Goal: Information Seeking & Learning: Learn about a topic

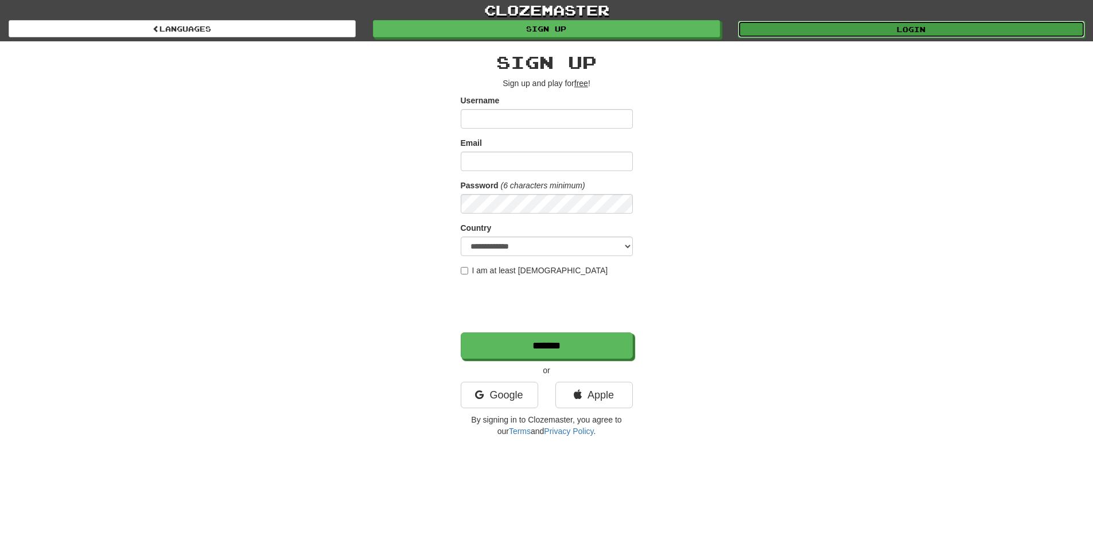
click at [788, 22] on link "Login" at bounding box center [911, 29] width 347 height 17
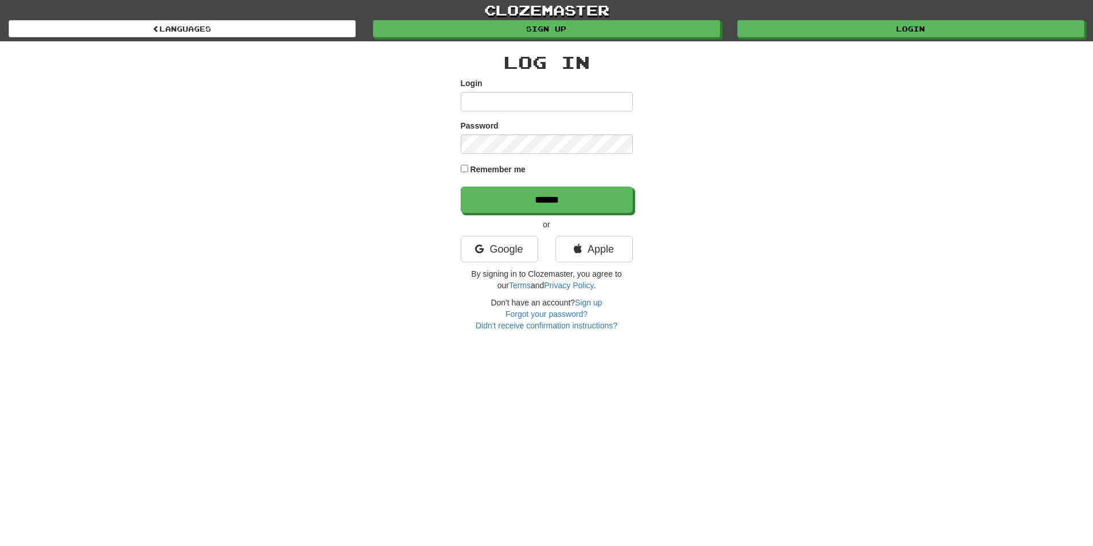
click at [509, 96] on input "Login" at bounding box center [547, 102] width 172 height 20
type input "****"
click at [501, 209] on input "******" at bounding box center [547, 200] width 172 height 26
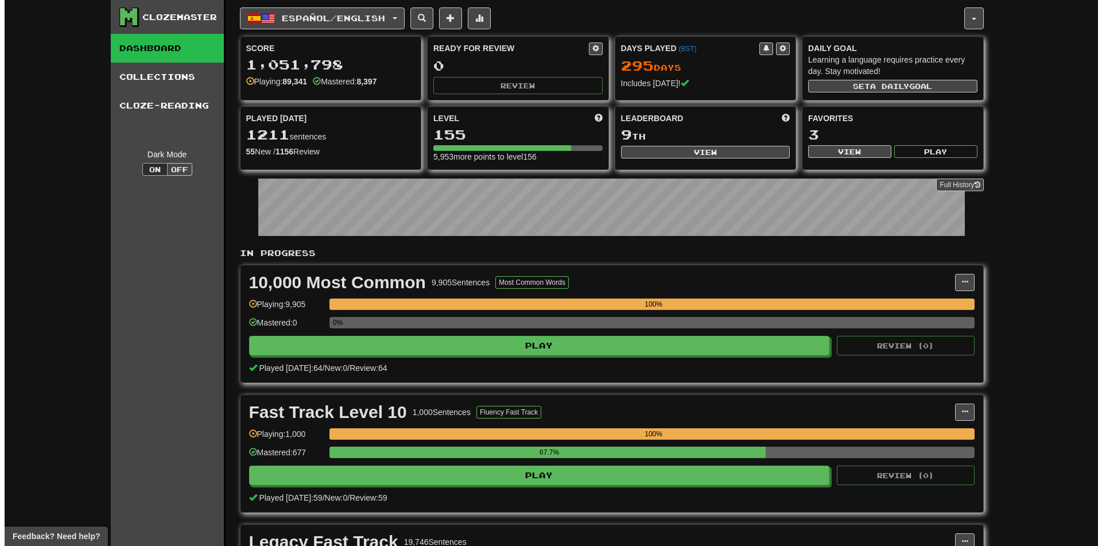
scroll to position [230, 0]
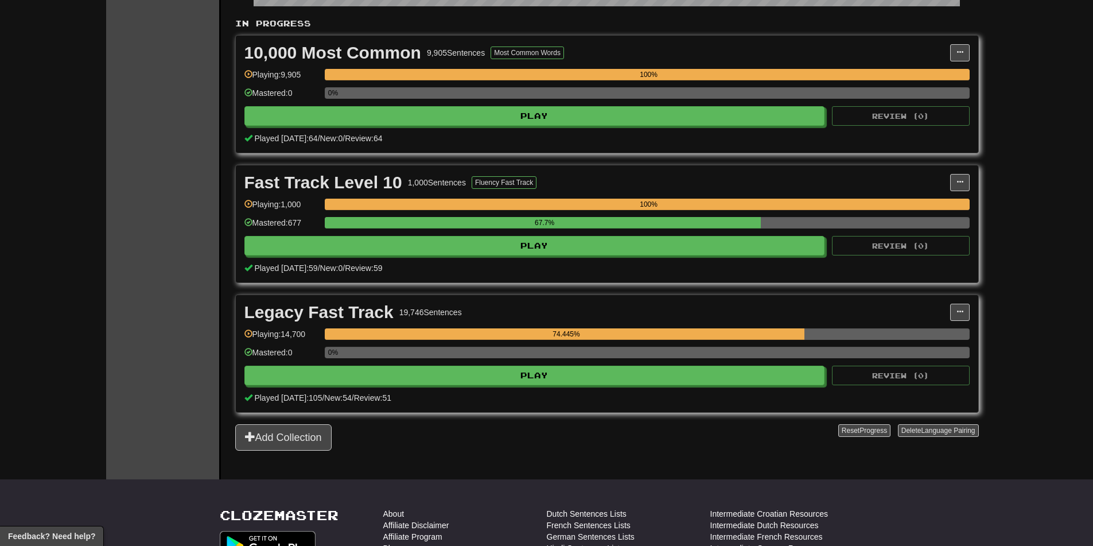
click at [511, 393] on div "Played today: 105 / New: 54 / Review: 51" at bounding box center [606, 397] width 725 height 11
click at [514, 385] on div "Legacy Fast Track 19,746 Sentences Manage Sentences Unpin from Dashboard Playin…" at bounding box center [607, 353] width 743 height 117
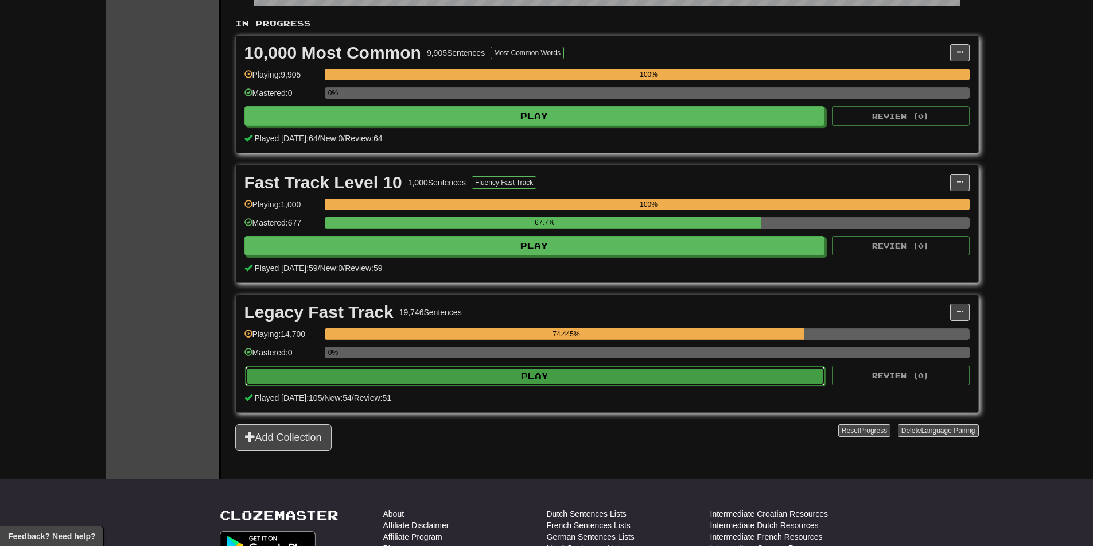
click at [513, 374] on button "Play" at bounding box center [535, 376] width 581 height 20
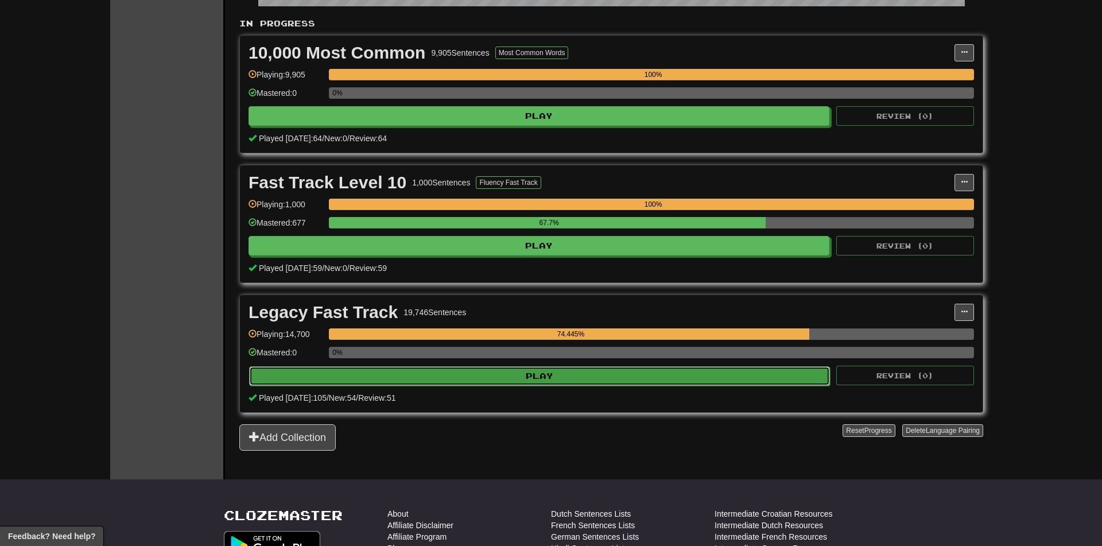
select select "********"
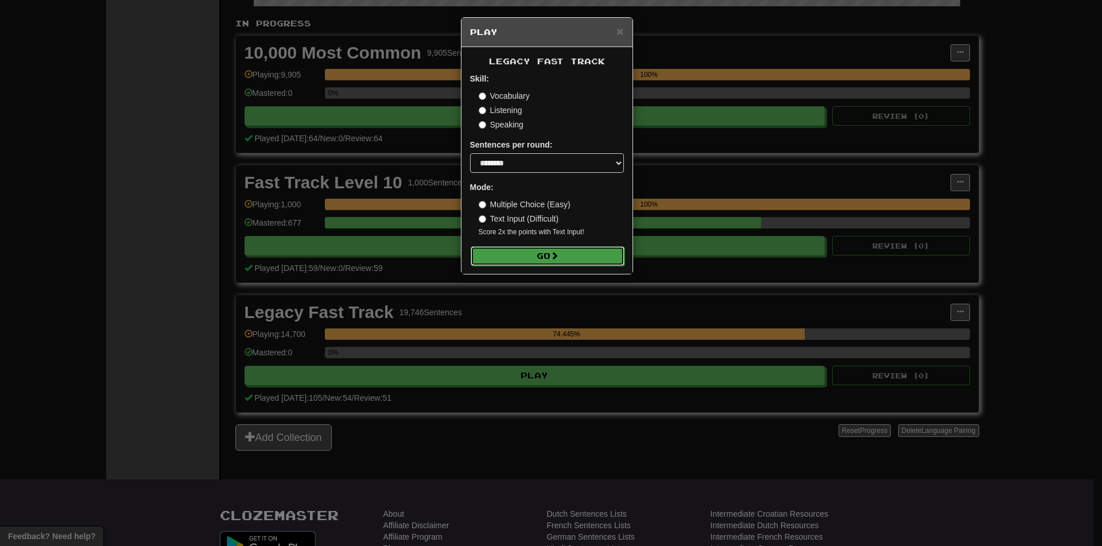
click at [523, 261] on button "Go" at bounding box center [548, 256] width 154 height 20
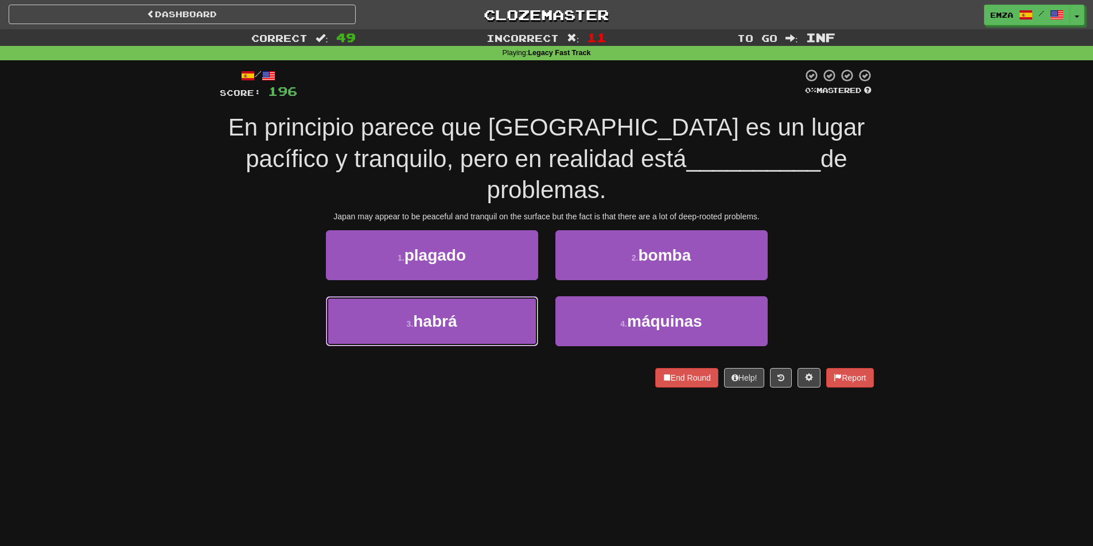
drag, startPoint x: 354, startPoint y: 311, endPoint x: 325, endPoint y: 341, distance: 41.4
click at [351, 313] on button "3 . habrá" at bounding box center [432, 321] width 212 height 50
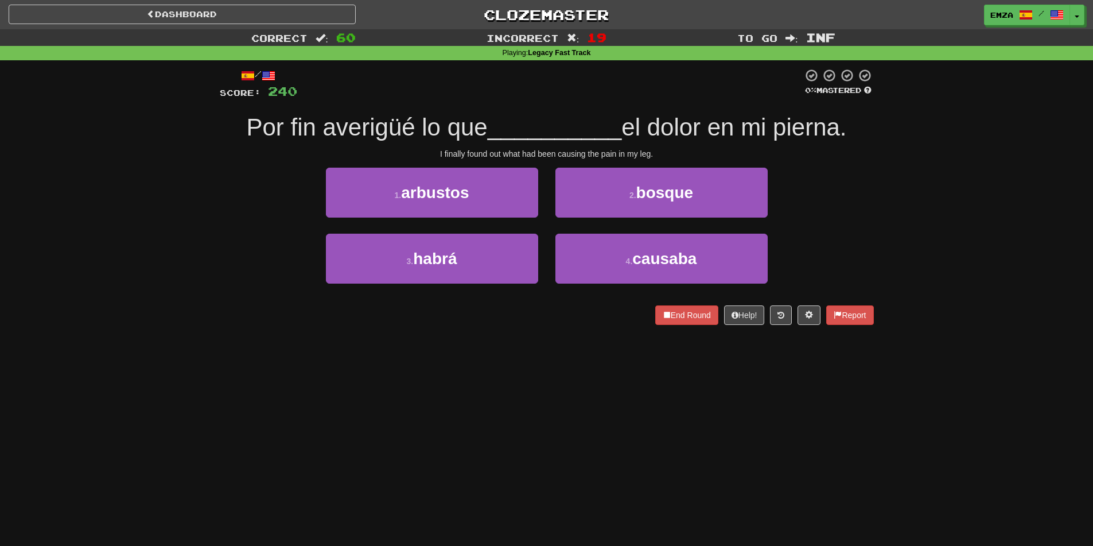
click at [157, 265] on div "Correct : 60 Incorrect : 19 To go : Inf Playing : Legacy Fast Track / Score: 24…" at bounding box center [546, 185] width 1093 height 312
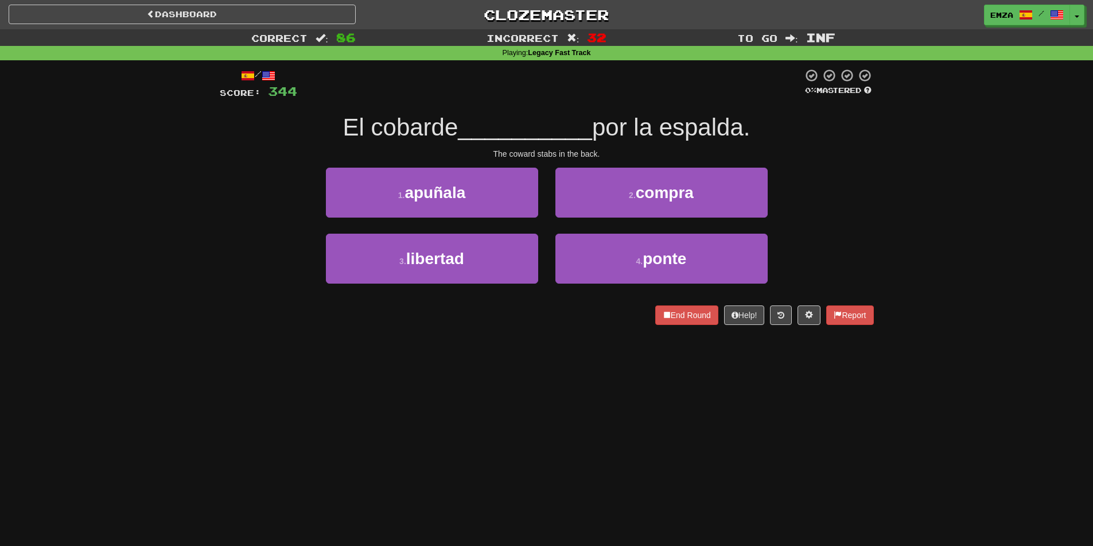
drag, startPoint x: 479, startPoint y: 354, endPoint x: 435, endPoint y: 342, distance: 45.7
click at [436, 342] on div "Dashboard Clozemaster Emza / Toggle Dropdown Dashboard Leaderboard Activity Fee…" at bounding box center [546, 273] width 1093 height 546
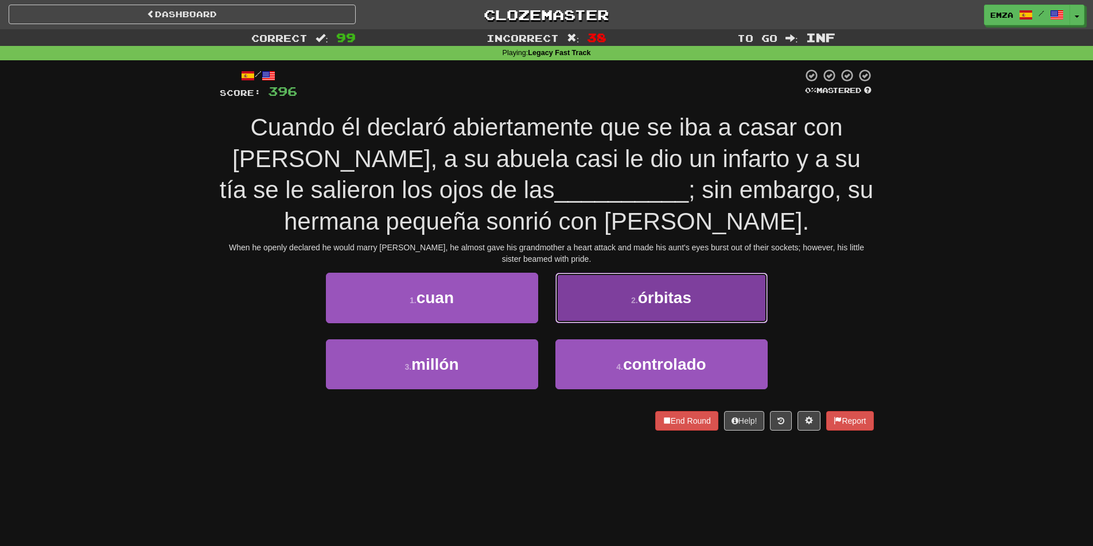
click at [575, 312] on button "2 . órbitas" at bounding box center [662, 298] width 212 height 50
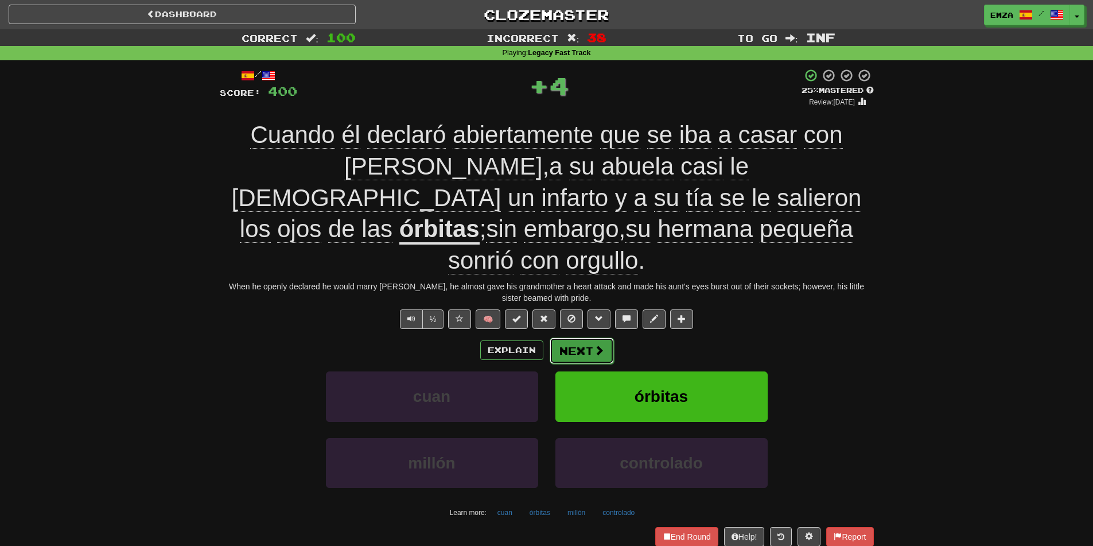
click at [575, 337] on button "Next" at bounding box center [582, 350] width 64 height 26
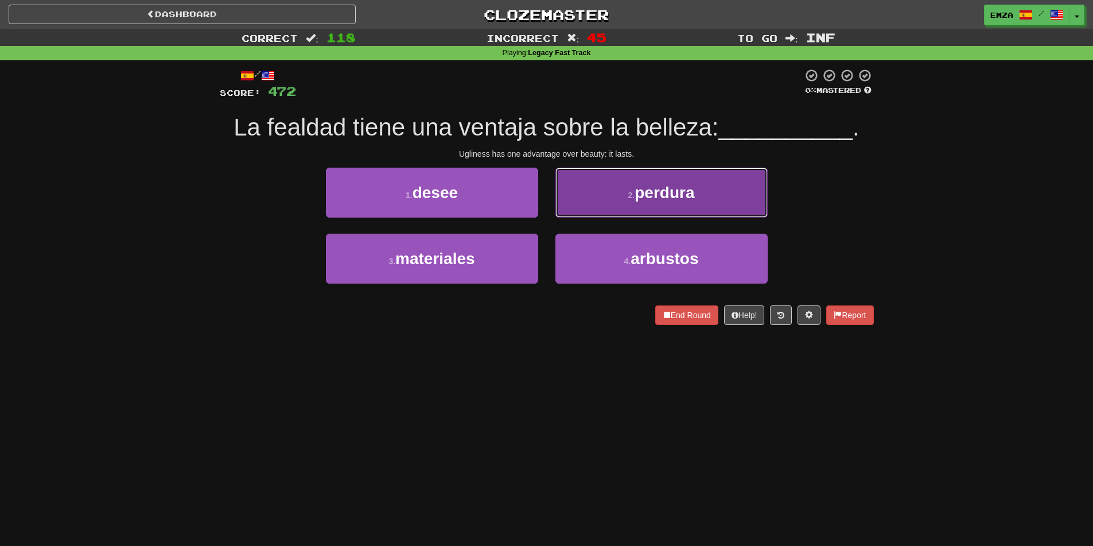
click at [596, 199] on button "2 . perdura" at bounding box center [662, 193] width 212 height 50
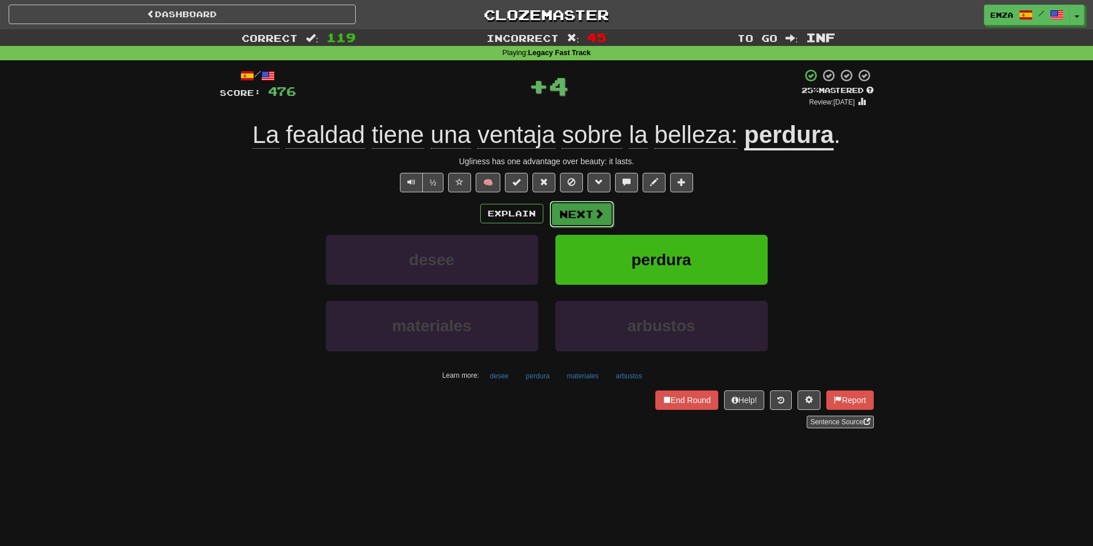
click at [586, 216] on button "Next" at bounding box center [582, 214] width 64 height 26
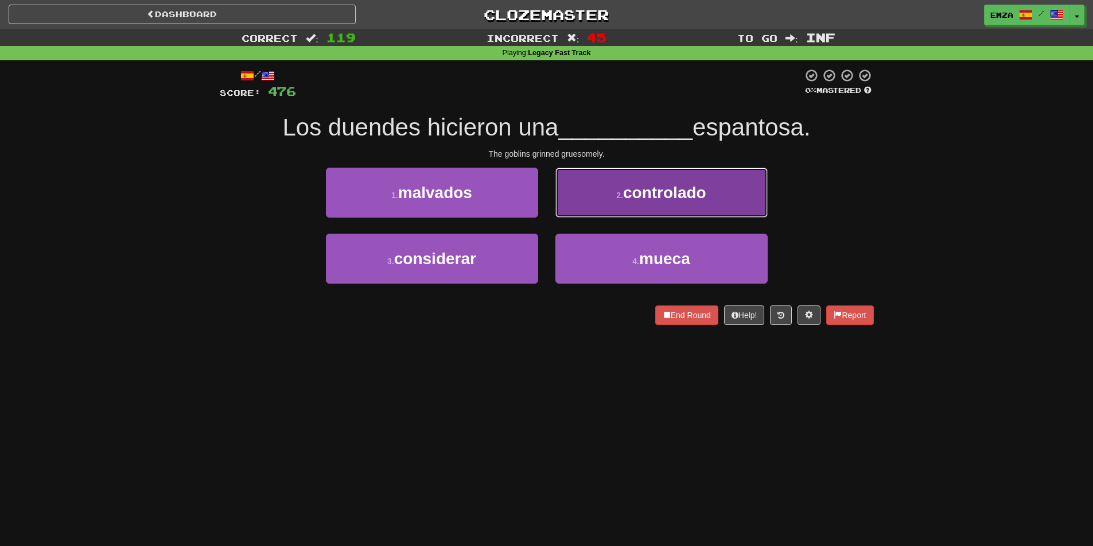
click at [610, 196] on button "2 . controlado" at bounding box center [662, 193] width 212 height 50
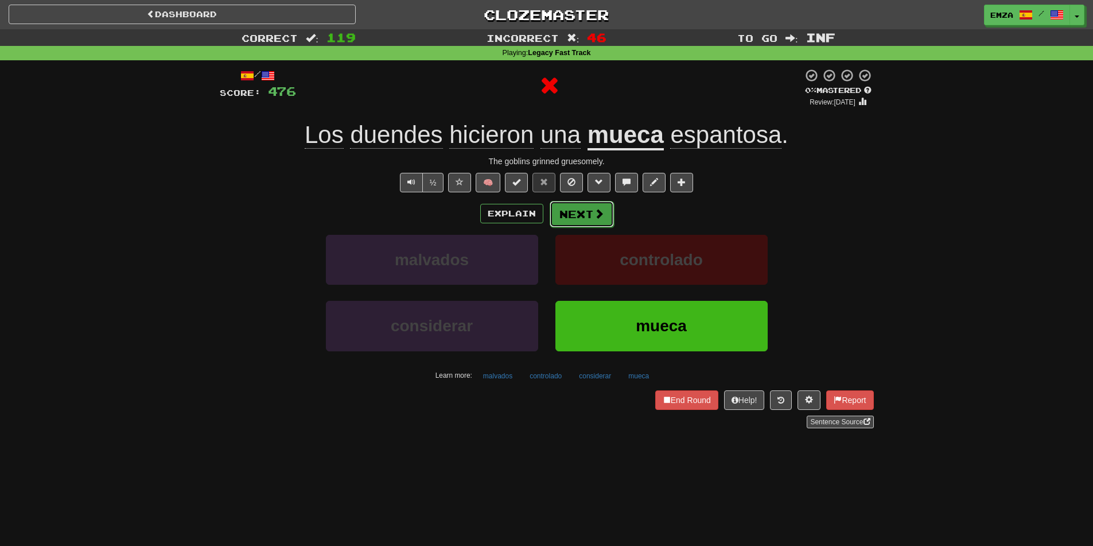
click at [584, 209] on button "Next" at bounding box center [582, 214] width 64 height 26
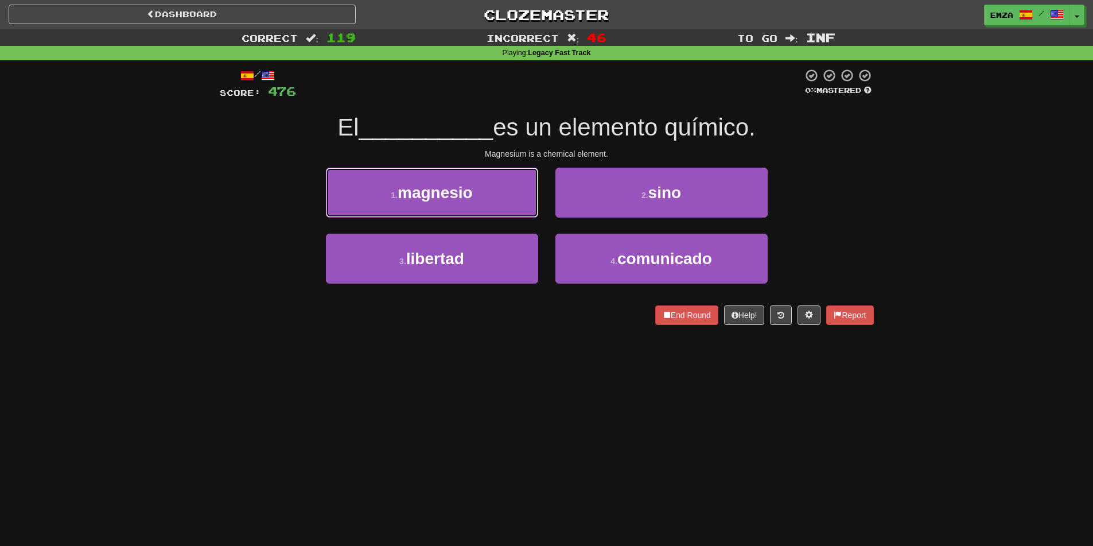
drag, startPoint x: 484, startPoint y: 192, endPoint x: 533, endPoint y: 229, distance: 61.1
click at [485, 196] on button "1 . magnesio" at bounding box center [432, 193] width 212 height 50
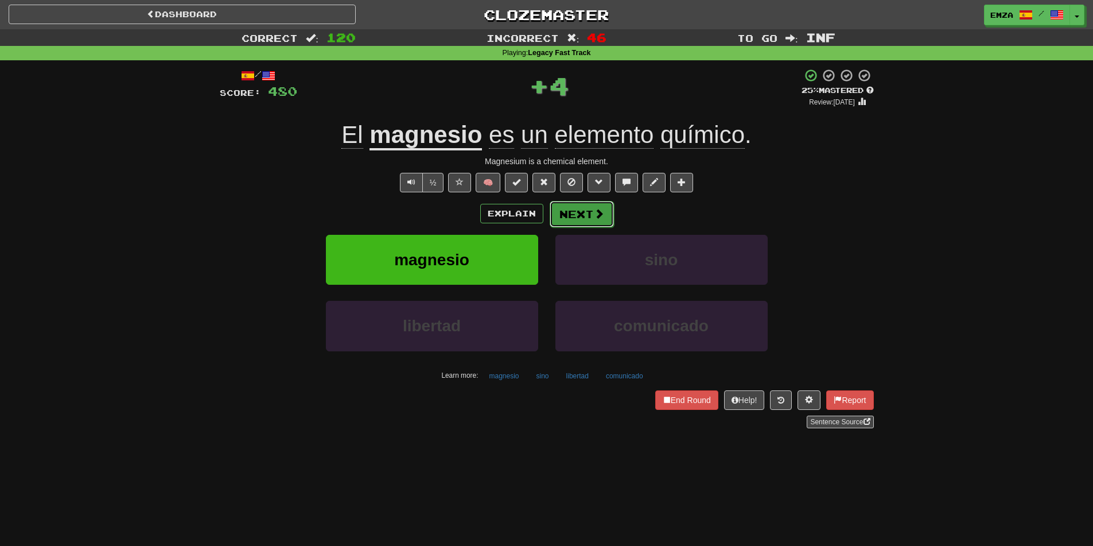
click at [574, 210] on button "Next" at bounding box center [582, 214] width 64 height 26
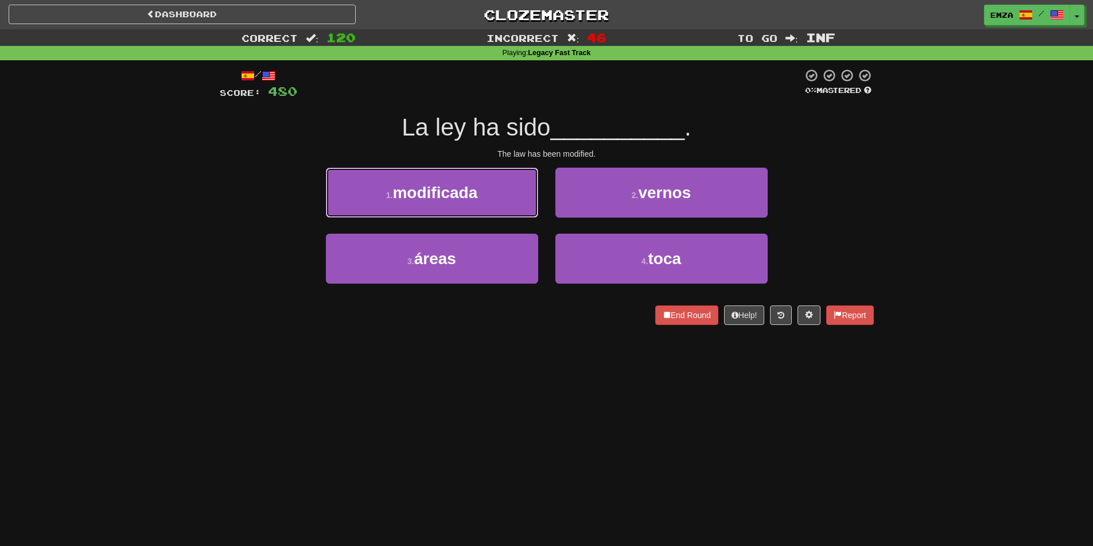
click at [476, 192] on span "modificada" at bounding box center [435, 193] width 85 height 18
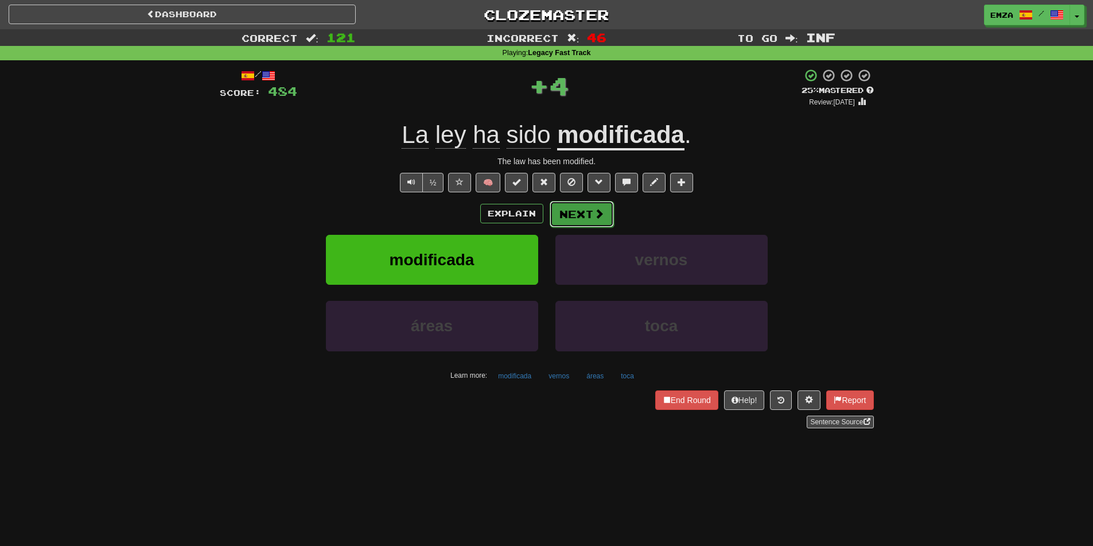
click at [576, 215] on button "Next" at bounding box center [582, 214] width 64 height 26
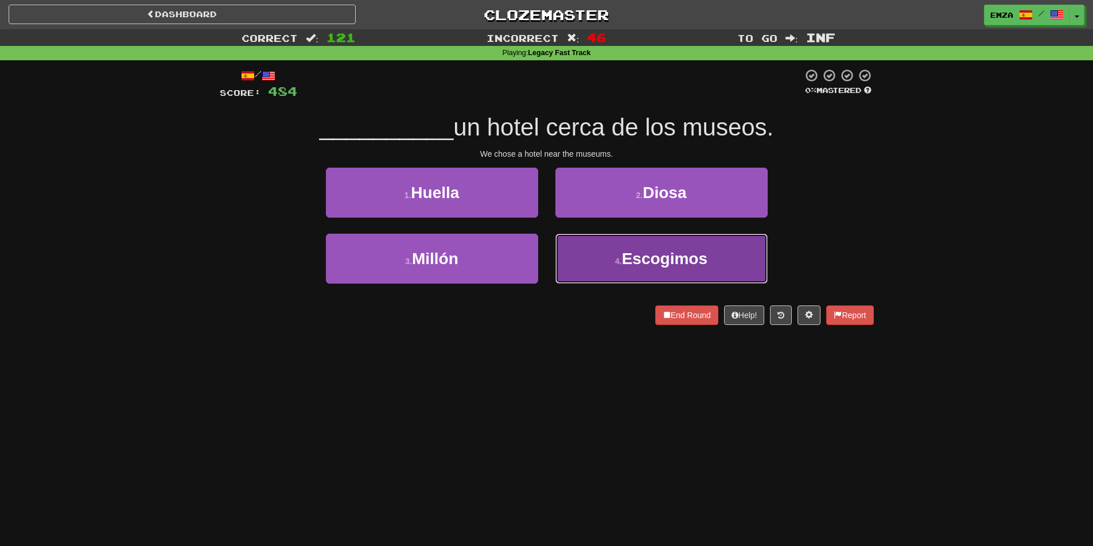
click at [596, 269] on button "4 . Escogimos" at bounding box center [662, 259] width 212 height 50
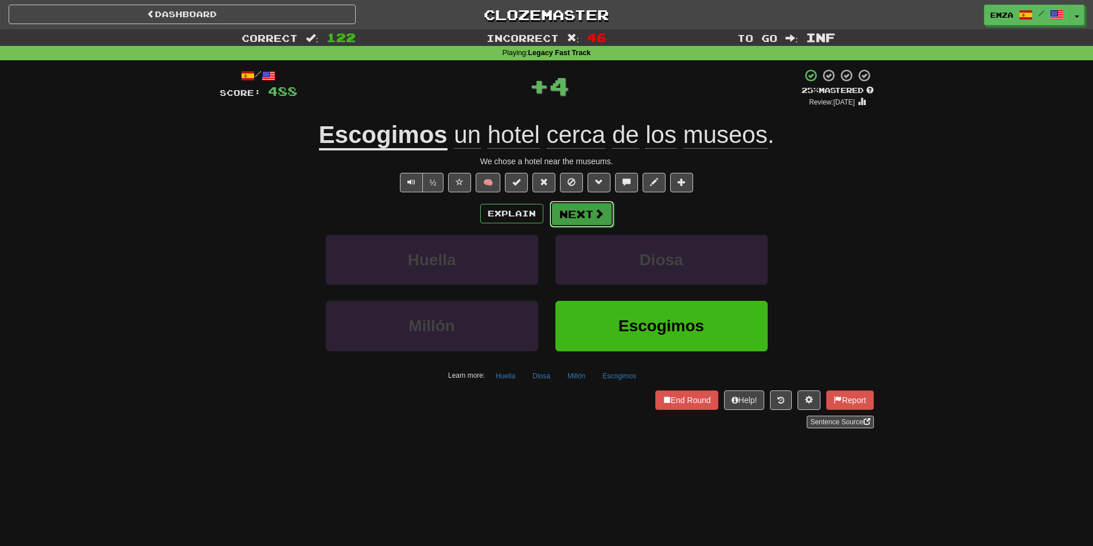
click at [588, 215] on button "Next" at bounding box center [582, 214] width 64 height 26
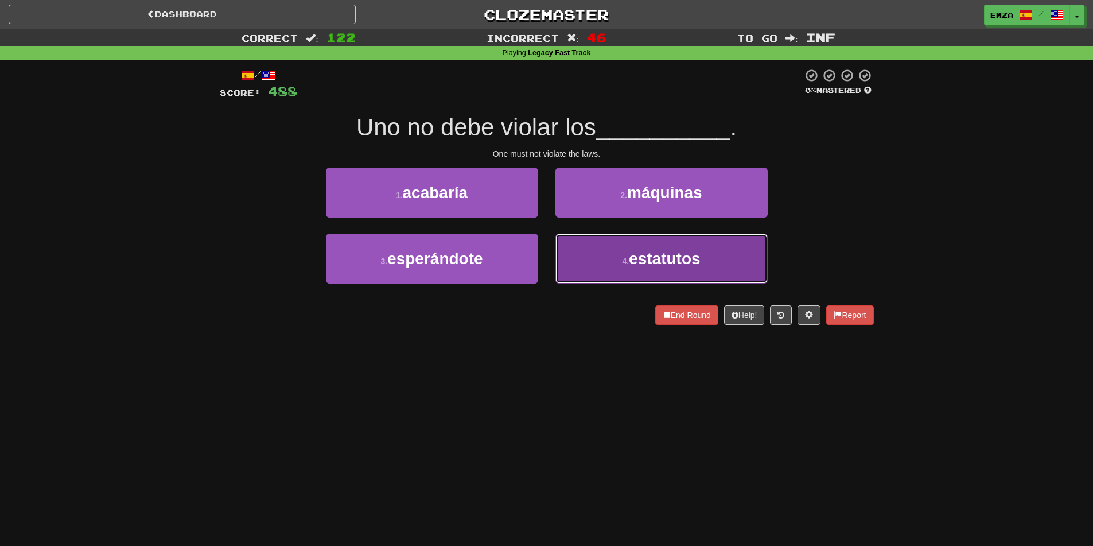
click at [580, 266] on button "4 . estatutos" at bounding box center [662, 259] width 212 height 50
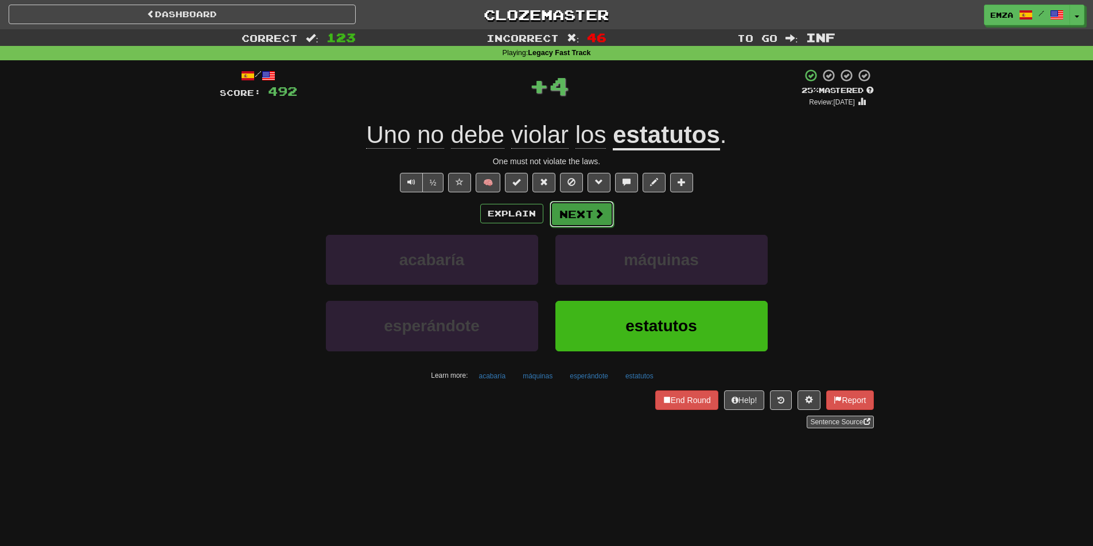
click at [574, 212] on button "Next" at bounding box center [582, 214] width 64 height 26
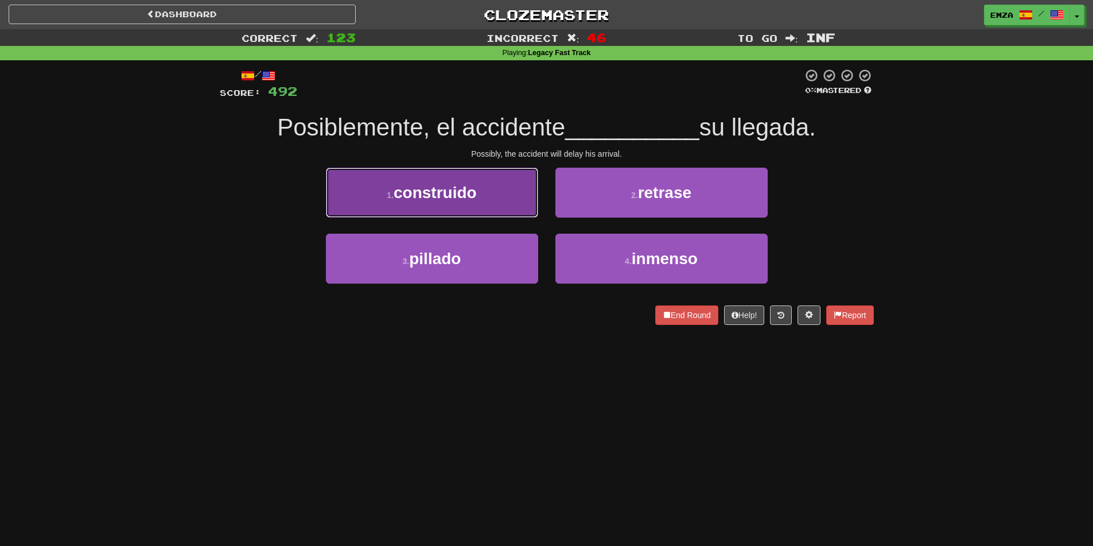
click at [493, 205] on button "1 . construido" at bounding box center [432, 193] width 212 height 50
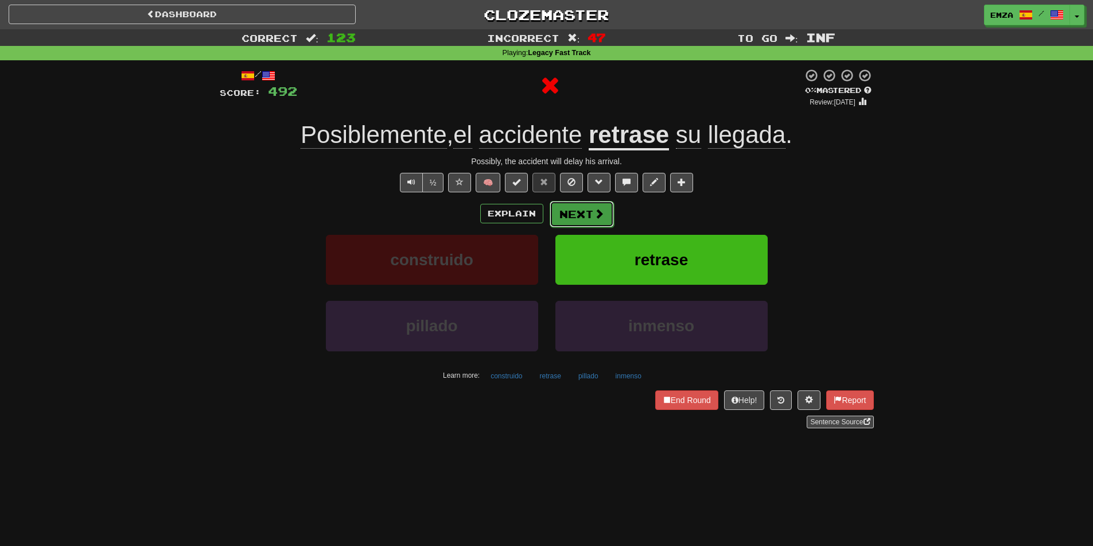
click at [609, 218] on button "Next" at bounding box center [582, 214] width 64 height 26
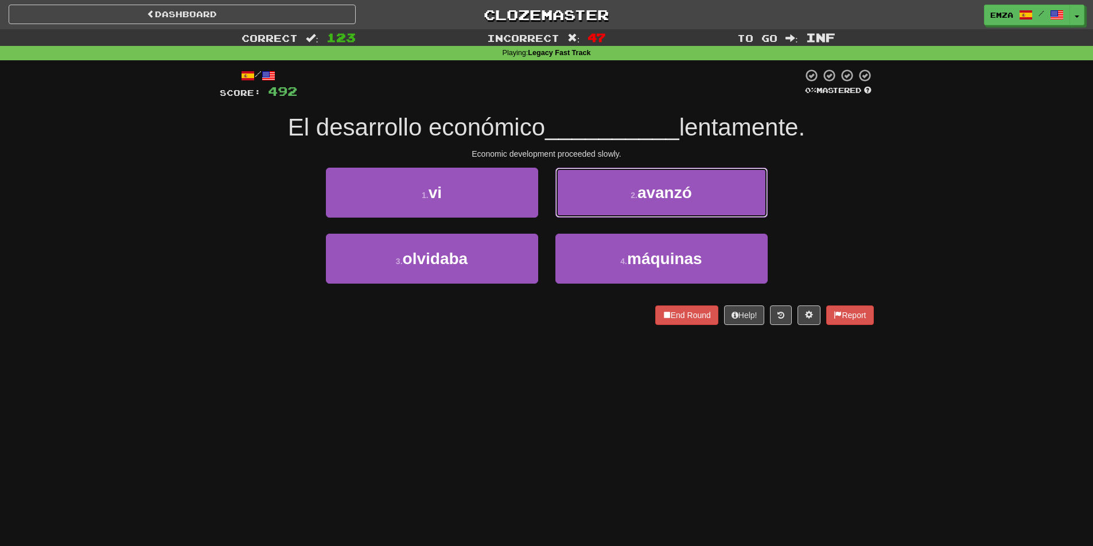
click at [589, 198] on button "2 . avanzó" at bounding box center [662, 193] width 212 height 50
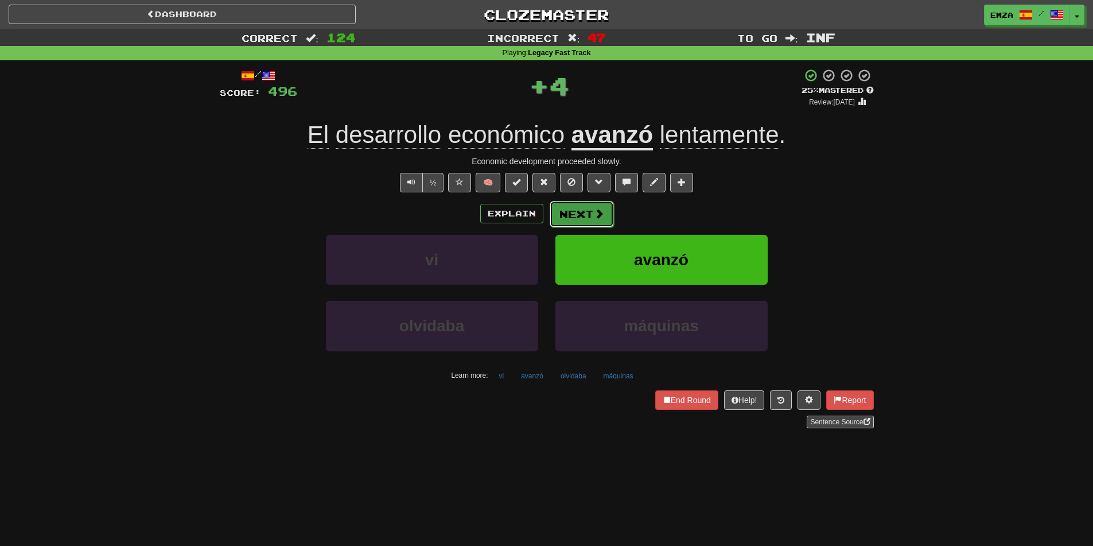
click at [574, 212] on button "Next" at bounding box center [582, 214] width 64 height 26
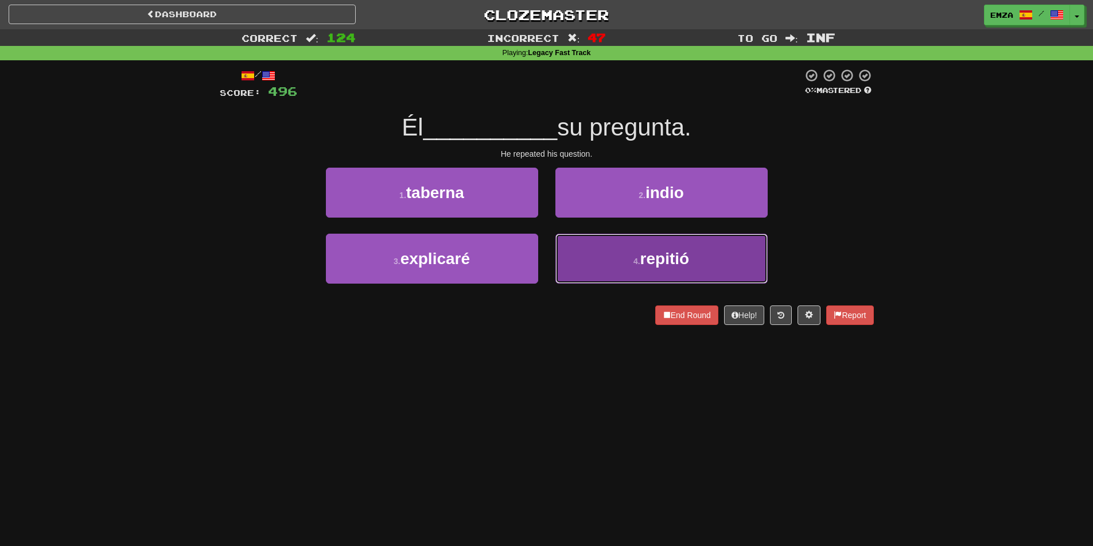
click at [620, 263] on button "4 . repitió" at bounding box center [662, 259] width 212 height 50
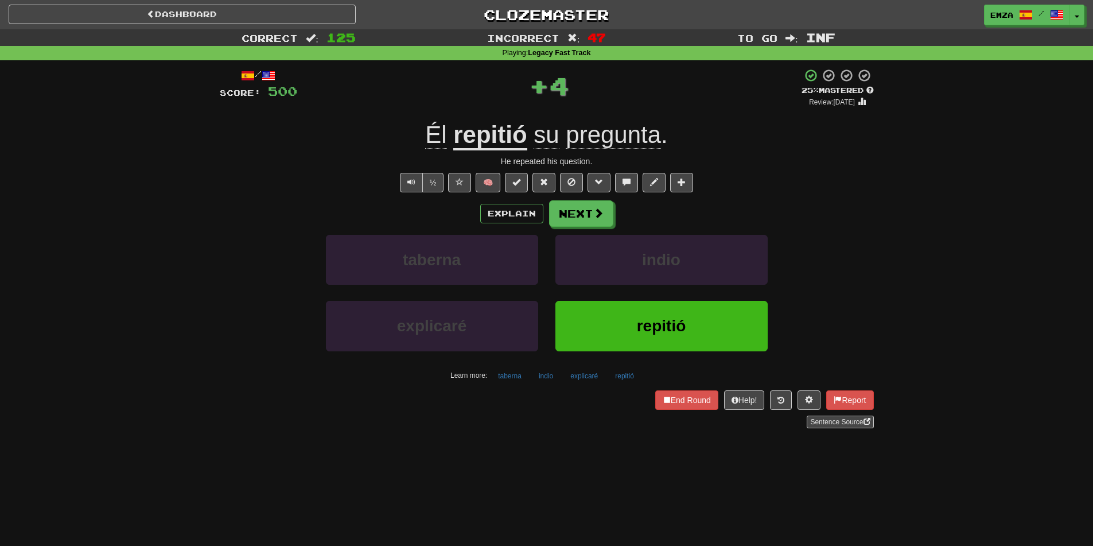
click at [572, 227] on div "Explain Next taberna indio explicaré repitió Learn more: taberna indio explicar…" at bounding box center [547, 292] width 654 height 184
click at [584, 209] on button "Next" at bounding box center [582, 214] width 64 height 26
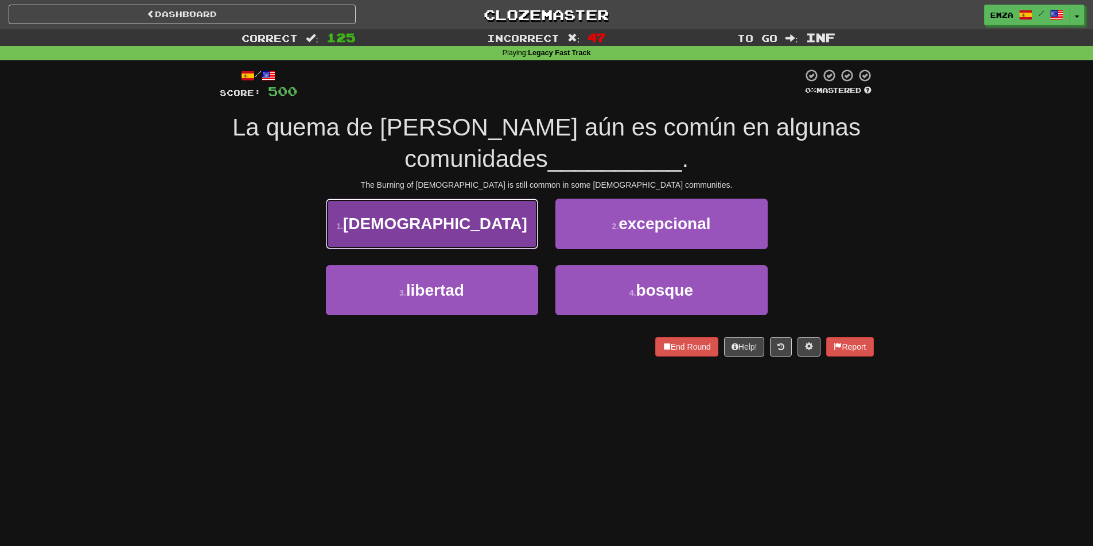
click at [476, 229] on button "1 . cristianas" at bounding box center [432, 224] width 212 height 50
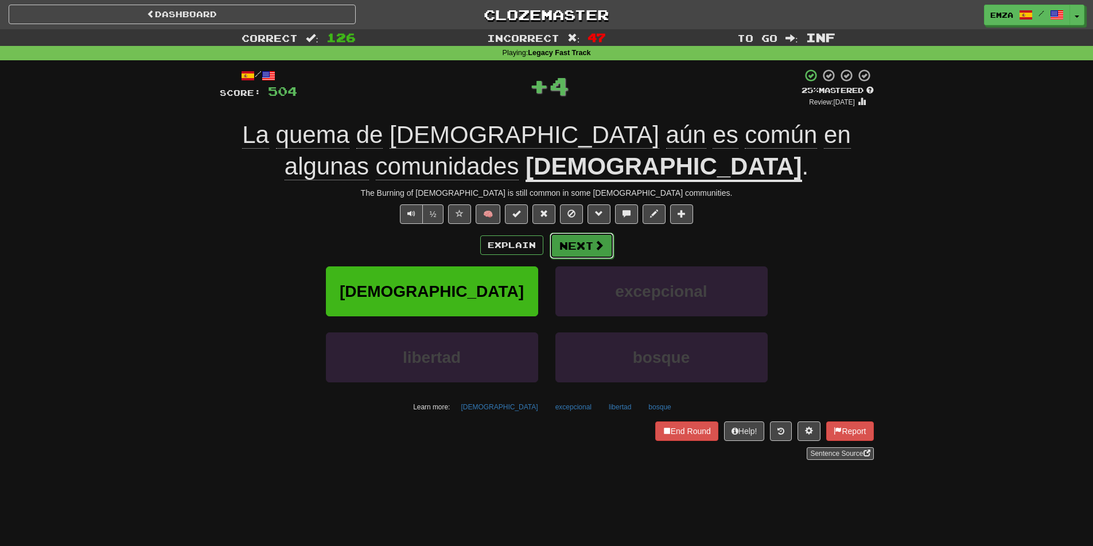
click at [556, 243] on button "Next" at bounding box center [582, 245] width 64 height 26
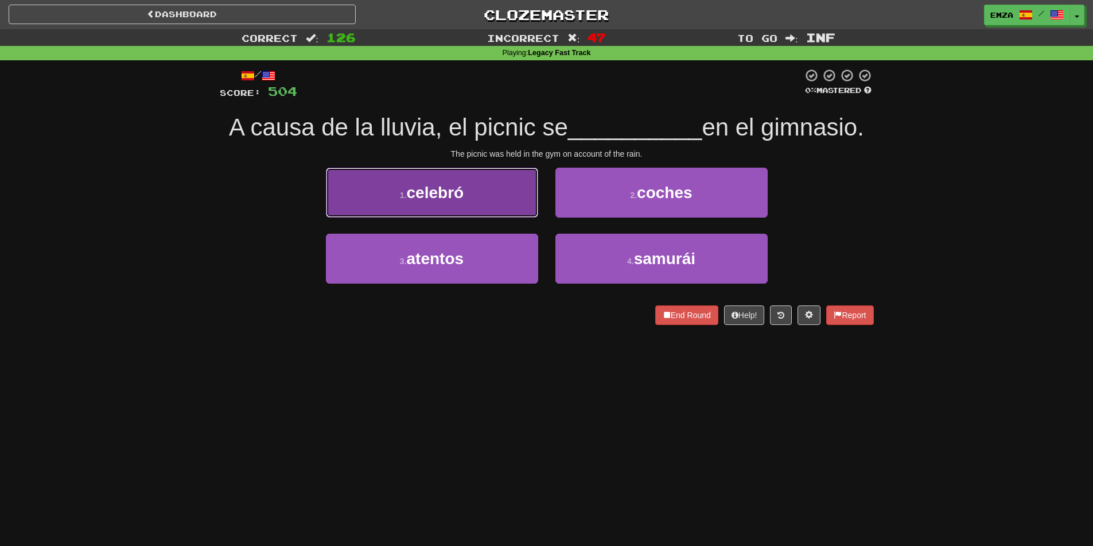
click at [513, 199] on button "1 . celebró" at bounding box center [432, 193] width 212 height 50
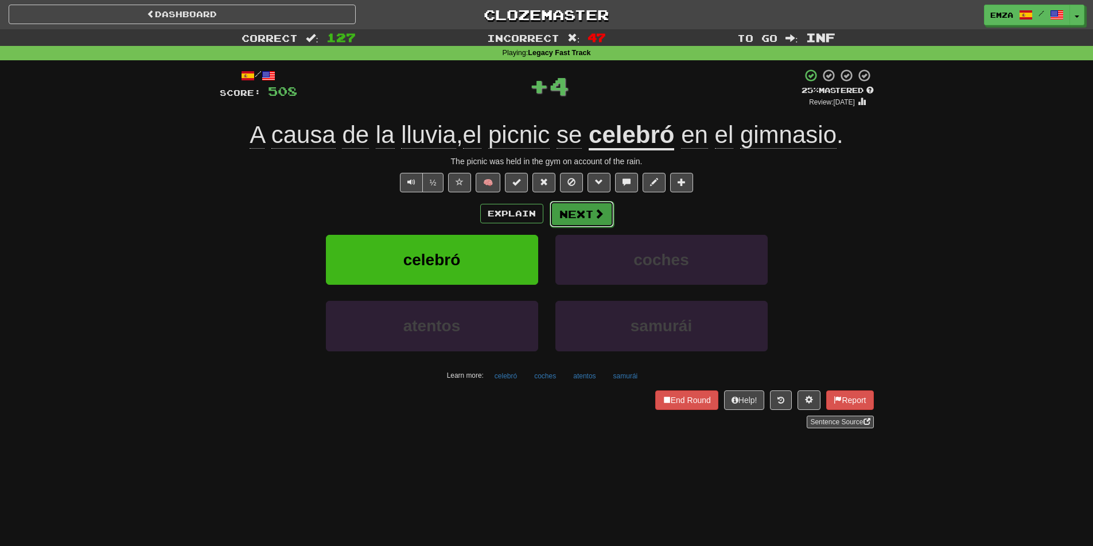
click at [600, 224] on button "Next" at bounding box center [582, 214] width 64 height 26
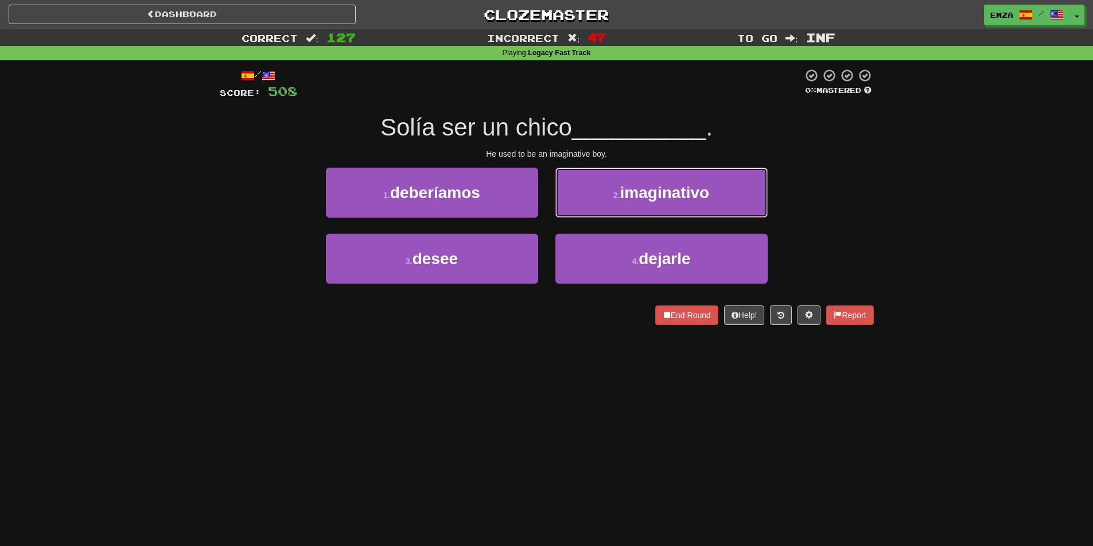
click at [627, 198] on span "imaginativo" at bounding box center [665, 193] width 90 height 18
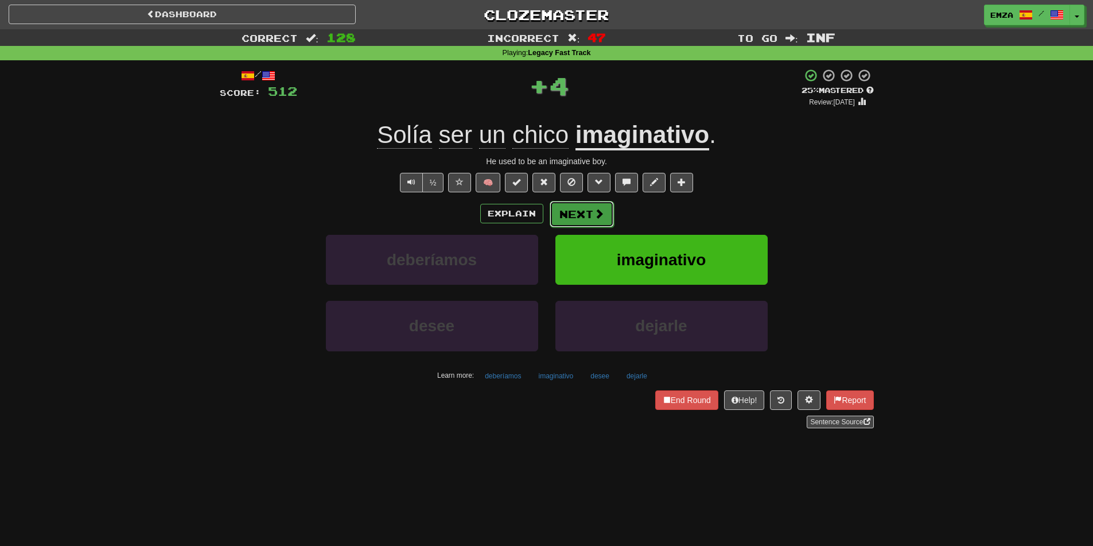
click at [591, 219] on button "Next" at bounding box center [582, 214] width 64 height 26
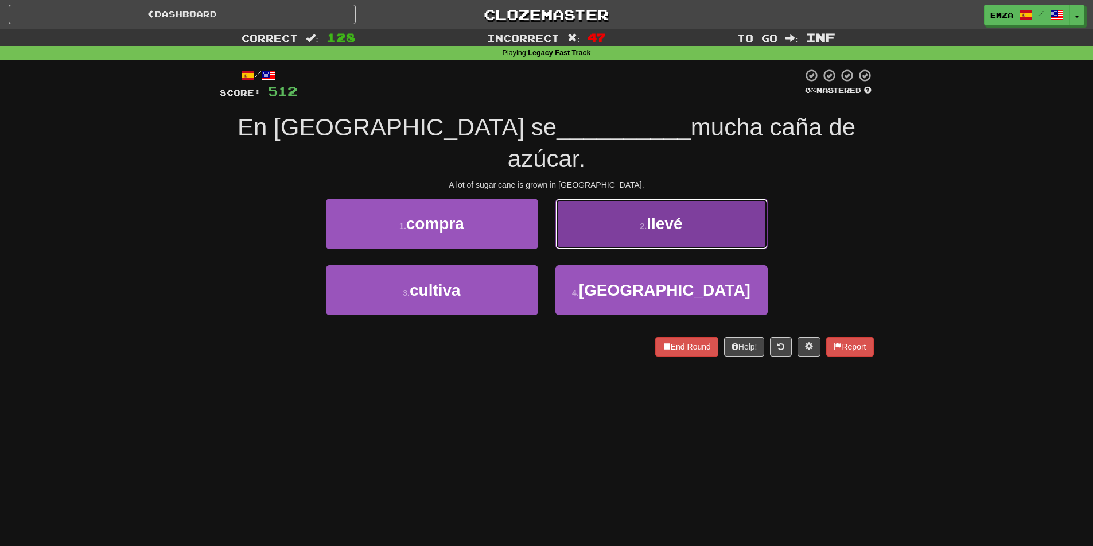
click at [616, 211] on button "2 . llevé" at bounding box center [662, 224] width 212 height 50
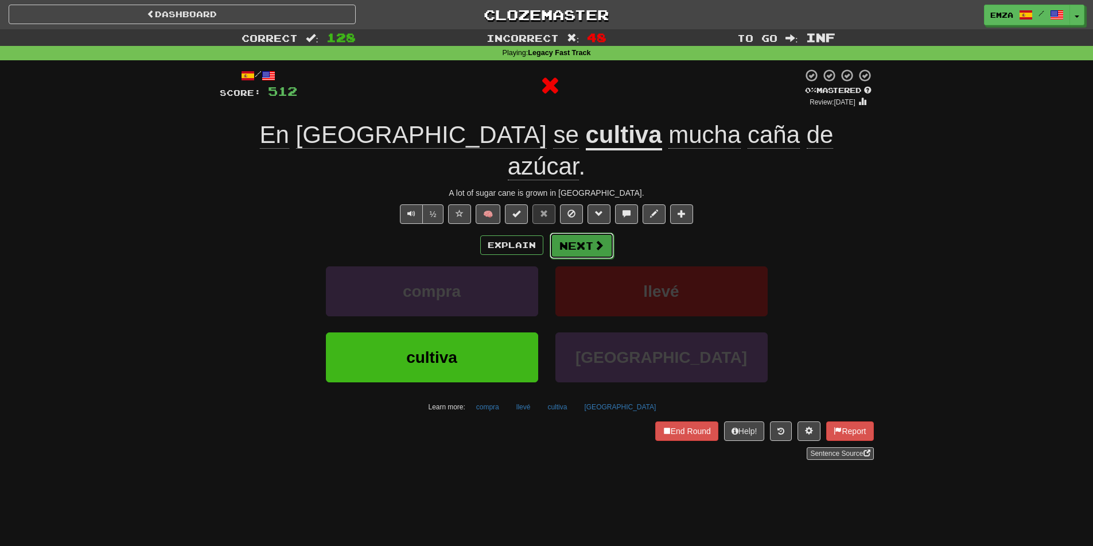
click at [574, 232] on button "Next" at bounding box center [582, 245] width 64 height 26
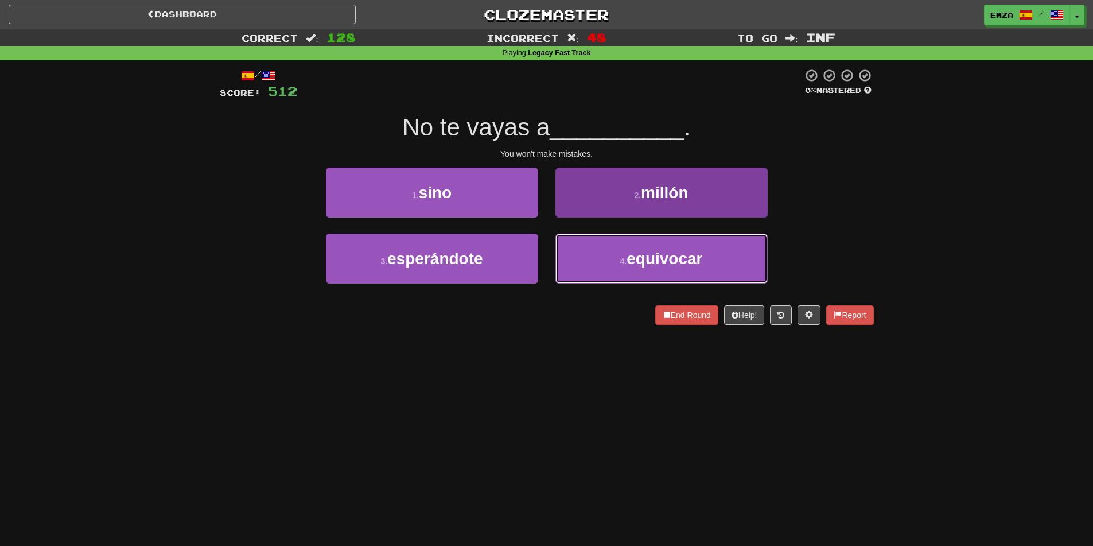
click at [623, 271] on button "4 . equivocar" at bounding box center [662, 259] width 212 height 50
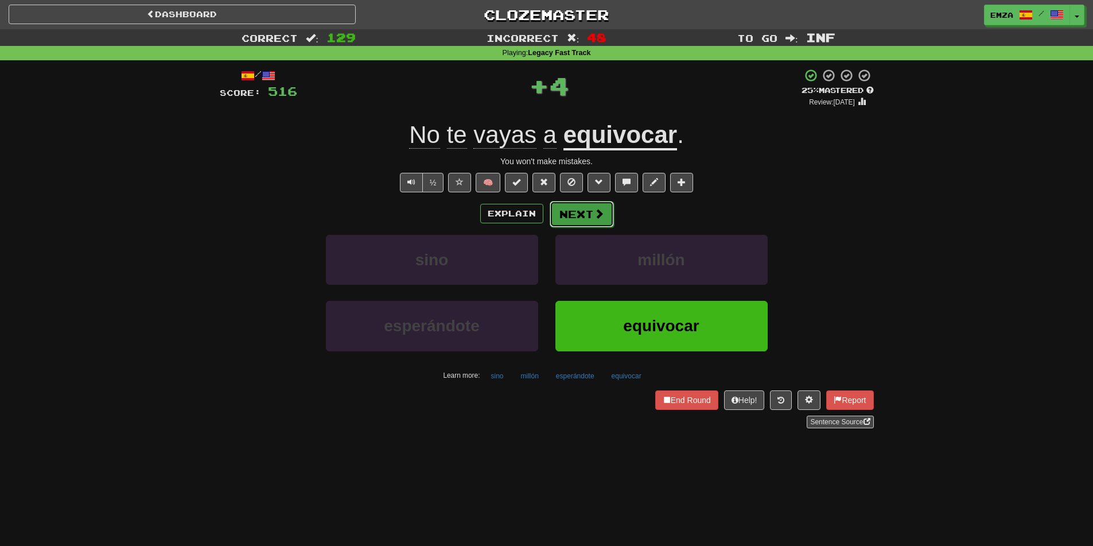
click at [579, 213] on button "Next" at bounding box center [582, 214] width 64 height 26
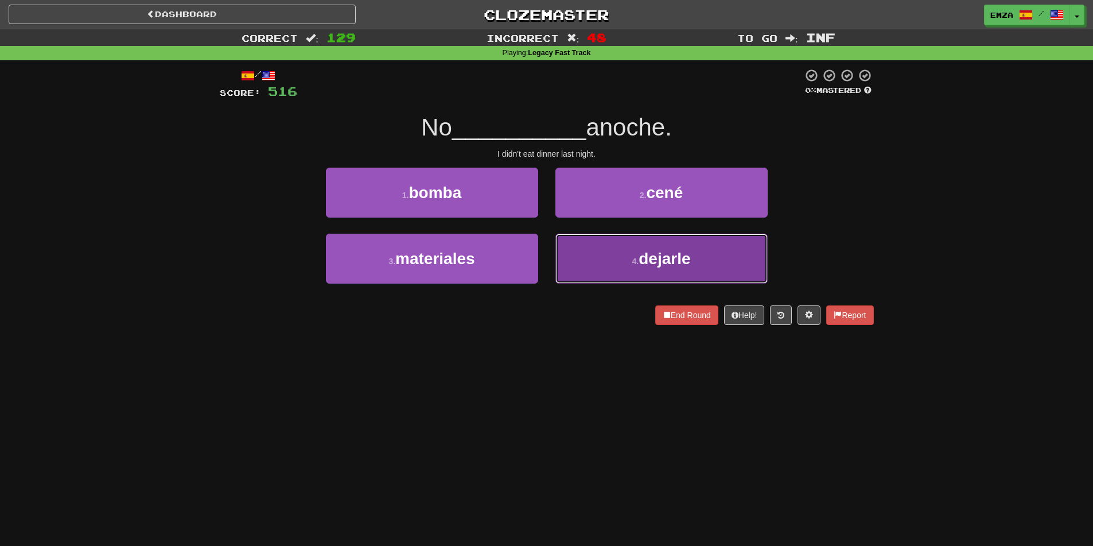
click at [588, 263] on button "4 . dejarle" at bounding box center [662, 259] width 212 height 50
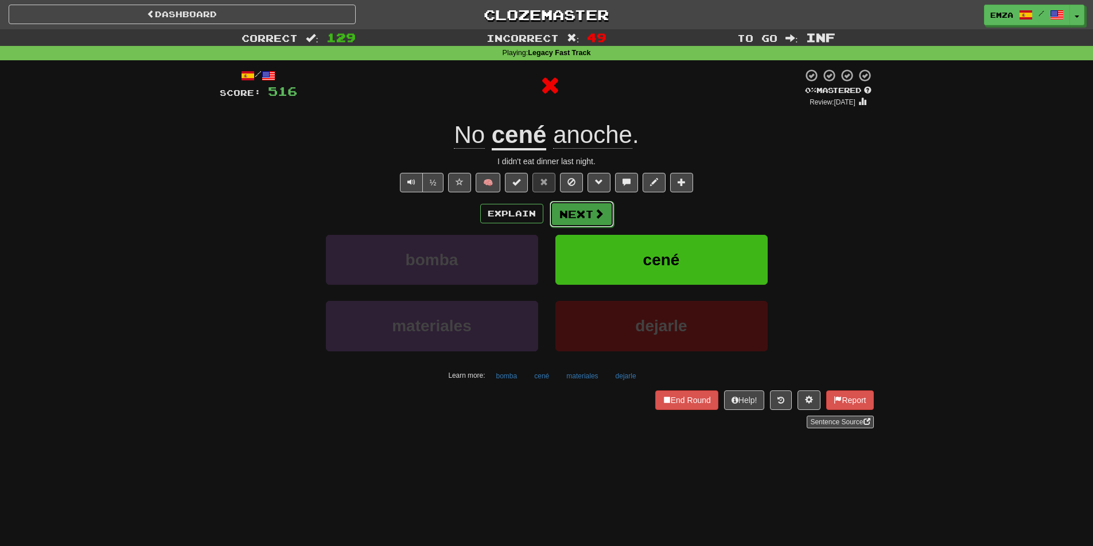
click at [569, 215] on button "Next" at bounding box center [582, 214] width 64 height 26
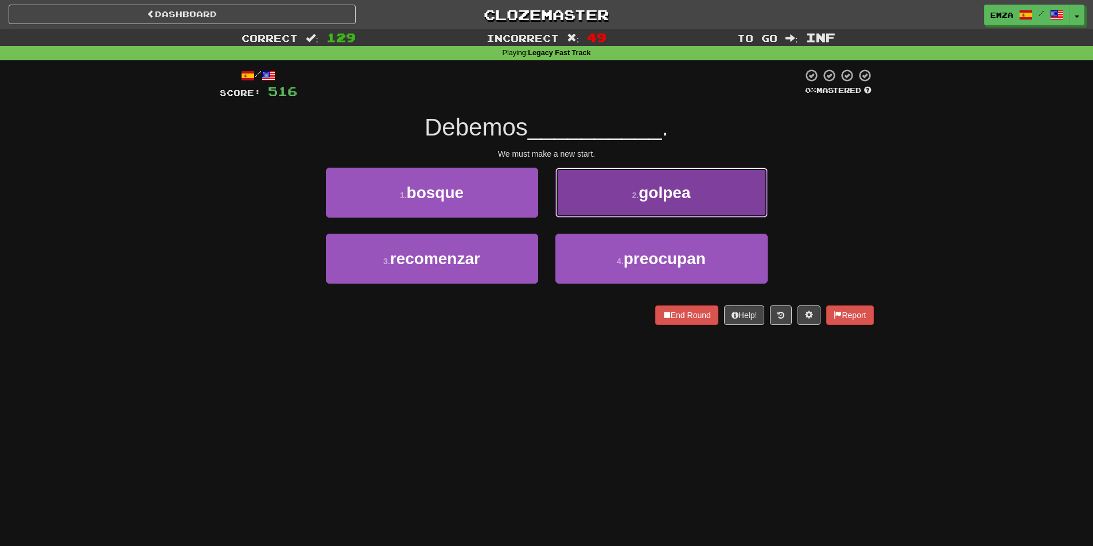
click at [622, 192] on button "2 . golpea" at bounding box center [662, 193] width 212 height 50
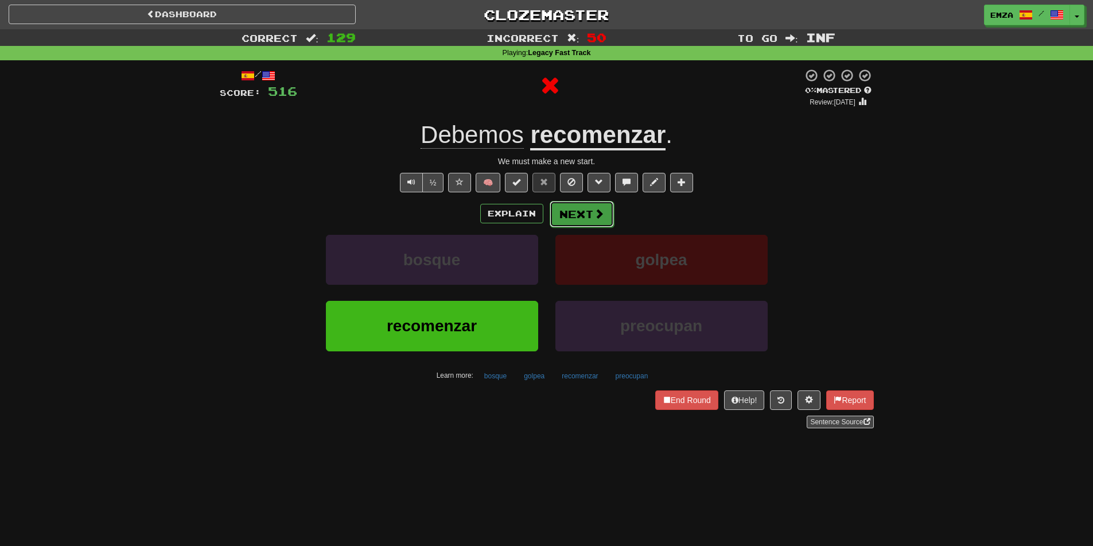
click at [580, 222] on button "Next" at bounding box center [582, 214] width 64 height 26
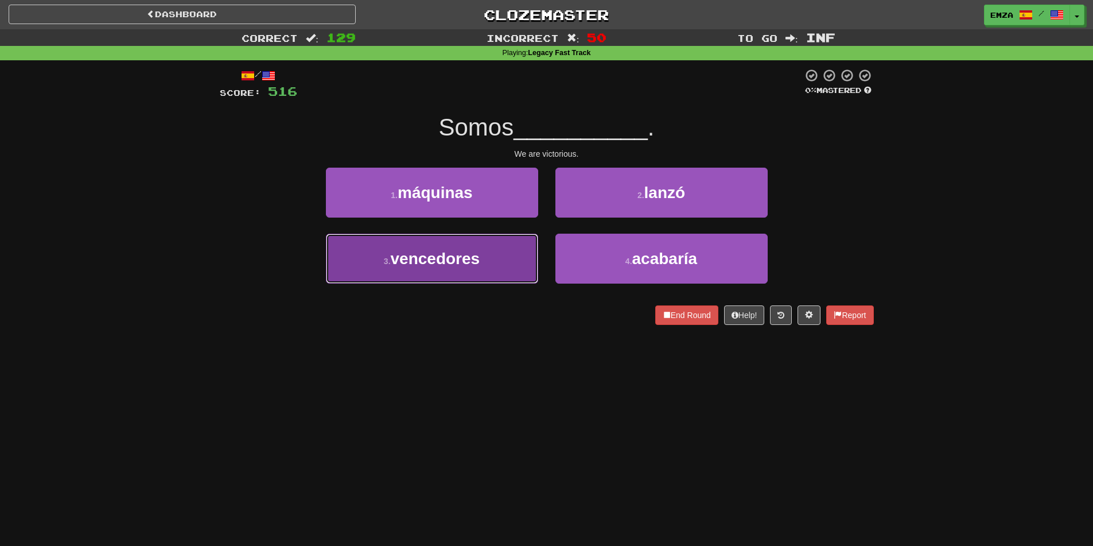
click at [502, 270] on button "3 . vencedores" at bounding box center [432, 259] width 212 height 50
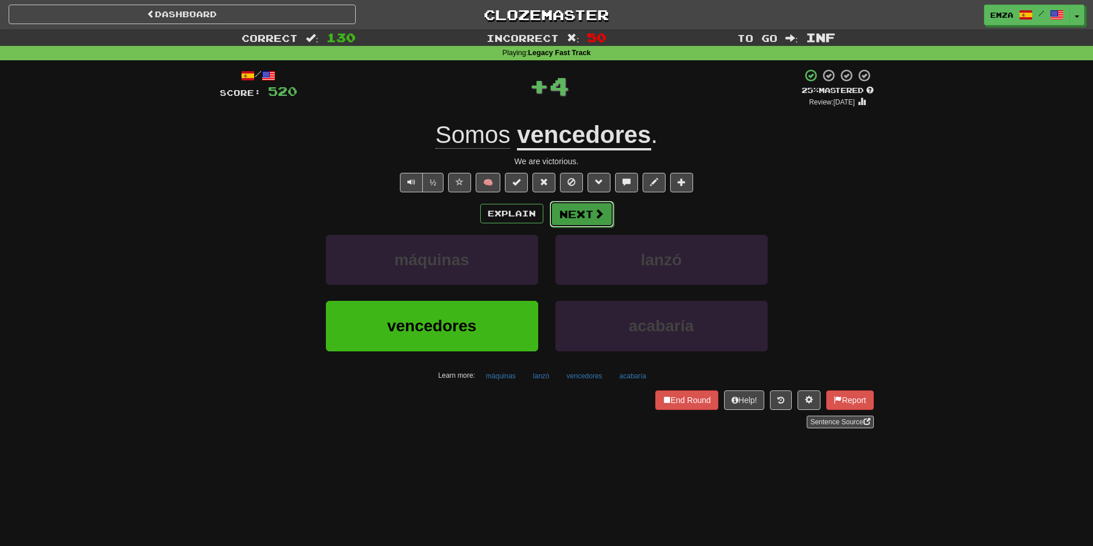
click at [579, 210] on button "Next" at bounding box center [582, 214] width 64 height 26
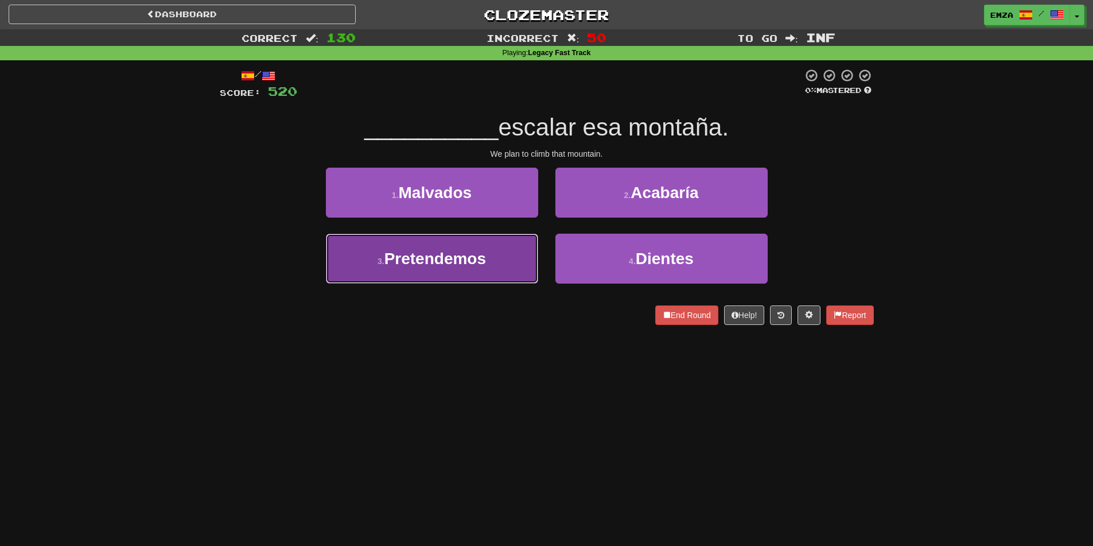
click at [473, 268] on button "3 . Pretendemos" at bounding box center [432, 259] width 212 height 50
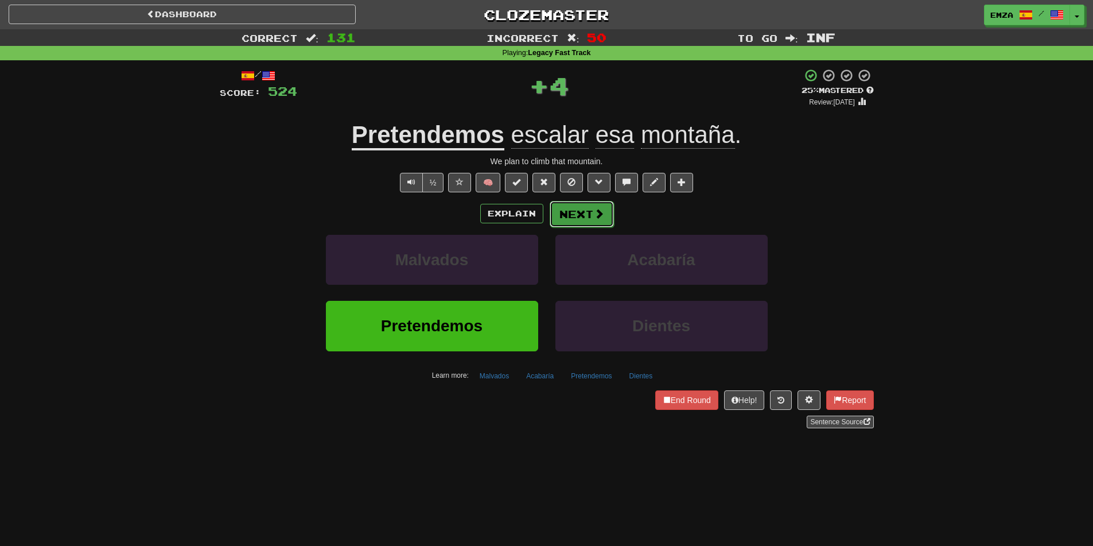
click at [595, 211] on span at bounding box center [599, 213] width 10 height 10
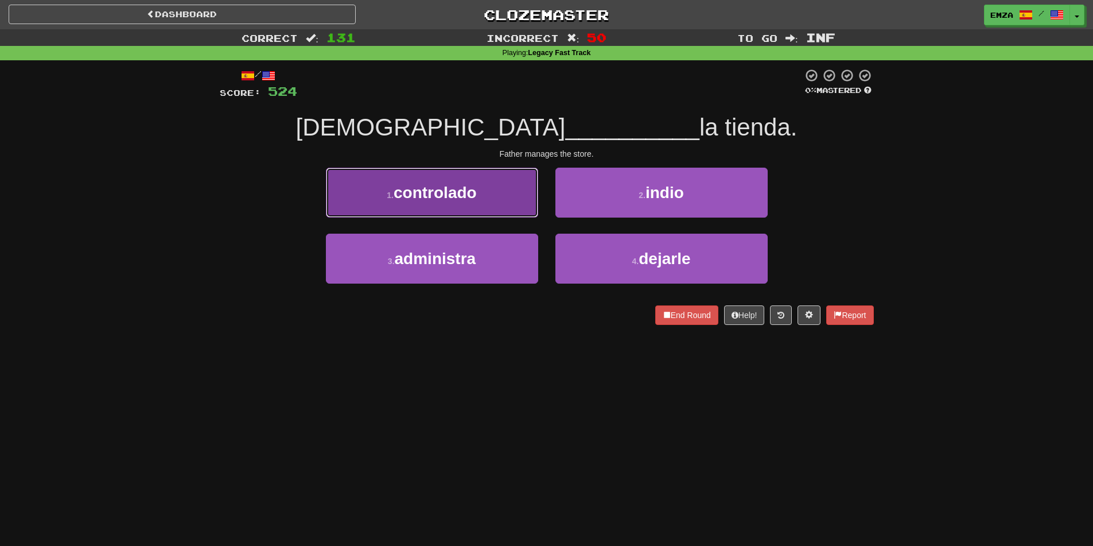
click at [492, 208] on button "1 . controlado" at bounding box center [432, 193] width 212 height 50
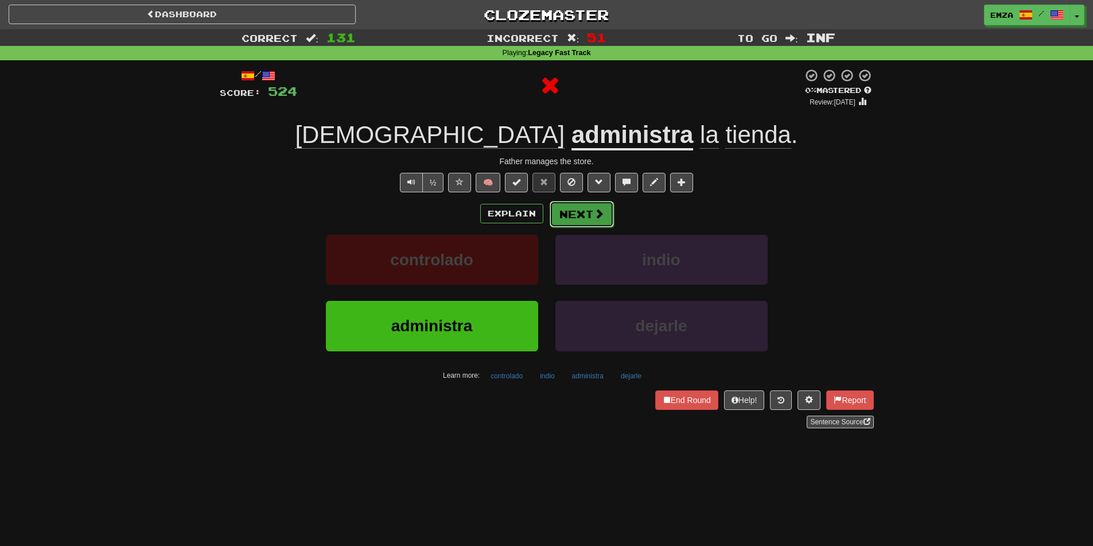
click at [596, 214] on span at bounding box center [599, 213] width 10 height 10
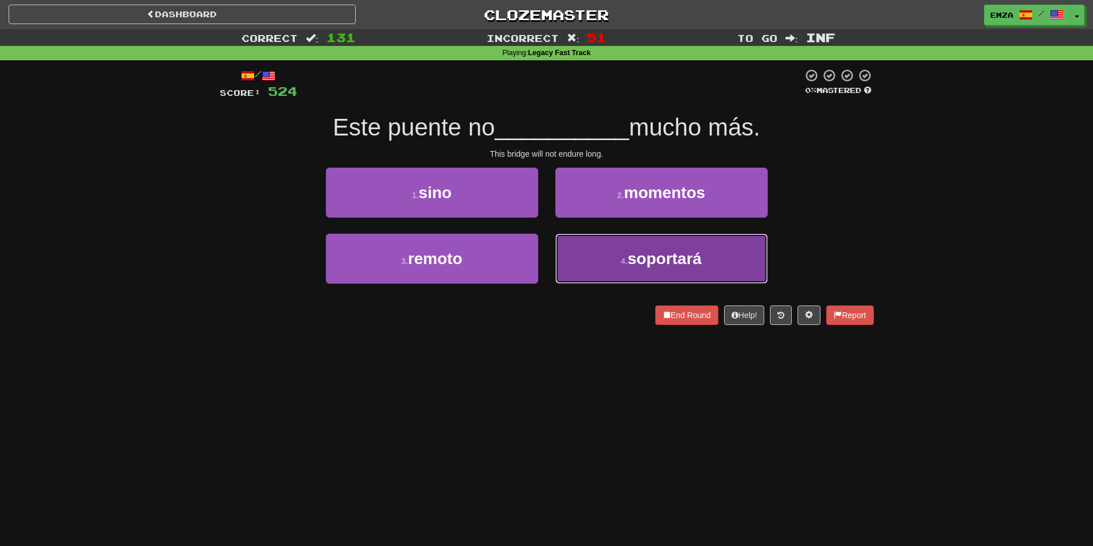
click at [590, 274] on button "4 . soportará" at bounding box center [662, 259] width 212 height 50
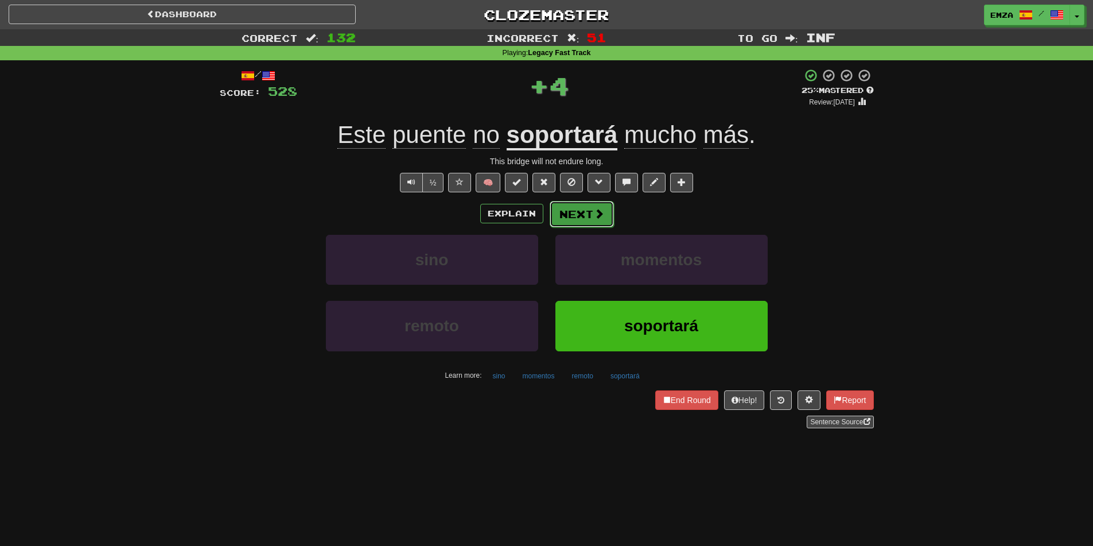
click at [589, 220] on button "Next" at bounding box center [582, 214] width 64 height 26
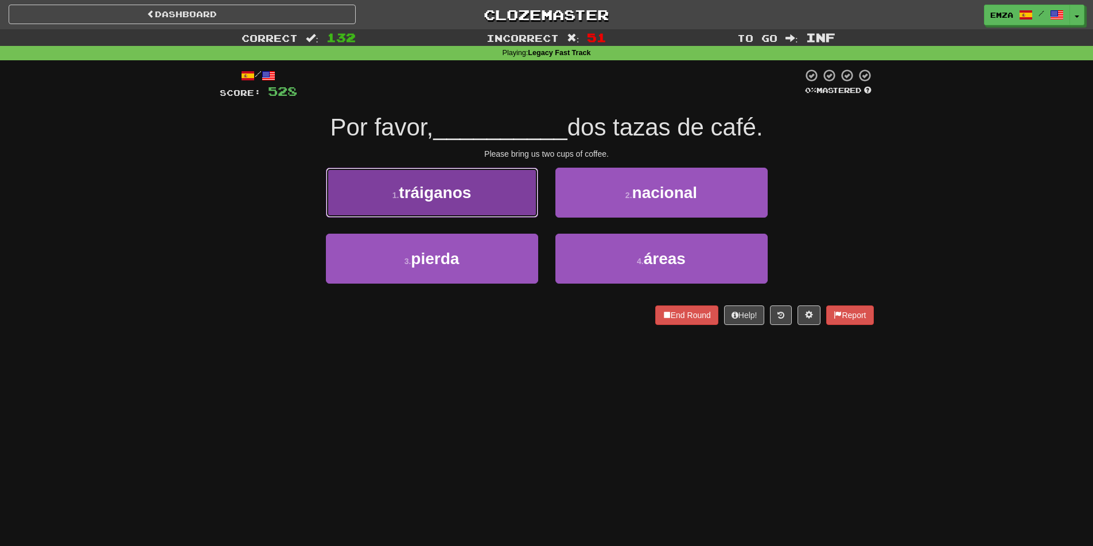
click at [495, 207] on button "1 . tráiganos" at bounding box center [432, 193] width 212 height 50
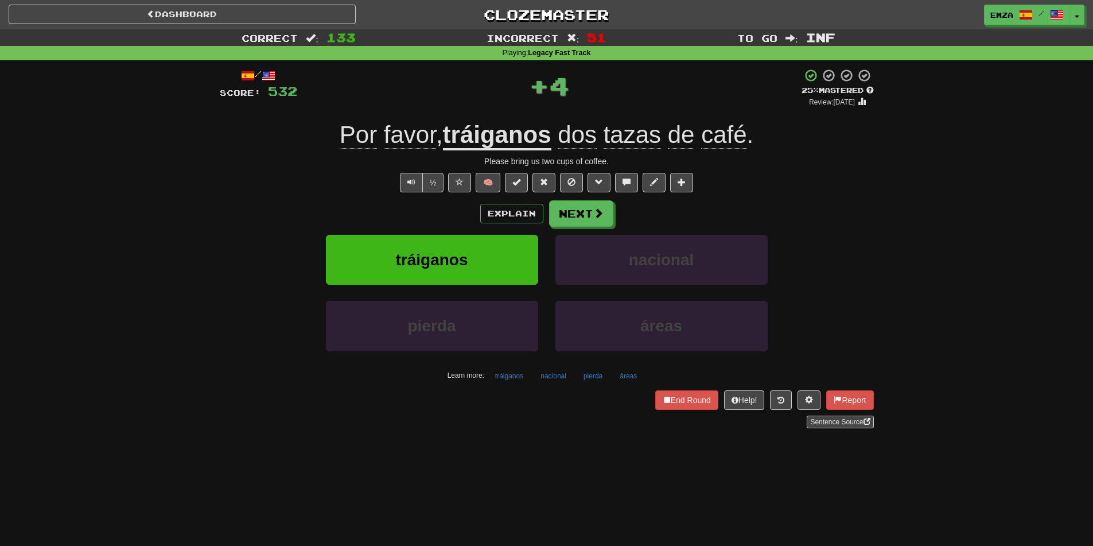
click at [576, 232] on div "Explain Next tráiganos nacional pierda áreas Learn more: tráiganos nacional pie…" at bounding box center [547, 292] width 654 height 184
click at [583, 216] on button "Next" at bounding box center [582, 214] width 64 height 26
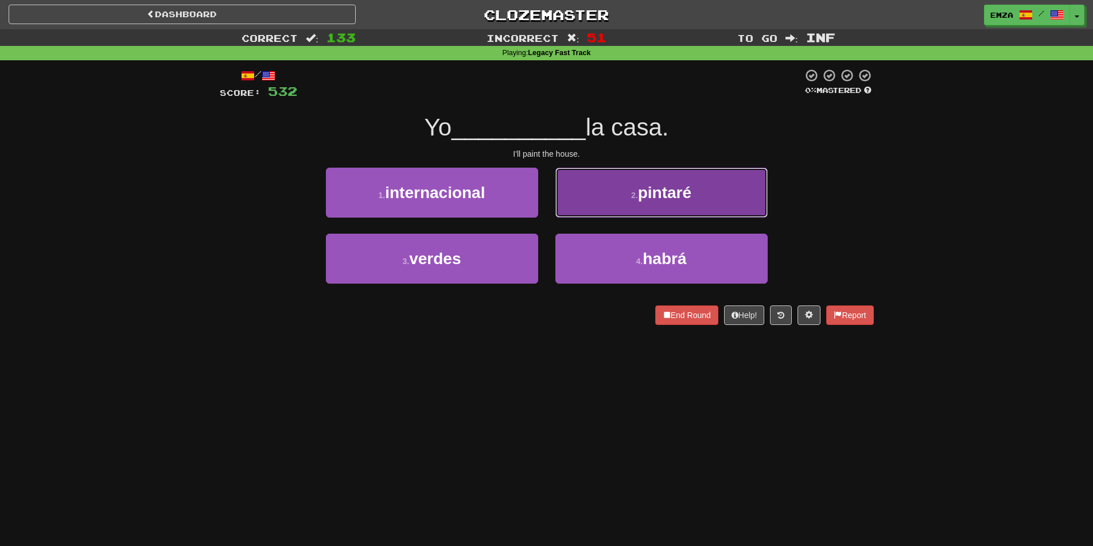
click at [599, 211] on button "2 . pintaré" at bounding box center [662, 193] width 212 height 50
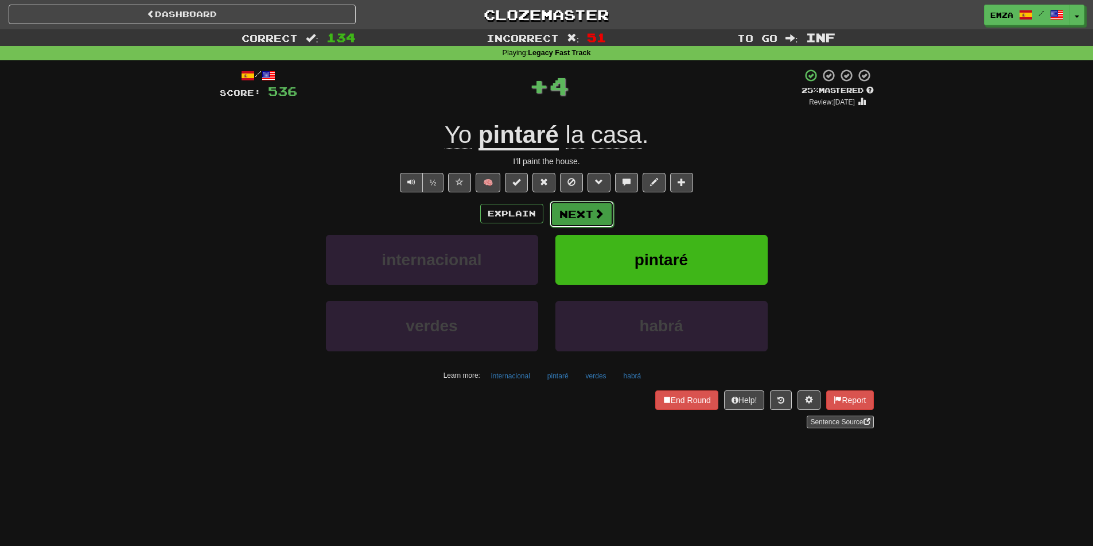
click at [576, 218] on button "Next" at bounding box center [582, 214] width 64 height 26
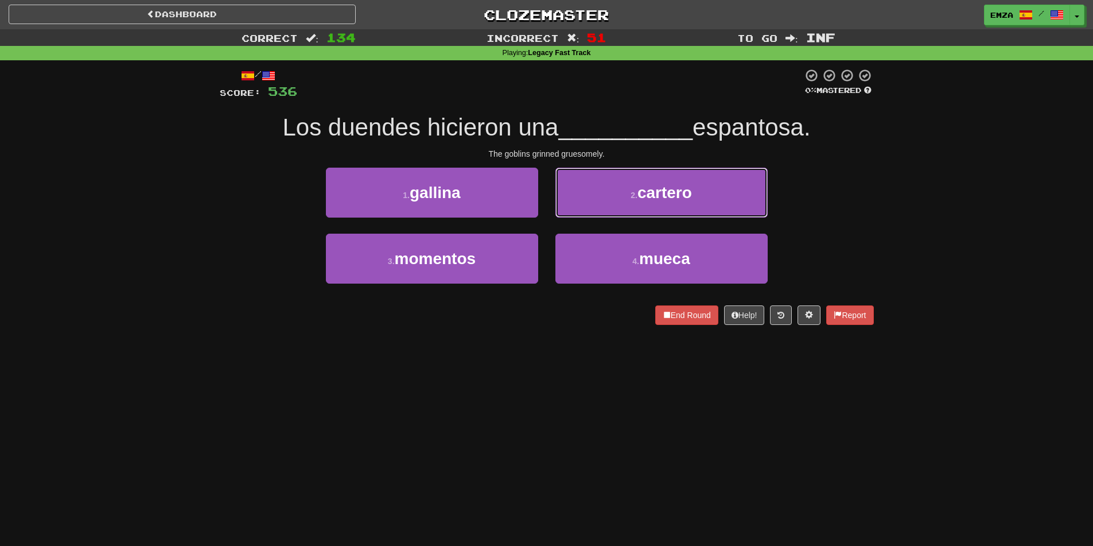
click at [583, 196] on button "2 . cartero" at bounding box center [662, 193] width 212 height 50
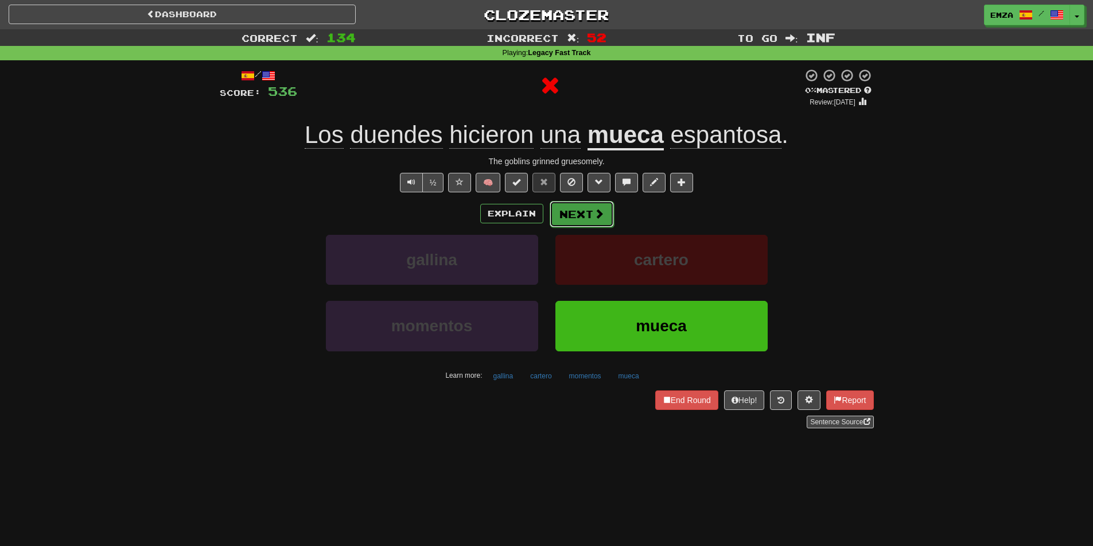
click at [570, 214] on button "Next" at bounding box center [582, 214] width 64 height 26
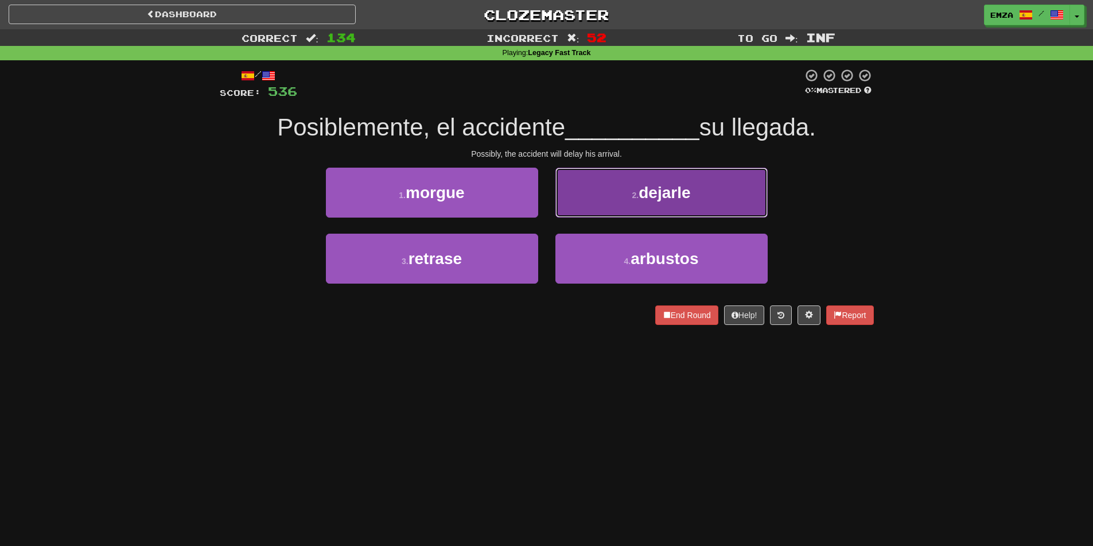
click at [604, 192] on button "2 . dejarle" at bounding box center [662, 193] width 212 height 50
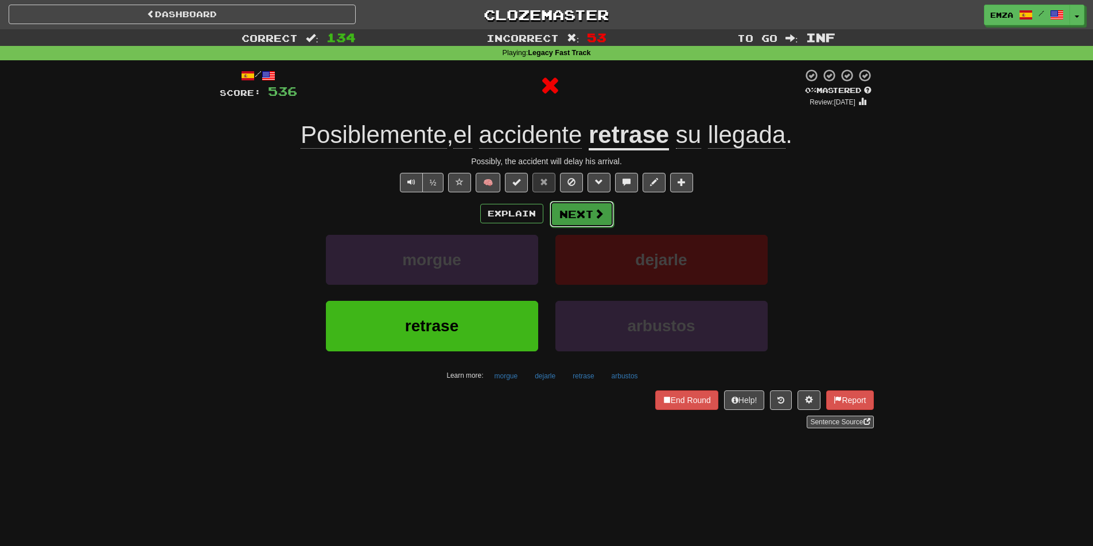
click at [597, 210] on span at bounding box center [599, 213] width 10 height 10
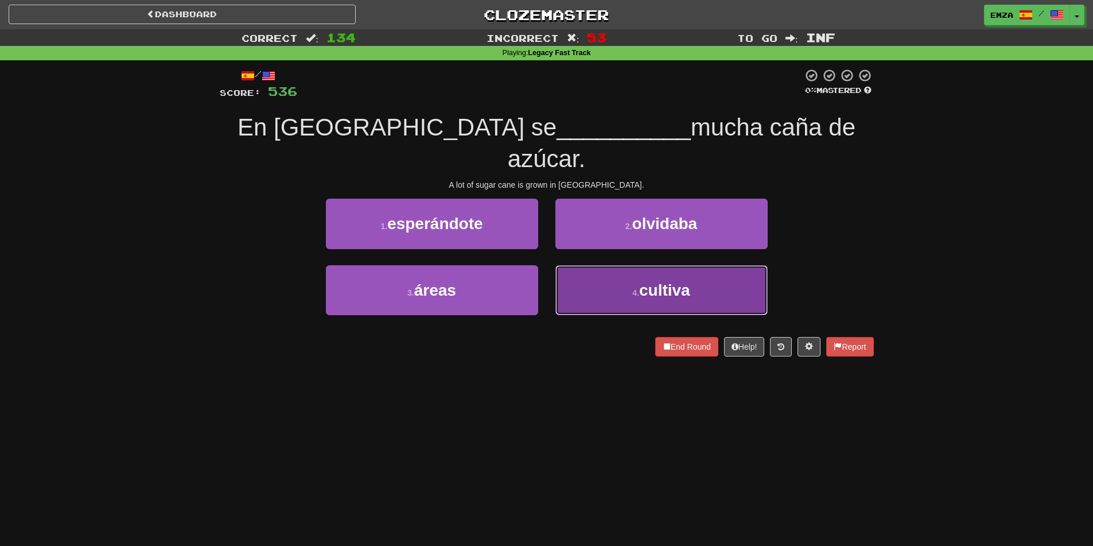
click at [581, 265] on button "4 . cultiva" at bounding box center [662, 290] width 212 height 50
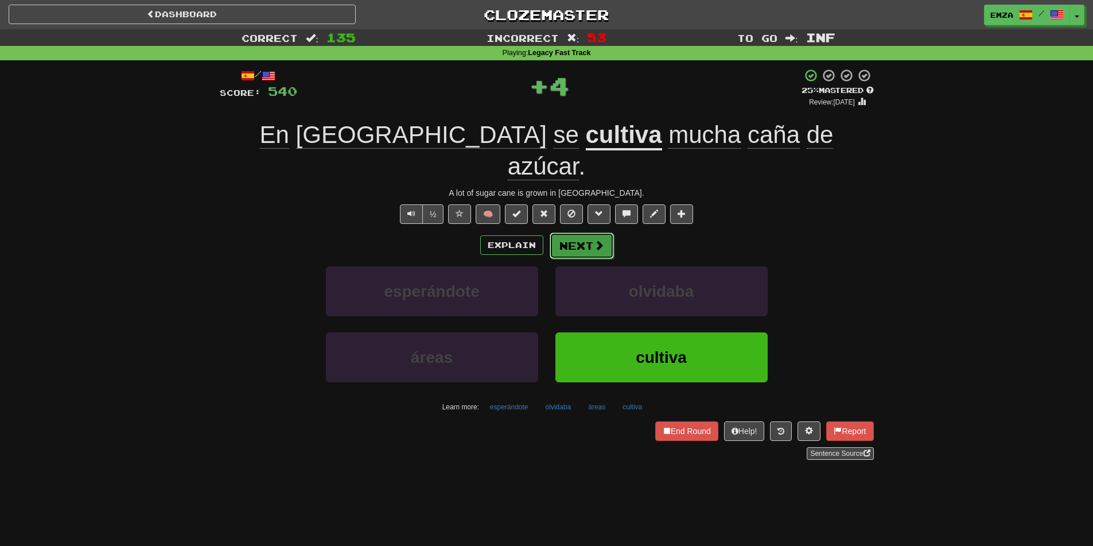
click at [570, 232] on button "Next" at bounding box center [582, 245] width 64 height 26
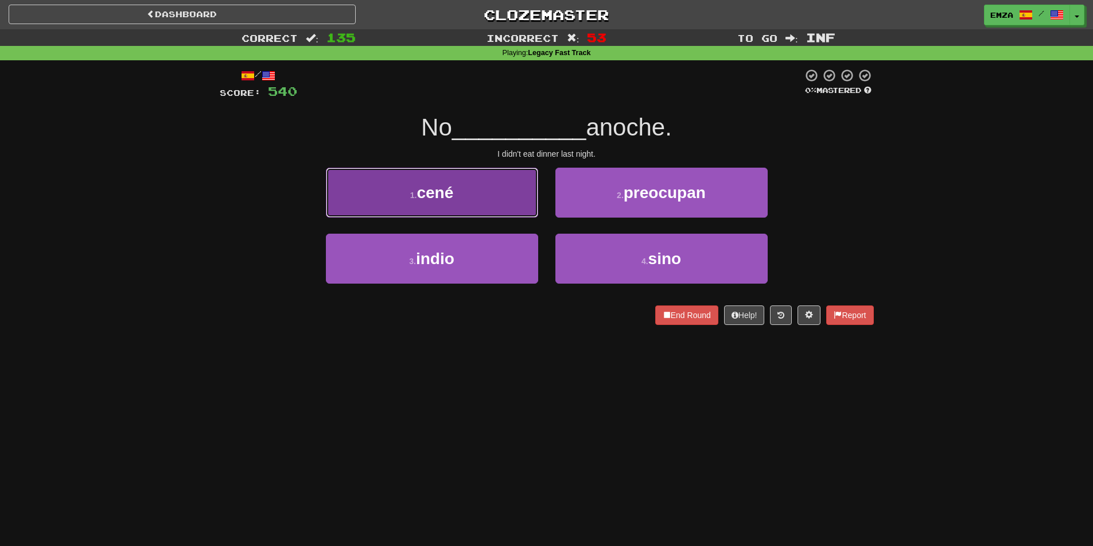
drag, startPoint x: 479, startPoint y: 170, endPoint x: 525, endPoint y: 198, distance: 54.0
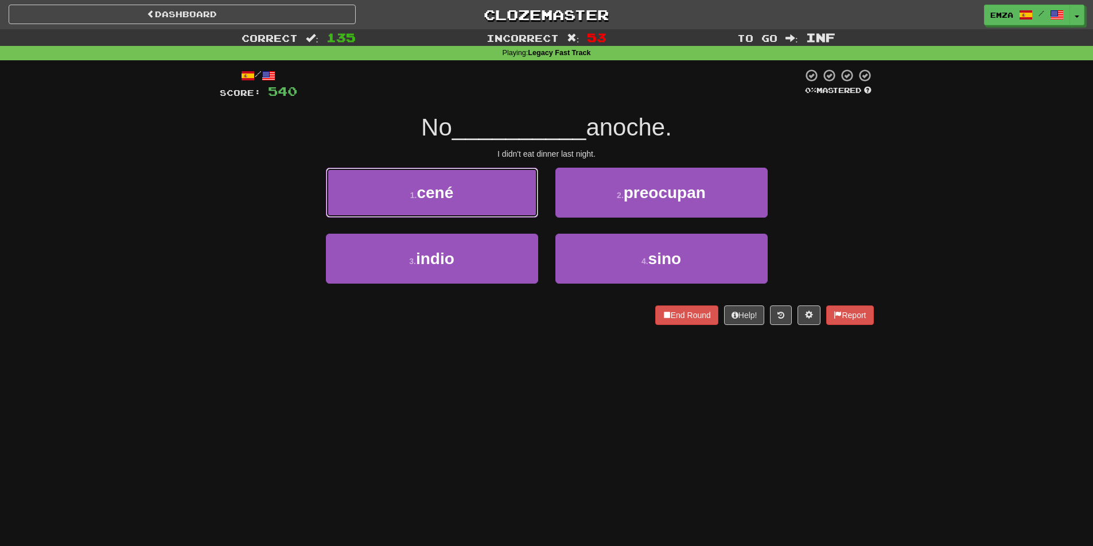
click at [478, 170] on button "1 . cené" at bounding box center [432, 193] width 212 height 50
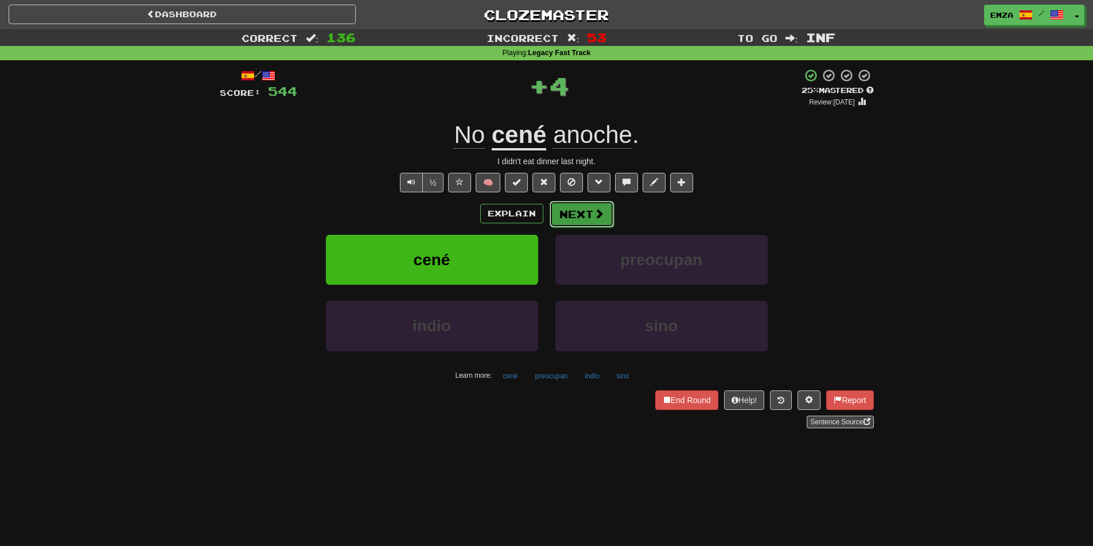
click at [591, 216] on button "Next" at bounding box center [582, 214] width 64 height 26
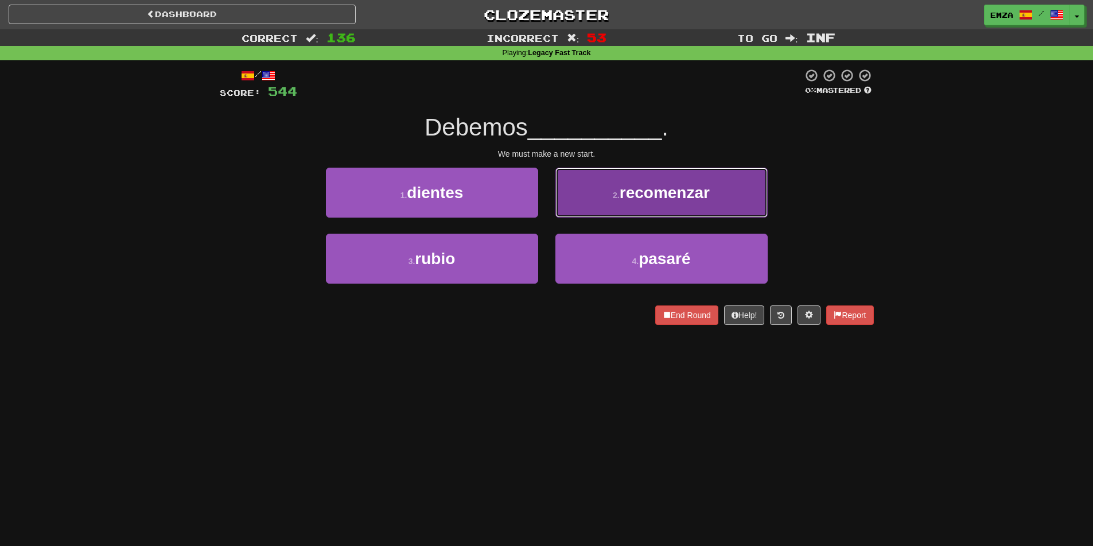
click at [601, 193] on button "2 . recomenzar" at bounding box center [662, 193] width 212 height 50
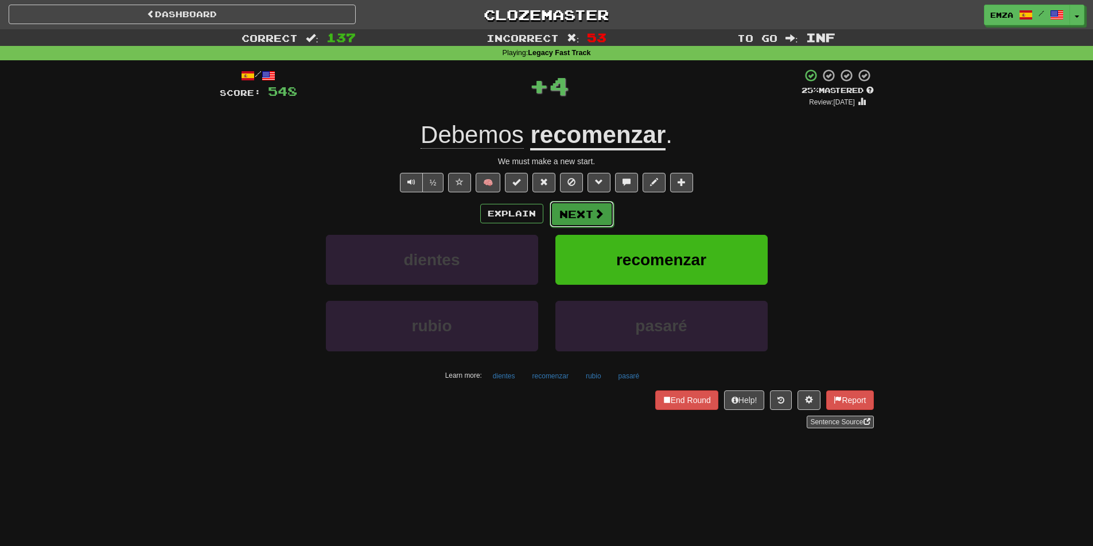
click at [581, 220] on button "Next" at bounding box center [582, 214] width 64 height 26
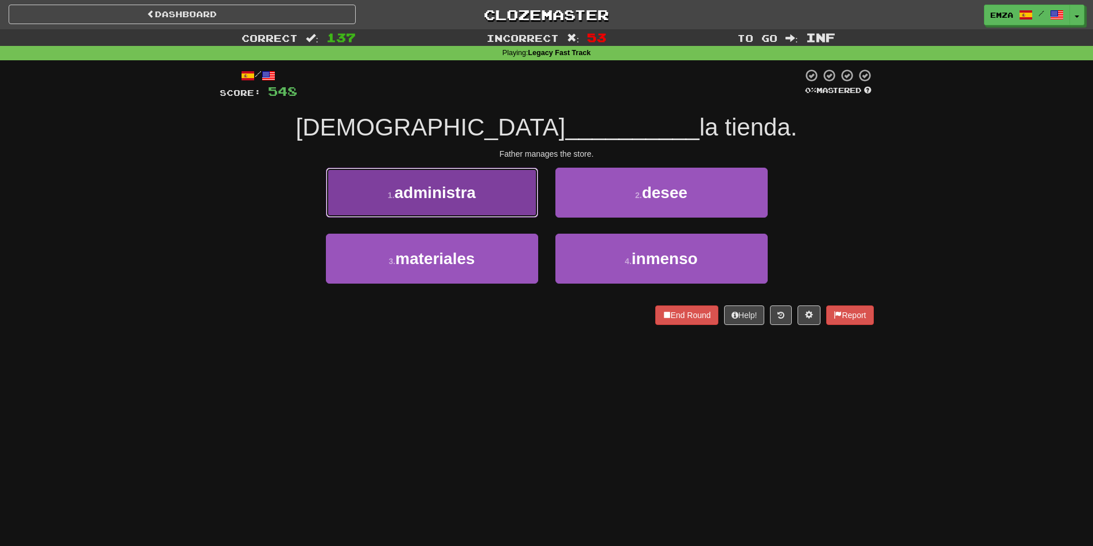
click at [465, 203] on button "1 . administra" at bounding box center [432, 193] width 212 height 50
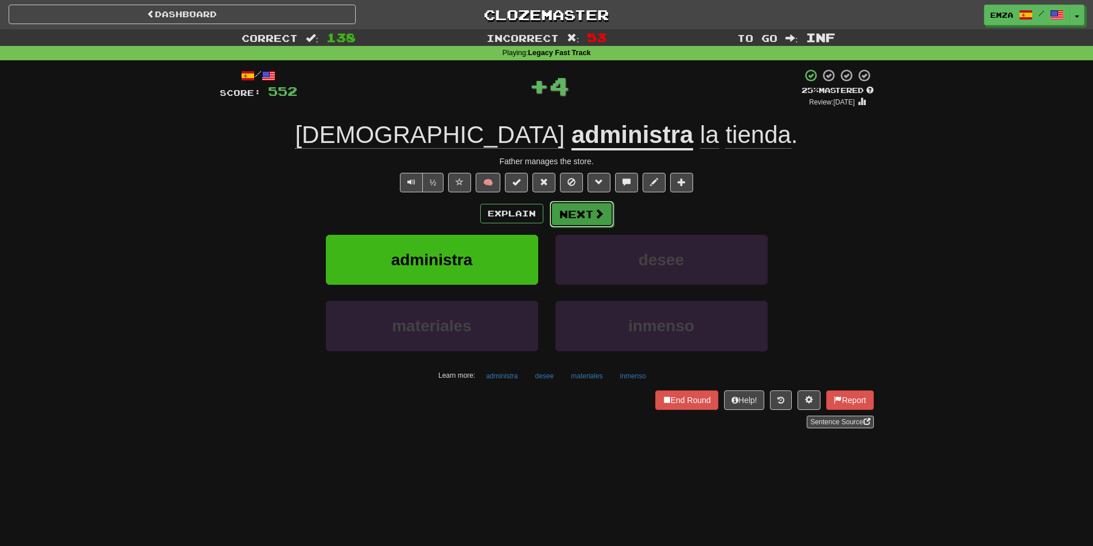
click at [569, 218] on button "Next" at bounding box center [582, 214] width 64 height 26
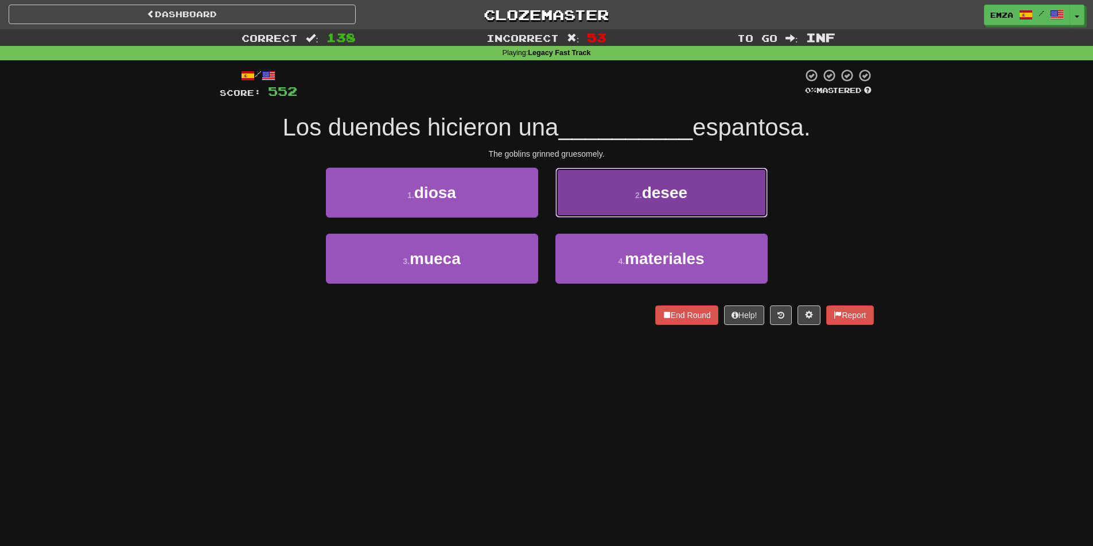
click at [581, 215] on button "2 . desee" at bounding box center [662, 193] width 212 height 50
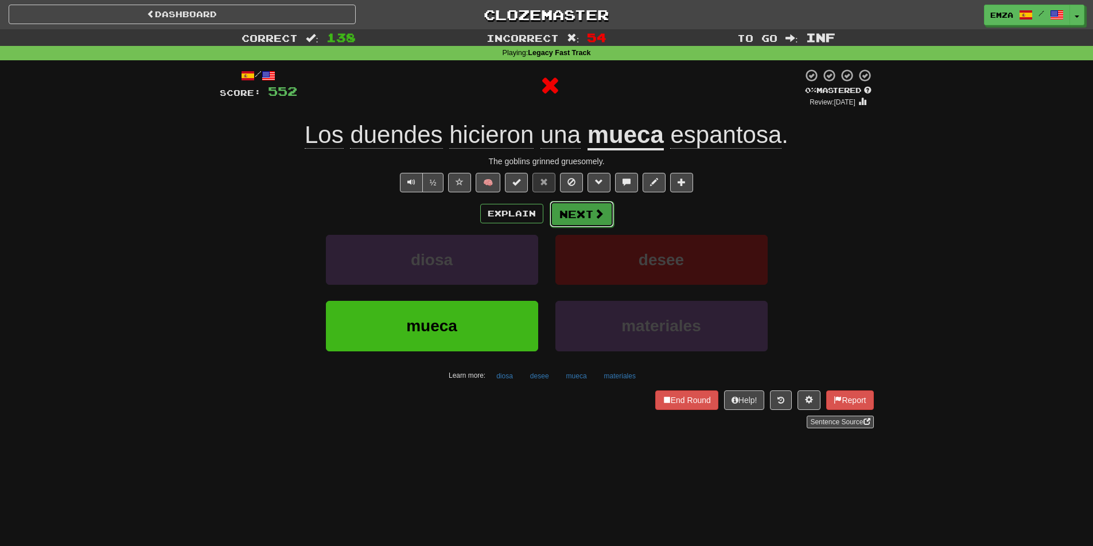
click at [576, 224] on button "Next" at bounding box center [582, 214] width 64 height 26
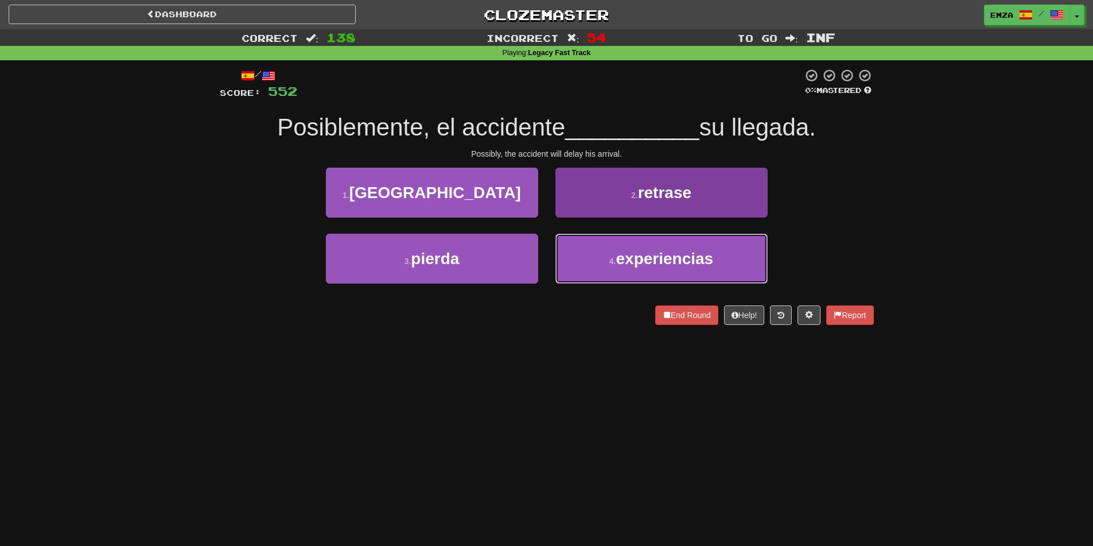
click at [604, 262] on button "4 . experiencias" at bounding box center [662, 259] width 212 height 50
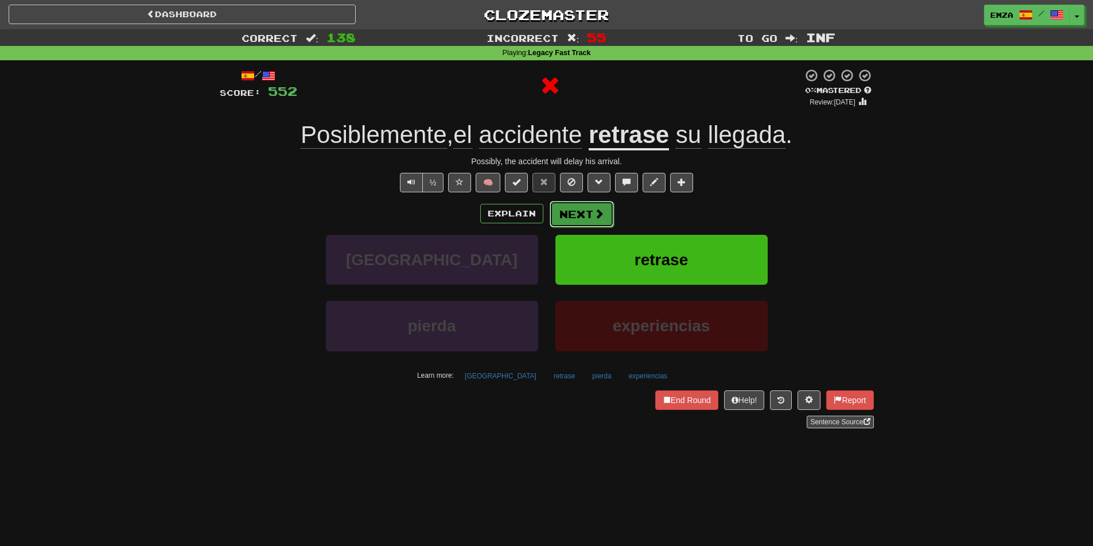
click at [595, 206] on button "Next" at bounding box center [582, 214] width 64 height 26
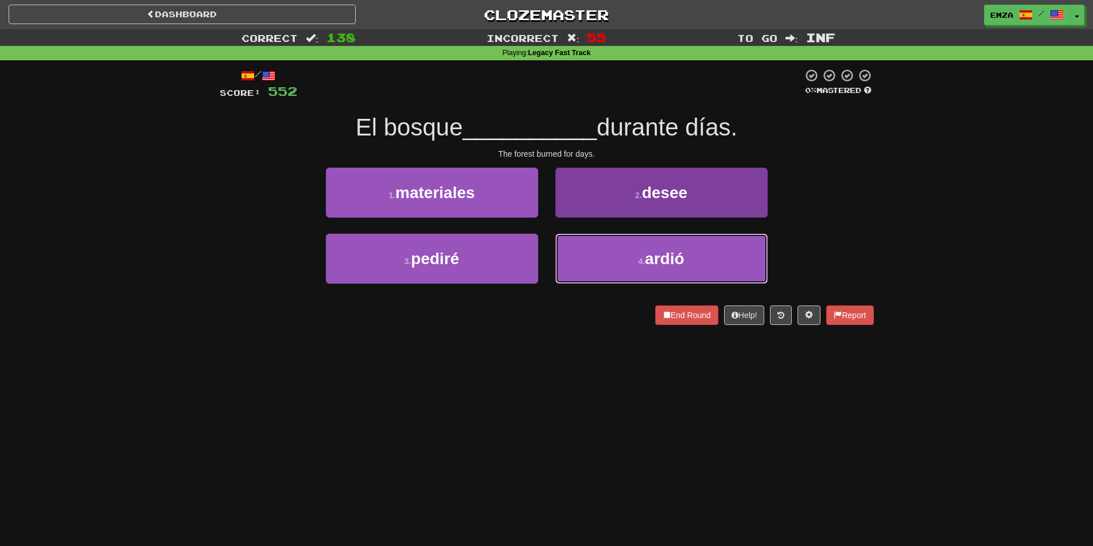
click at [606, 258] on button "4 . ardió" at bounding box center [662, 259] width 212 height 50
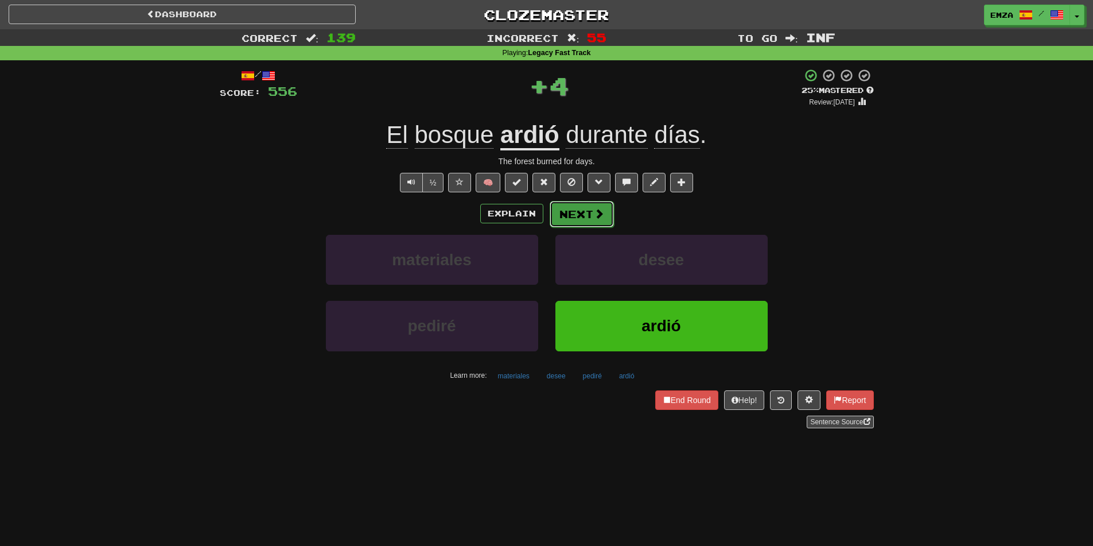
click at [576, 211] on button "Next" at bounding box center [582, 214] width 64 height 26
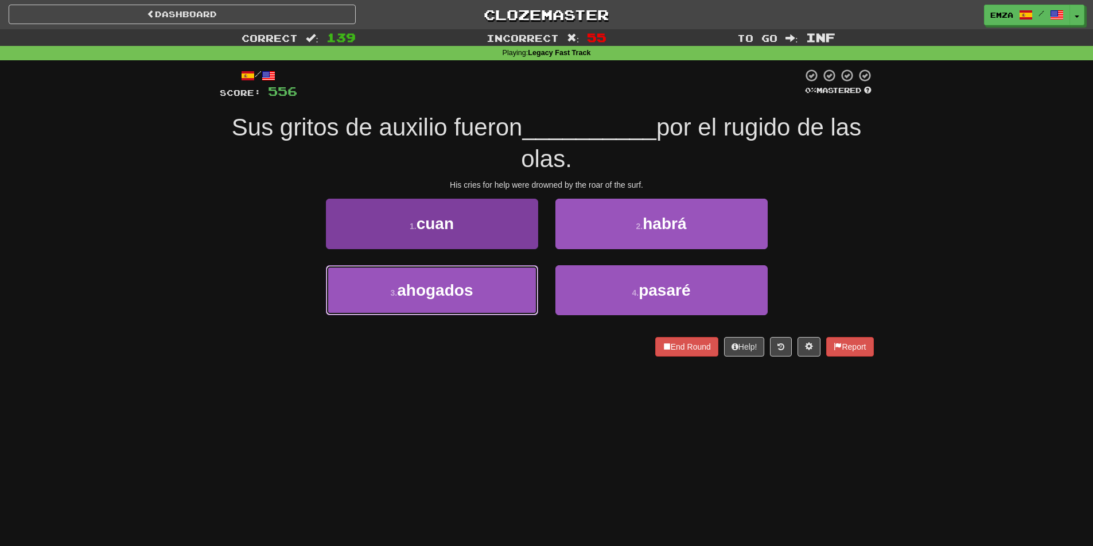
drag, startPoint x: 438, startPoint y: 298, endPoint x: 512, endPoint y: 271, distance: 78.1
click at [440, 298] on span "ahogados" at bounding box center [435, 290] width 76 height 18
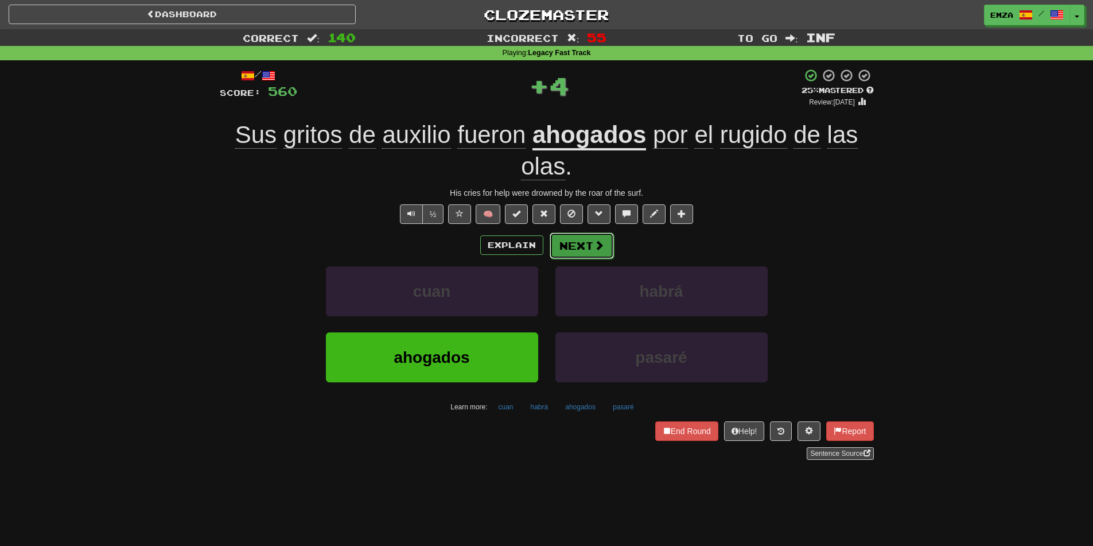
click at [565, 244] on button "Next" at bounding box center [582, 245] width 64 height 26
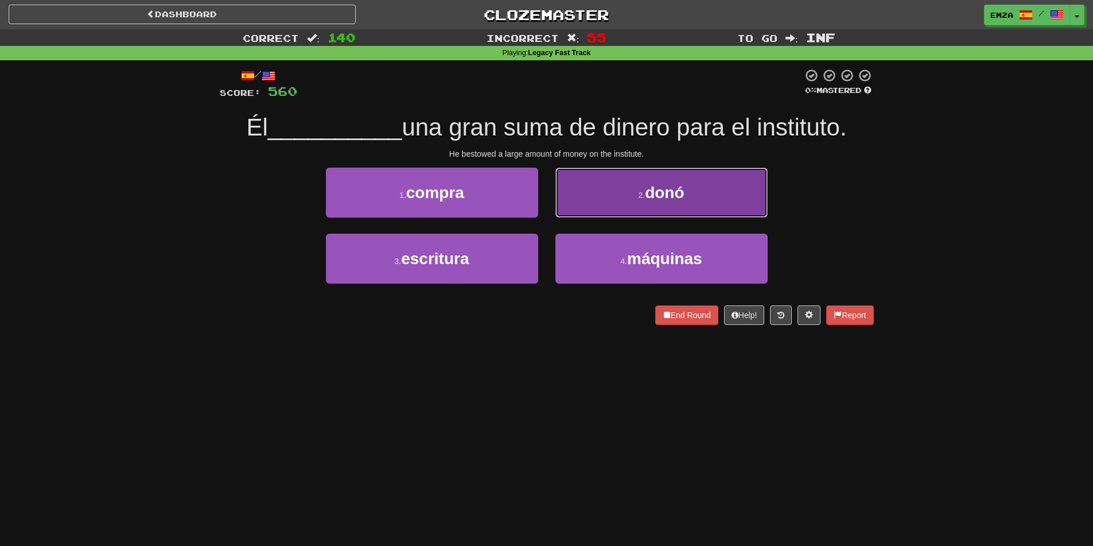
click at [566, 195] on button "2 . donó" at bounding box center [662, 193] width 212 height 50
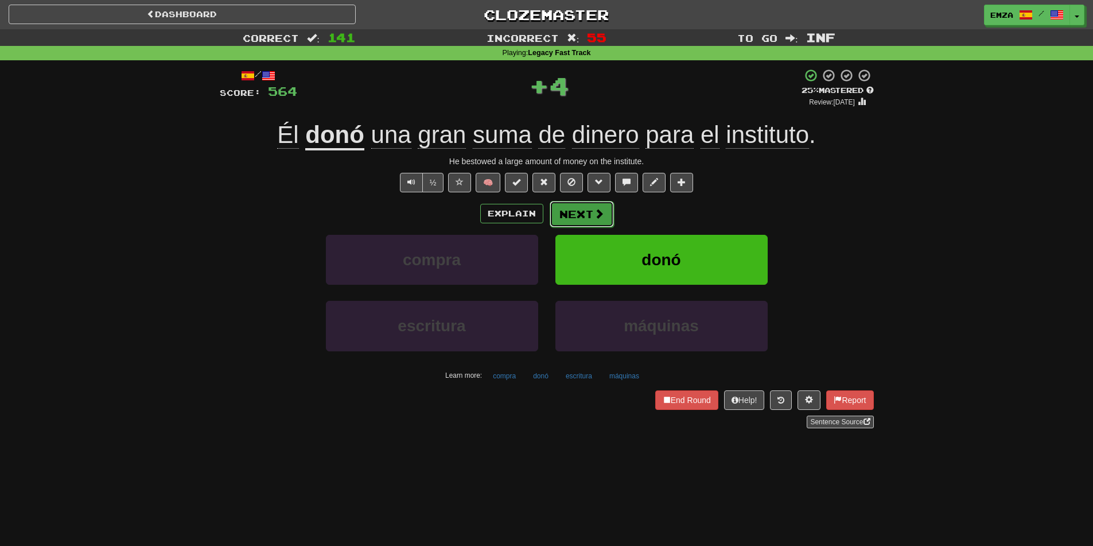
click at [582, 216] on button "Next" at bounding box center [582, 214] width 64 height 26
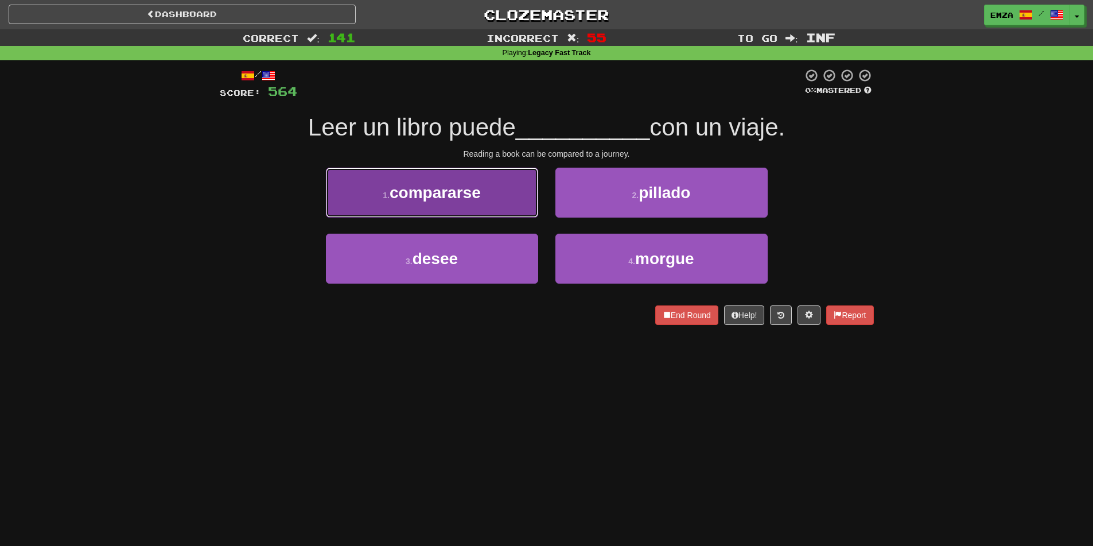
click at [504, 202] on button "1 . compararse" at bounding box center [432, 193] width 212 height 50
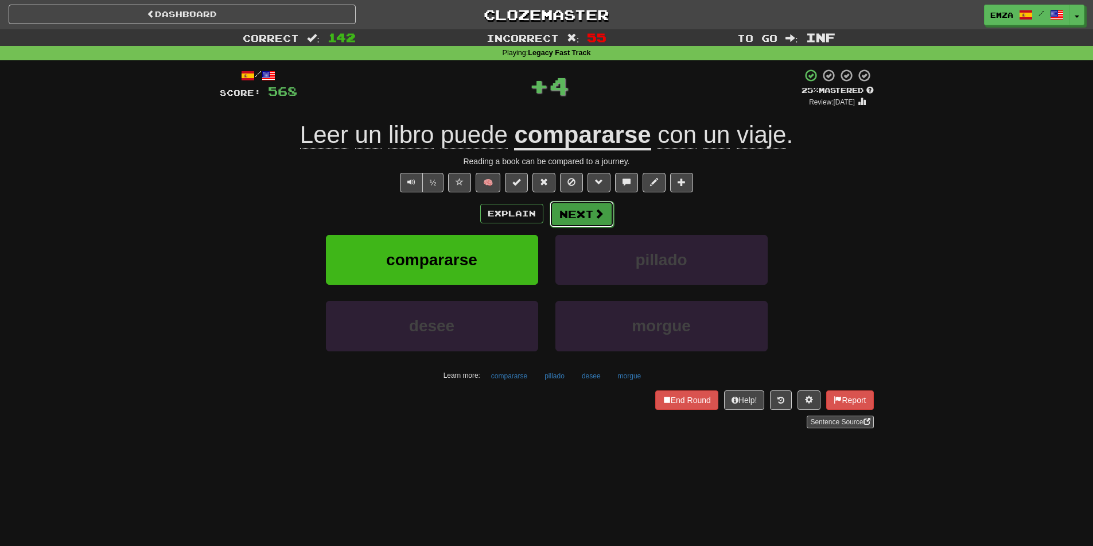
click at [590, 218] on button "Next" at bounding box center [582, 214] width 64 height 26
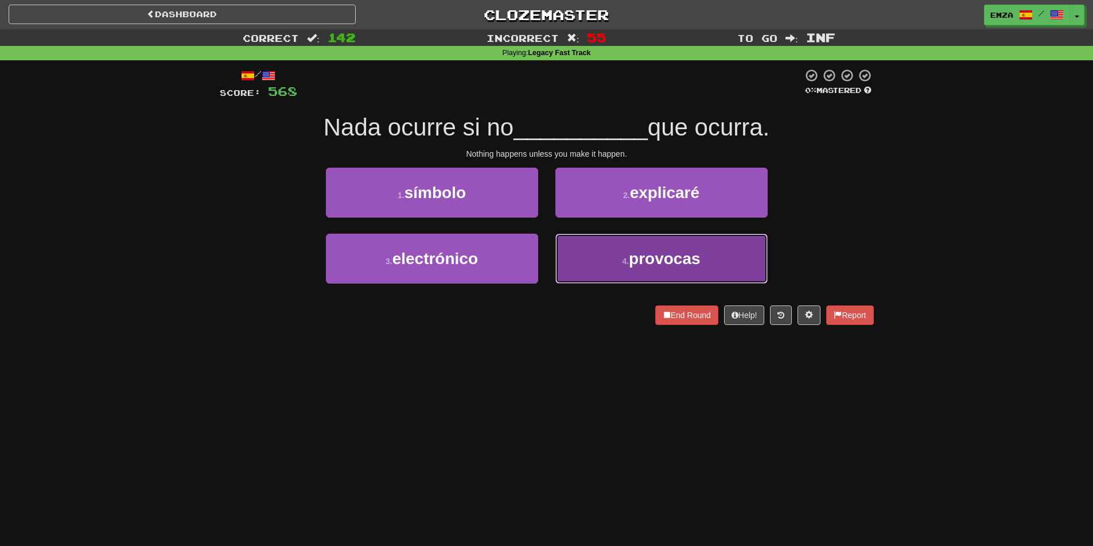
click at [612, 262] on button "4 . provocas" at bounding box center [662, 259] width 212 height 50
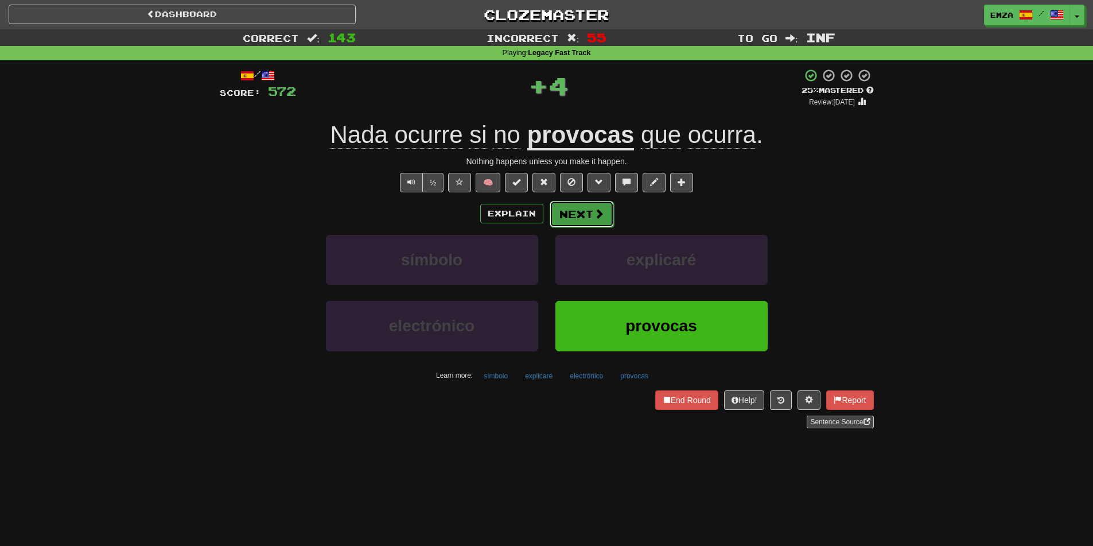
click at [600, 206] on button "Next" at bounding box center [582, 214] width 64 height 26
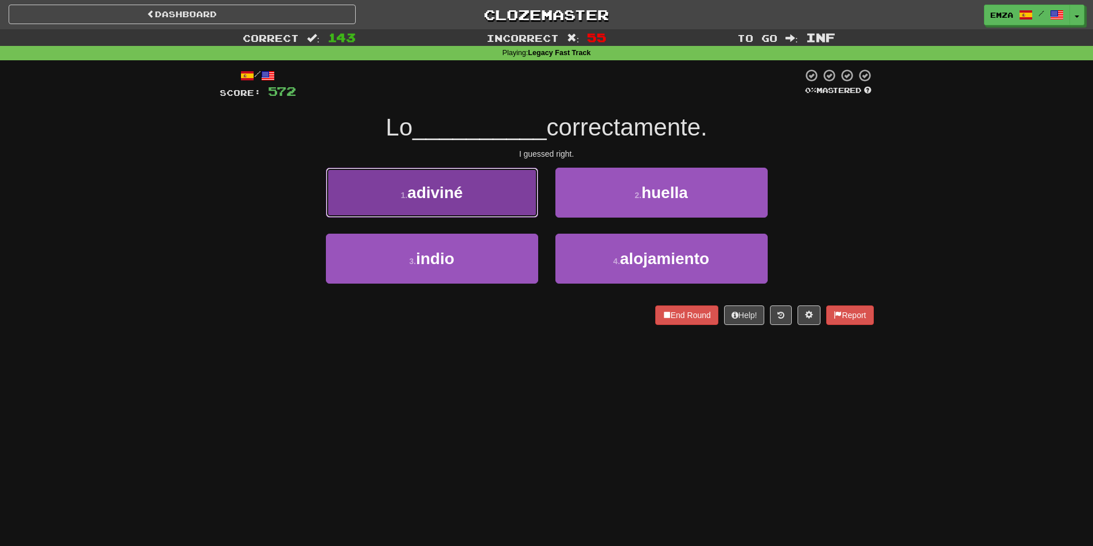
click at [492, 205] on button "1 . adiviné" at bounding box center [432, 193] width 212 height 50
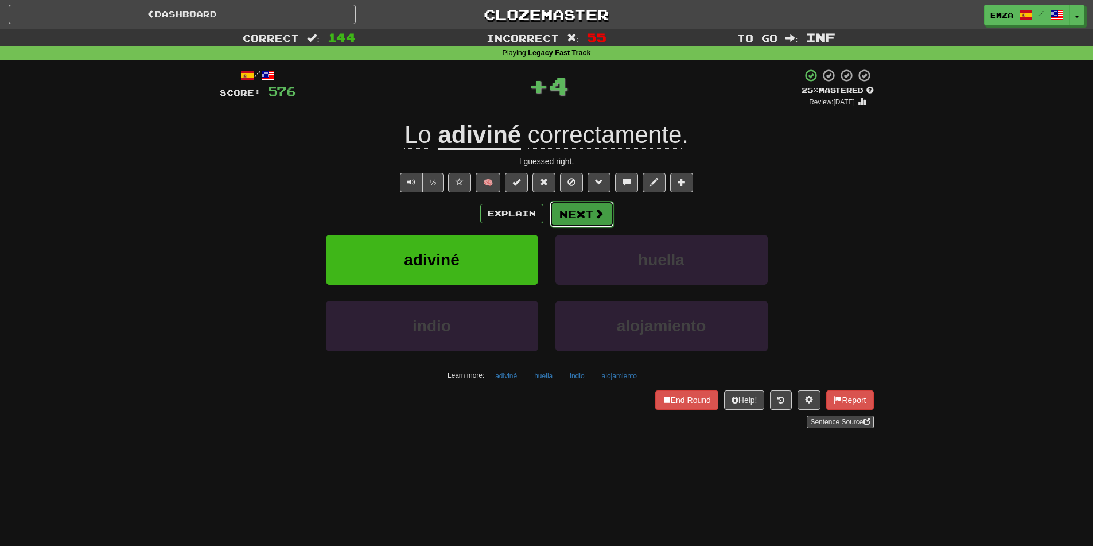
click at [575, 222] on button "Next" at bounding box center [582, 214] width 64 height 26
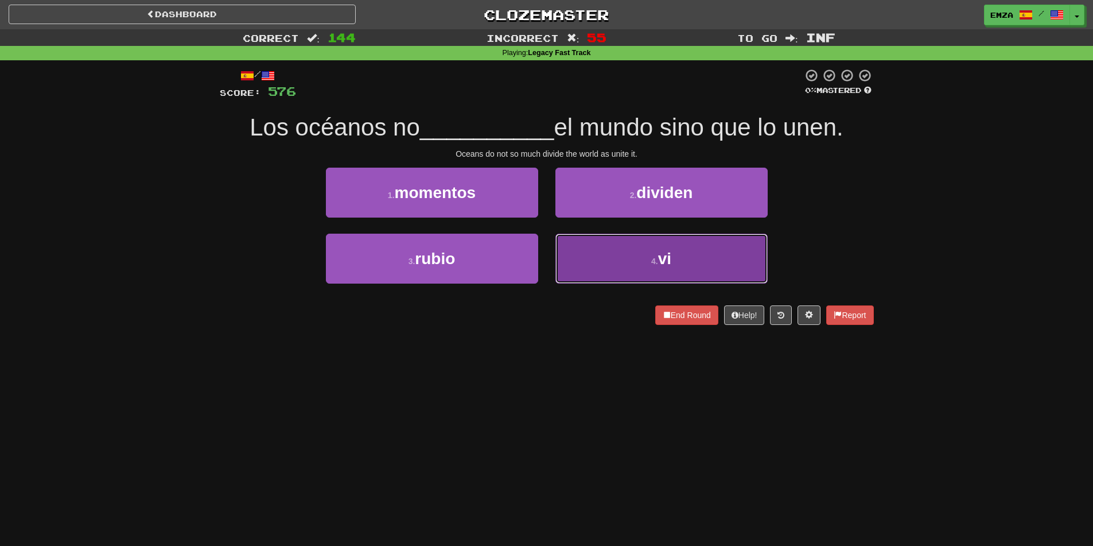
click at [623, 274] on button "4 . vi" at bounding box center [662, 259] width 212 height 50
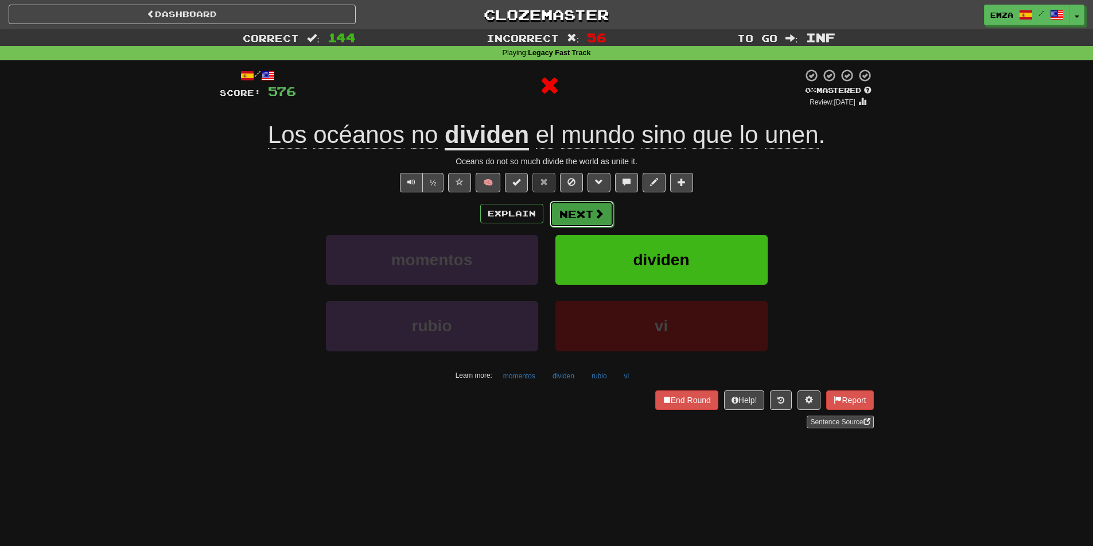
click at [599, 211] on span at bounding box center [599, 213] width 10 height 10
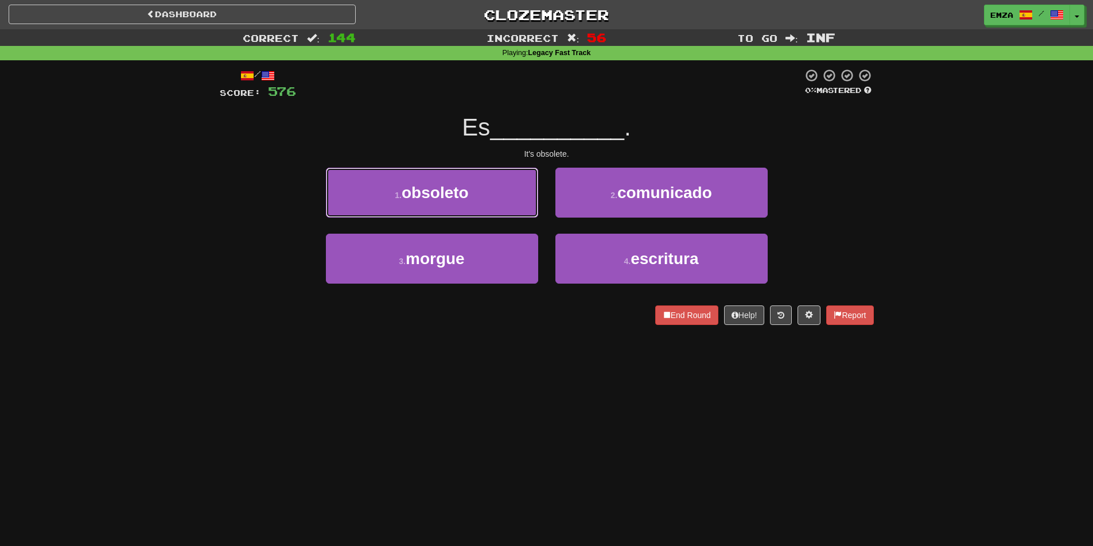
click at [449, 196] on span "obsoleto" at bounding box center [435, 193] width 67 height 18
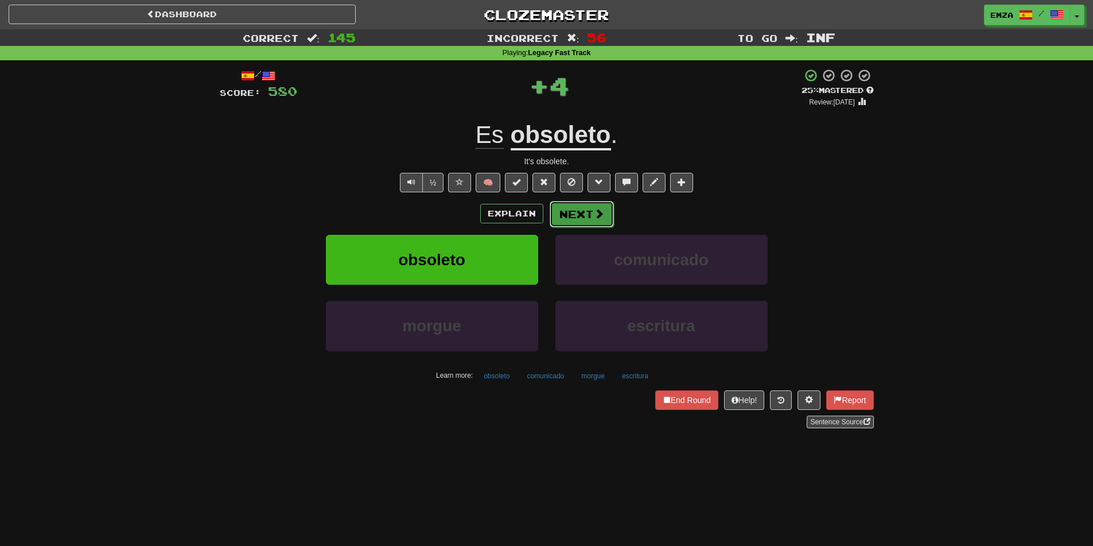
click at [599, 212] on span at bounding box center [599, 213] width 10 height 10
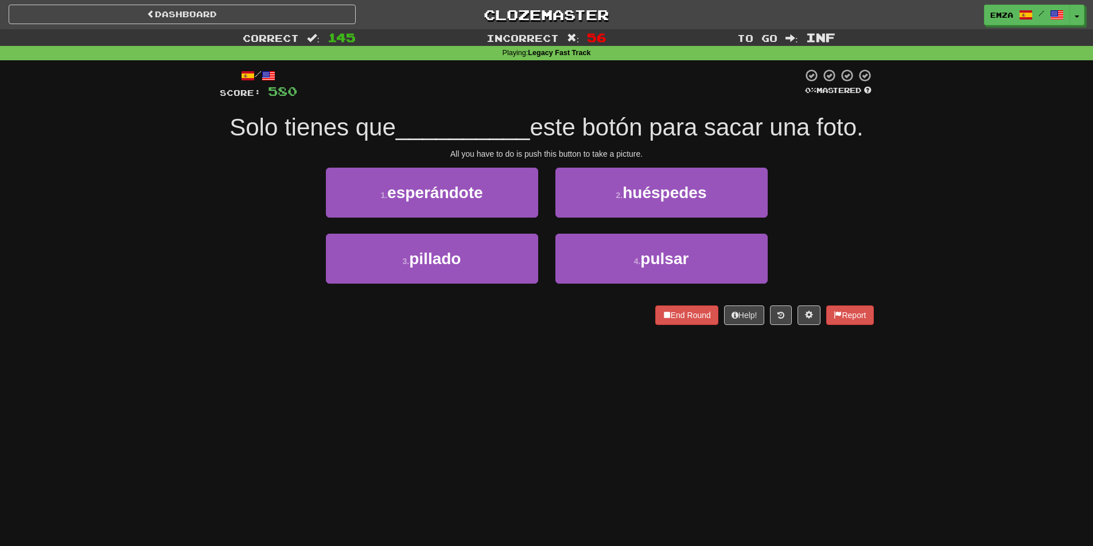
drag, startPoint x: 467, startPoint y: 389, endPoint x: 453, endPoint y: 376, distance: 18.7
click at [465, 385] on div "Dashboard Clozemaster Emza / Toggle Dropdown Dashboard Leaderboard Activity Fee…" at bounding box center [546, 273] width 1093 height 546
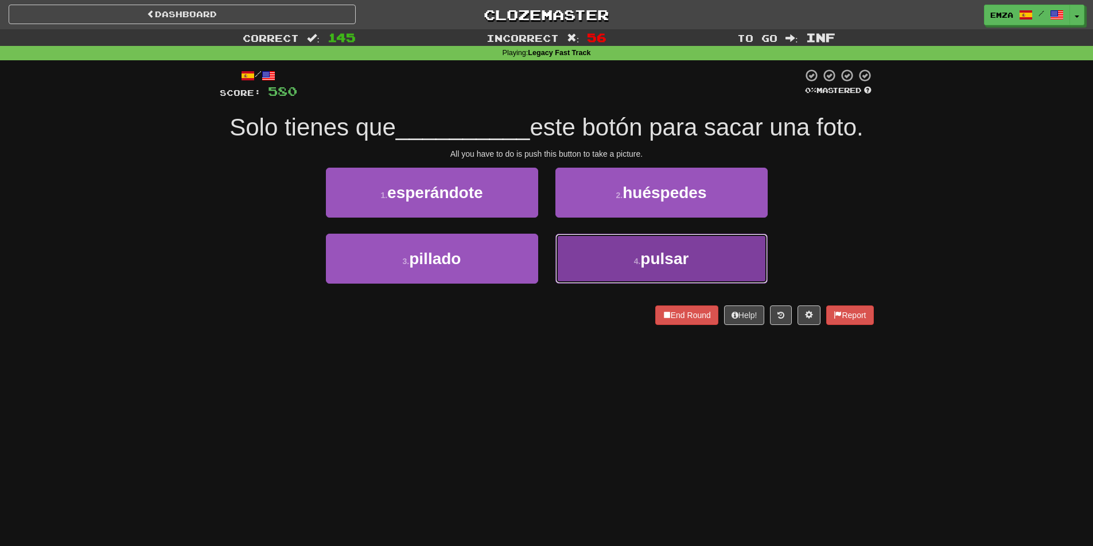
drag, startPoint x: 599, startPoint y: 266, endPoint x: 595, endPoint y: 251, distance: 14.8
click at [599, 266] on button "4 . pulsar" at bounding box center [662, 259] width 212 height 50
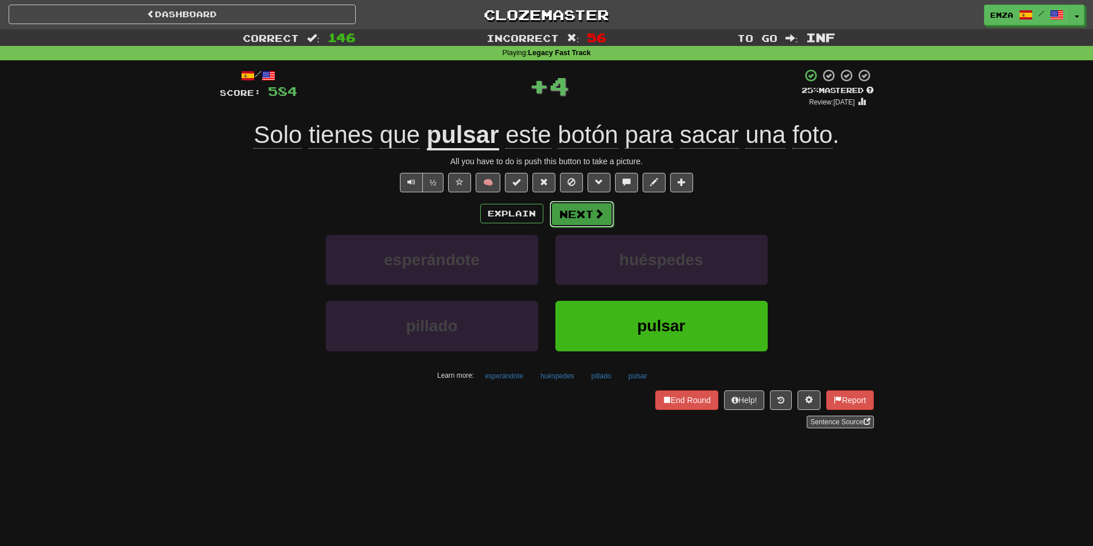
click at [574, 215] on button "Next" at bounding box center [582, 214] width 64 height 26
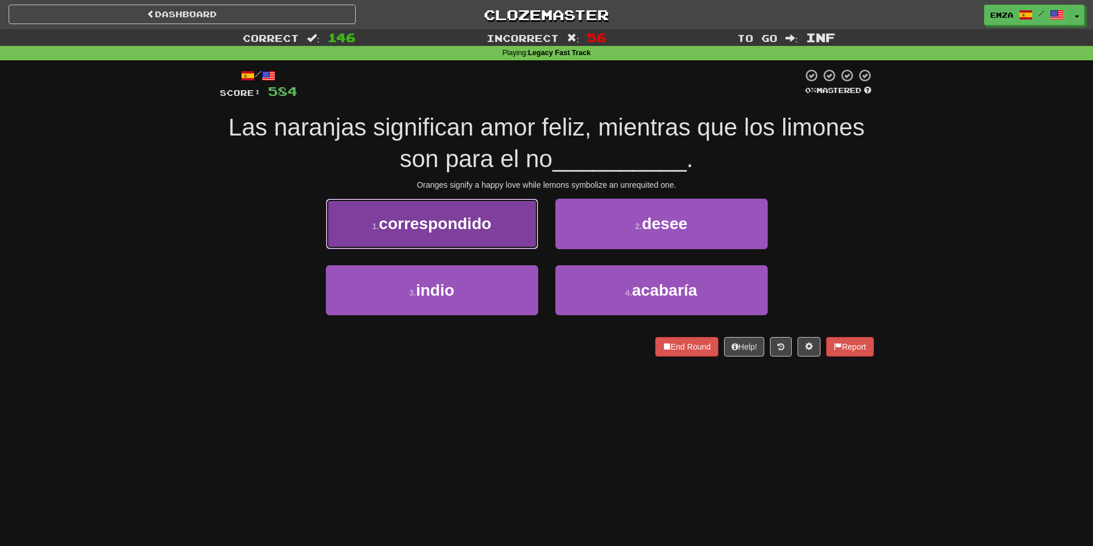
click at [506, 241] on button "1 . correspondido" at bounding box center [432, 224] width 212 height 50
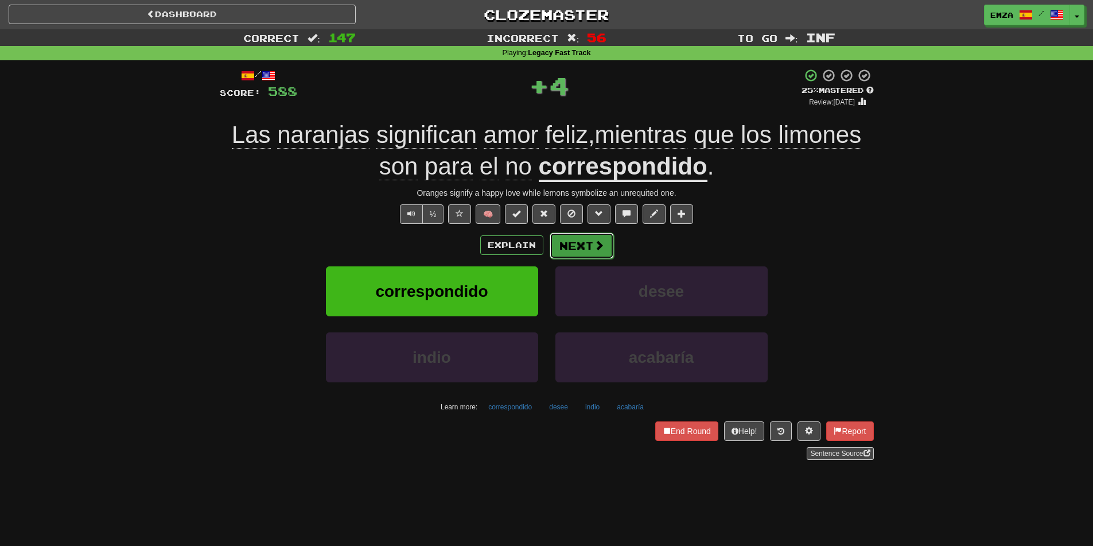
click at [579, 241] on button "Next" at bounding box center [582, 245] width 64 height 26
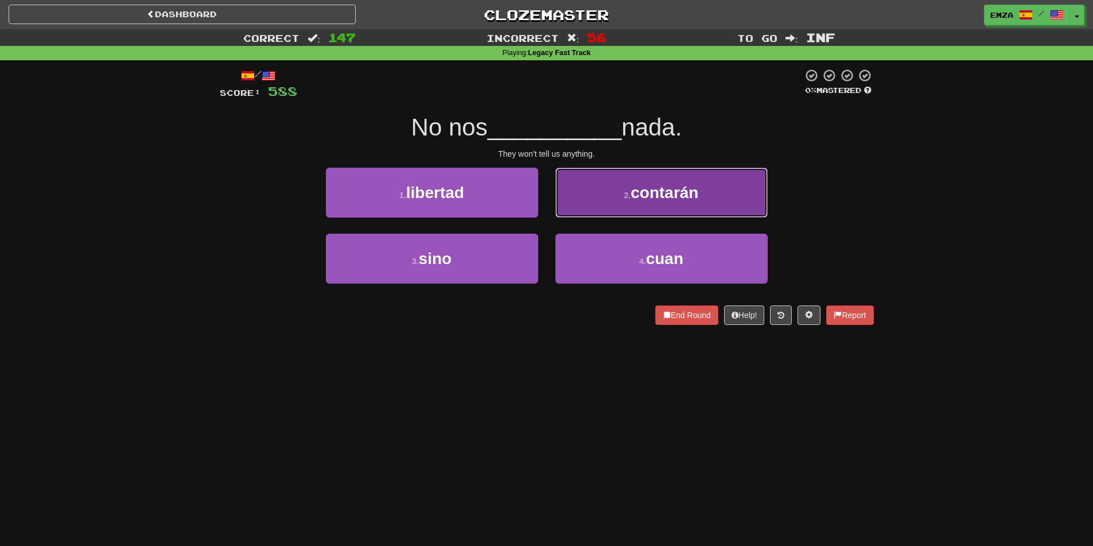
click at [607, 202] on button "2 . contarán" at bounding box center [662, 193] width 212 height 50
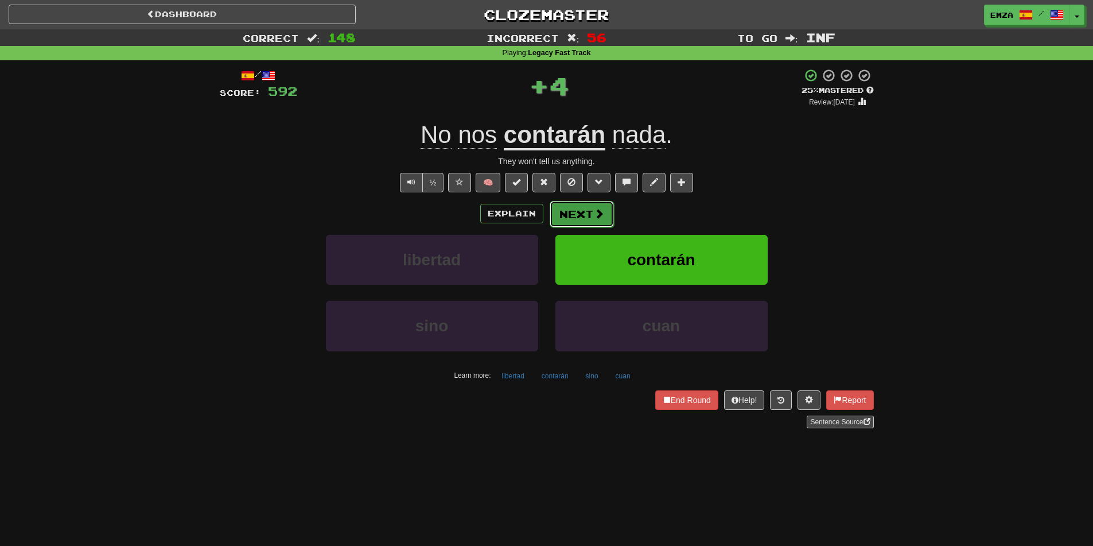
click at [597, 224] on button "Next" at bounding box center [582, 214] width 64 height 26
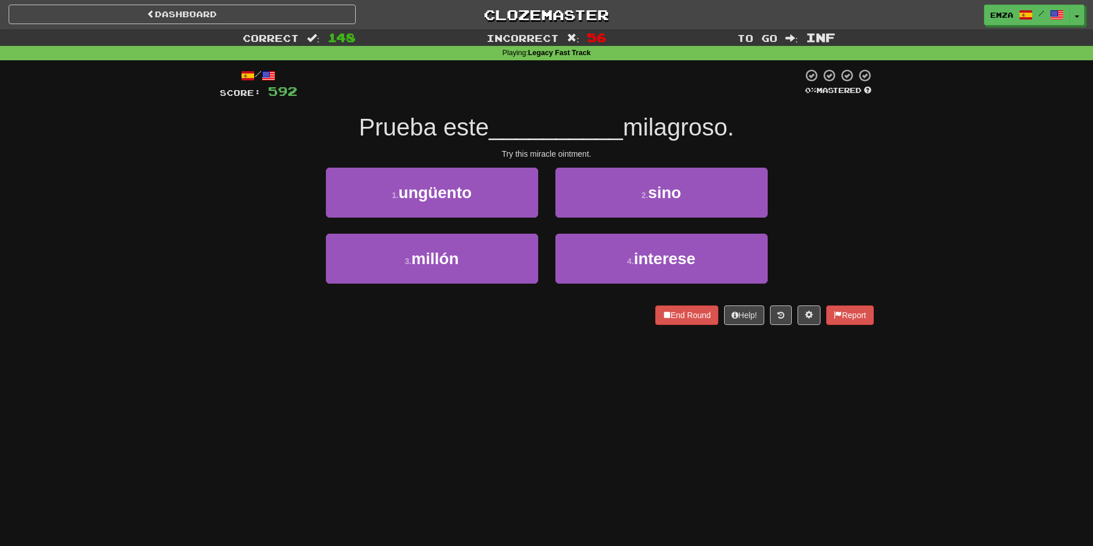
click at [431, 286] on div "3 . millón" at bounding box center [432, 267] width 230 height 66
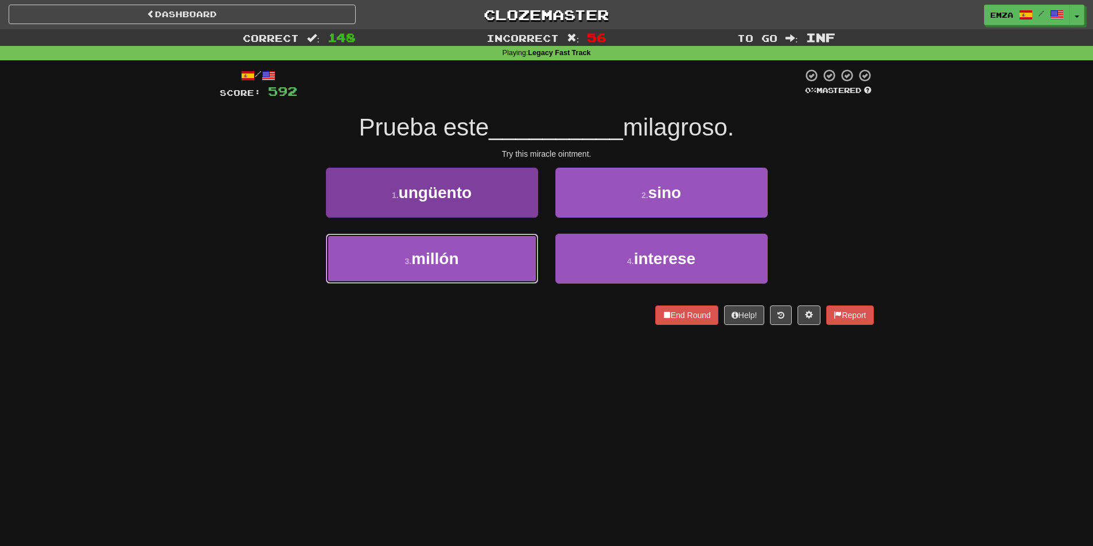
click at [498, 246] on button "3 . millón" at bounding box center [432, 259] width 212 height 50
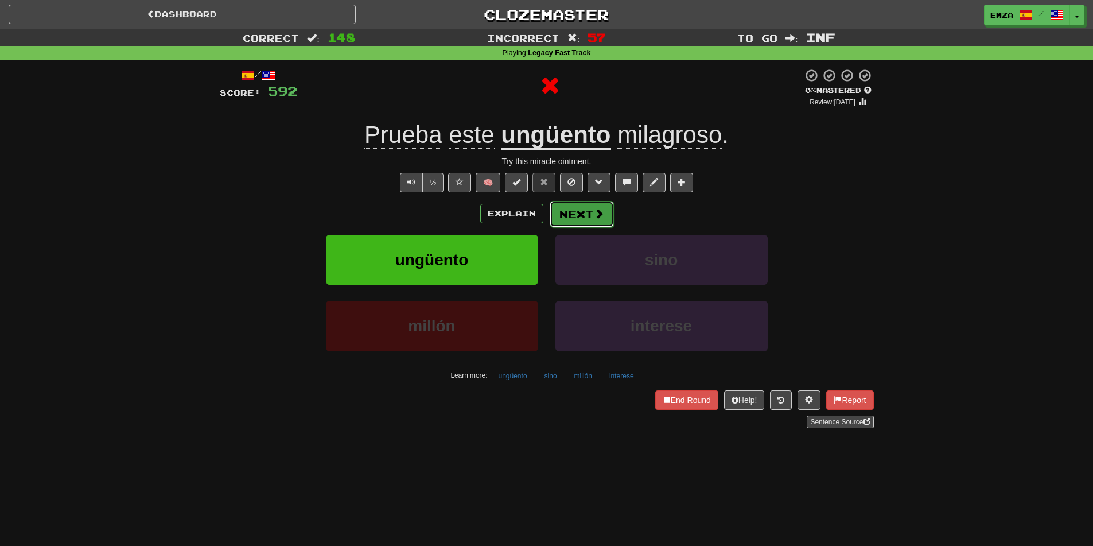
click at [571, 216] on button "Next" at bounding box center [582, 214] width 64 height 26
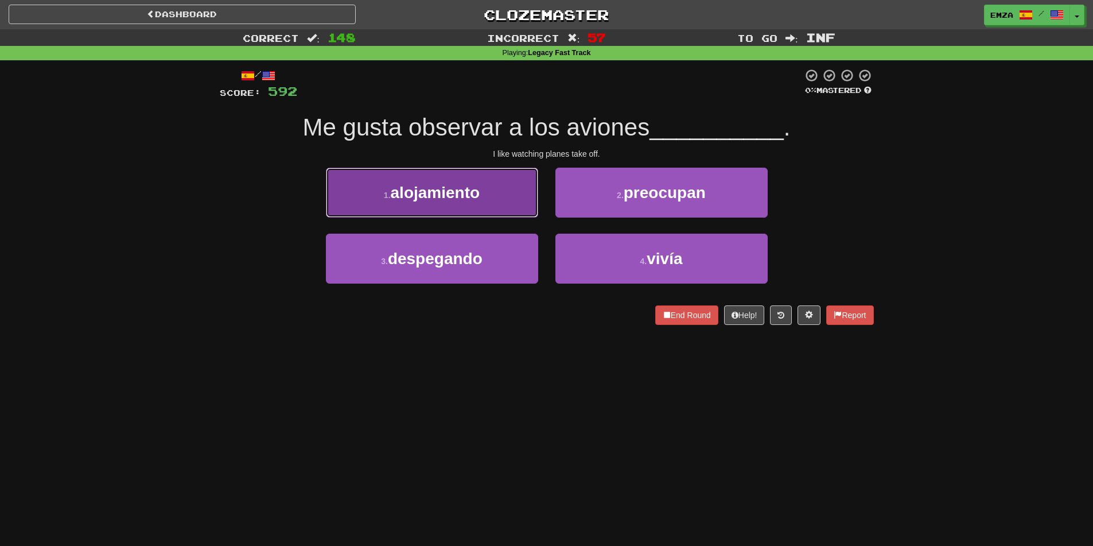
click at [459, 215] on button "1 . alojamiento" at bounding box center [432, 193] width 212 height 50
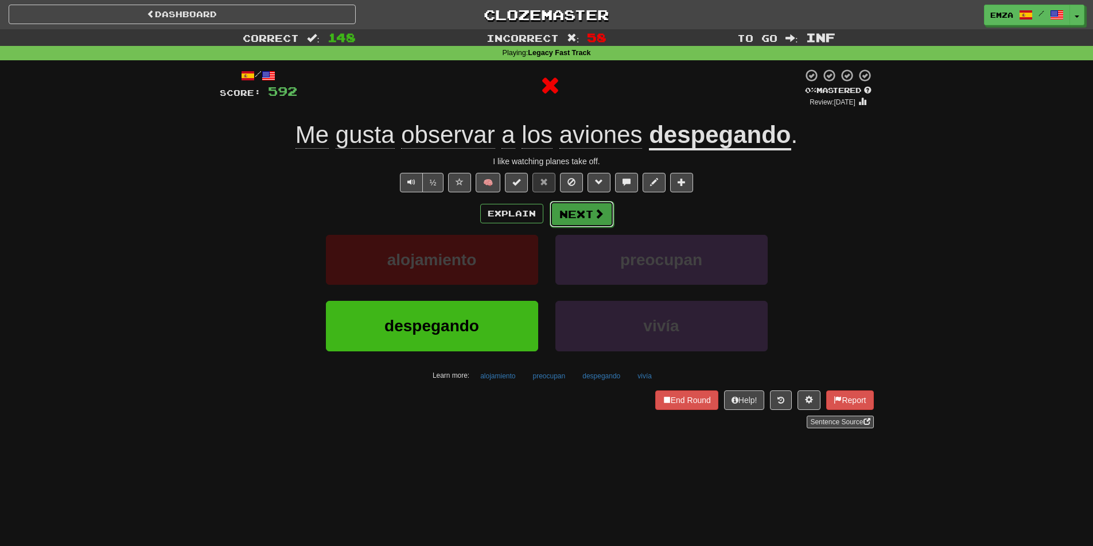
click at [578, 208] on button "Next" at bounding box center [582, 214] width 64 height 26
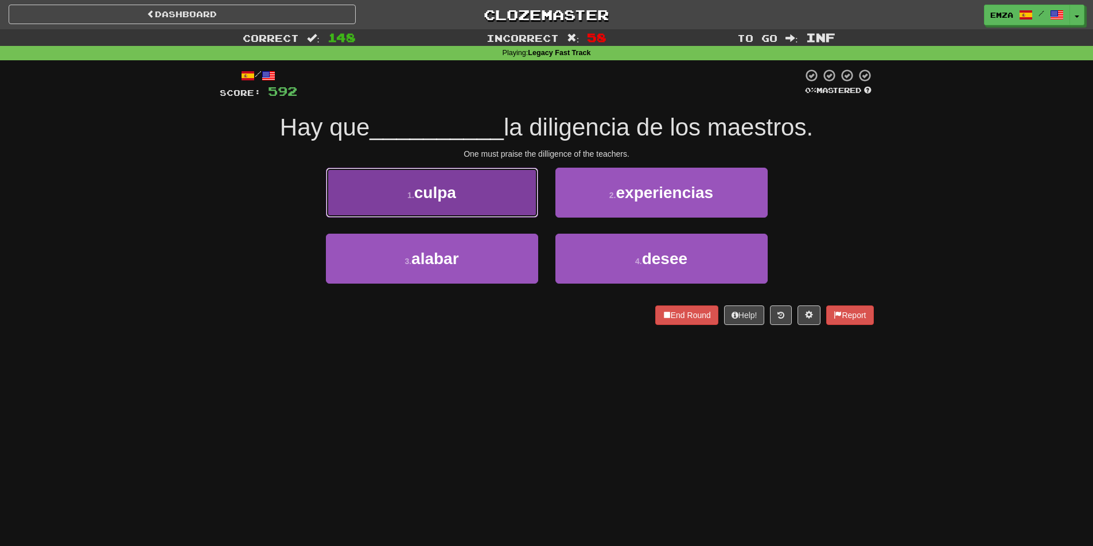
click at [467, 187] on button "1 . culpa" at bounding box center [432, 193] width 212 height 50
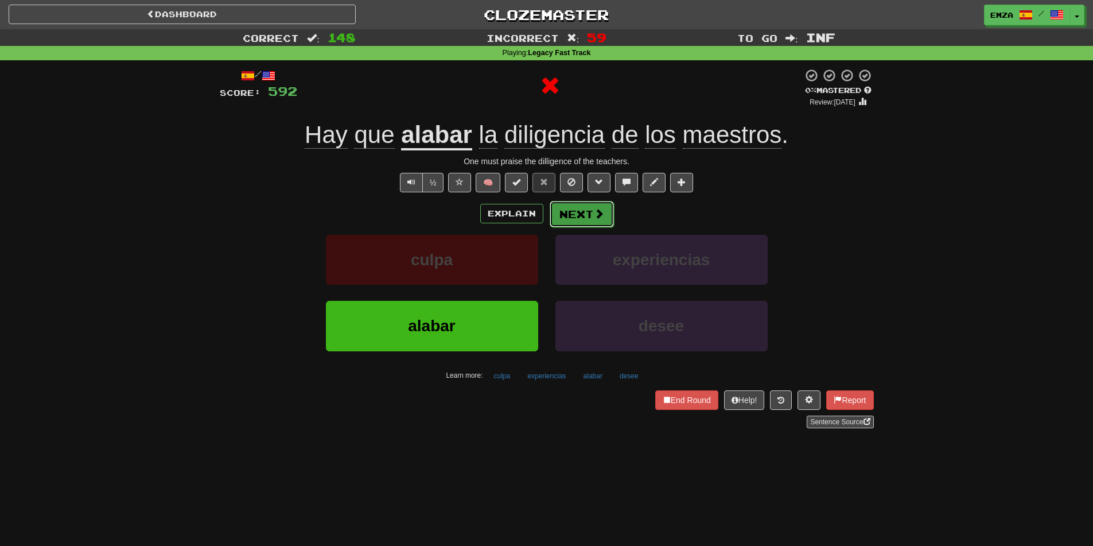
click at [604, 218] on button "Next" at bounding box center [582, 214] width 64 height 26
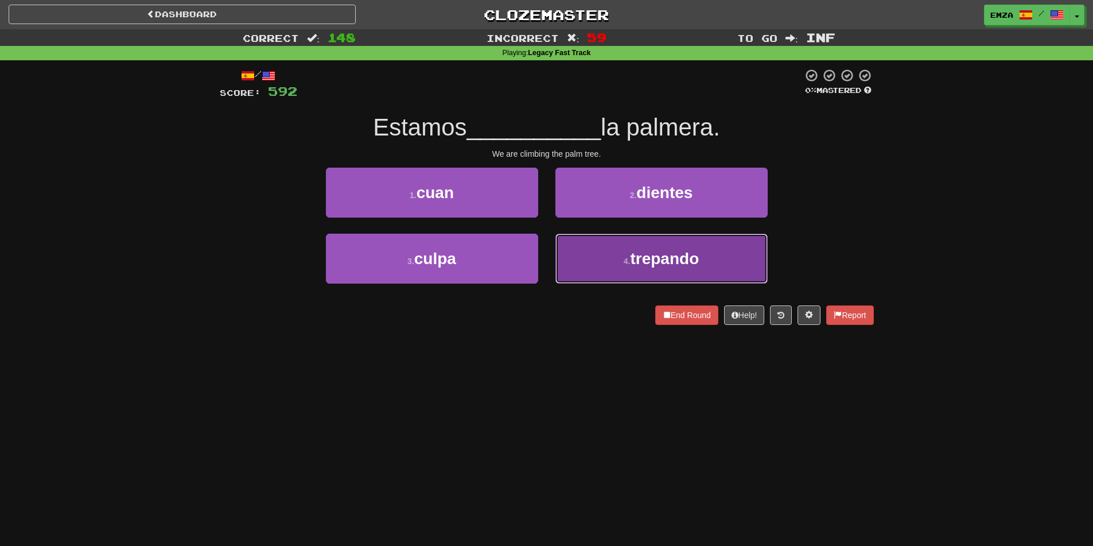
click at [614, 266] on button "4 . trepando" at bounding box center [662, 259] width 212 height 50
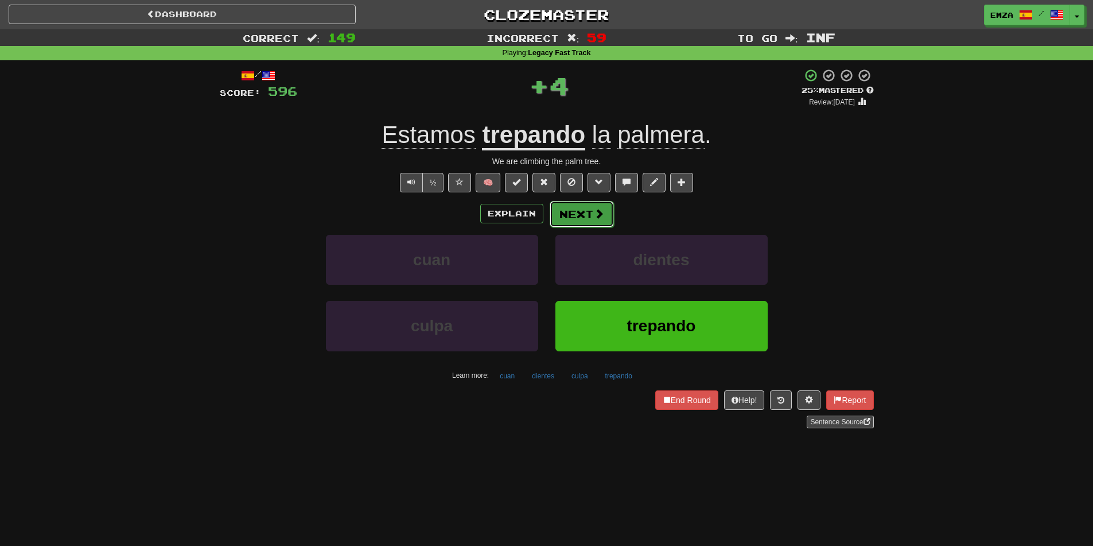
click at [583, 220] on button "Next" at bounding box center [582, 214] width 64 height 26
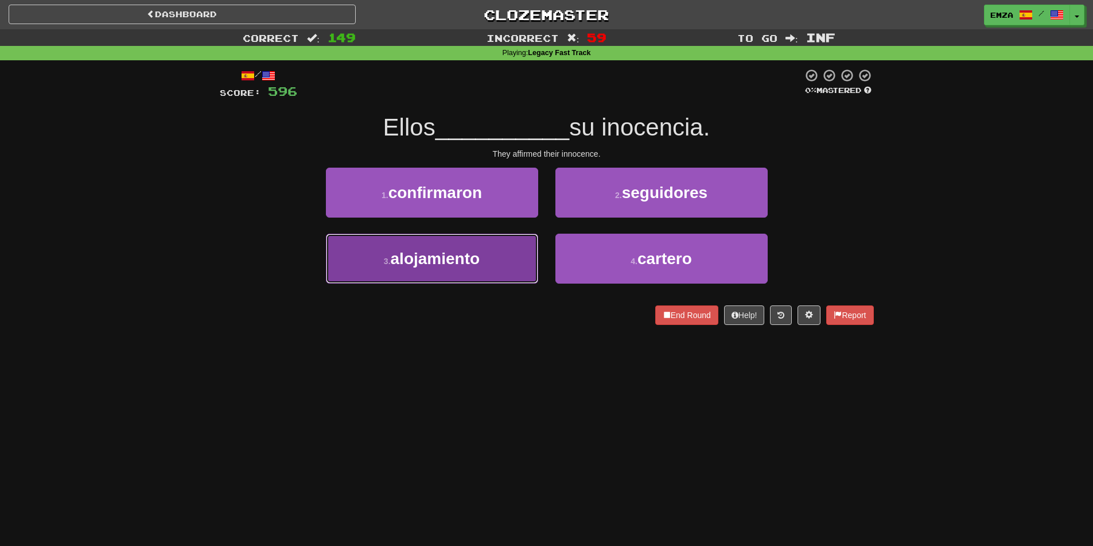
click at [509, 274] on button "3 . alojamiento" at bounding box center [432, 259] width 212 height 50
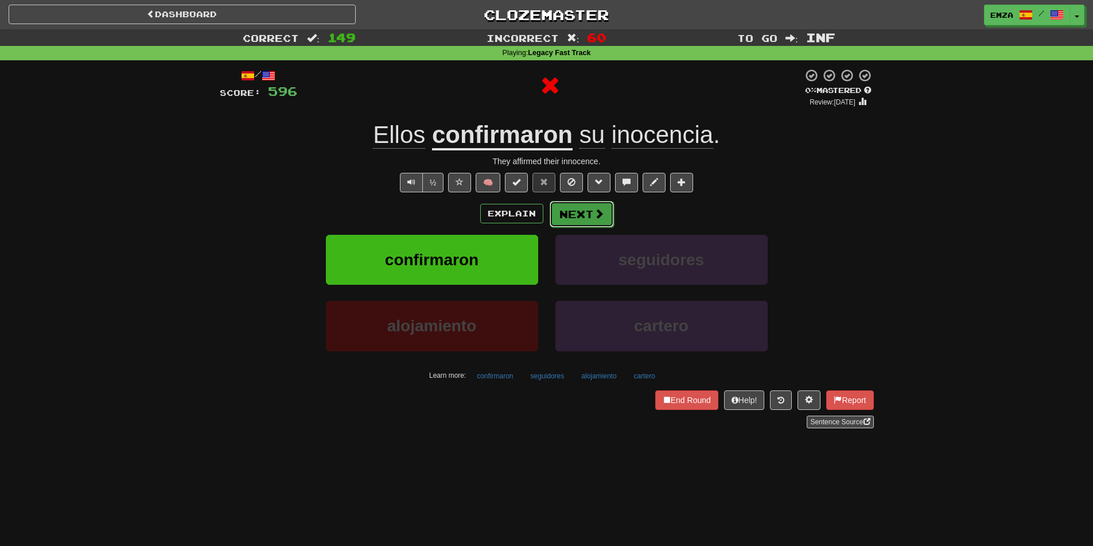
click at [588, 213] on button "Next" at bounding box center [582, 214] width 64 height 26
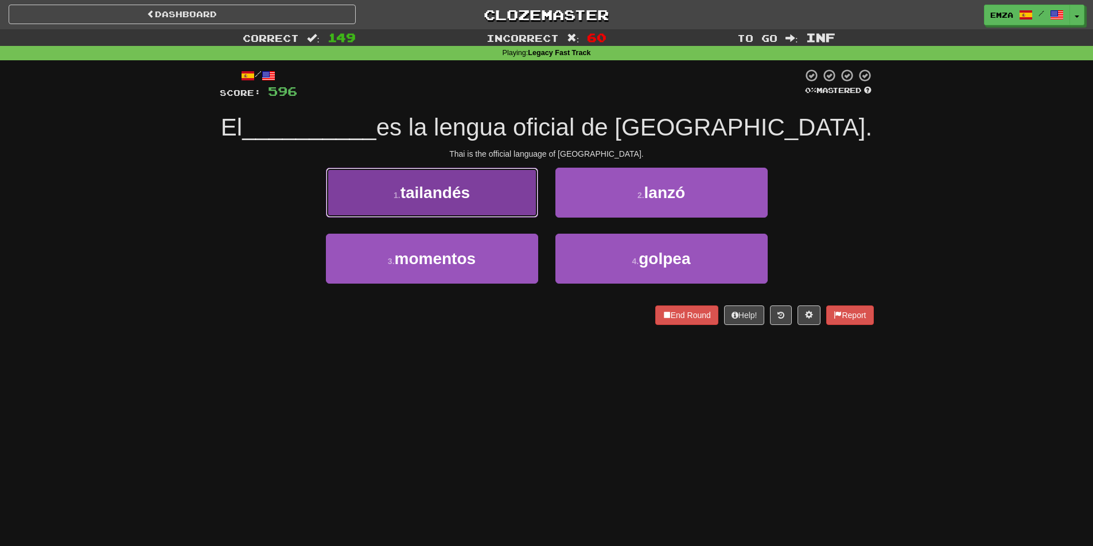
click at [497, 189] on button "1 . tailandés" at bounding box center [432, 193] width 212 height 50
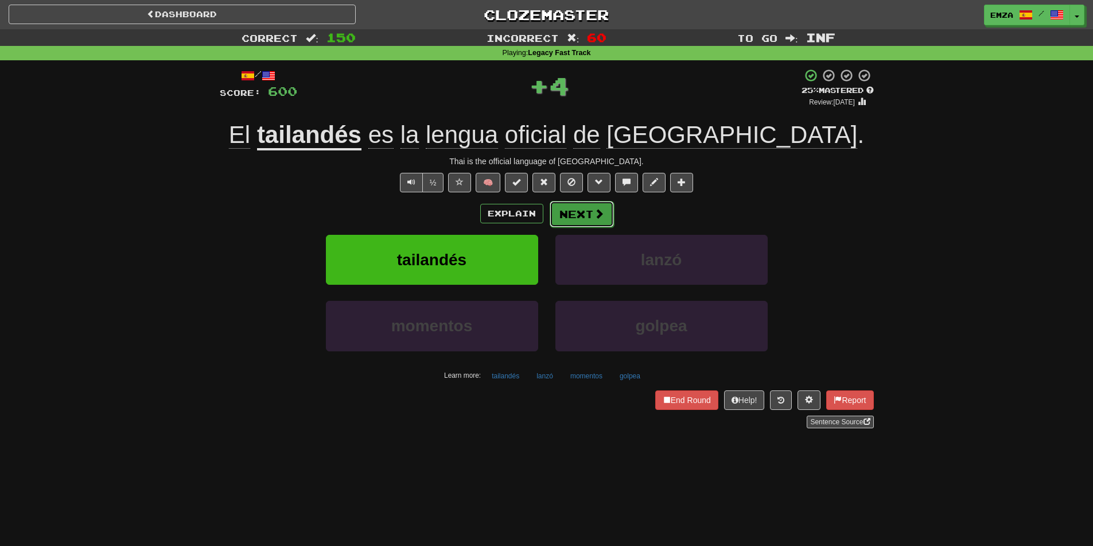
click at [590, 219] on button "Next" at bounding box center [582, 214] width 64 height 26
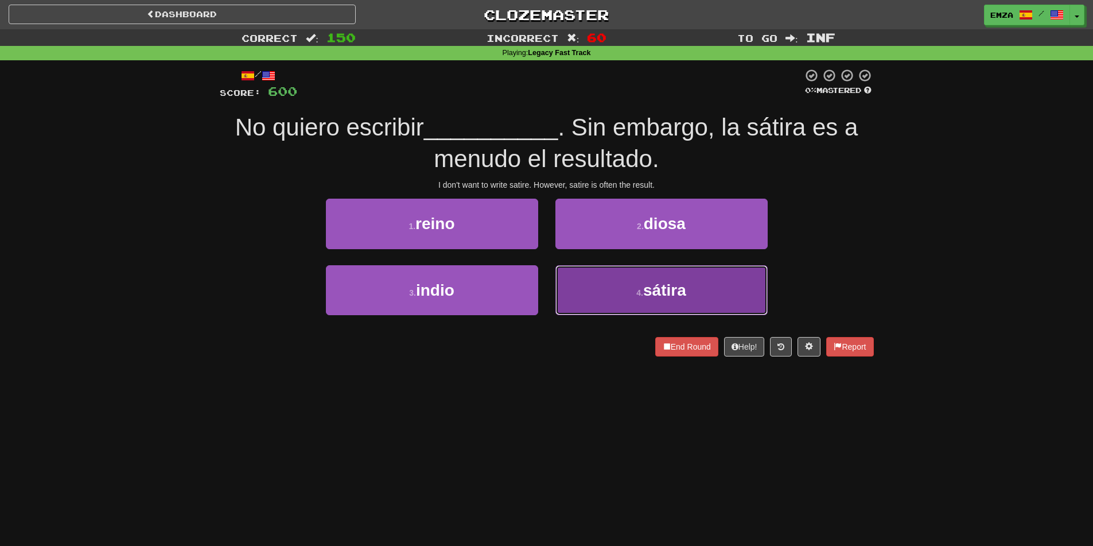
click at [649, 298] on span "sátira" at bounding box center [664, 290] width 43 height 18
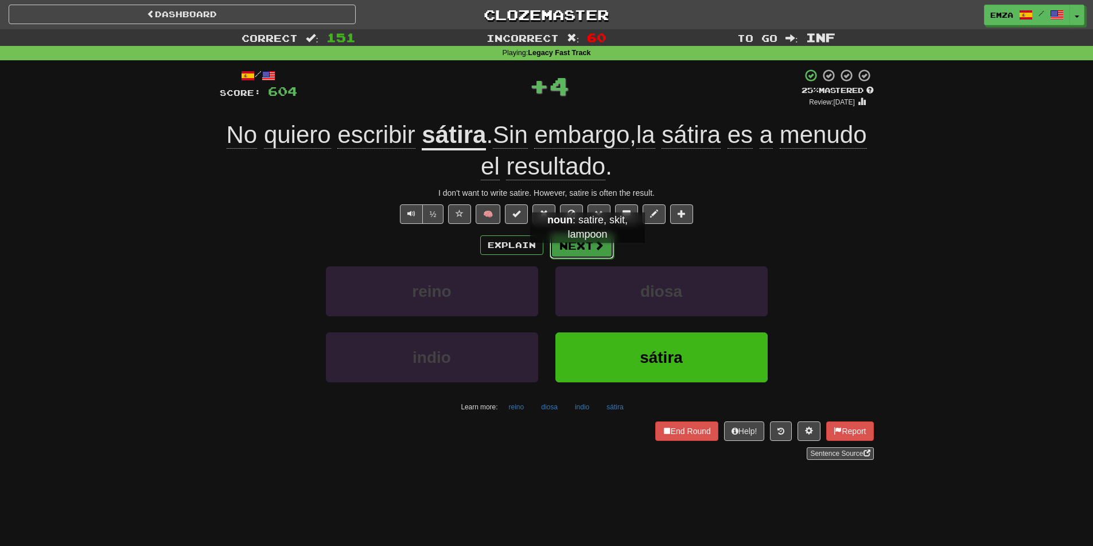
click at [585, 251] on button "Next" at bounding box center [582, 245] width 64 height 26
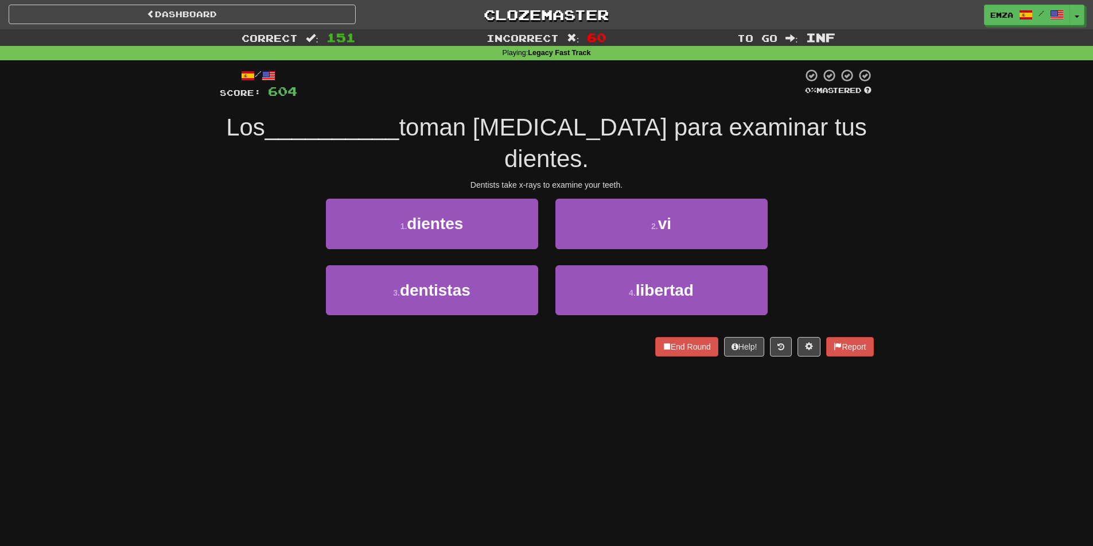
click at [506, 385] on div "Dashboard Clozemaster Emza / Toggle Dropdown Dashboard Leaderboard Activity Fee…" at bounding box center [546, 273] width 1093 height 546
click at [539, 360] on div "Dashboard Clozemaster Emza / Toggle Dropdown Dashboard Leaderboard Activity Fee…" at bounding box center [546, 273] width 1093 height 546
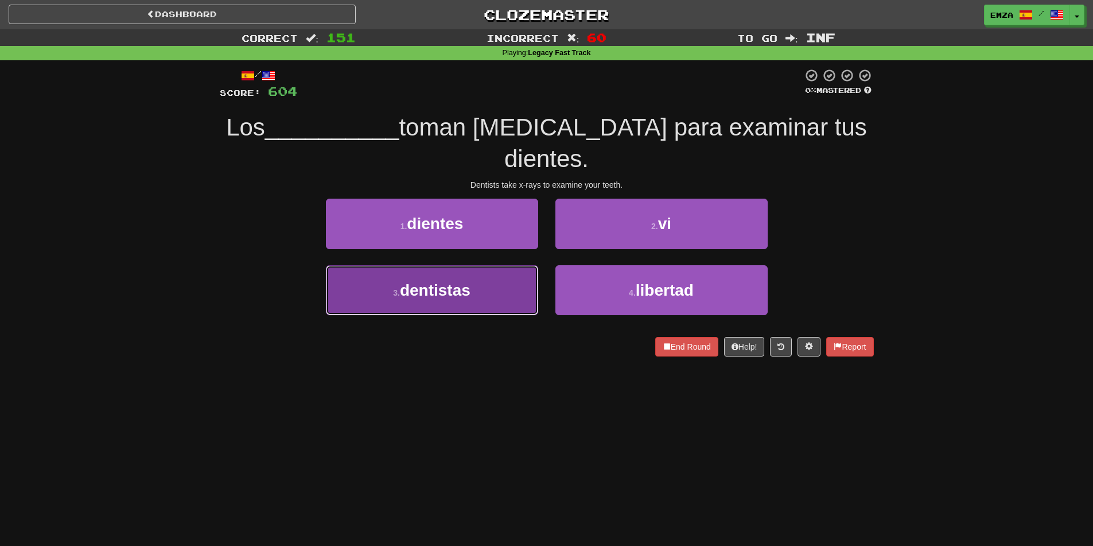
click at [492, 265] on button "3 . dentistas" at bounding box center [432, 290] width 212 height 50
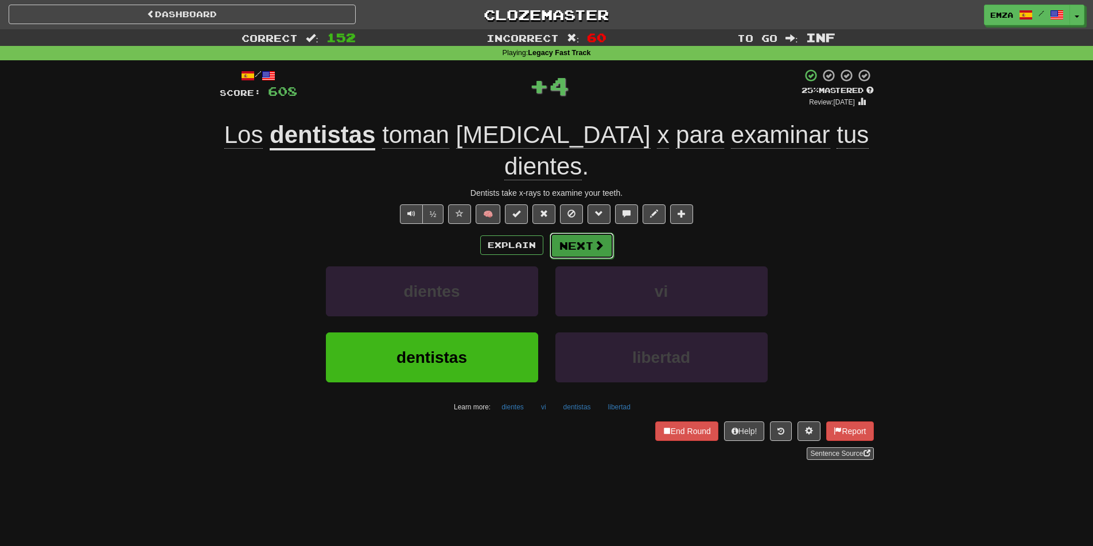
click at [585, 232] on button "Next" at bounding box center [582, 245] width 64 height 26
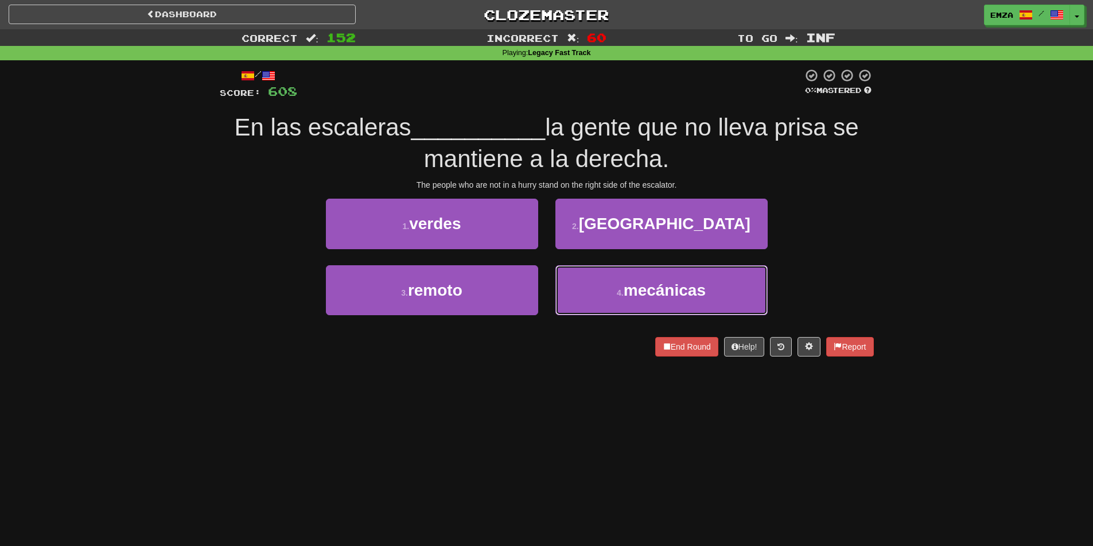
drag, startPoint x: 594, startPoint y: 309, endPoint x: 584, endPoint y: 261, distance: 49.7
click at [594, 309] on button "4 . mecánicas" at bounding box center [662, 290] width 212 height 50
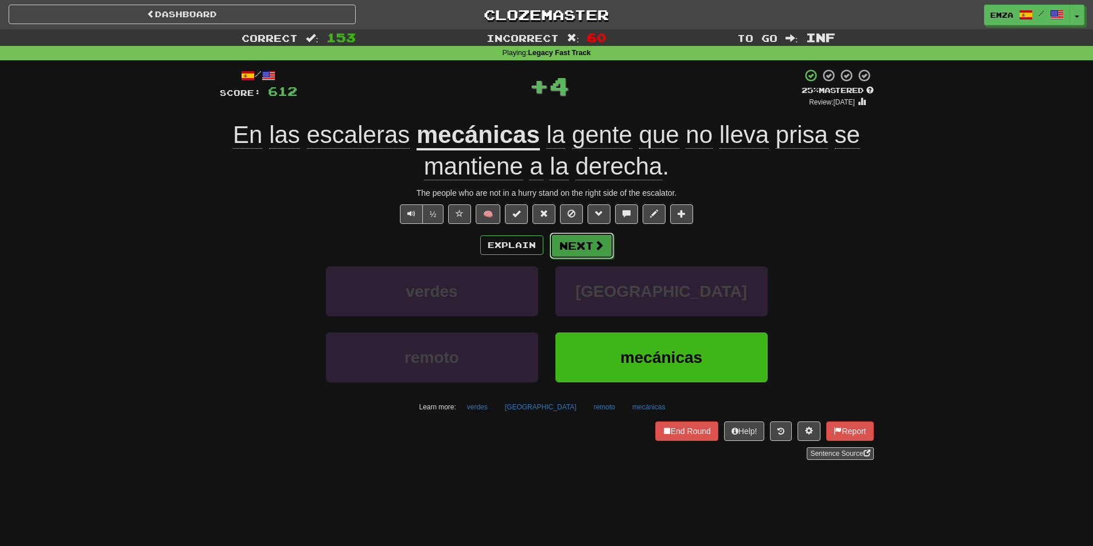
click at [583, 244] on button "Next" at bounding box center [582, 245] width 64 height 26
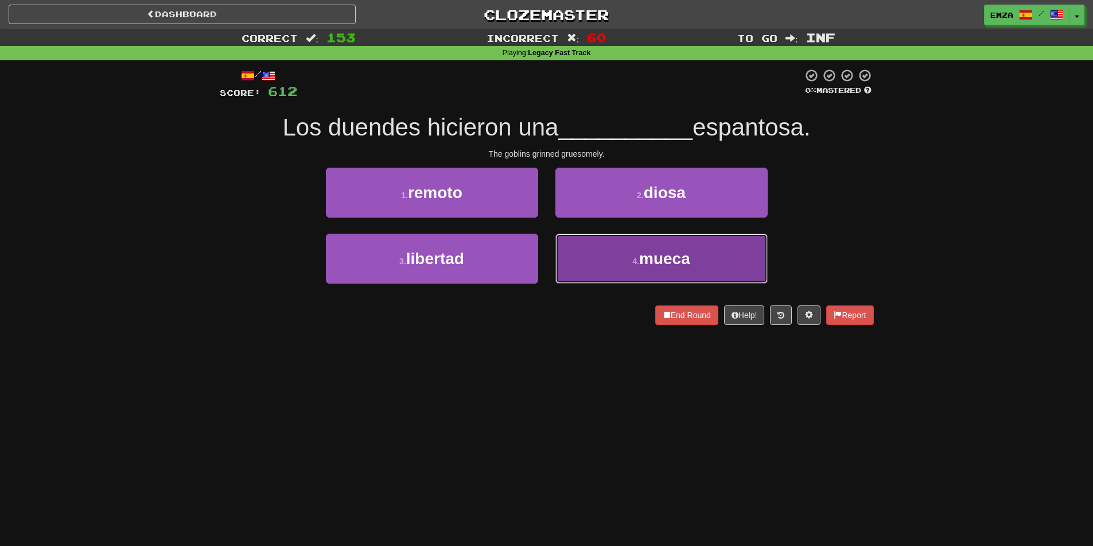
click at [577, 258] on button "4 . mueca" at bounding box center [662, 259] width 212 height 50
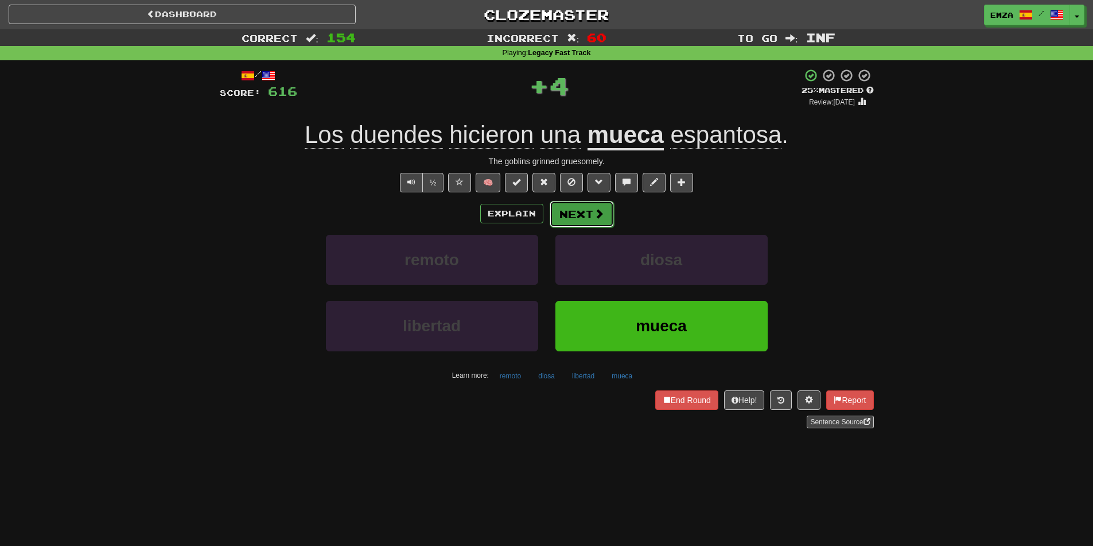
click at [583, 213] on button "Next" at bounding box center [582, 214] width 64 height 26
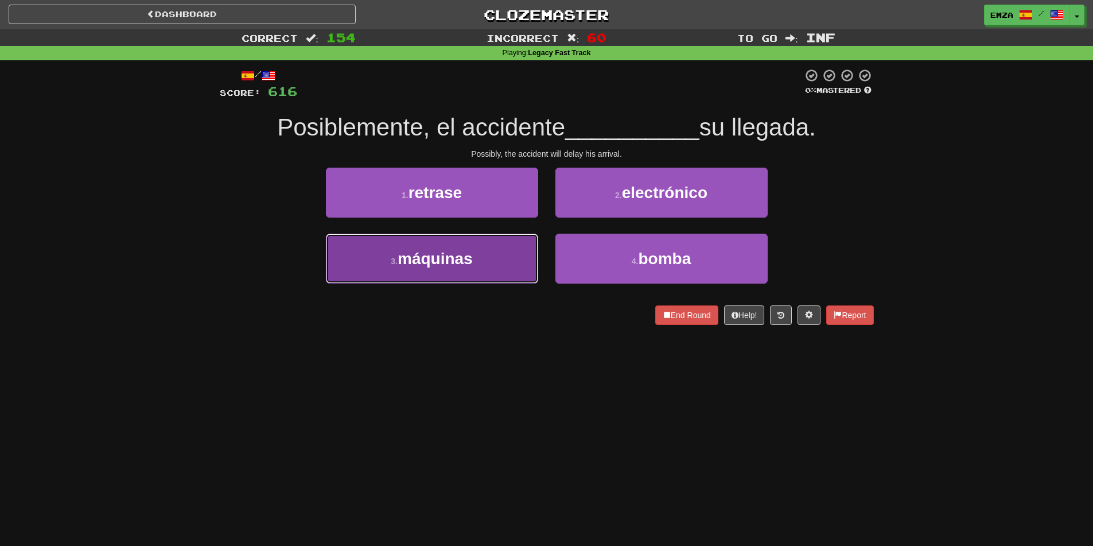
click at [469, 271] on button "3 . máquinas" at bounding box center [432, 259] width 212 height 50
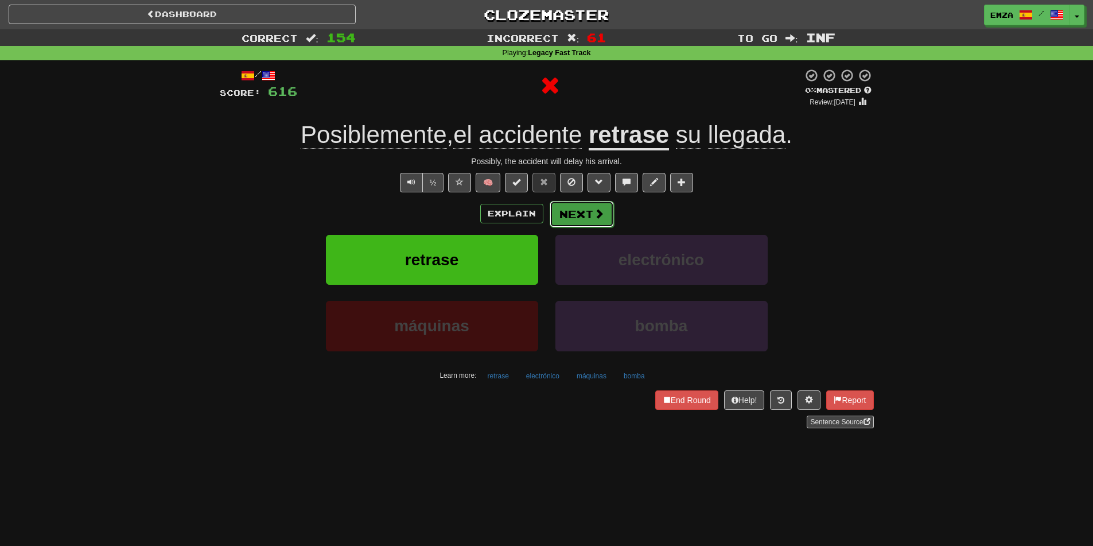
click at [578, 218] on button "Next" at bounding box center [582, 214] width 64 height 26
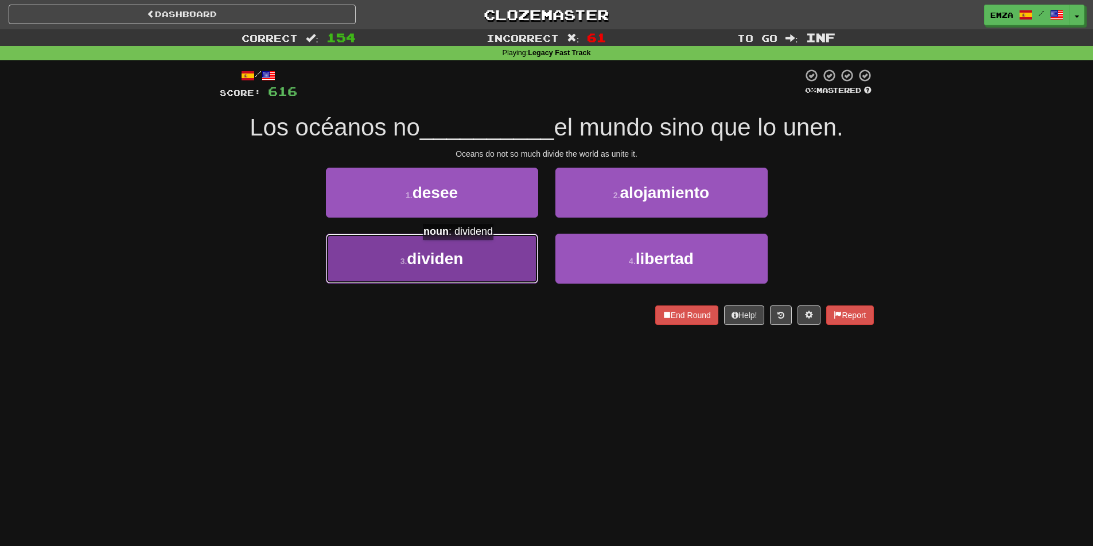
click at [463, 251] on span "dividen" at bounding box center [435, 259] width 56 height 18
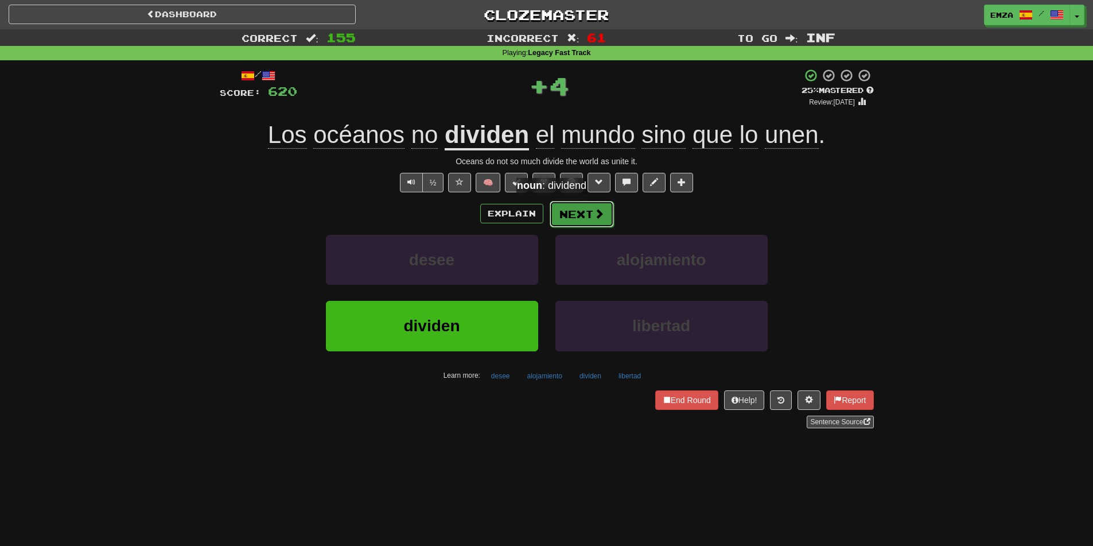
click at [557, 205] on button "Next" at bounding box center [582, 214] width 64 height 26
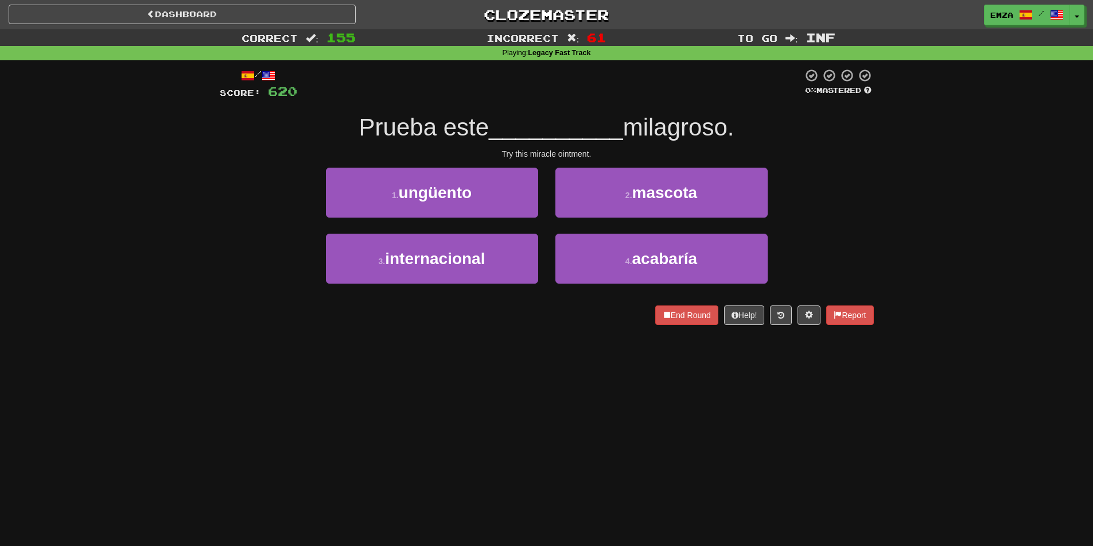
click at [580, 373] on div "Dashboard Clozemaster Emza / Toggle Dropdown Dashboard Leaderboard Activity Fee…" at bounding box center [546, 273] width 1093 height 546
click at [599, 352] on div "Dashboard Clozemaster Emza / Toggle Dropdown Dashboard Leaderboard Activity Fee…" at bounding box center [546, 273] width 1093 height 546
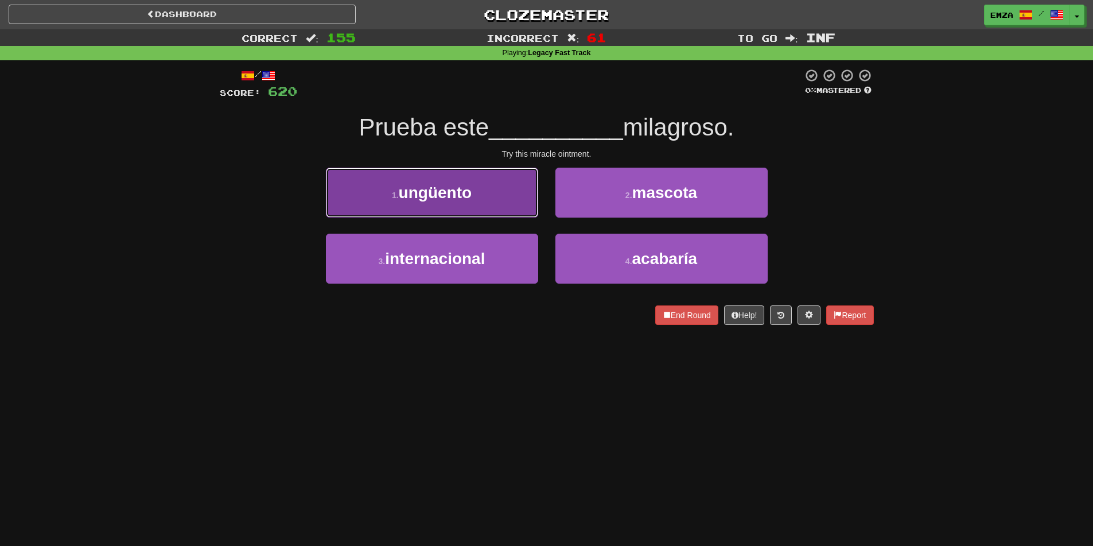
click at [480, 191] on button "1 . ungüento" at bounding box center [432, 193] width 212 height 50
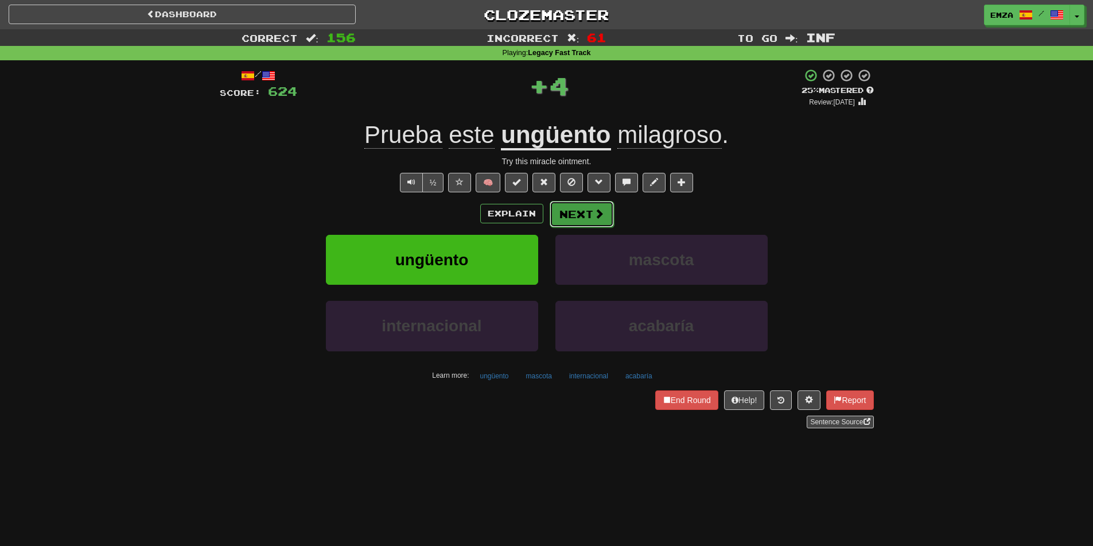
click at [595, 215] on span at bounding box center [599, 213] width 10 height 10
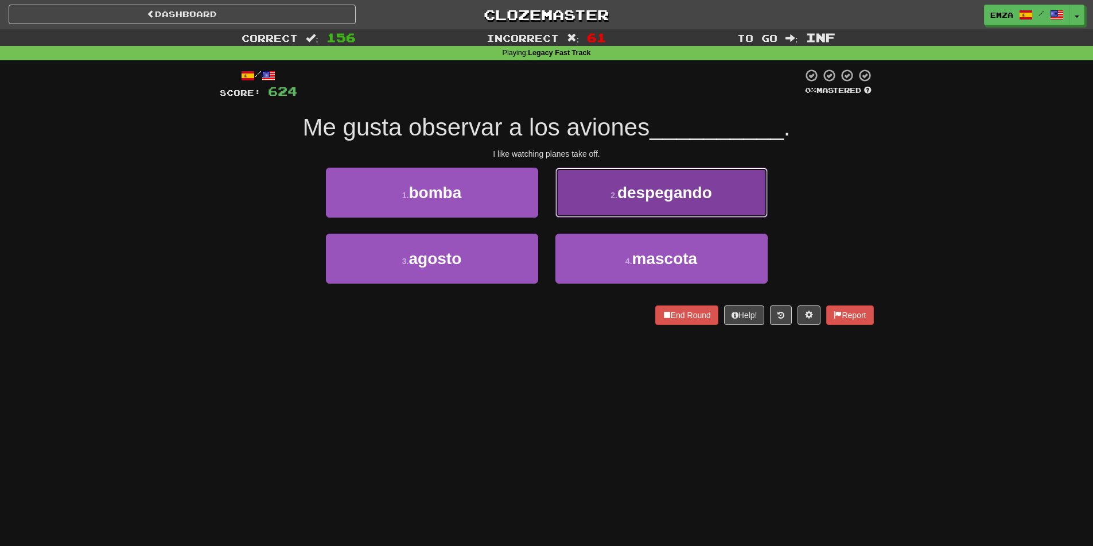
click at [579, 195] on button "2 . despegando" at bounding box center [662, 193] width 212 height 50
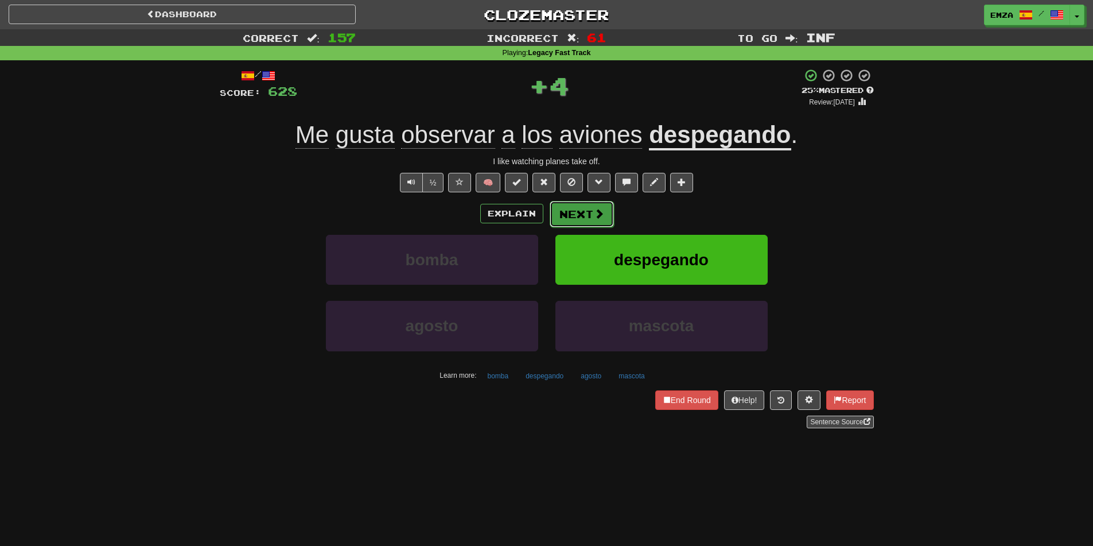
click at [589, 212] on button "Next" at bounding box center [582, 214] width 64 height 26
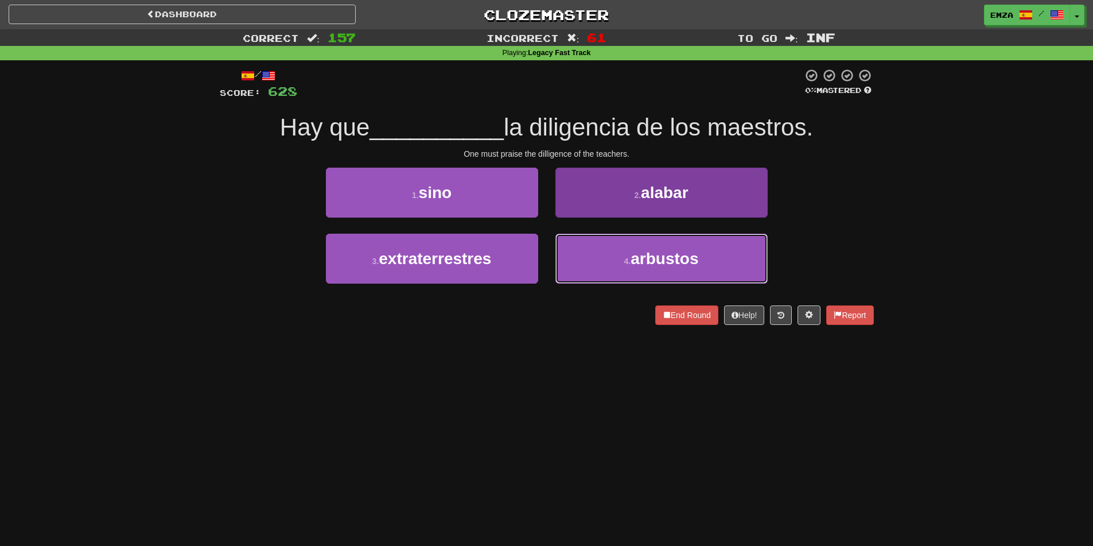
click at [599, 256] on button "4 . arbustos" at bounding box center [662, 259] width 212 height 50
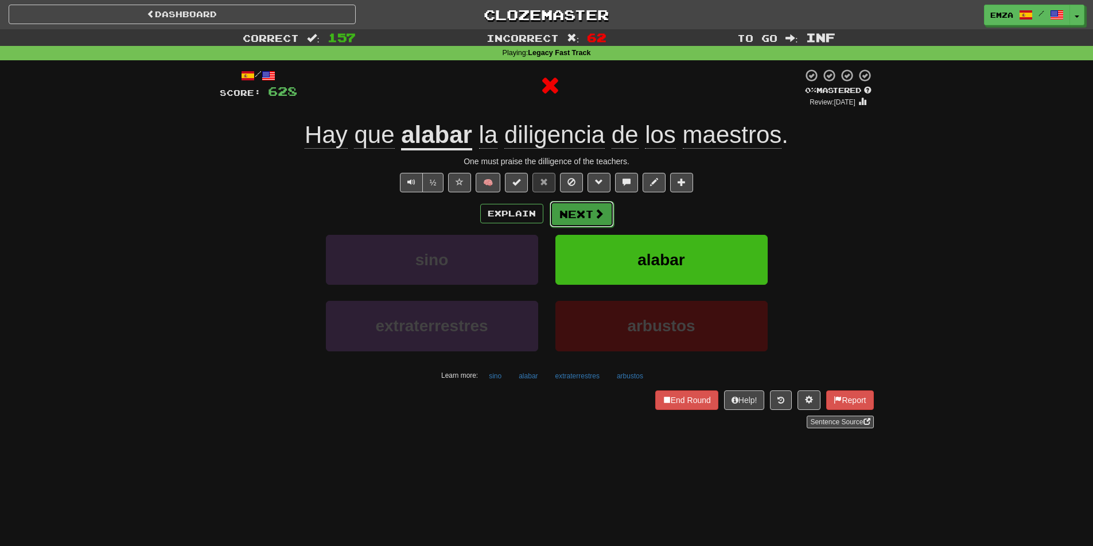
click at [588, 218] on button "Next" at bounding box center [582, 214] width 64 height 26
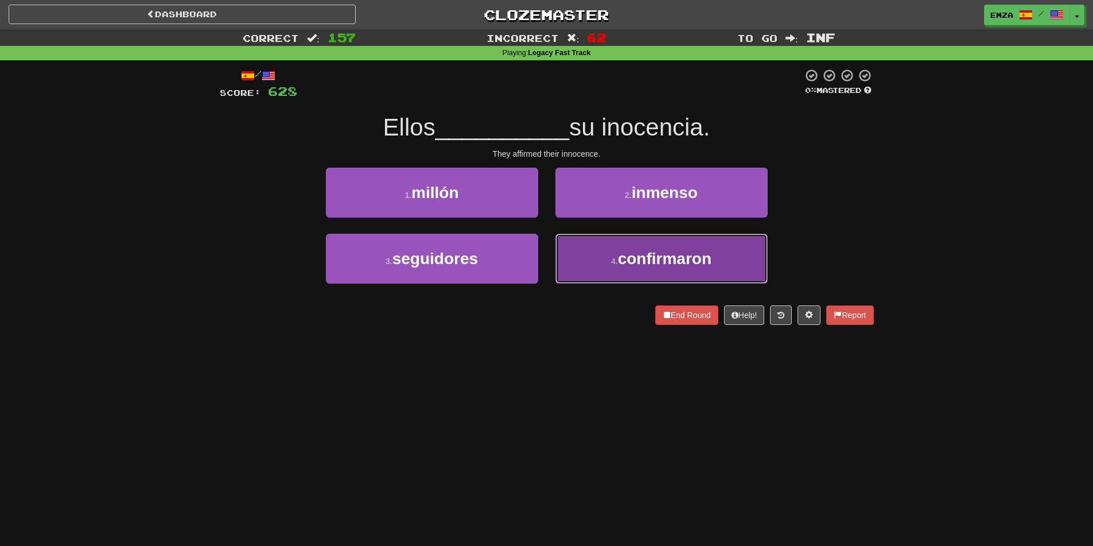
click at [610, 266] on button "4 . confirmaron" at bounding box center [662, 259] width 212 height 50
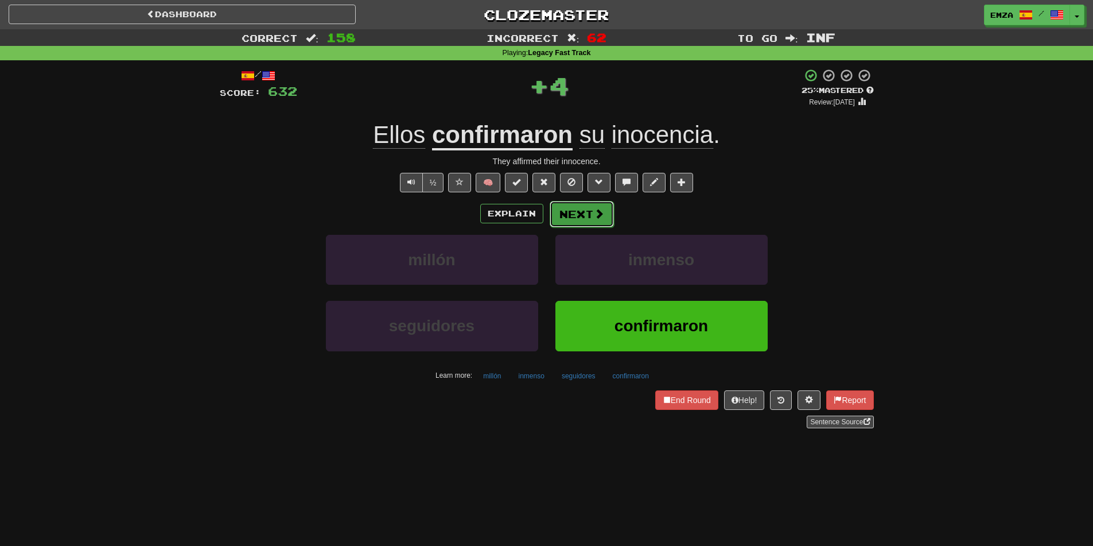
click at [578, 220] on button "Next" at bounding box center [582, 214] width 64 height 26
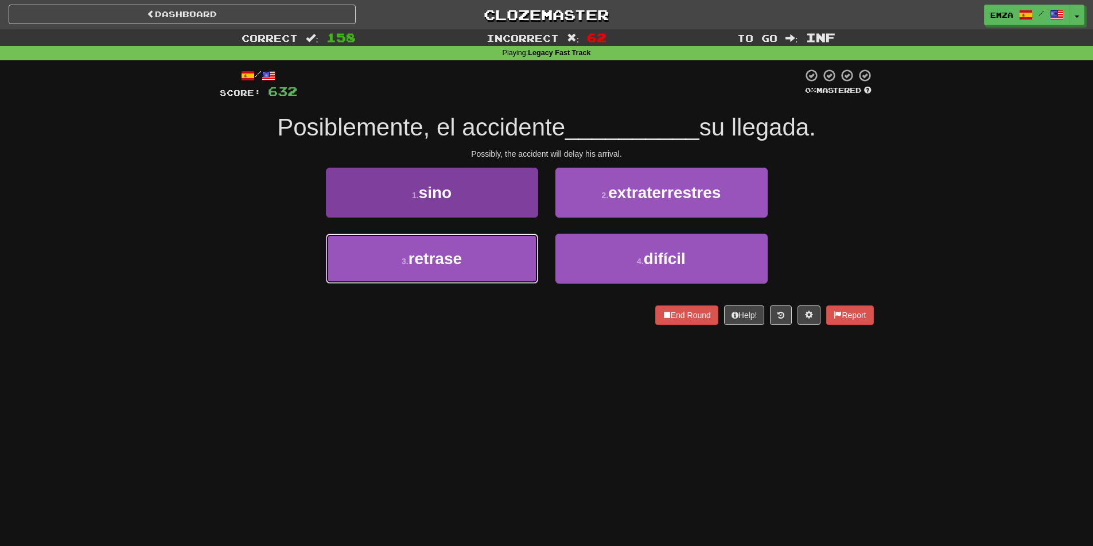
click at [509, 262] on button "3 . retrase" at bounding box center [432, 259] width 212 height 50
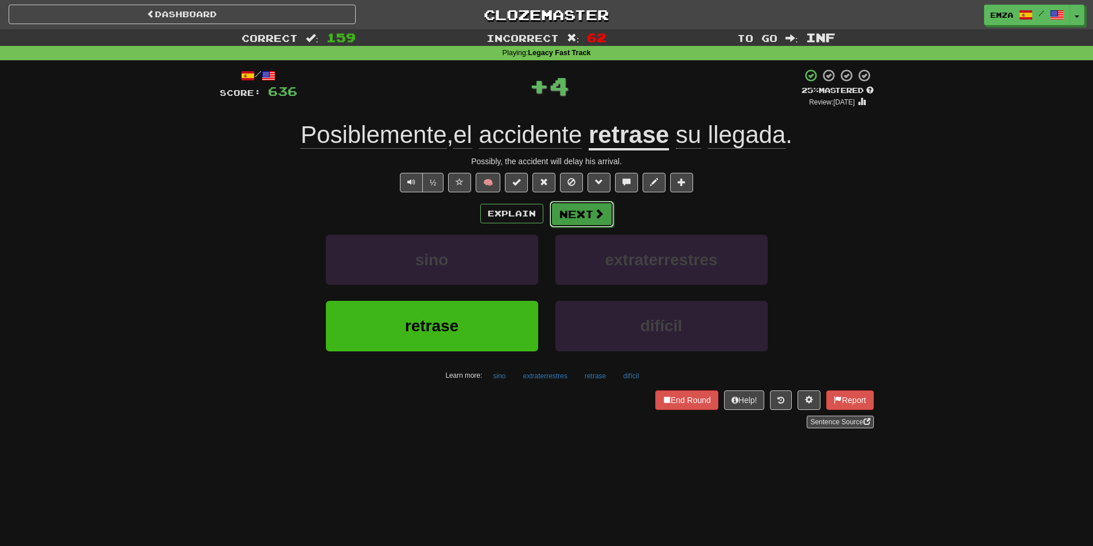
click at [579, 222] on button "Next" at bounding box center [582, 214] width 64 height 26
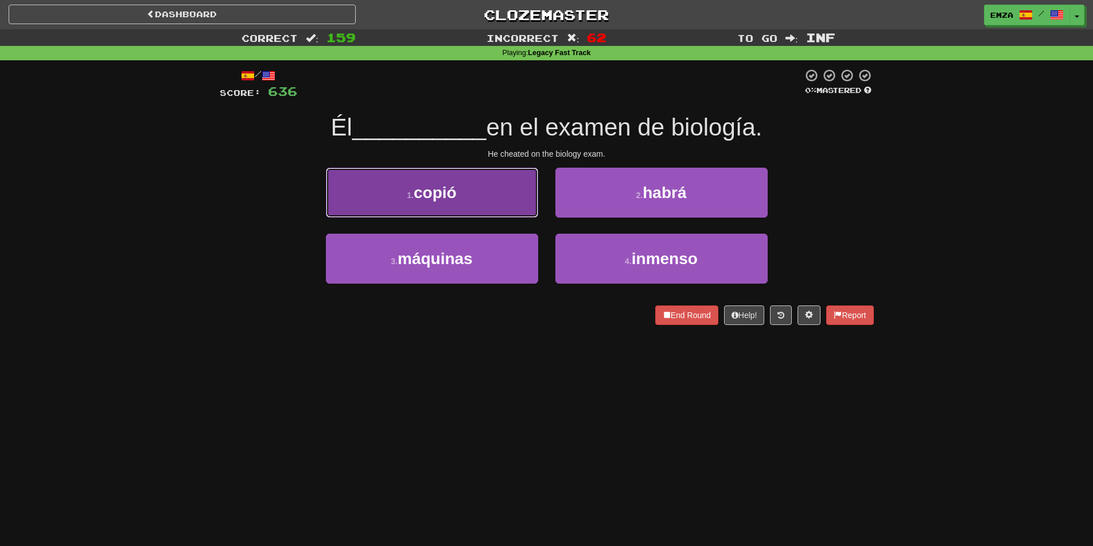
click at [506, 188] on button "1 . copió" at bounding box center [432, 193] width 212 height 50
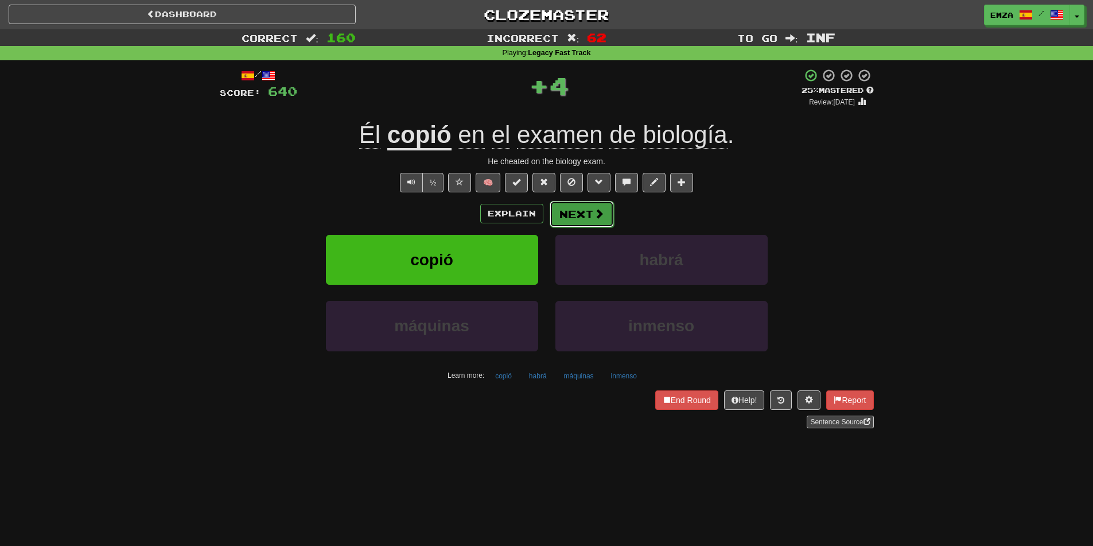
click at [576, 208] on button "Next" at bounding box center [582, 214] width 64 height 26
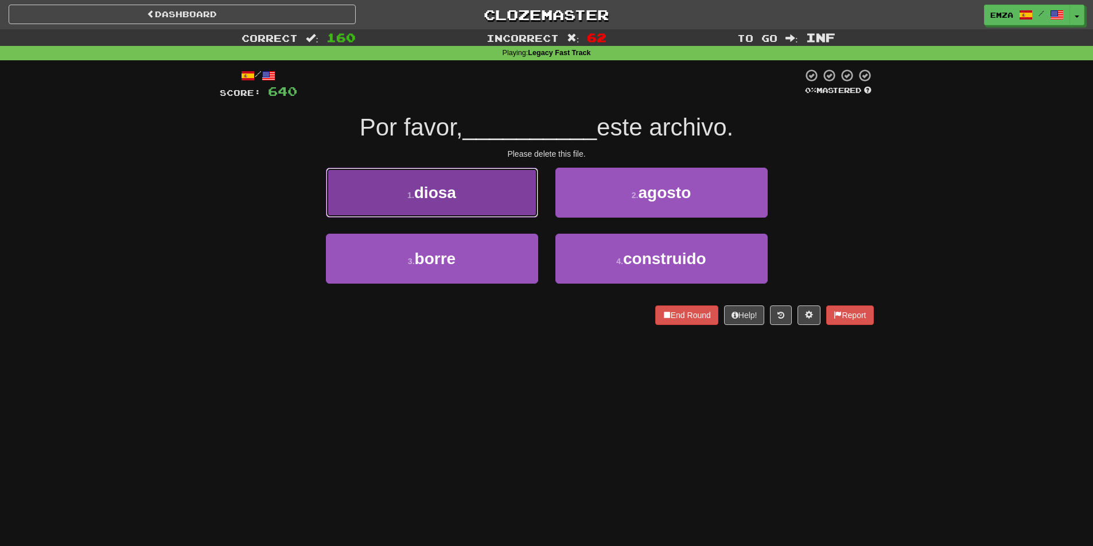
click at [486, 196] on button "1 . diosa" at bounding box center [432, 193] width 212 height 50
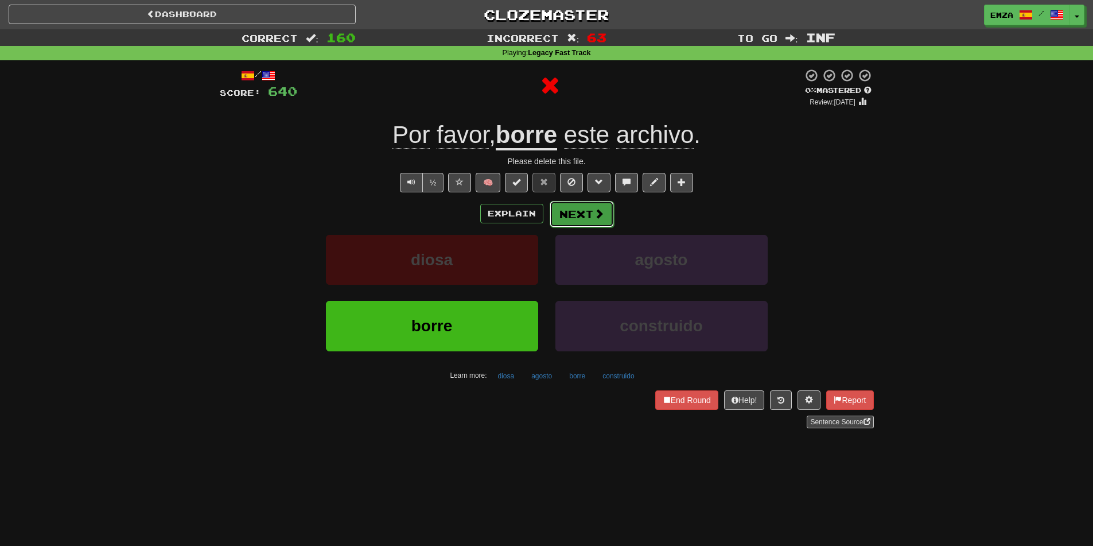
click at [594, 214] on span at bounding box center [599, 213] width 10 height 10
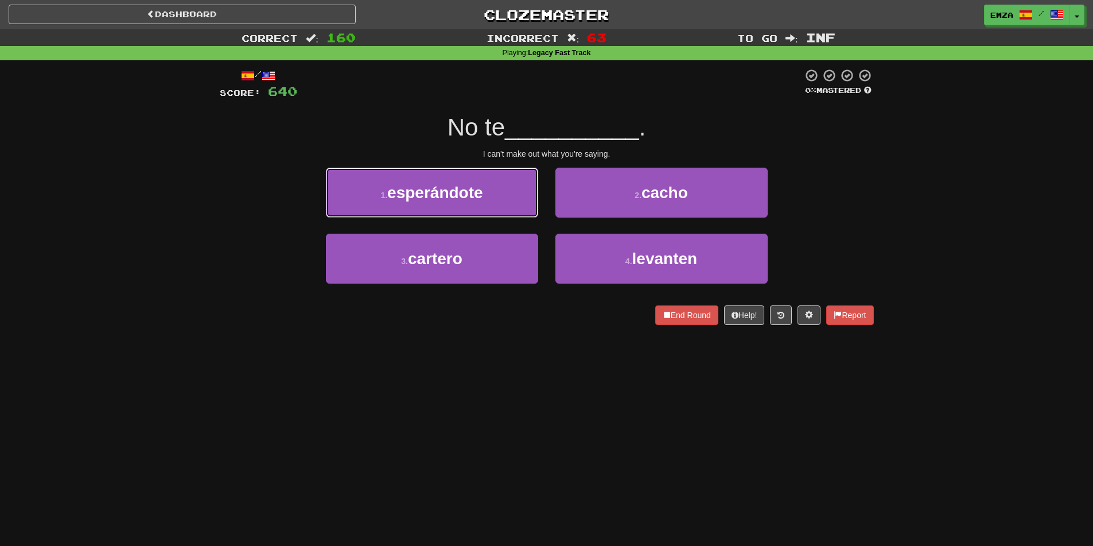
click at [484, 195] on button "1 . esperándote" at bounding box center [432, 193] width 212 height 50
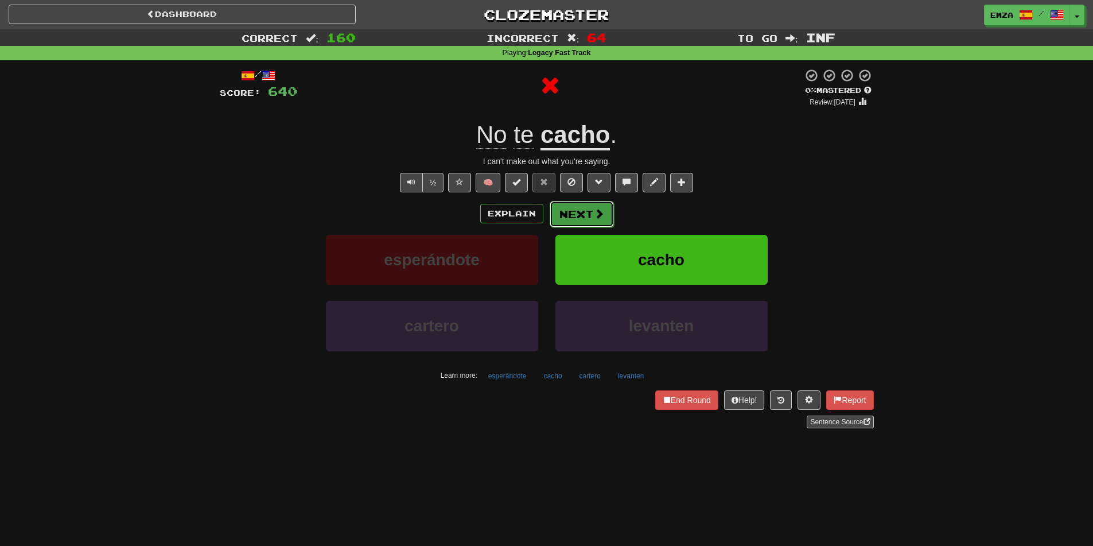
click at [578, 210] on button "Next" at bounding box center [582, 214] width 64 height 26
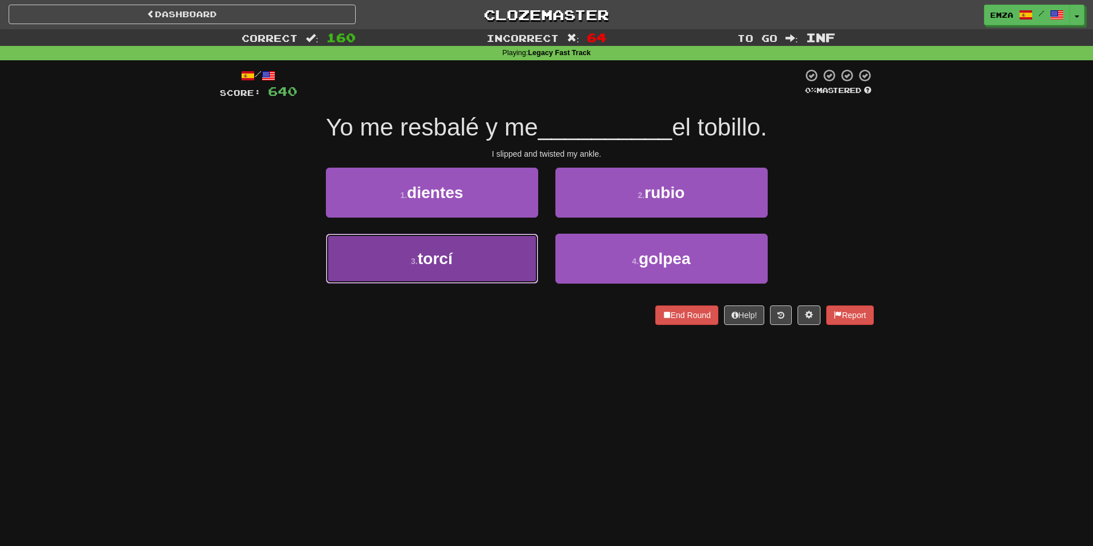
drag, startPoint x: 509, startPoint y: 264, endPoint x: 574, endPoint y: 245, distance: 67.6
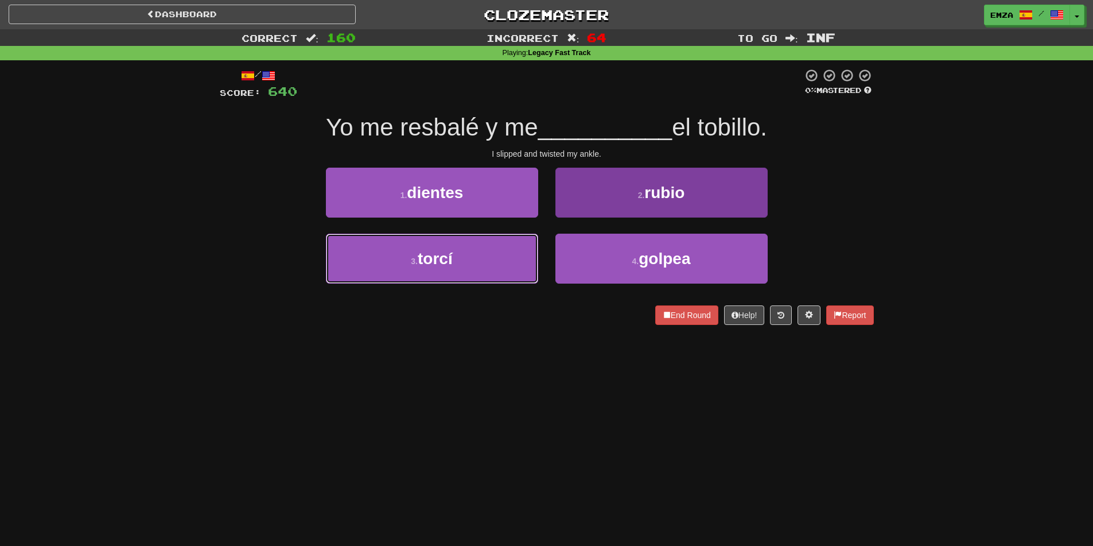
click at [511, 264] on button "3 . torcí" at bounding box center [432, 259] width 212 height 50
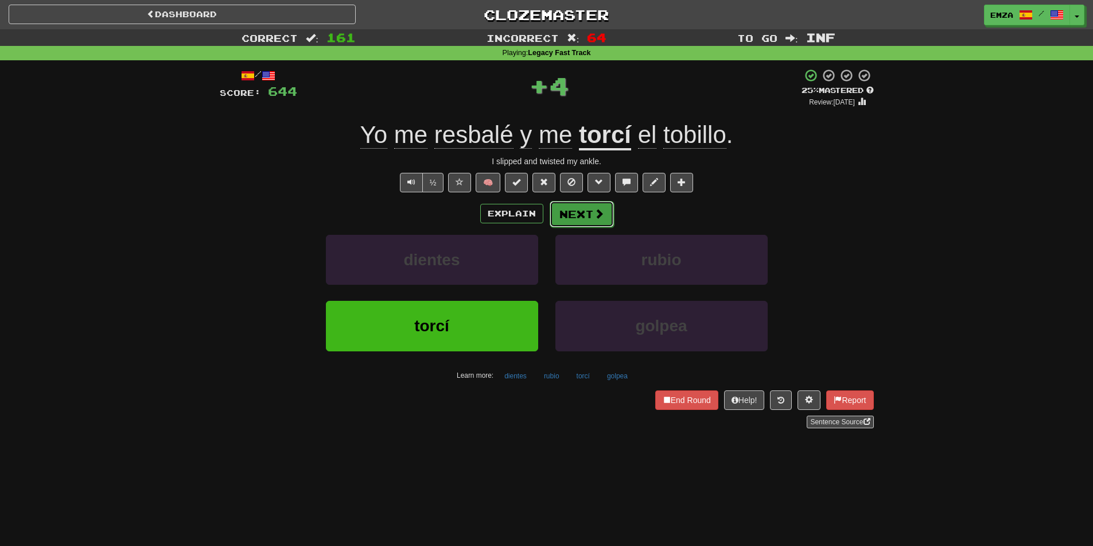
click at [592, 217] on button "Next" at bounding box center [582, 214] width 64 height 26
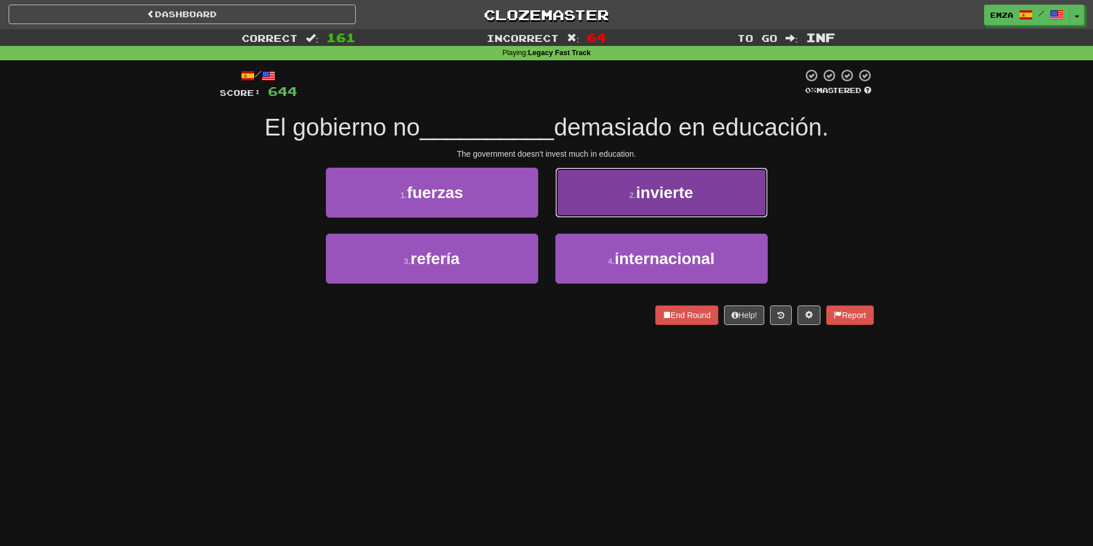
click at [616, 204] on button "2 . invierte" at bounding box center [662, 193] width 212 height 50
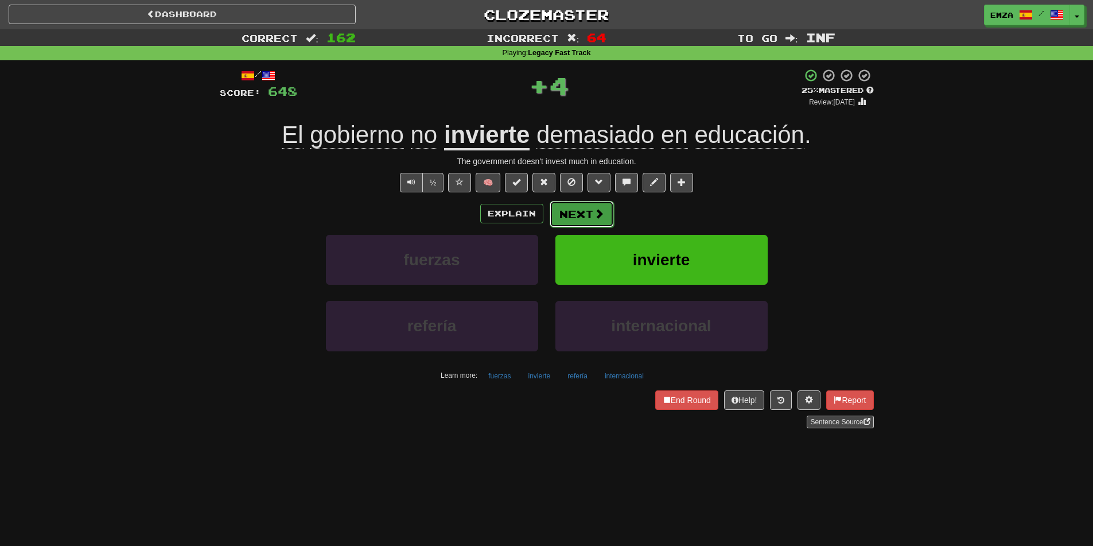
click at [584, 219] on button "Next" at bounding box center [582, 214] width 64 height 26
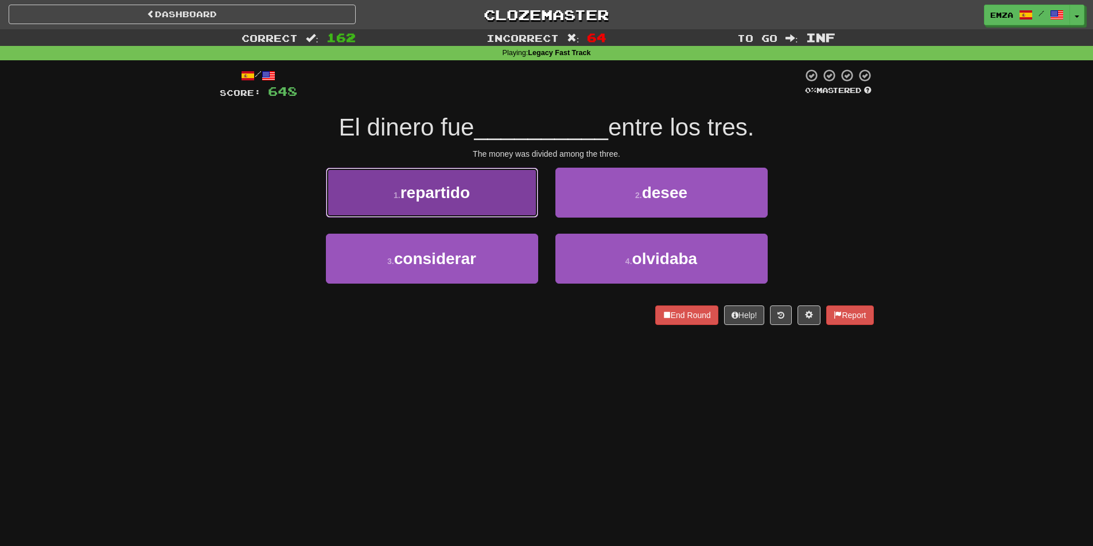
click at [461, 202] on button "1 . repartido" at bounding box center [432, 193] width 212 height 50
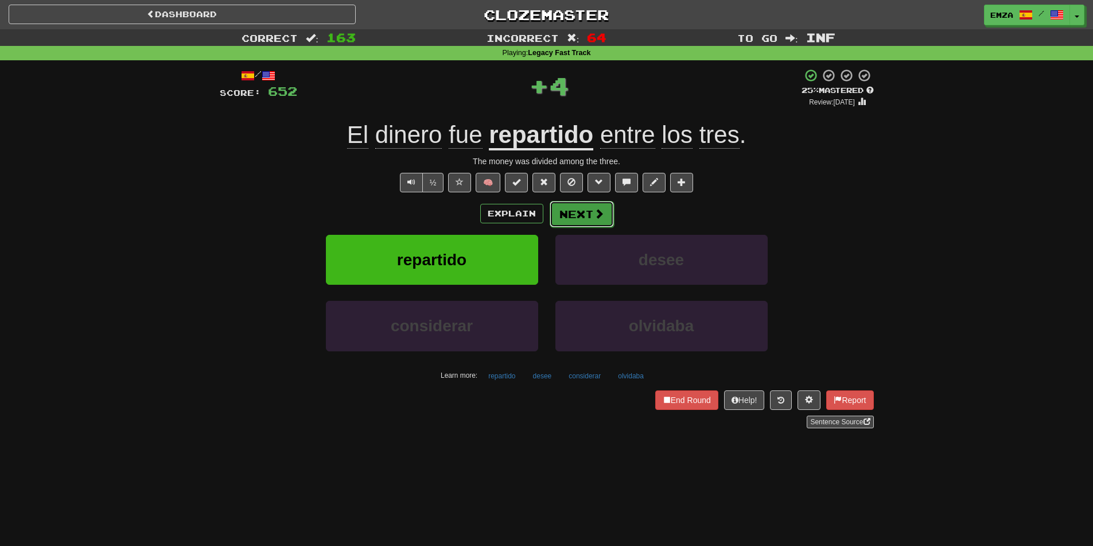
click at [572, 222] on button "Next" at bounding box center [582, 214] width 64 height 26
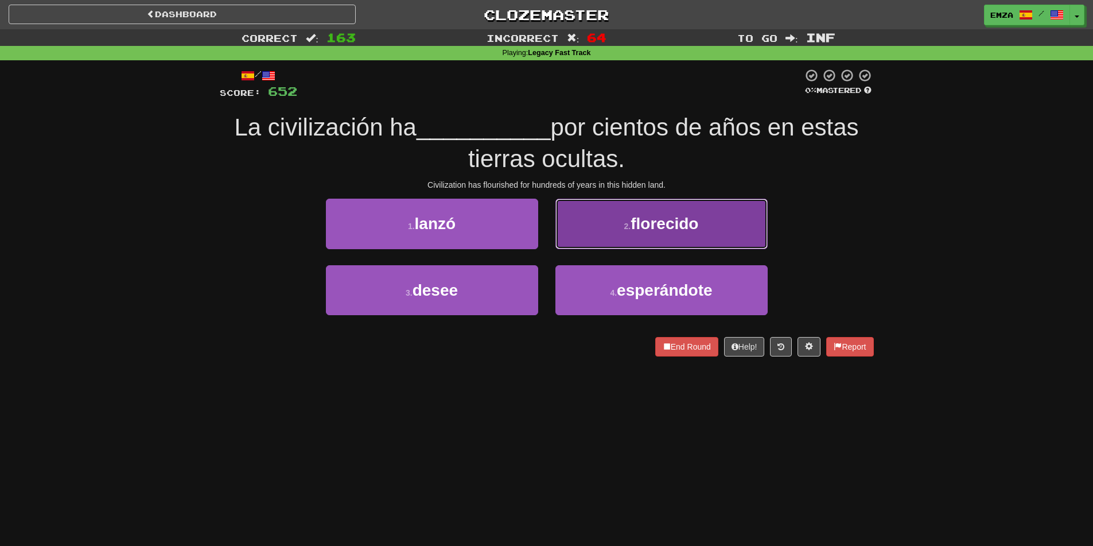
click at [598, 234] on button "2 . florecido" at bounding box center [662, 224] width 212 height 50
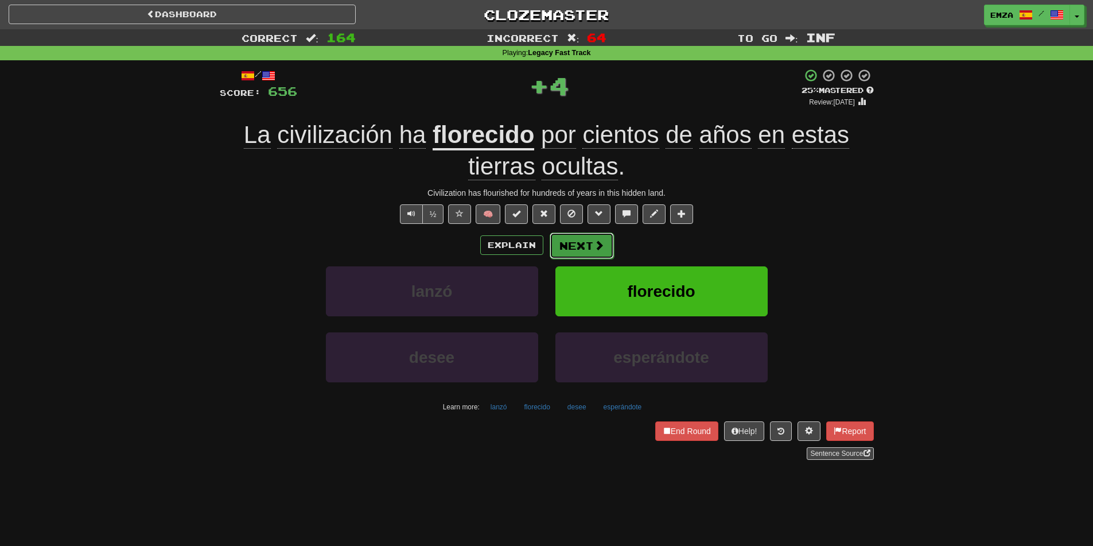
click at [580, 244] on button "Next" at bounding box center [582, 245] width 64 height 26
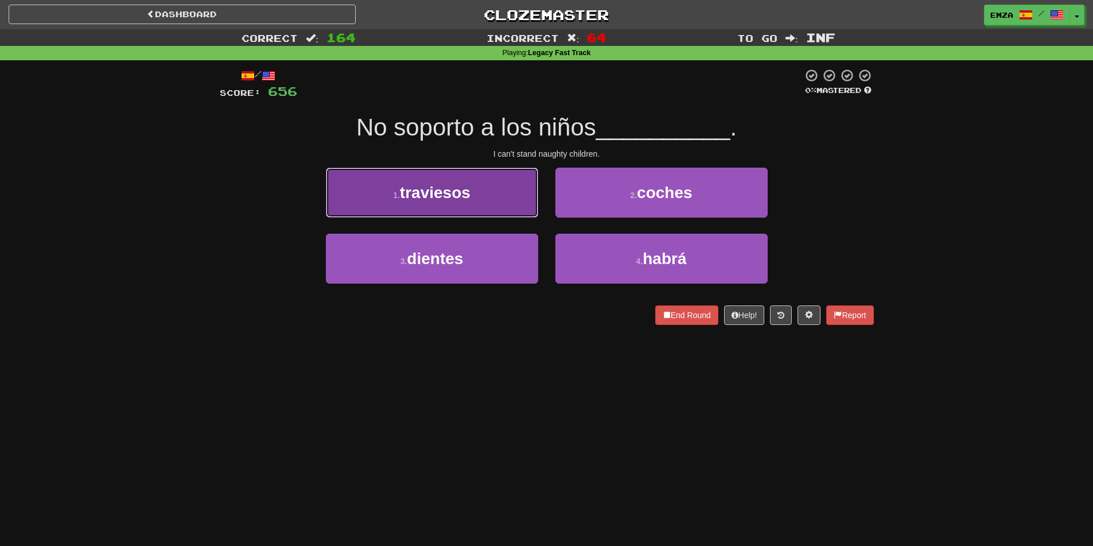
click at [500, 193] on button "1 . traviesos" at bounding box center [432, 193] width 212 height 50
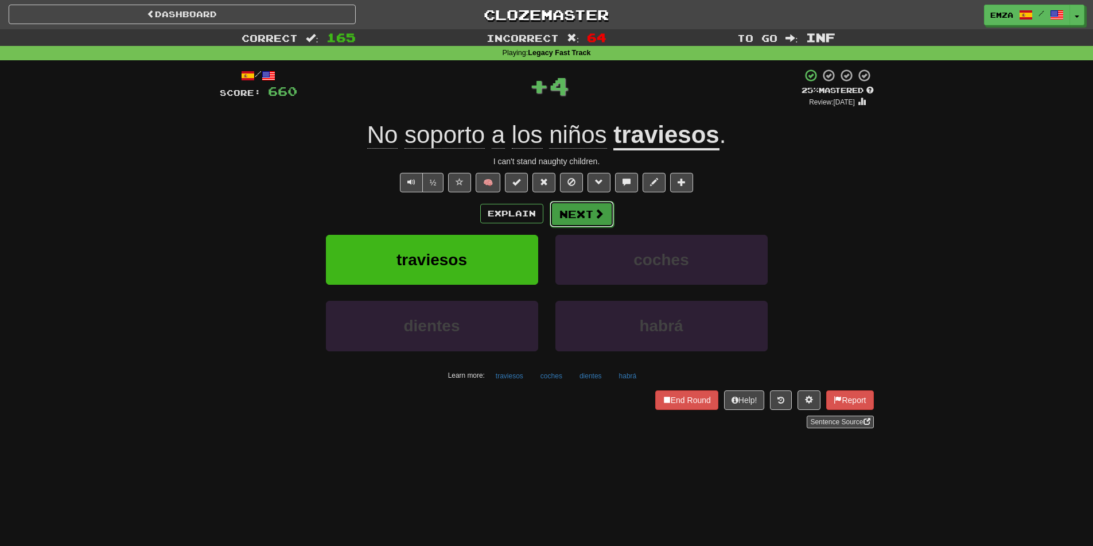
click at [577, 217] on button "Next" at bounding box center [582, 214] width 64 height 26
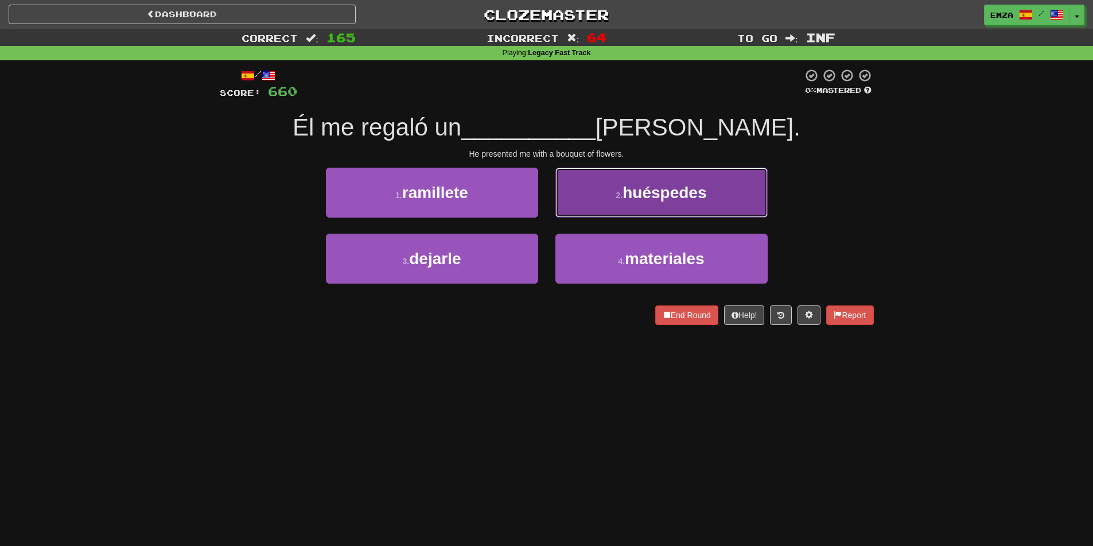
click at [583, 190] on button "2 . huéspedes" at bounding box center [662, 193] width 212 height 50
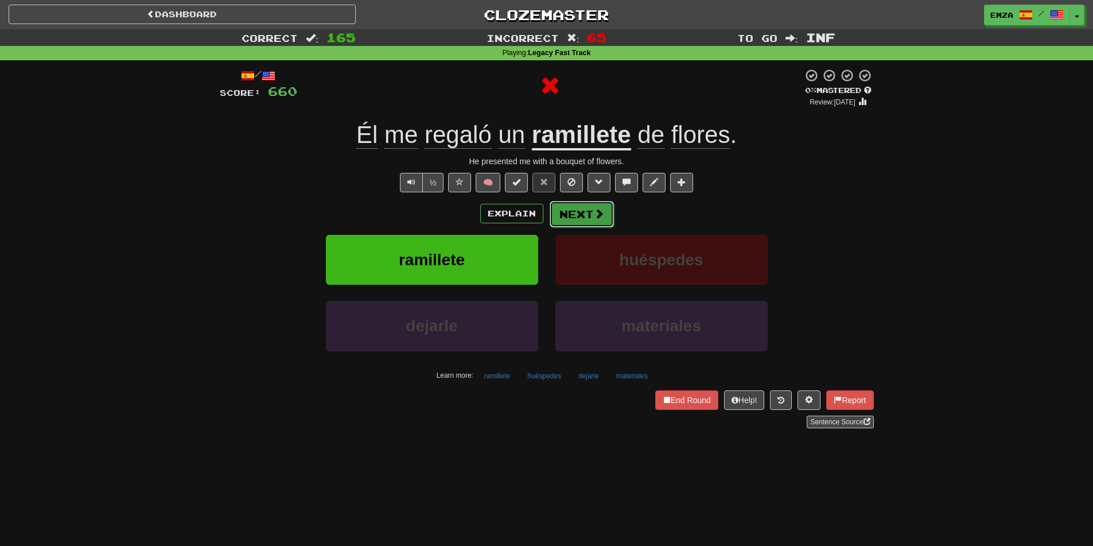
click at [594, 215] on span at bounding box center [599, 213] width 10 height 10
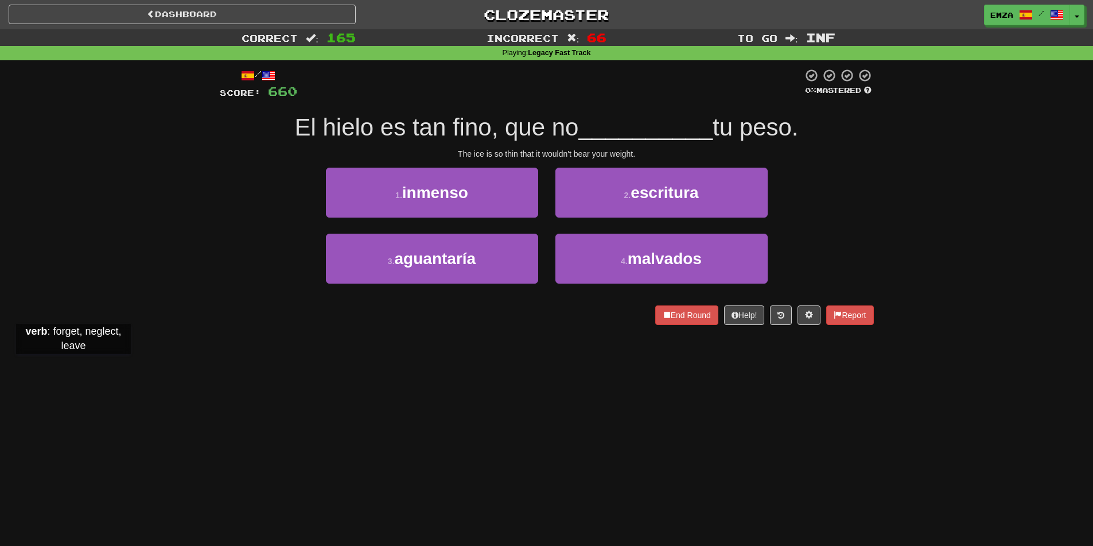
click at [73, 366] on div "Dashboard Clozemaster Emza / Toggle Dropdown Dashboard Leaderboard Activity Fee…" at bounding box center [546, 273] width 1093 height 546
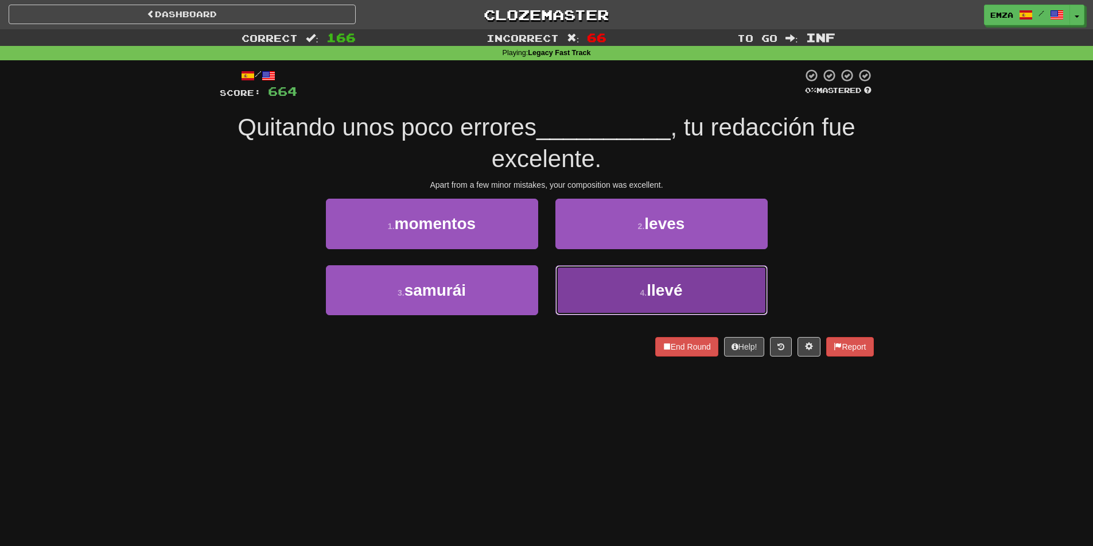
click at [628, 294] on button "4 . llevé" at bounding box center [662, 290] width 212 height 50
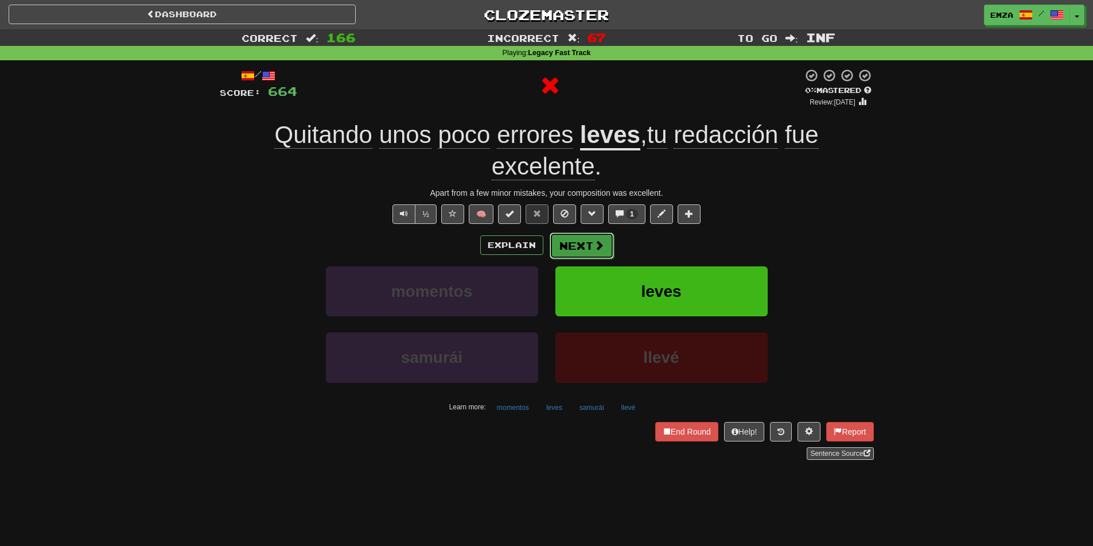
click at [581, 243] on button "Next" at bounding box center [582, 245] width 64 height 26
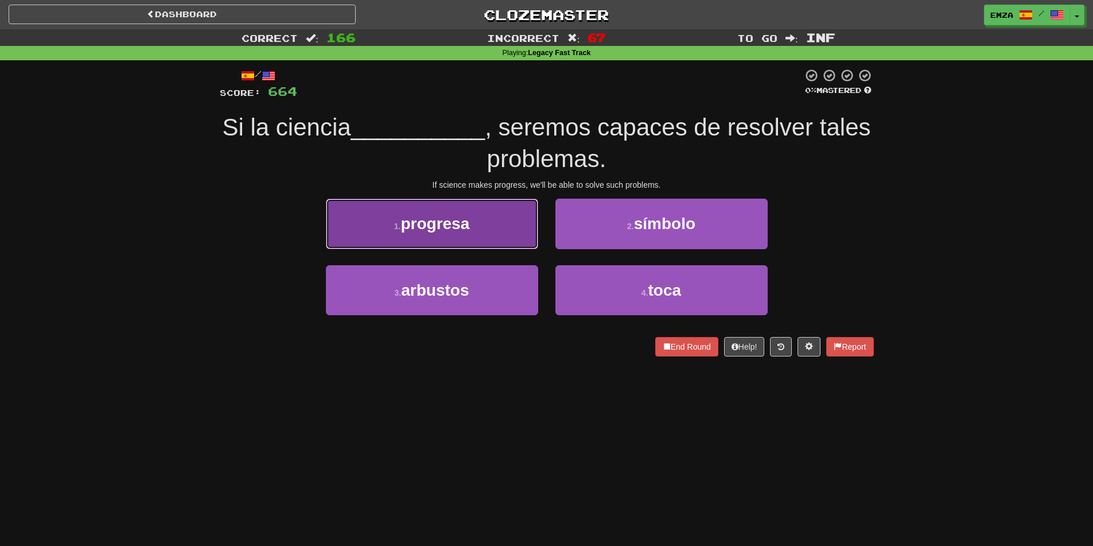
click at [407, 224] on span "progresa" at bounding box center [435, 224] width 69 height 18
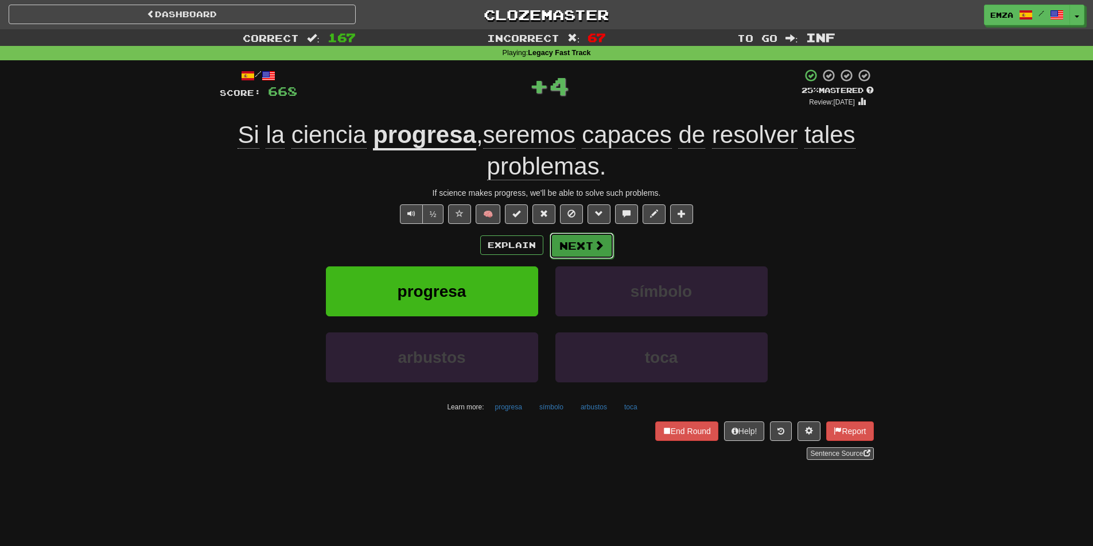
click at [567, 249] on button "Next" at bounding box center [582, 245] width 64 height 26
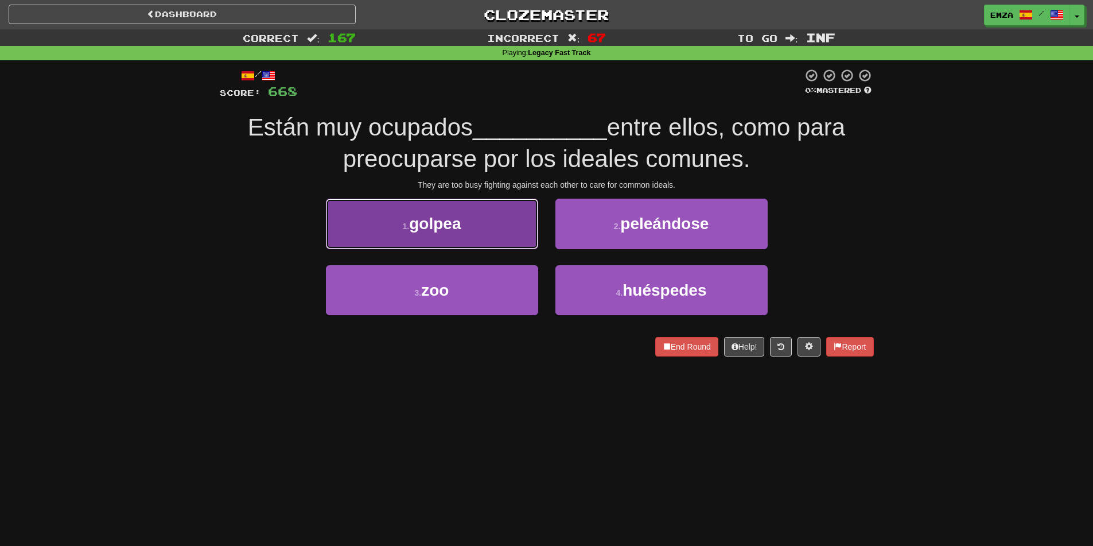
click at [475, 234] on button "1 . golpea" at bounding box center [432, 224] width 212 height 50
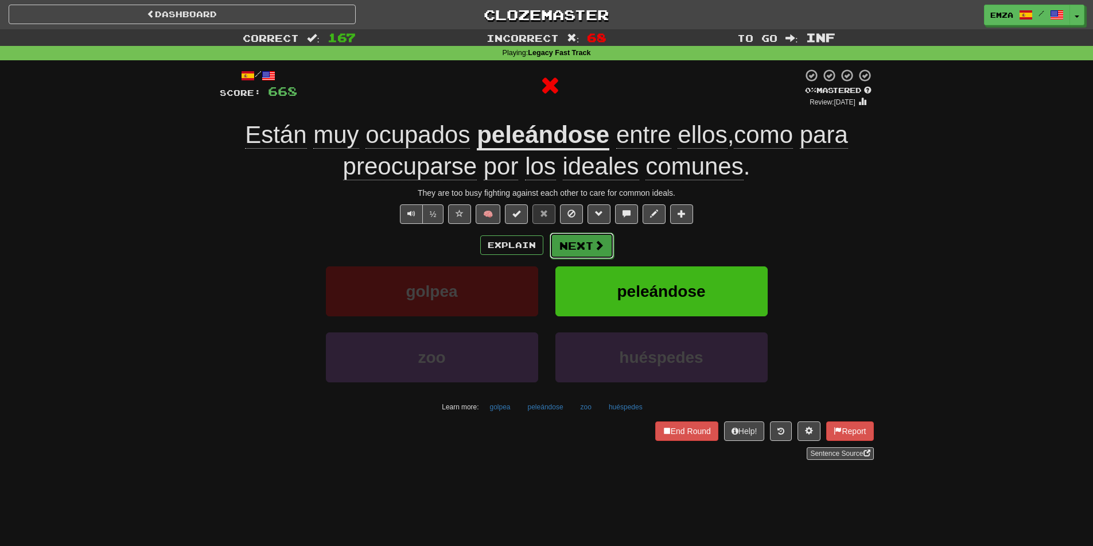
click at [588, 250] on button "Next" at bounding box center [582, 245] width 64 height 26
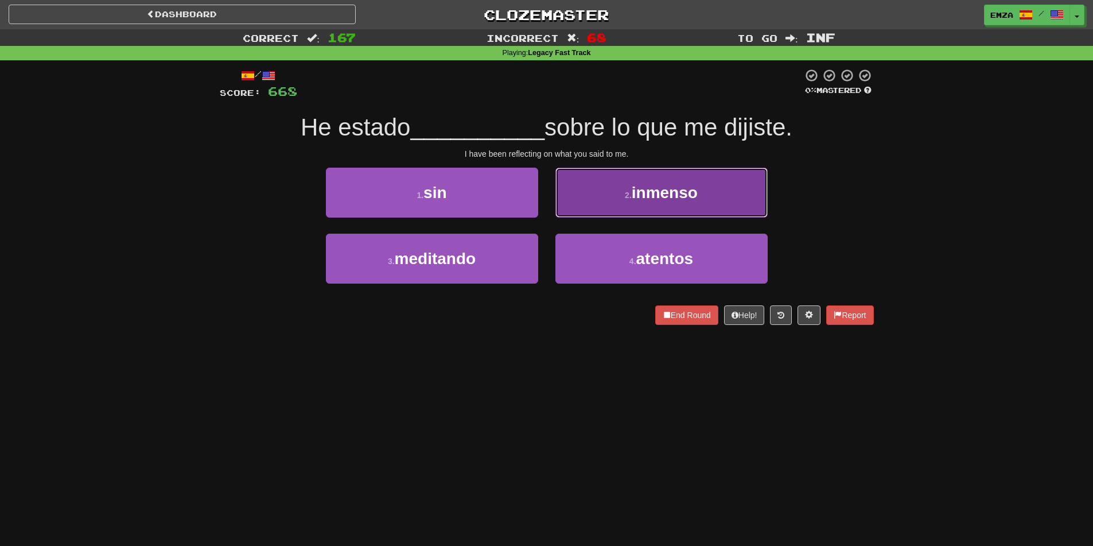
click at [619, 199] on button "2 . inmenso" at bounding box center [662, 193] width 212 height 50
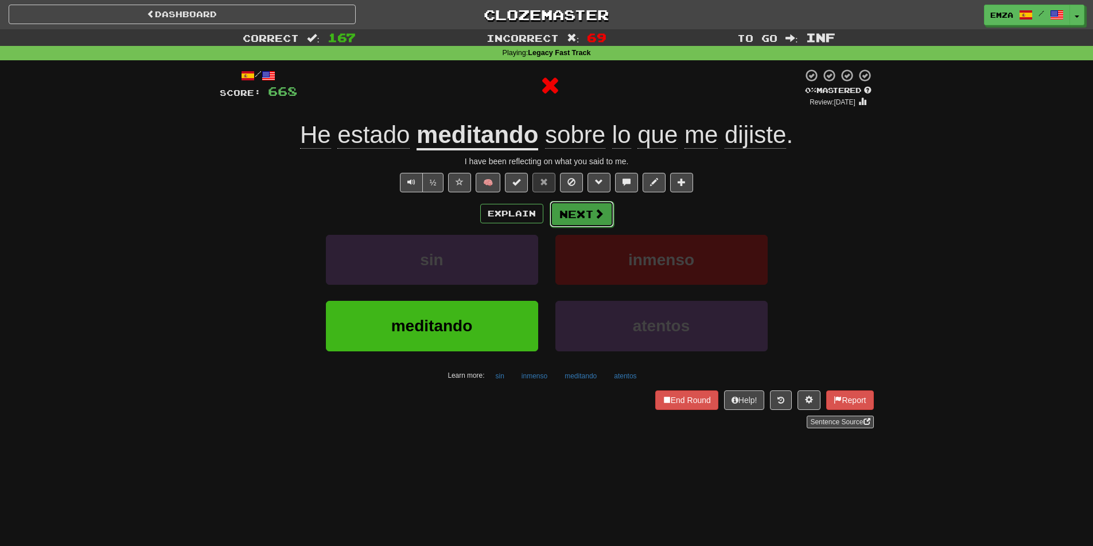
click at [580, 208] on button "Next" at bounding box center [582, 214] width 64 height 26
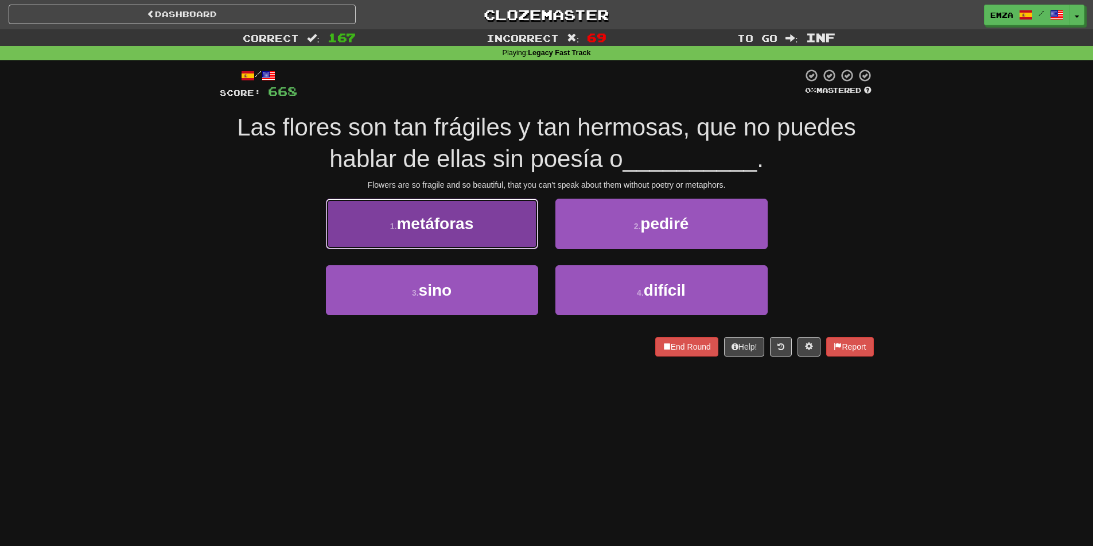
click at [420, 200] on button "1 . metáforas" at bounding box center [432, 224] width 212 height 50
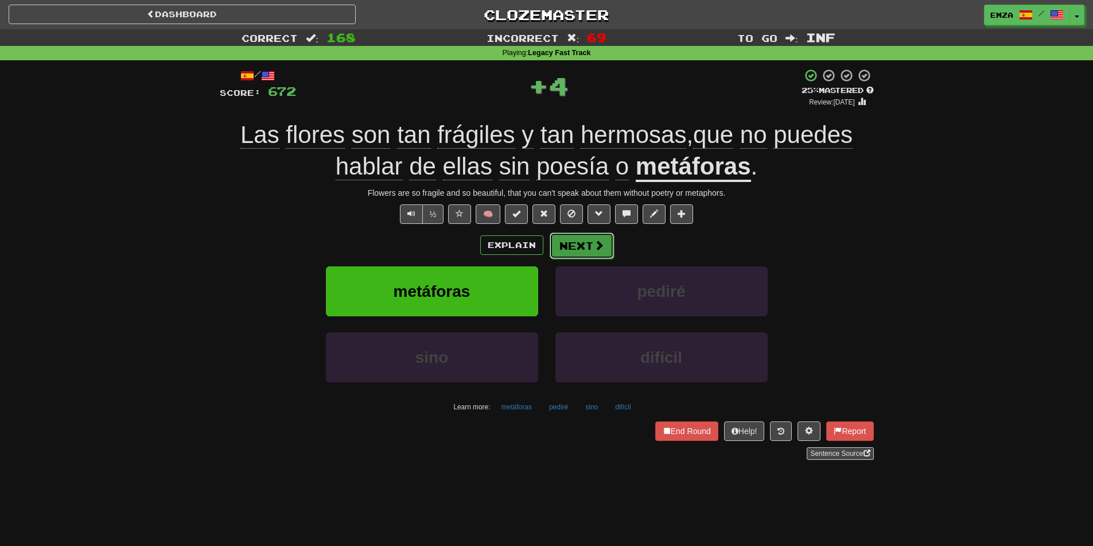
click at [580, 239] on button "Next" at bounding box center [582, 245] width 64 height 26
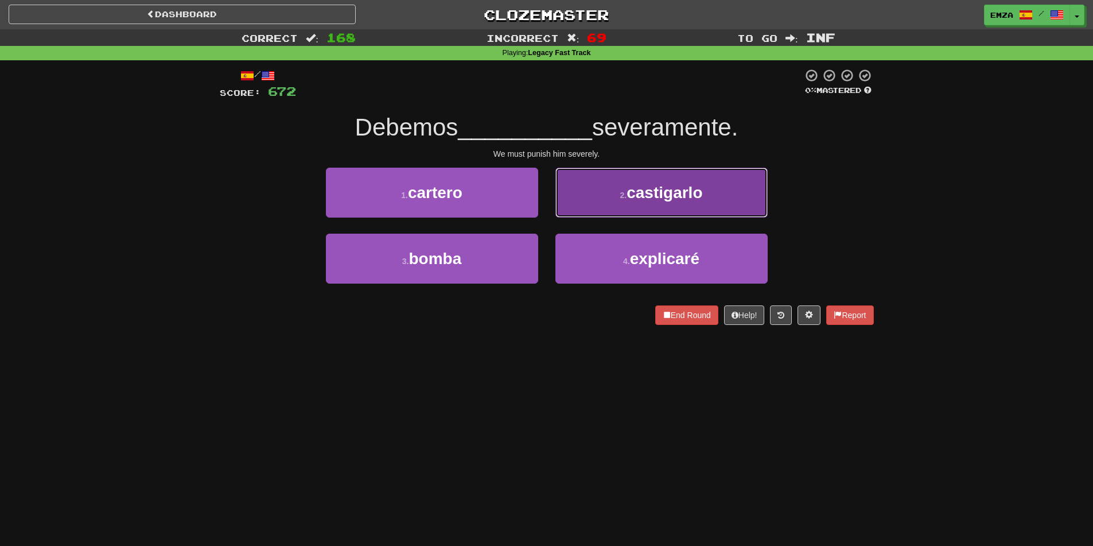
click at [608, 174] on button "2 . castigarlo" at bounding box center [662, 193] width 212 height 50
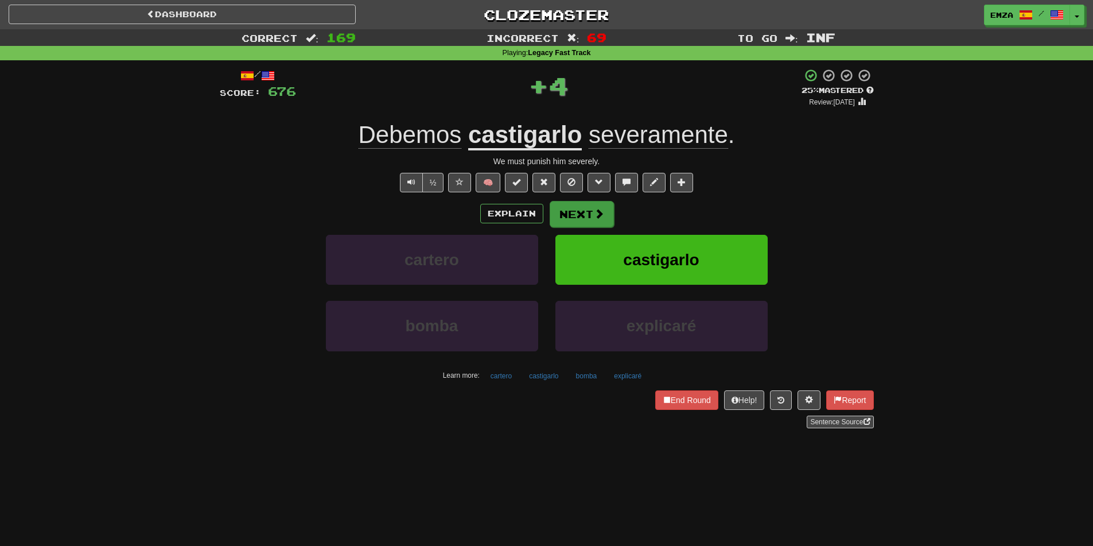
click at [588, 199] on div "/ Score: 676 + 4 25 % Mastered Review: 2025-09-20 Debemos castigarlo severament…" at bounding box center [547, 248] width 654 height 360
click at [581, 205] on button "Next" at bounding box center [582, 214] width 64 height 26
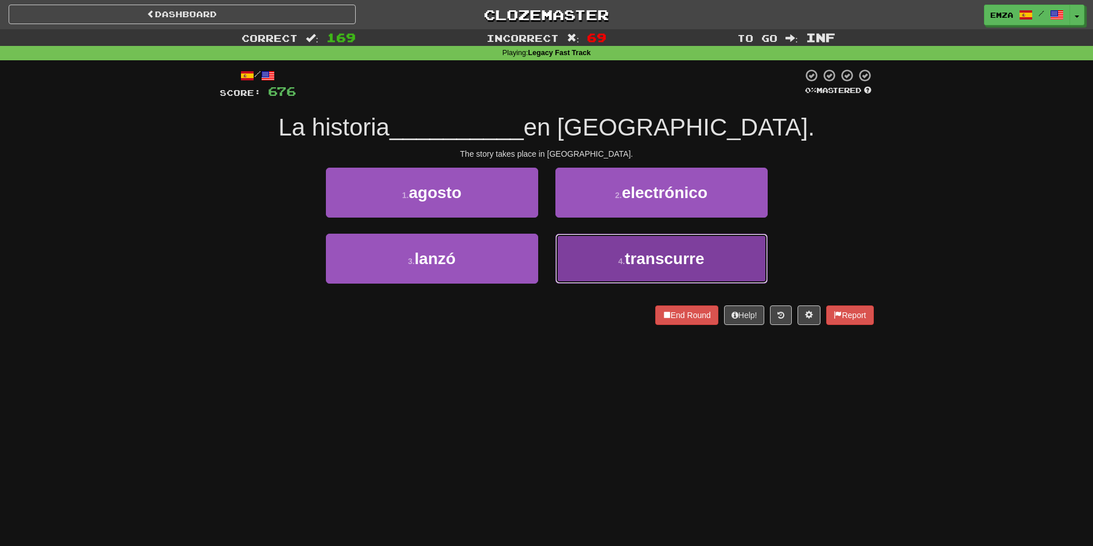
click at [601, 257] on button "4 . transcurre" at bounding box center [662, 259] width 212 height 50
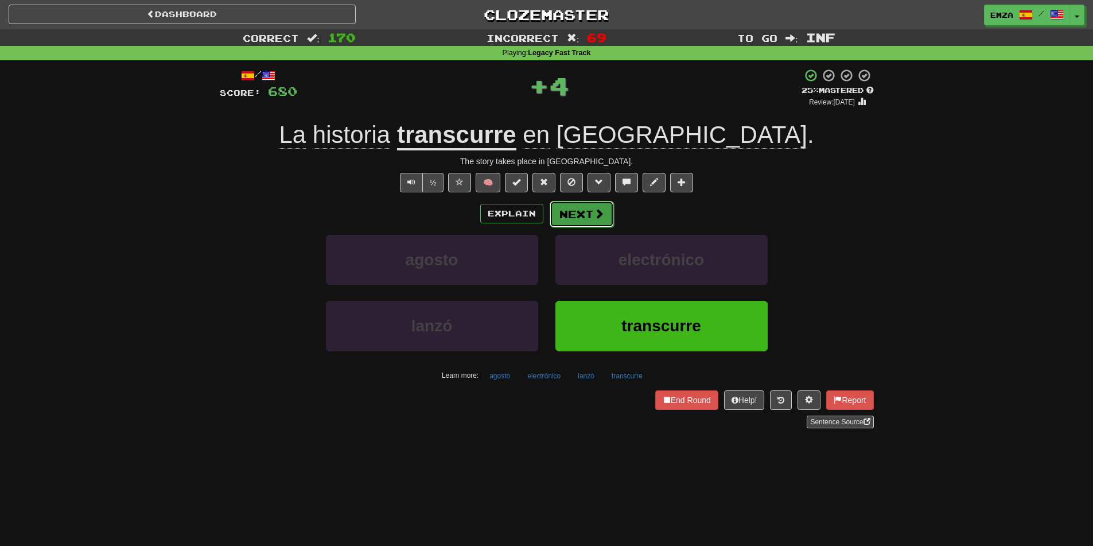
click at [580, 222] on button "Next" at bounding box center [582, 214] width 64 height 26
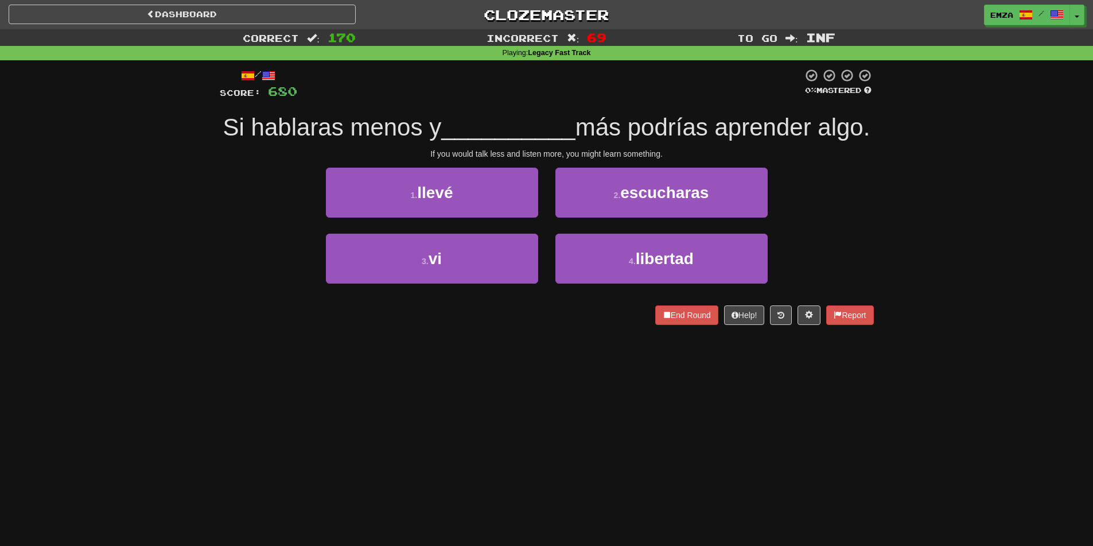
click at [253, 178] on div "/ Score: 680 0 % Mastered Si hablaras menos y __________ más podrías aprender a…" at bounding box center [547, 196] width 654 height 257
click at [618, 200] on small "2 ." at bounding box center [617, 195] width 7 height 9
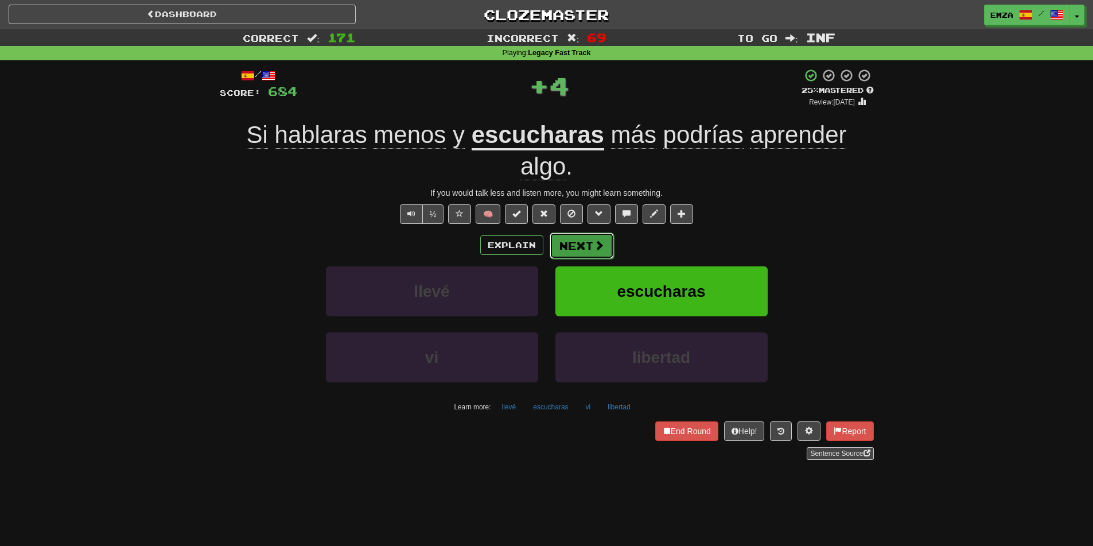
click at [588, 245] on button "Next" at bounding box center [582, 245] width 64 height 26
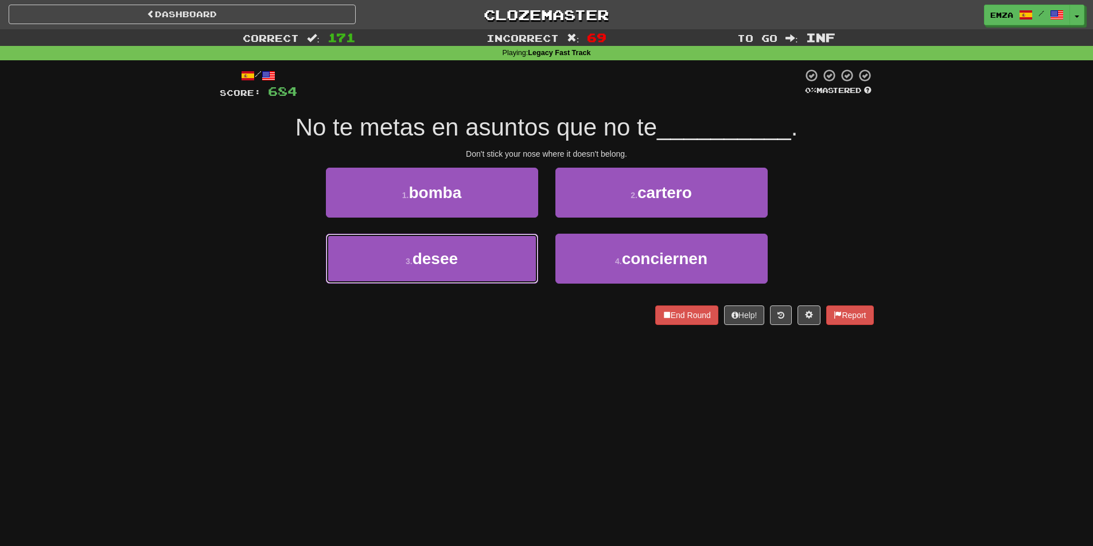
click at [519, 261] on button "3 . desee" at bounding box center [432, 259] width 212 height 50
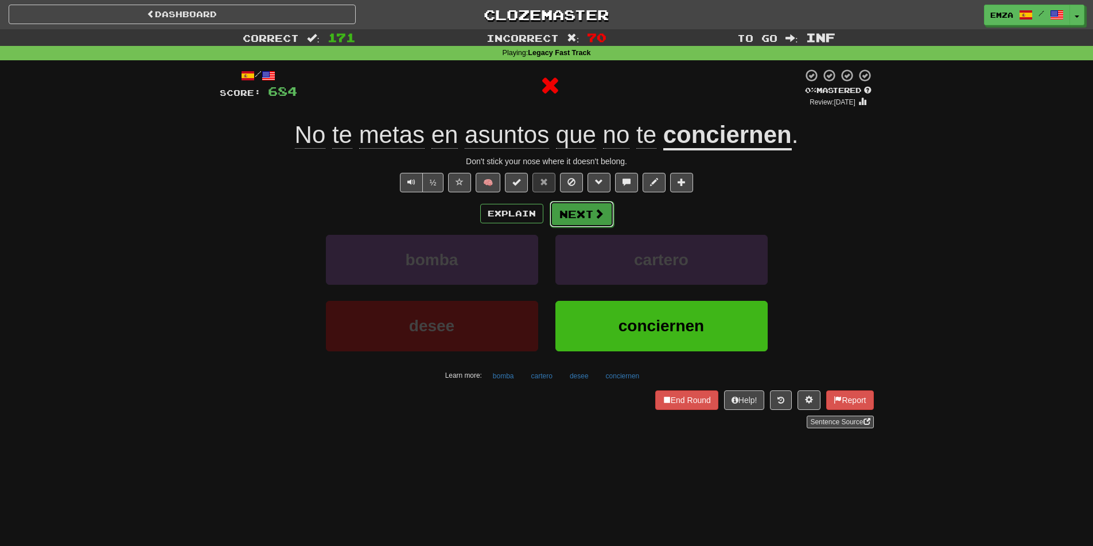
click at [610, 202] on button "Next" at bounding box center [582, 214] width 64 height 26
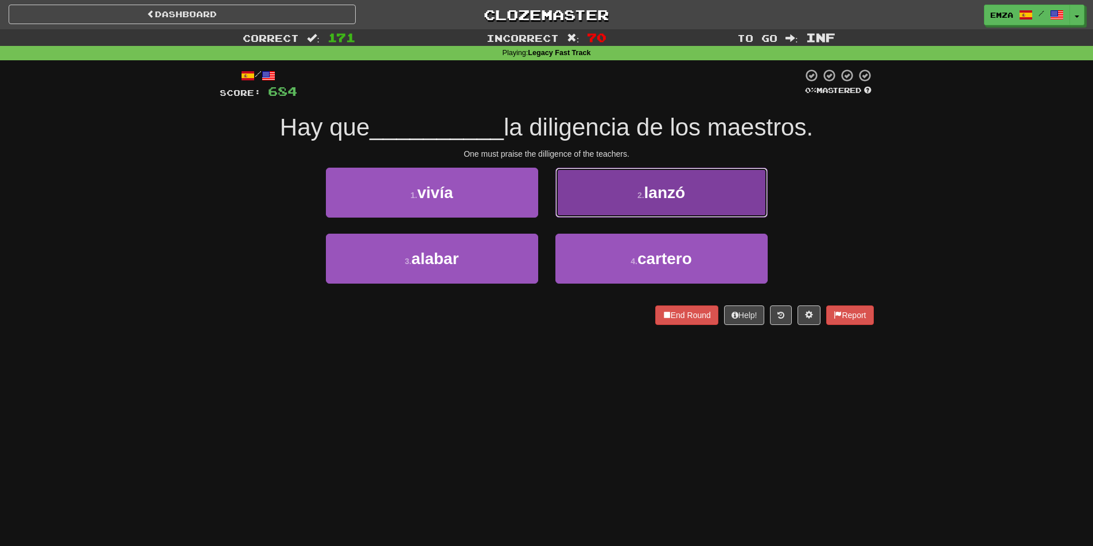
click at [623, 180] on button "2 . lanzó" at bounding box center [662, 193] width 212 height 50
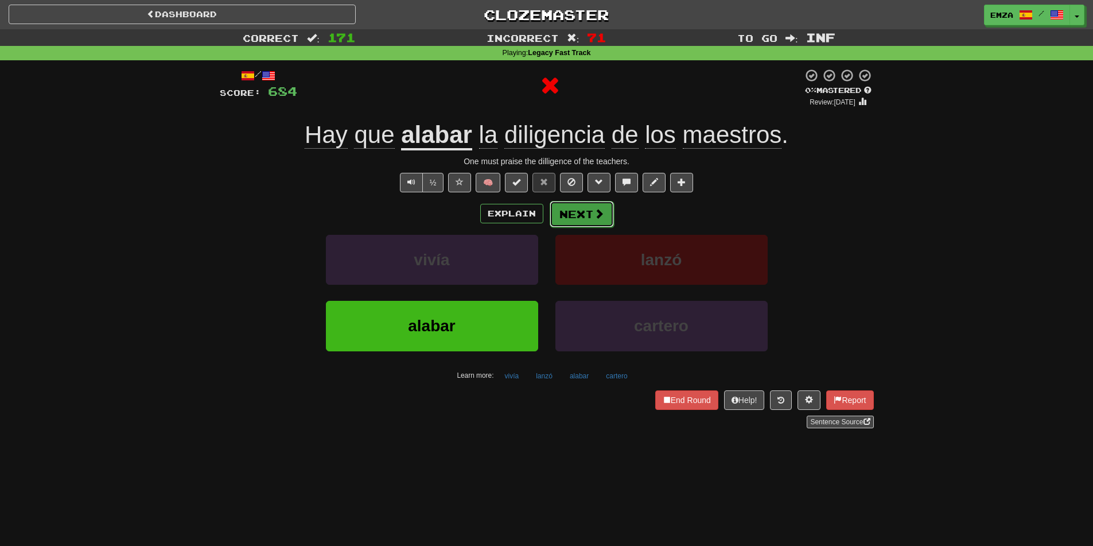
click at [568, 208] on button "Next" at bounding box center [582, 214] width 64 height 26
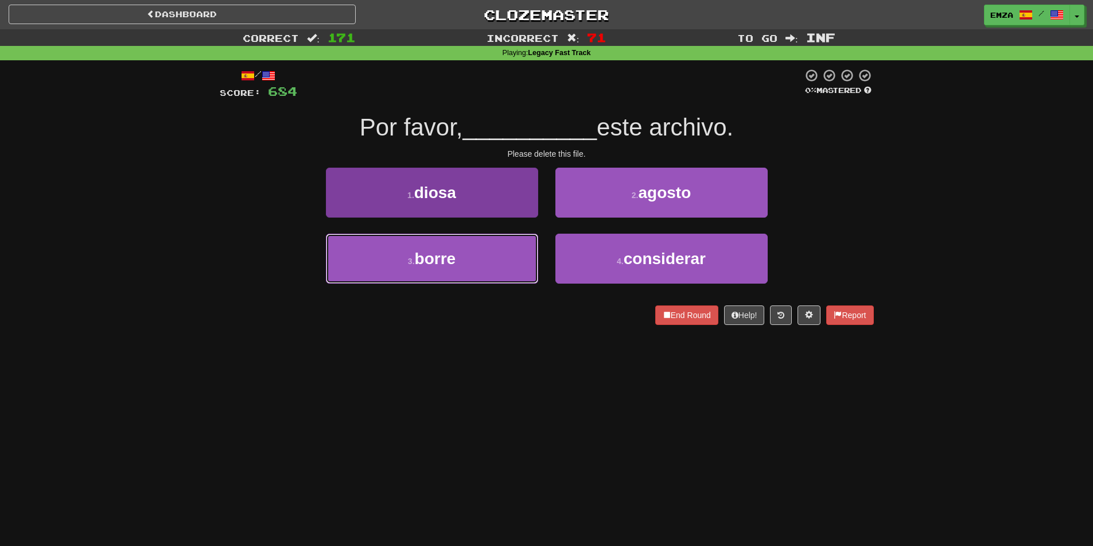
click at [483, 257] on button "3 . borre" at bounding box center [432, 259] width 212 height 50
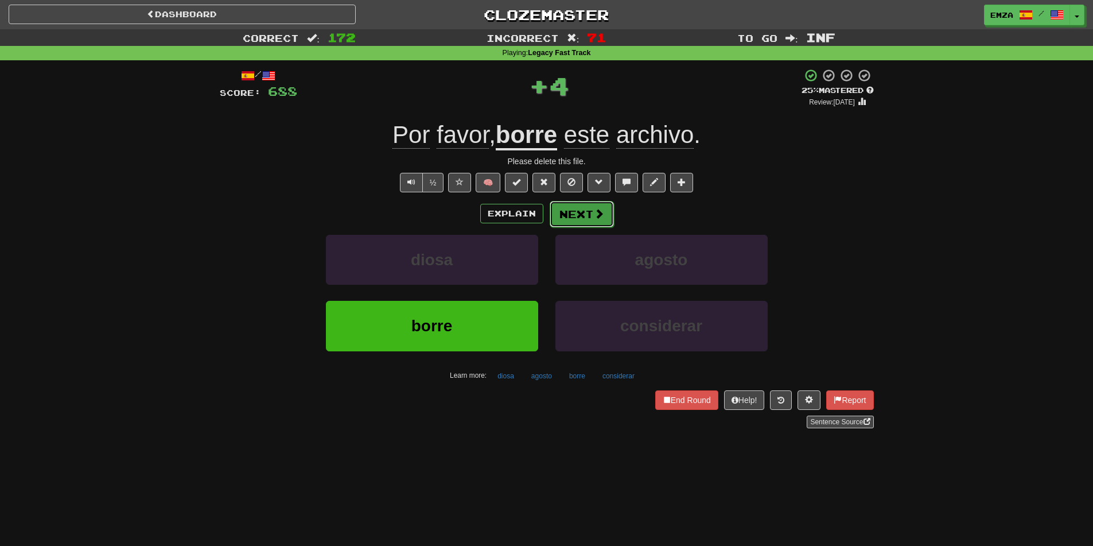
click at [580, 224] on button "Next" at bounding box center [582, 214] width 64 height 26
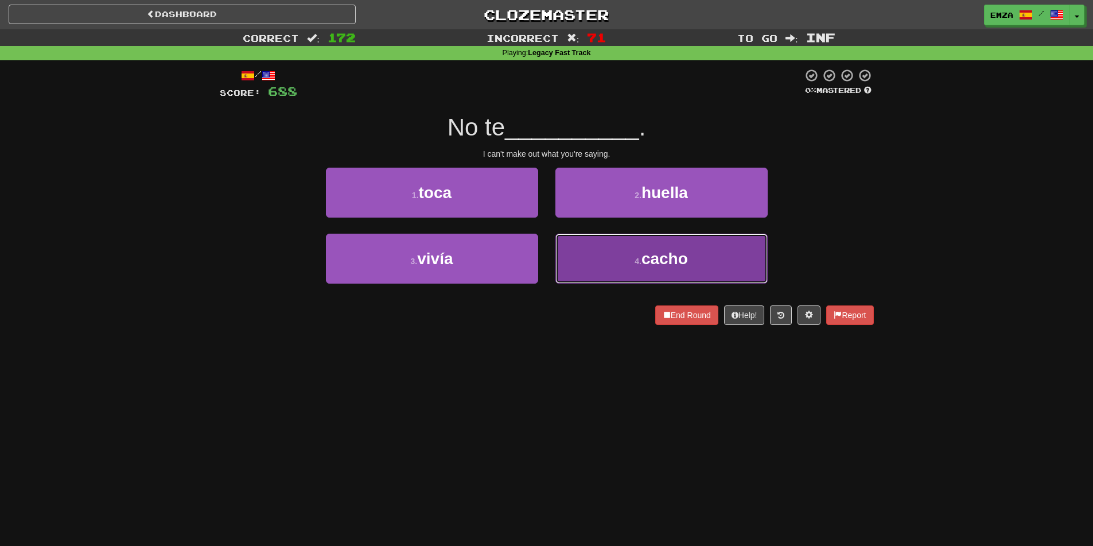
click at [636, 269] on button "4 . cacho" at bounding box center [662, 259] width 212 height 50
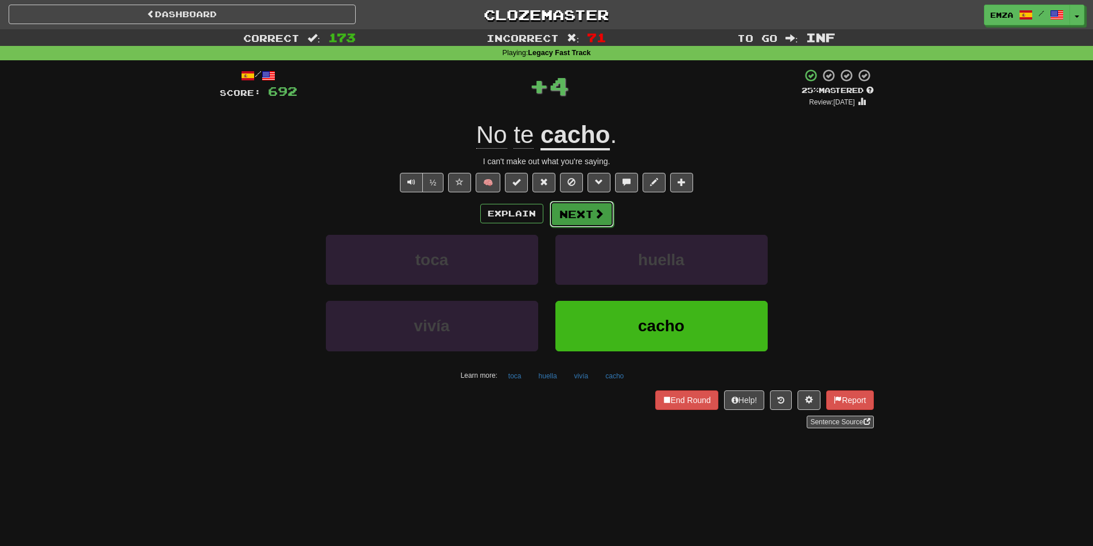
click at [594, 208] on span at bounding box center [599, 213] width 10 height 10
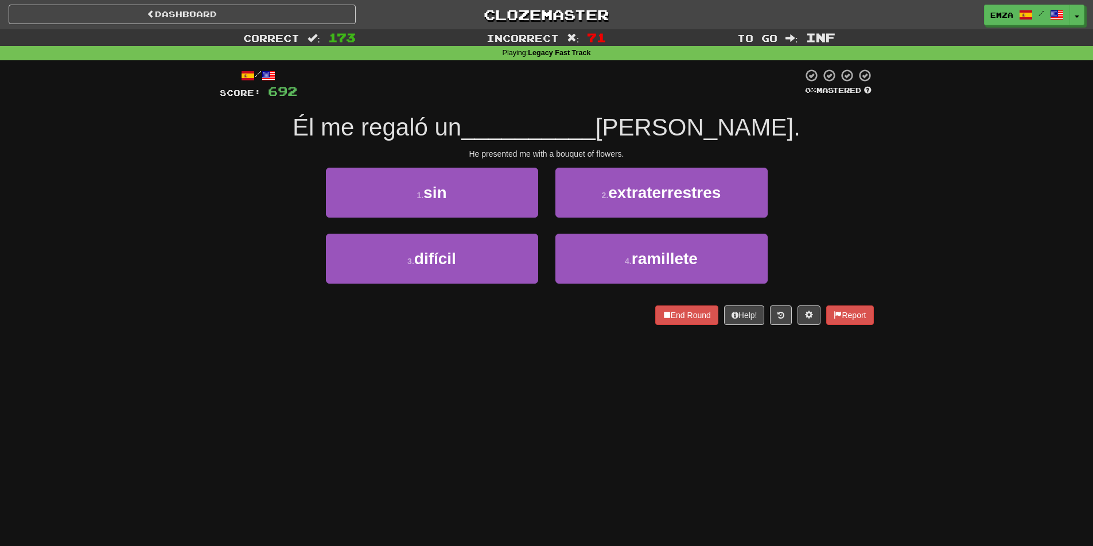
click at [363, 320] on div "End Round Help! Report" at bounding box center [547, 315] width 654 height 20
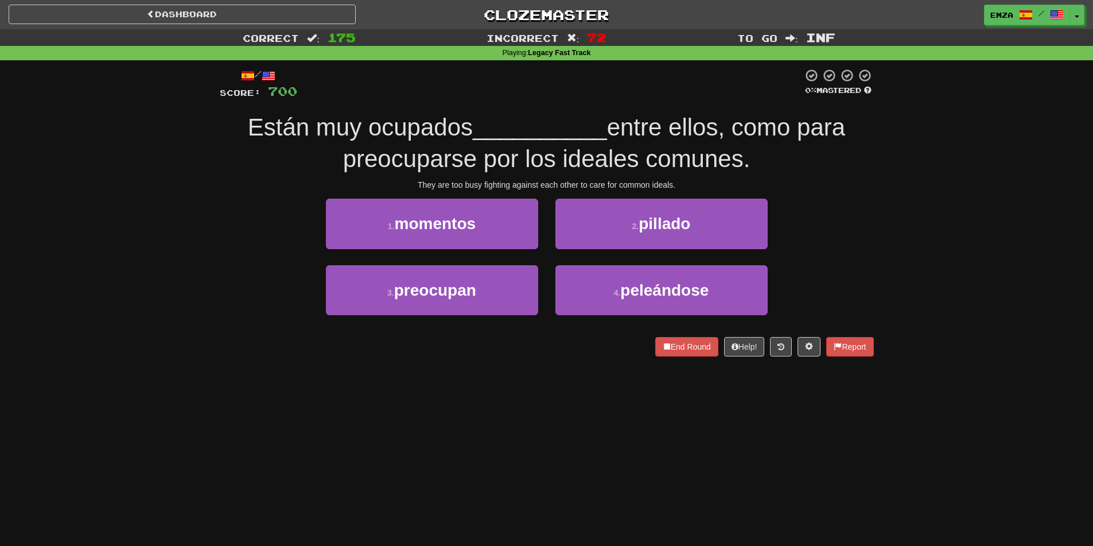
click at [158, 164] on div "Correct : 175 Incorrect : 72 To go : Inf Playing : Legacy Fast Track / Score: 7…" at bounding box center [546, 200] width 1093 height 343
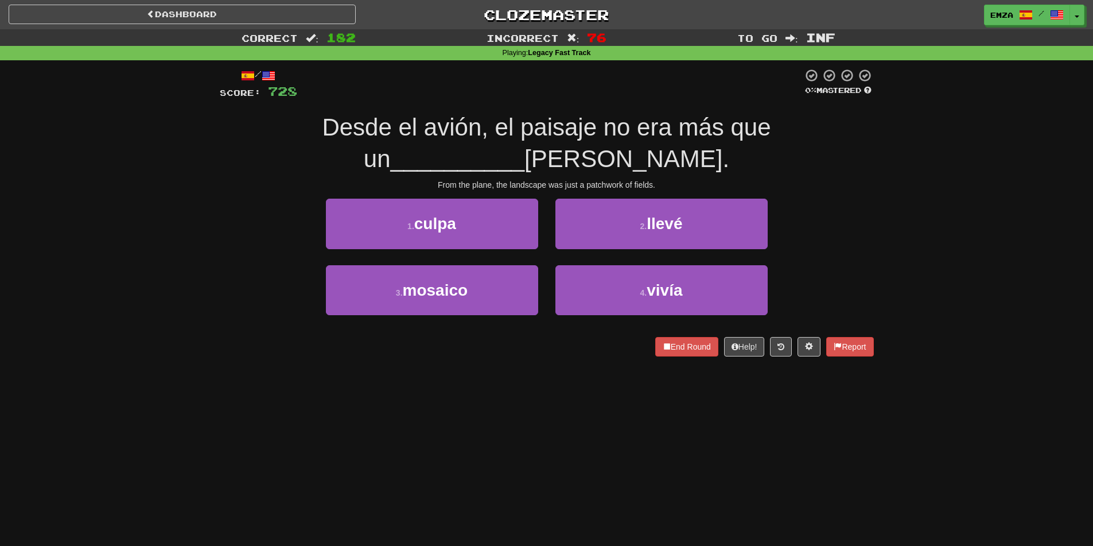
click at [165, 200] on div "Correct : 182 Incorrect : 76 To go : Inf Playing : Legacy Fast Track / Score: 7…" at bounding box center [546, 200] width 1093 height 343
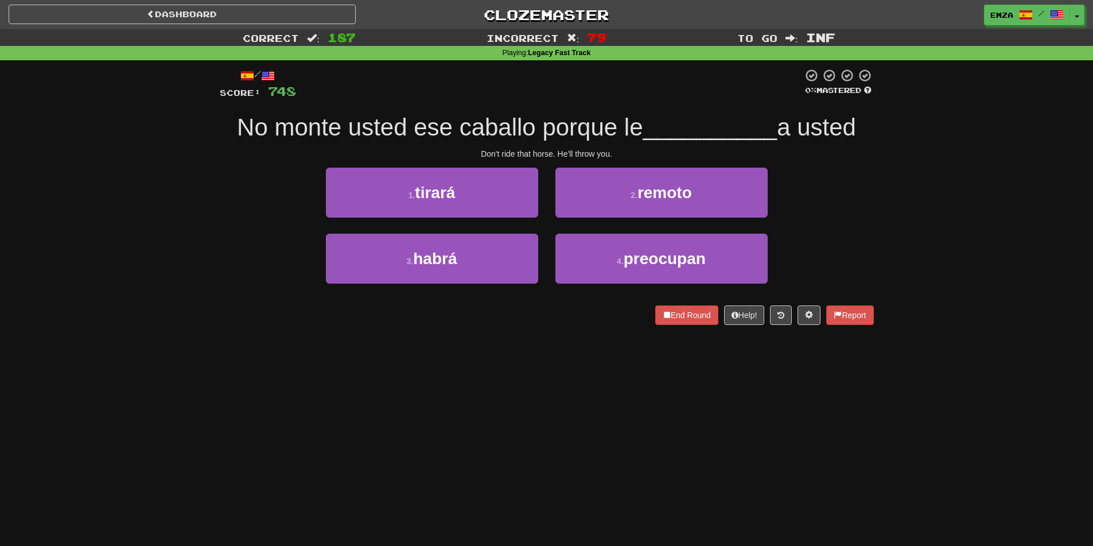
click at [223, 205] on div "1 . tirará 2 . remoto" at bounding box center [547, 201] width 689 height 66
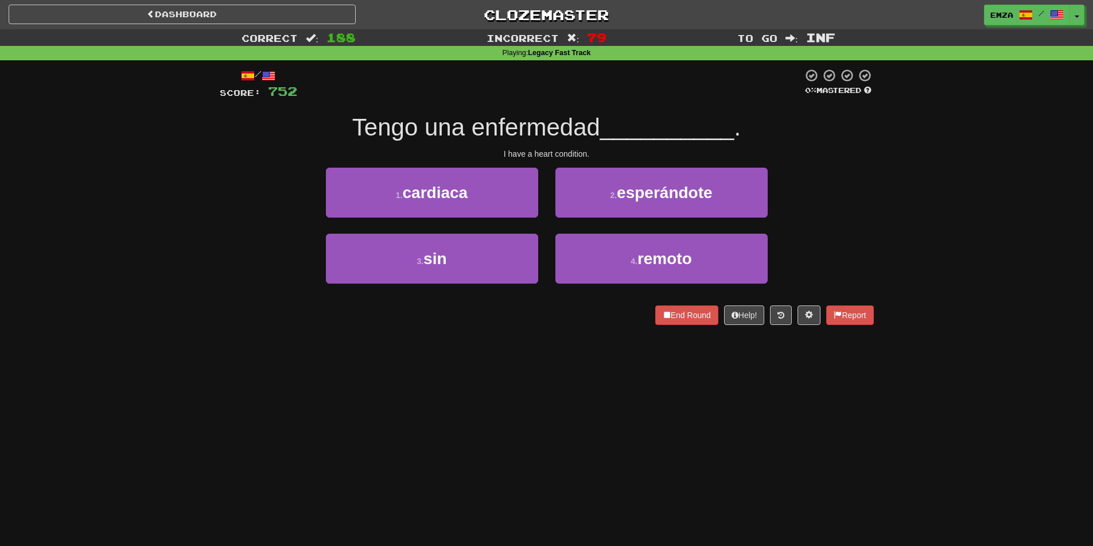
click at [133, 244] on div "Correct : 188 Incorrect : 79 To go : Inf Playing : Legacy Fast Track / Score: 7…" at bounding box center [546, 185] width 1093 height 312
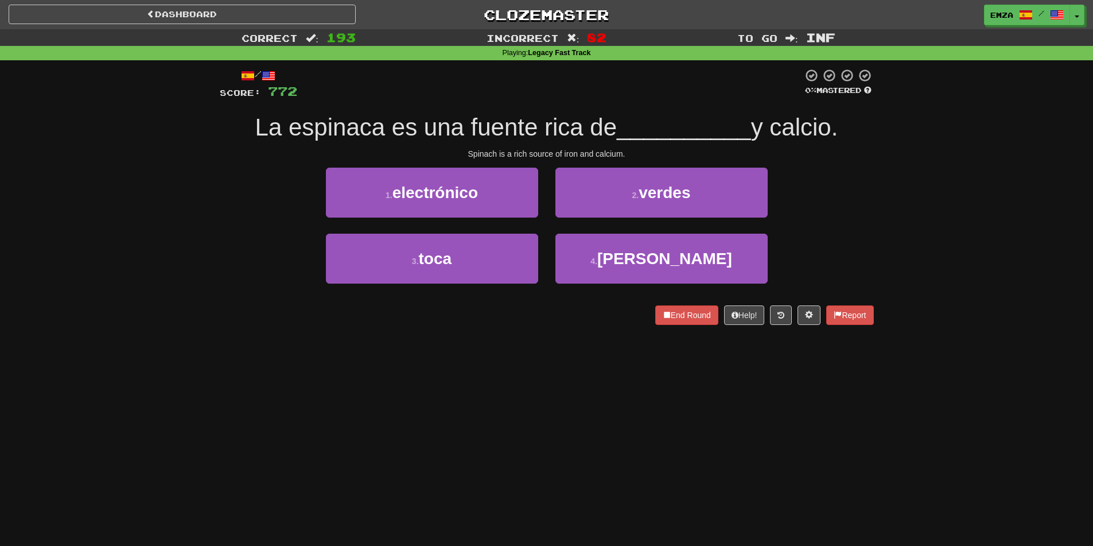
click at [181, 234] on div "Correct : 193 Incorrect : 82 To go : Inf Playing : Legacy Fast Track / Score: 7…" at bounding box center [546, 185] width 1093 height 312
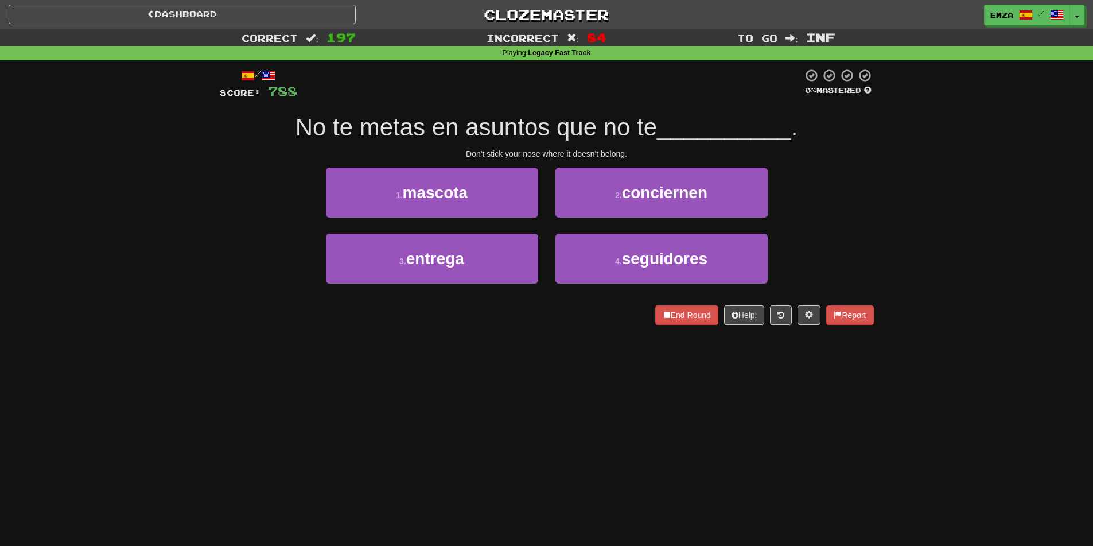
click at [271, 258] on div "3 . entrega 4 . seguidores" at bounding box center [547, 267] width 689 height 66
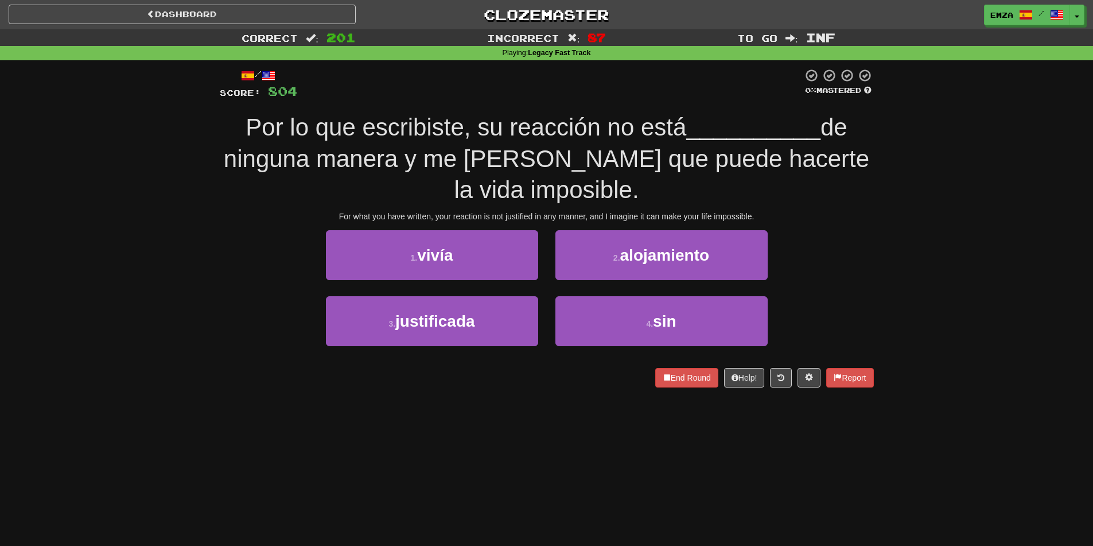
click at [165, 238] on div "Correct : 201 Incorrect : 87 To go : Inf Playing : Legacy Fast Track / Score: 8…" at bounding box center [546, 216] width 1093 height 374
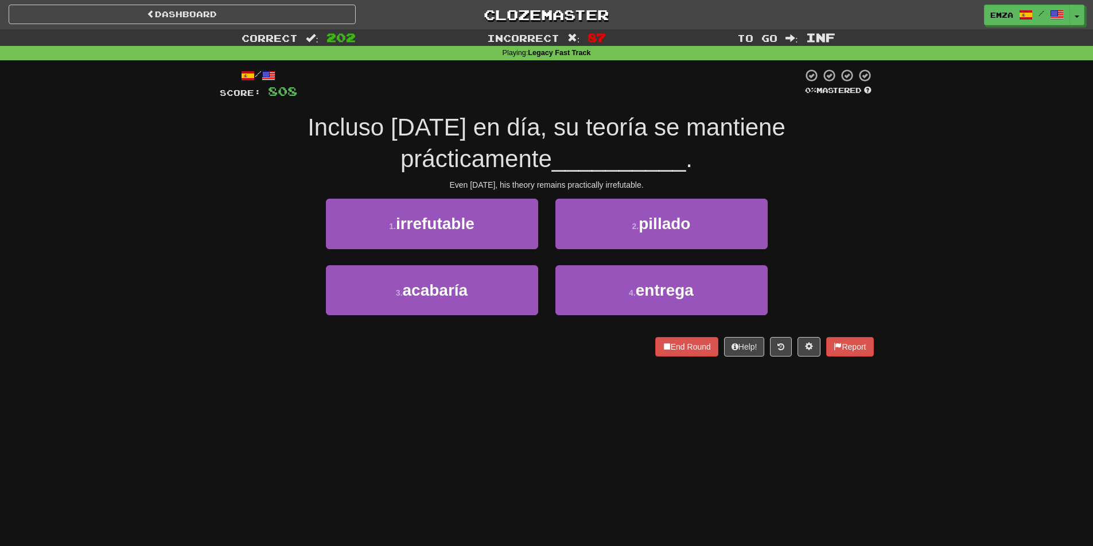
click at [222, 183] on div "Even today, his theory remains practically irrefutable." at bounding box center [547, 184] width 654 height 11
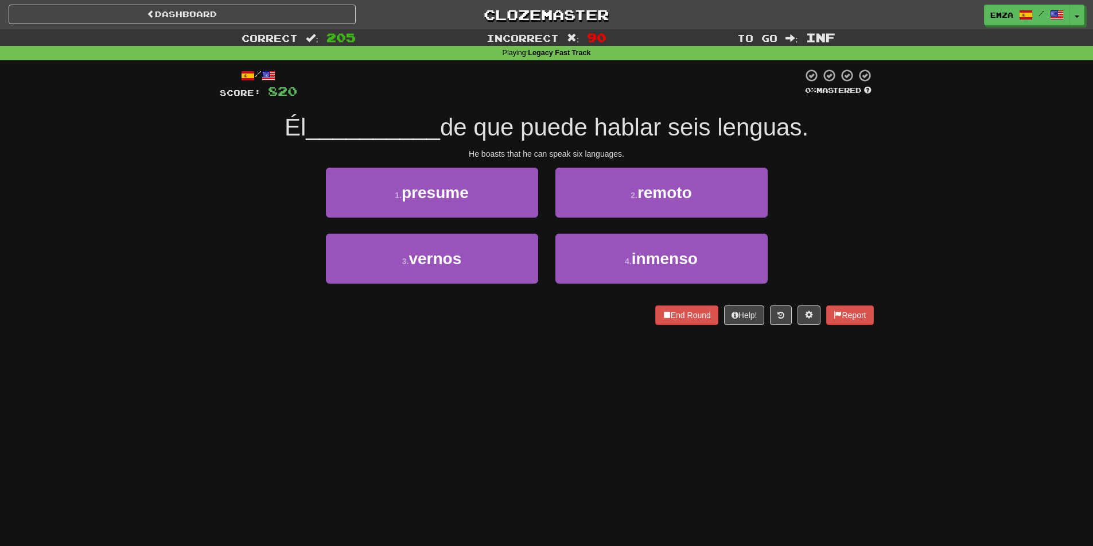
click at [192, 209] on div "Correct : 205 Incorrect : 90 To go : Inf Playing : Legacy Fast Track / Score: 8…" at bounding box center [546, 185] width 1093 height 312
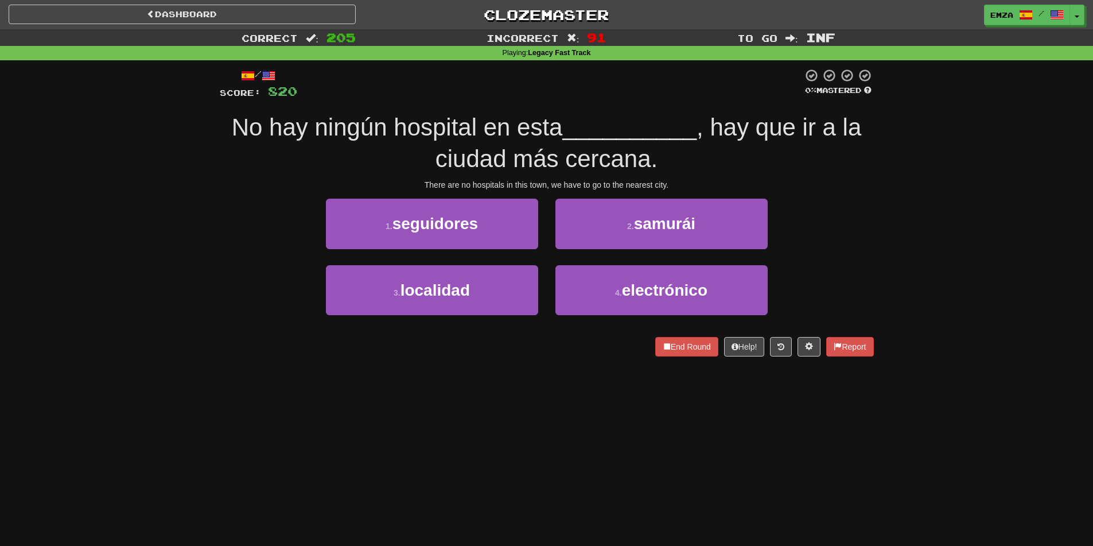
click at [91, 173] on div "Correct : 205 Incorrect : 91 To go : Inf Playing : Legacy Fast Track / Score: 8…" at bounding box center [546, 200] width 1093 height 343
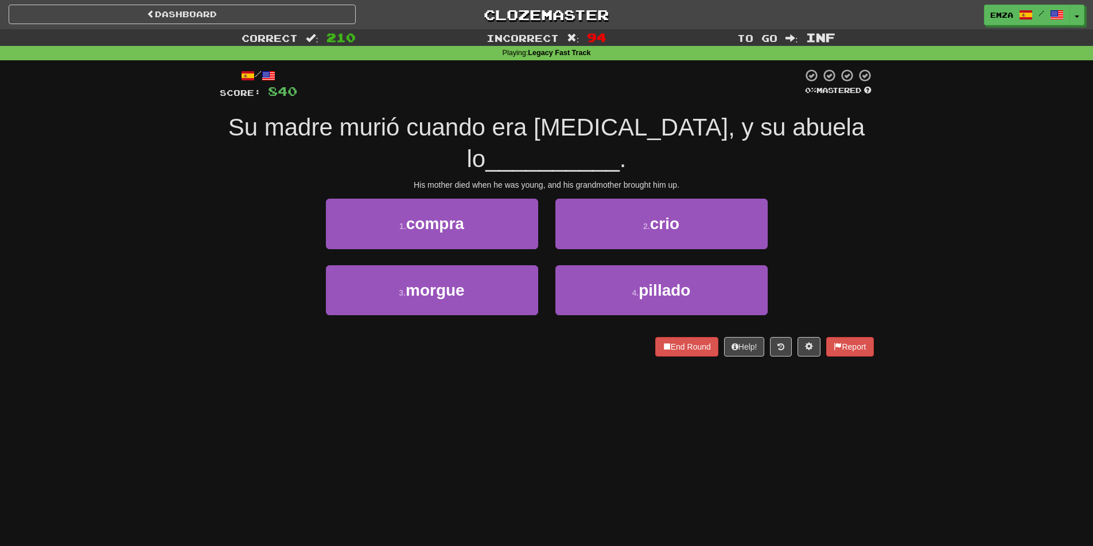
click at [161, 193] on div "Correct : 210 Incorrect : 94 To go : Inf Playing : Legacy Fast Track / Score: 8…" at bounding box center [546, 200] width 1093 height 343
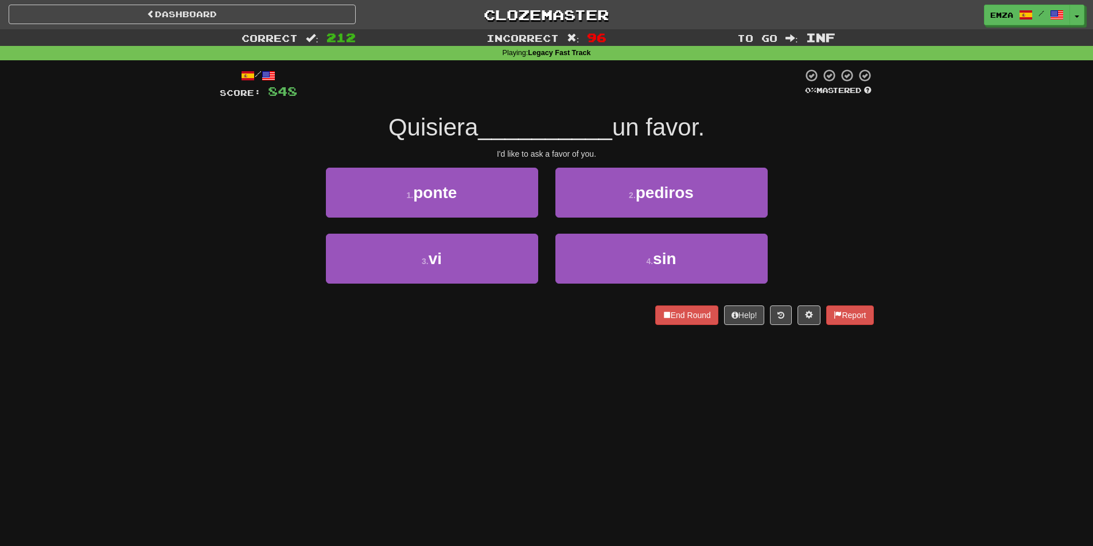
click at [200, 160] on div "Correct : 212 Incorrect : 96 To go : Inf Playing : Legacy Fast Track / Score: 8…" at bounding box center [546, 185] width 1093 height 312
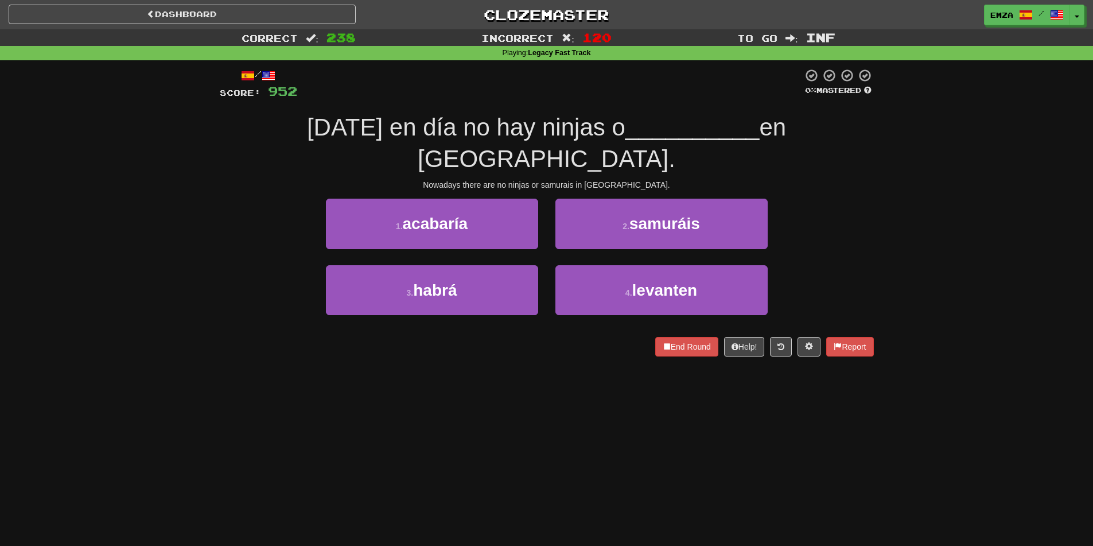
click at [223, 218] on div "1 . acabaría 2 . samuráis" at bounding box center [547, 232] width 689 height 66
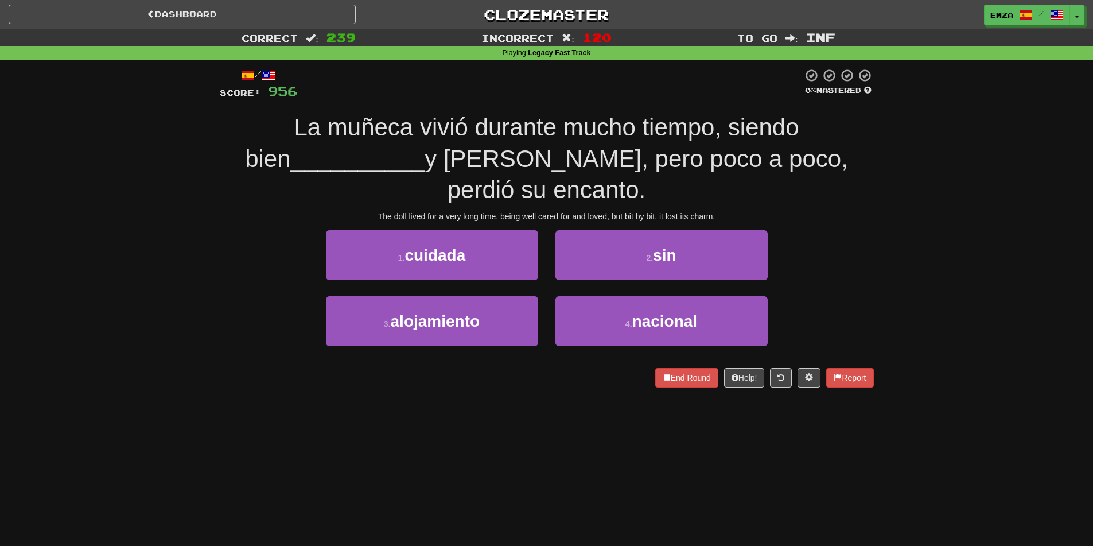
click at [205, 254] on div "Correct : 239 Incorrect : 120 To go : Inf Playing : Legacy Fast Track / Score: …" at bounding box center [546, 216] width 1093 height 374
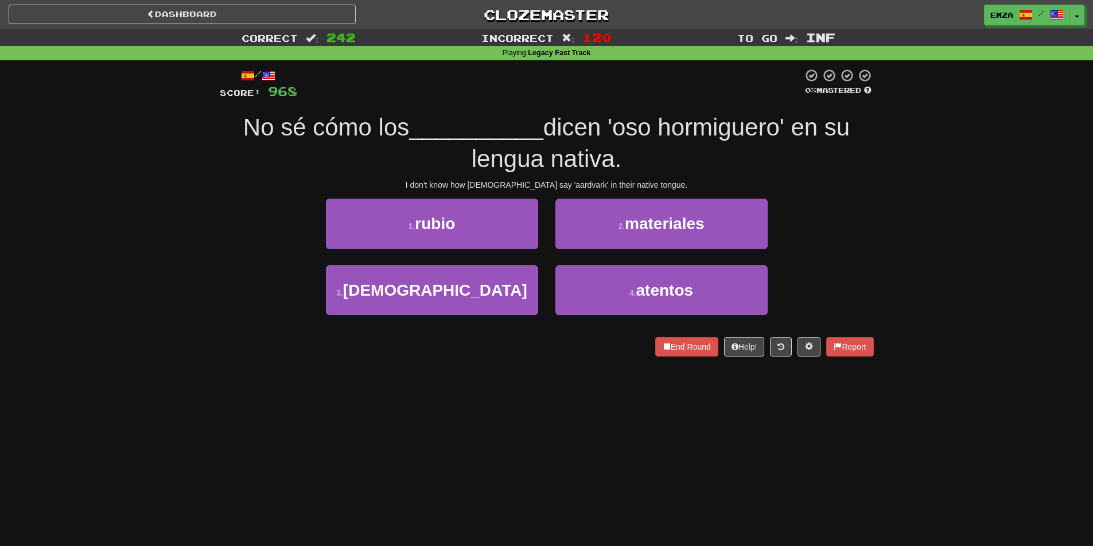
click at [152, 205] on div "Correct : 242 Incorrect : 120 To go : Inf Playing : Legacy Fast Track / Score: …" at bounding box center [546, 200] width 1093 height 343
click at [86, 158] on div "Correct : 242 Incorrect : 120 To go : Inf Playing : Legacy Fast Track / Score: …" at bounding box center [546, 200] width 1093 height 343
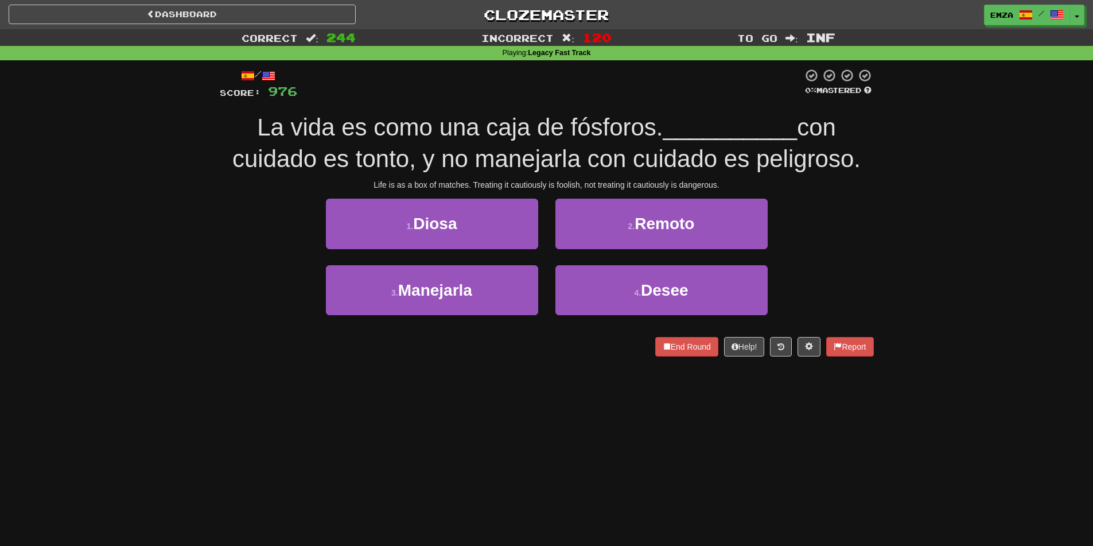
click at [110, 181] on div "Correct : 244 Incorrect : 120 To go : Inf Playing : Legacy Fast Track / Score: …" at bounding box center [546, 200] width 1093 height 343
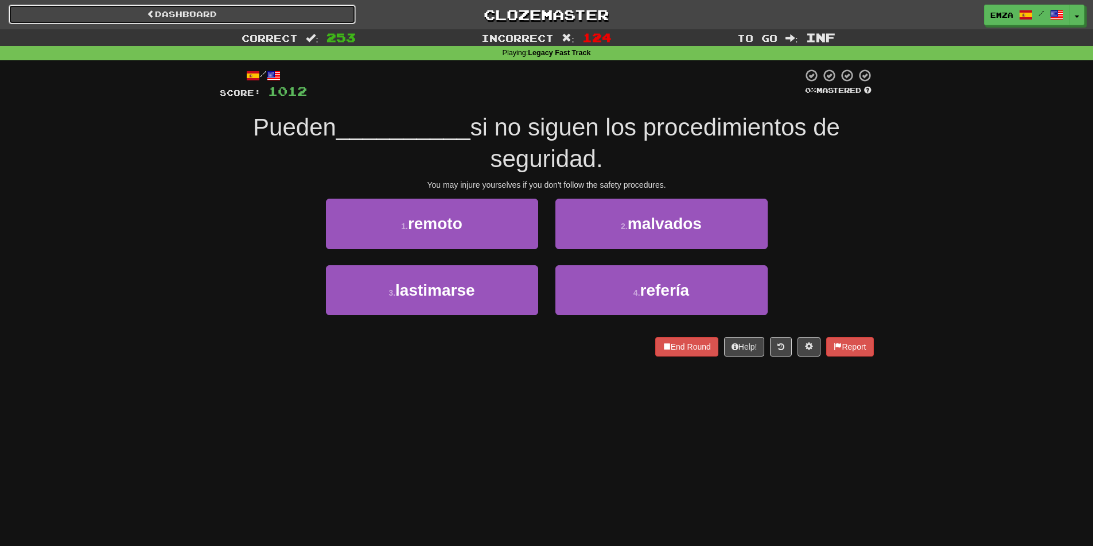
click at [223, 12] on link "Dashboard" at bounding box center [182, 15] width 347 height 20
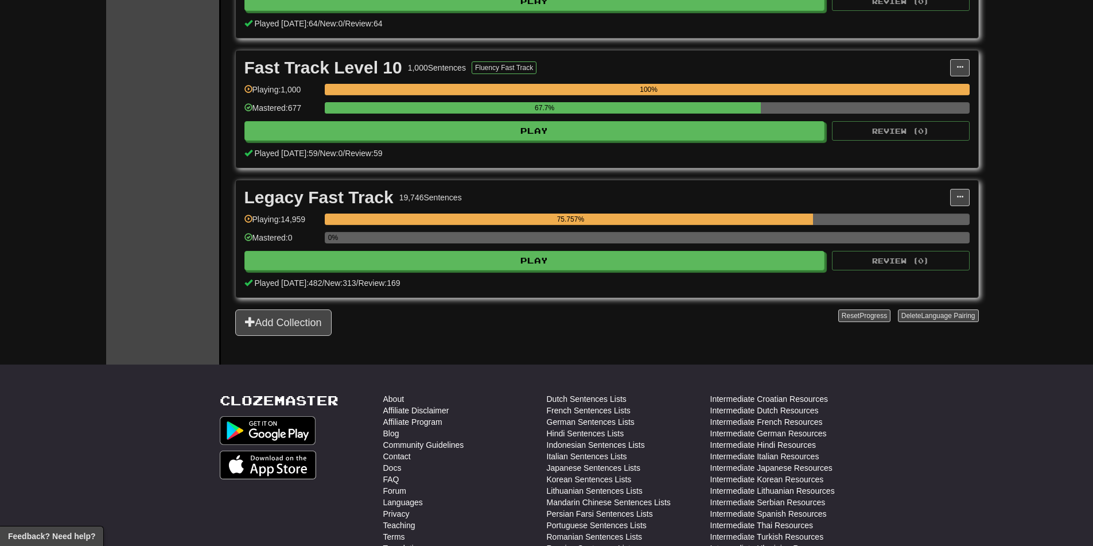
scroll to position [402, 0]
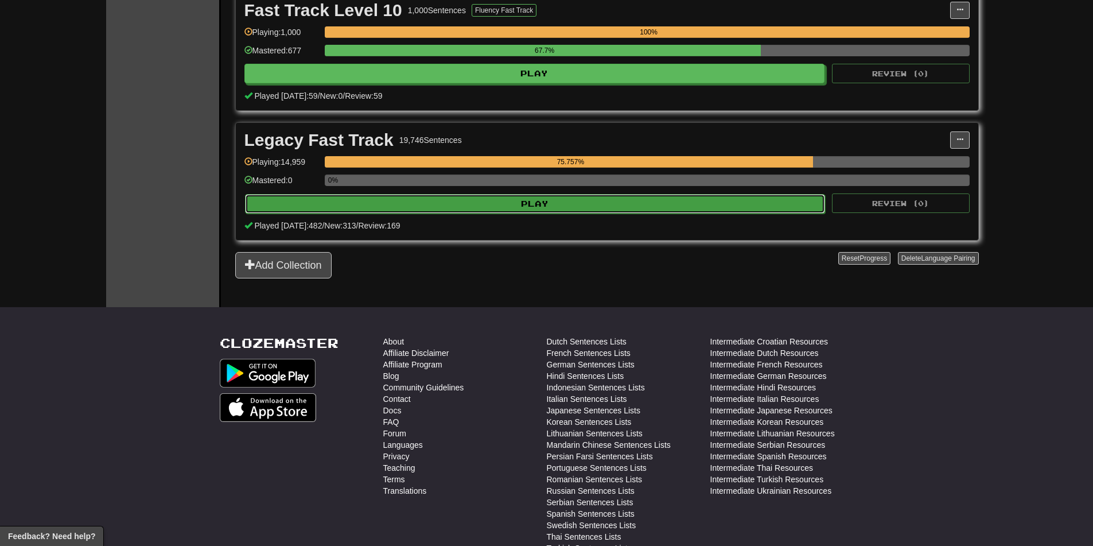
click at [503, 198] on button "Play" at bounding box center [535, 204] width 581 height 20
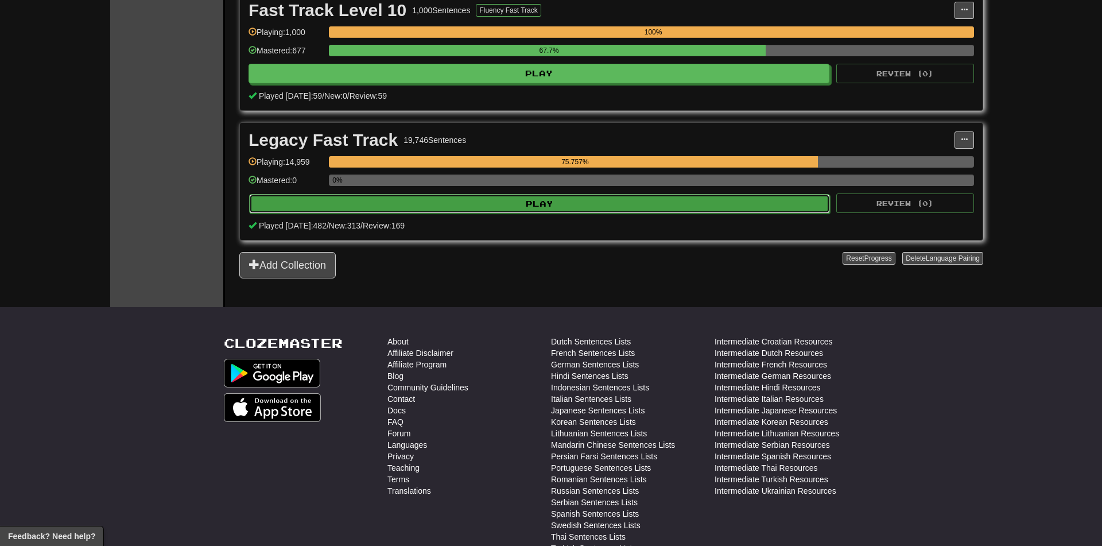
select select "********"
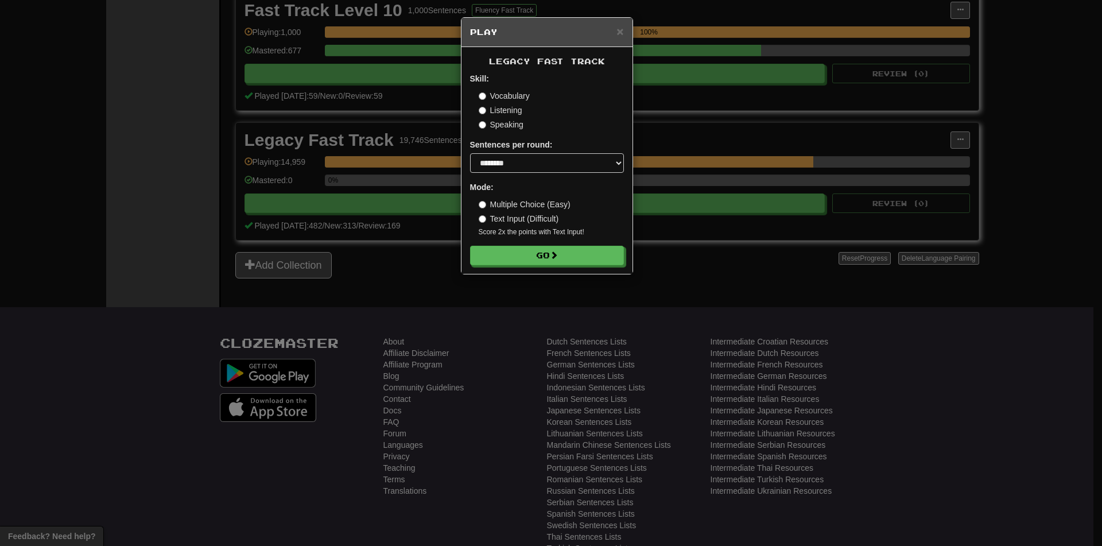
click at [437, 182] on div "× Play Legacy Fast Track Skill: Vocabulary Listening Speaking Sentences per rou…" at bounding box center [551, 273] width 1102 height 546
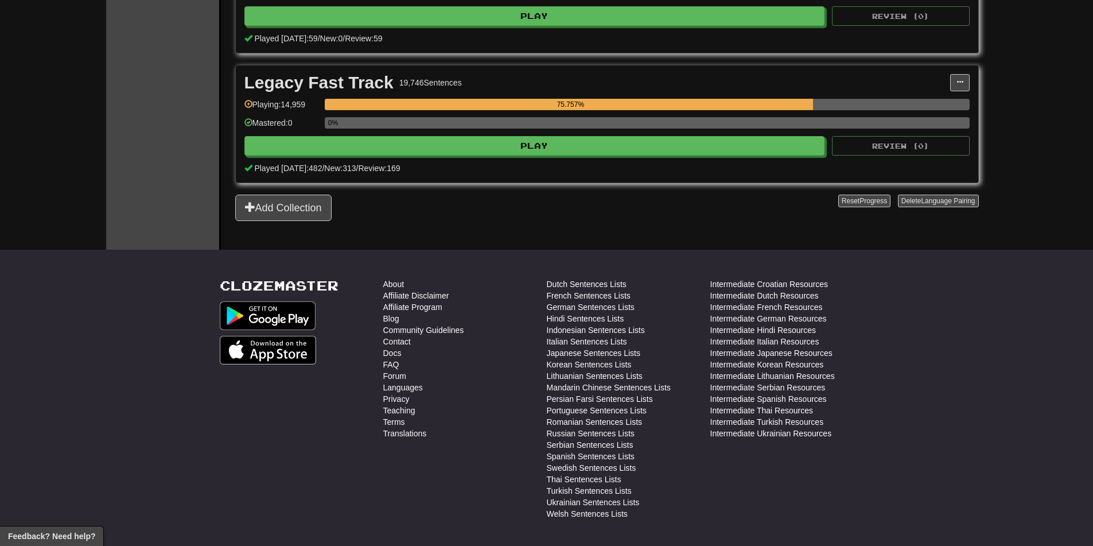
scroll to position [0, 0]
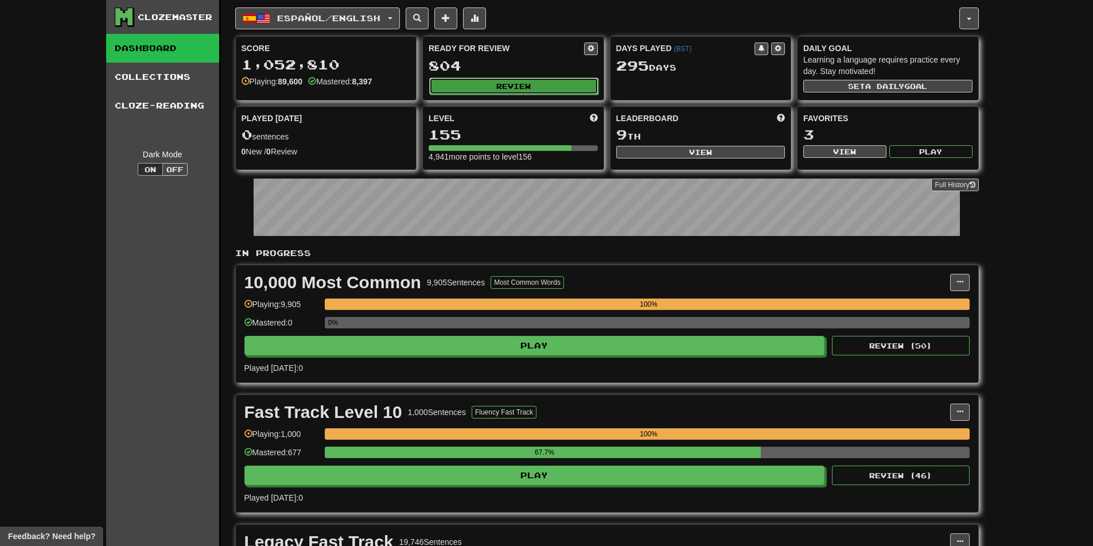
click at [500, 84] on button "Review" at bounding box center [513, 85] width 169 height 17
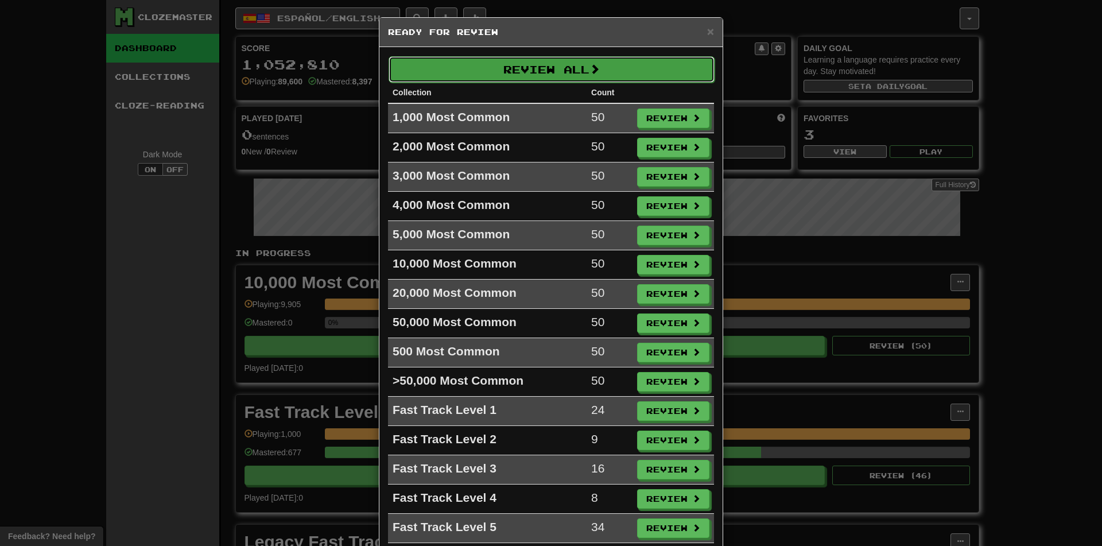
click at [510, 72] on button "Review All" at bounding box center [552, 69] width 326 height 26
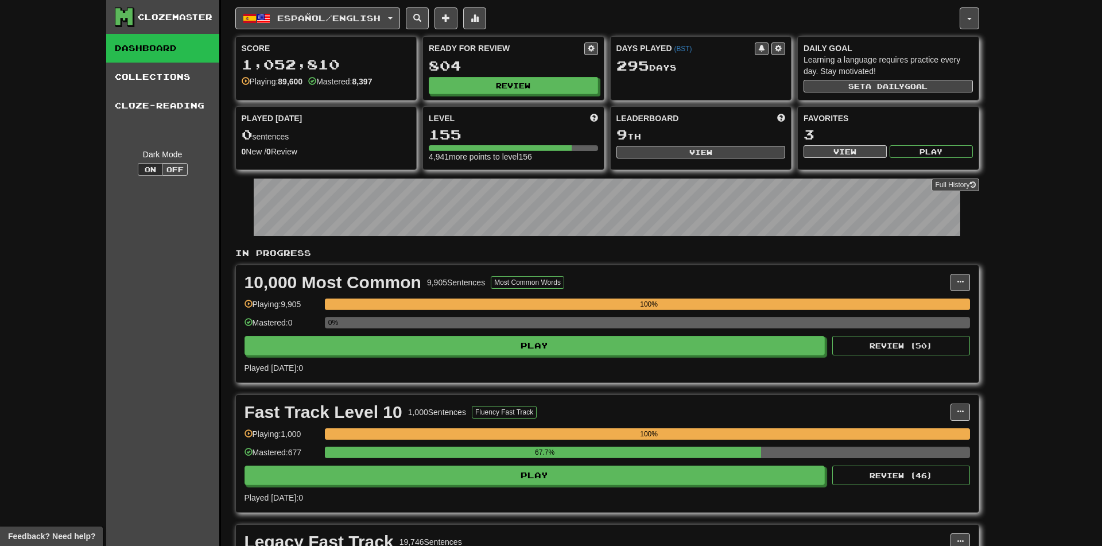
select select "********"
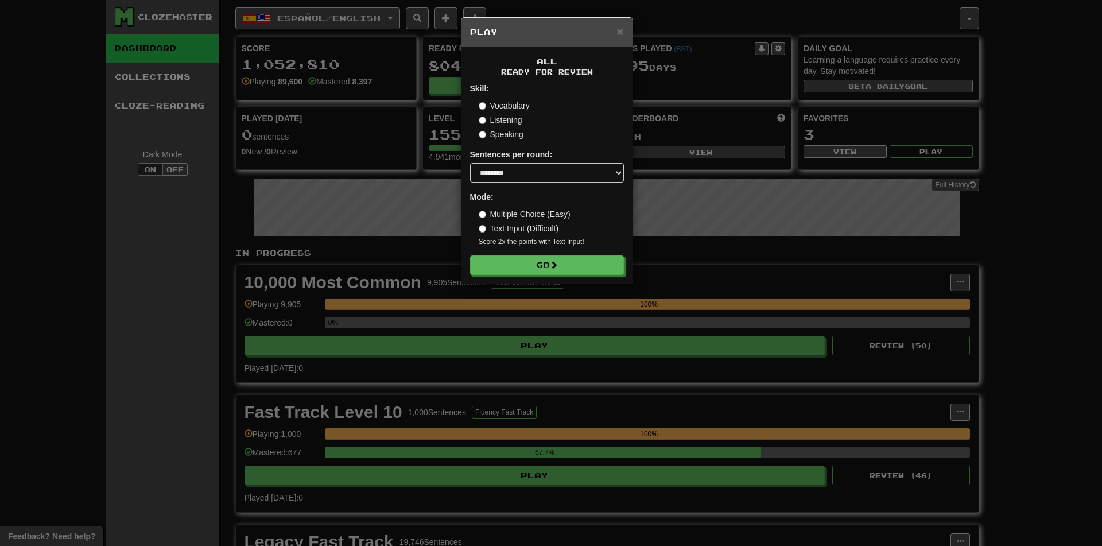
click at [536, 275] on div "All Ready for Review Skill: Vocabulary Listening Speaking Sentences per round: …" at bounding box center [546, 165] width 171 height 236
click at [530, 266] on button "Go" at bounding box center [548, 266] width 154 height 20
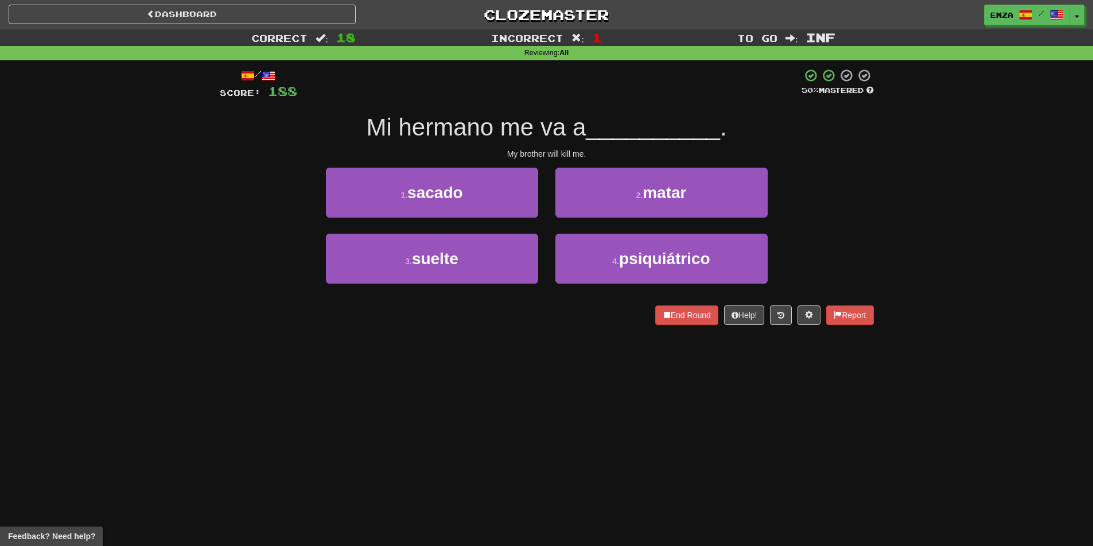
click at [543, 352] on div "Dashboard Clozemaster Emza / Toggle Dropdown Dashboard Leaderboard Activity Fee…" at bounding box center [546, 273] width 1093 height 546
click at [237, 247] on div "3 . país 4 . avión" at bounding box center [547, 267] width 689 height 66
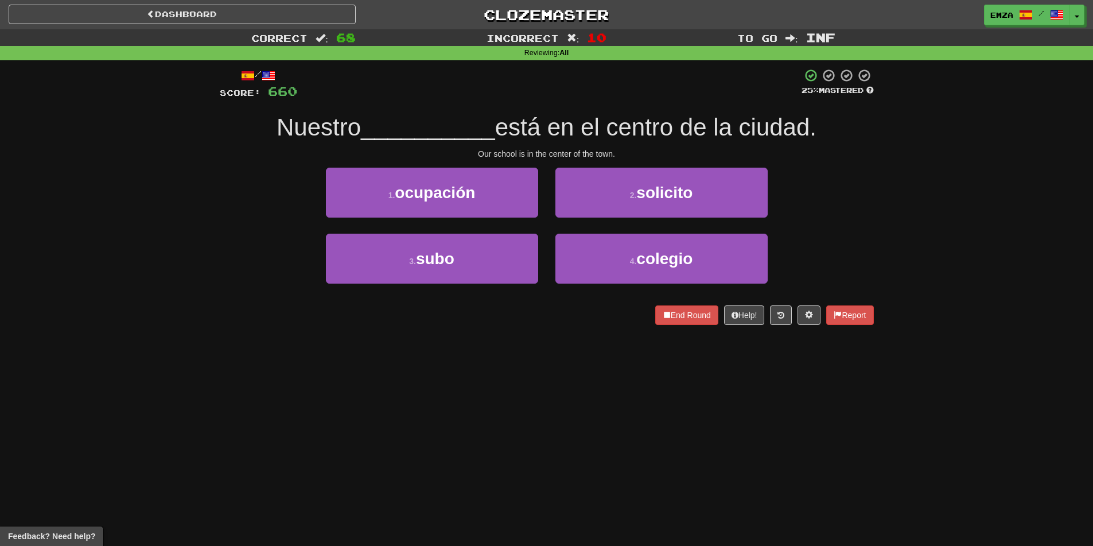
click at [518, 394] on div "Dashboard Clozemaster Emza / Toggle Dropdown Dashboard Leaderboard Activity Fee…" at bounding box center [546, 273] width 1093 height 546
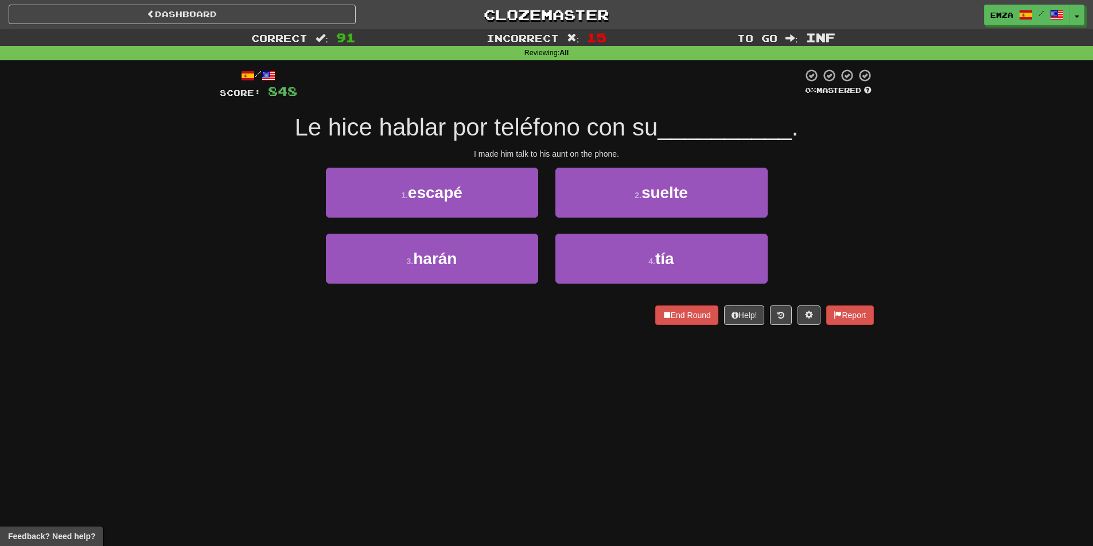
drag, startPoint x: 559, startPoint y: 322, endPoint x: 431, endPoint y: 333, distance: 128.5
click at [432, 334] on div "/ Score: 848 0 % Mastered Le hice hablar por teléfono con su __________ . I mad…" at bounding box center [547, 200] width 654 height 281
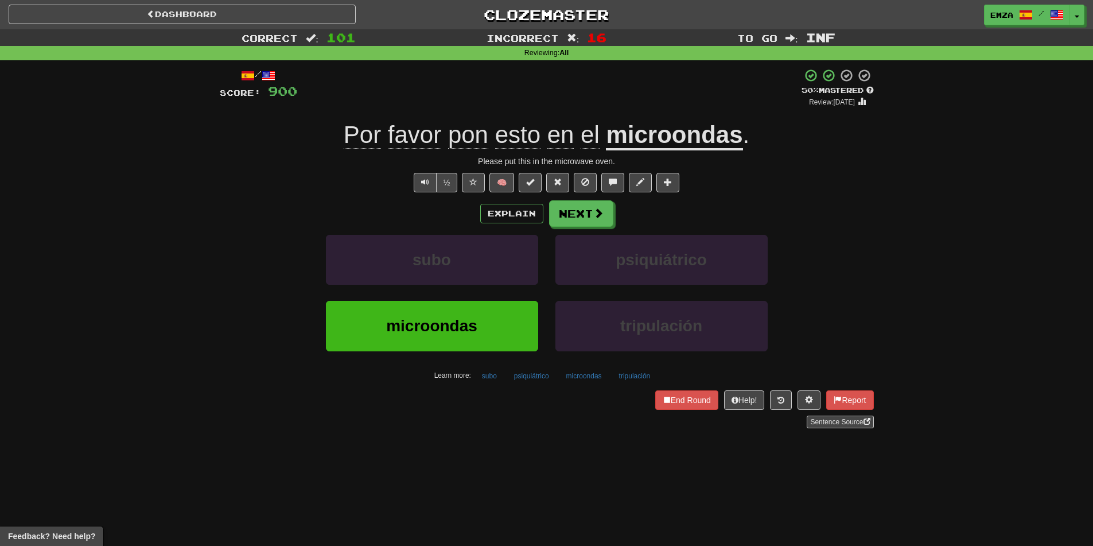
click at [230, 254] on div "subo psiquiátrico" at bounding box center [547, 268] width 689 height 66
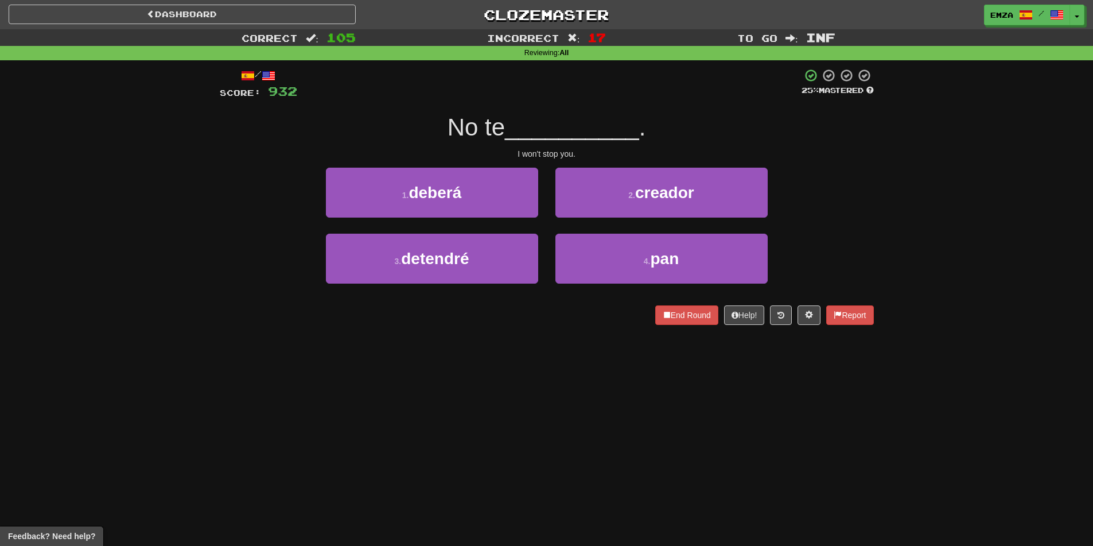
click at [335, 226] on div "1 . deberá" at bounding box center [432, 201] width 230 height 66
click at [153, 188] on div "Correct : 105 Incorrect : 17 To go : Inf Reviewing : All / Score: 932 25 % Mast…" at bounding box center [546, 185] width 1093 height 312
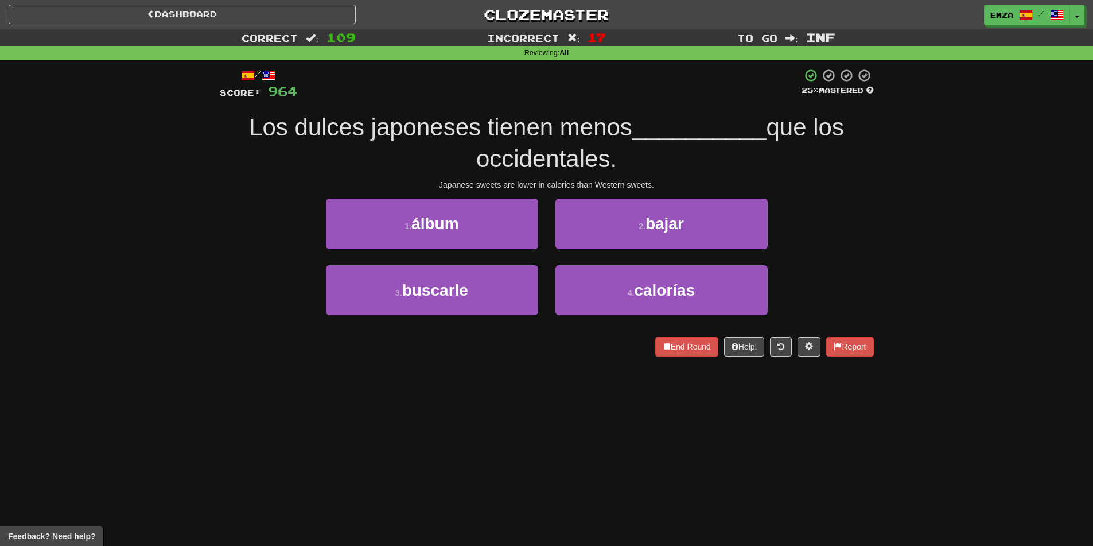
click at [166, 193] on div "Correct : 109 Incorrect : 17 To go : Inf Reviewing : All / Score: 964 25 % Mast…" at bounding box center [546, 200] width 1093 height 343
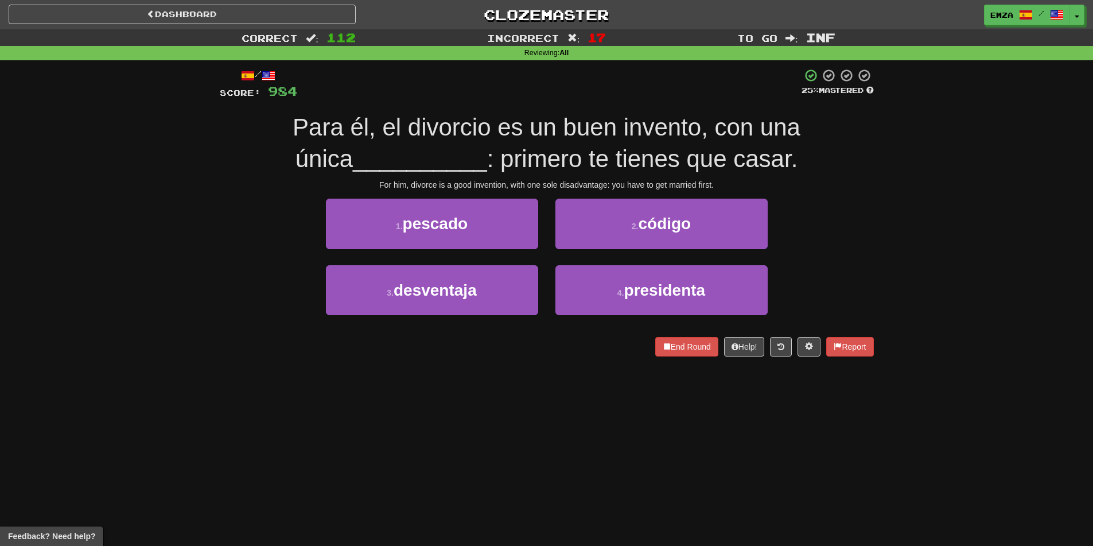
click at [158, 281] on div "Correct : 112 Incorrect : 17 To go : Inf Reviewing : All / Score: 984 25 % Mast…" at bounding box center [546, 200] width 1093 height 343
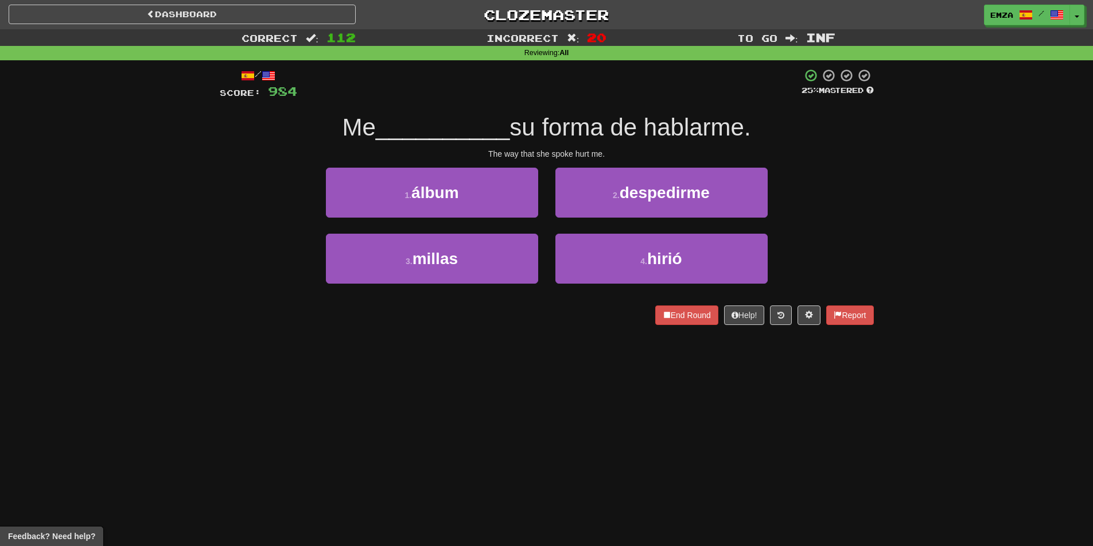
click at [218, 231] on div "/ Score: 984 25 % Mastered Me __________ su forma de hablarme. The way that she…" at bounding box center [546, 200] width 671 height 281
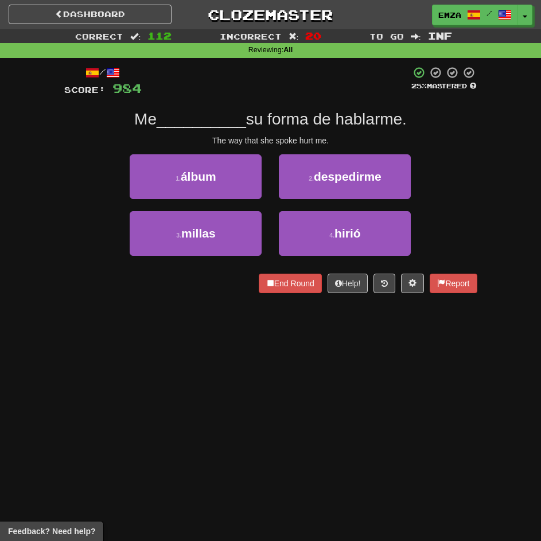
click at [42, 91] on div "Correct : 112 Incorrect : 20 To go : Inf Reviewing : All / Score: 984 25 % Mast…" at bounding box center [270, 169] width 541 height 280
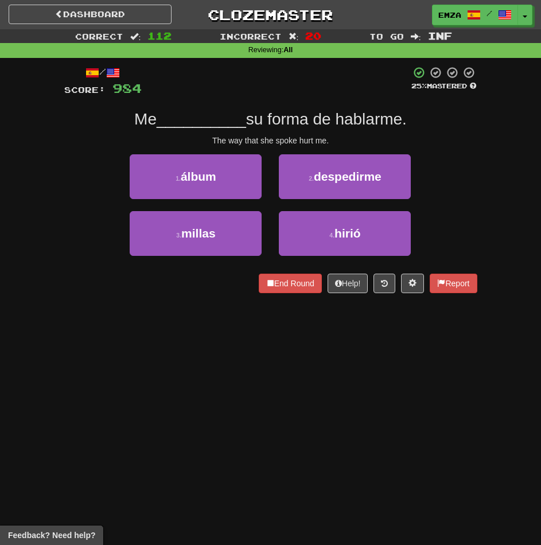
click at [89, 180] on div "1 . álbum 2 . despedirme" at bounding box center [271, 182] width 448 height 57
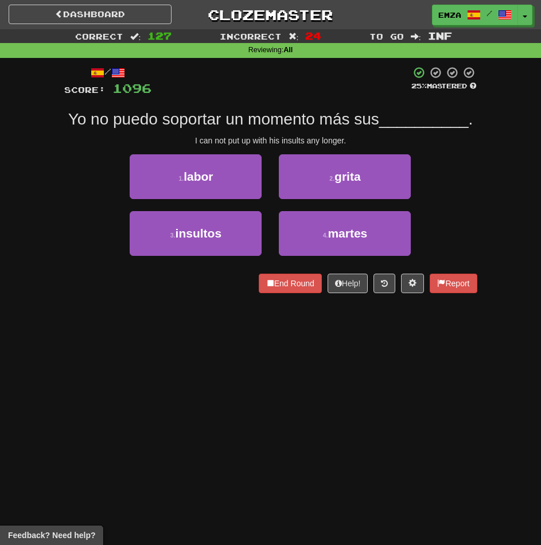
click at [59, 210] on div "/ Score: 1096 25 % Mastered Yo no puedo soportar un momento más sus __________ …" at bounding box center [271, 183] width 430 height 251
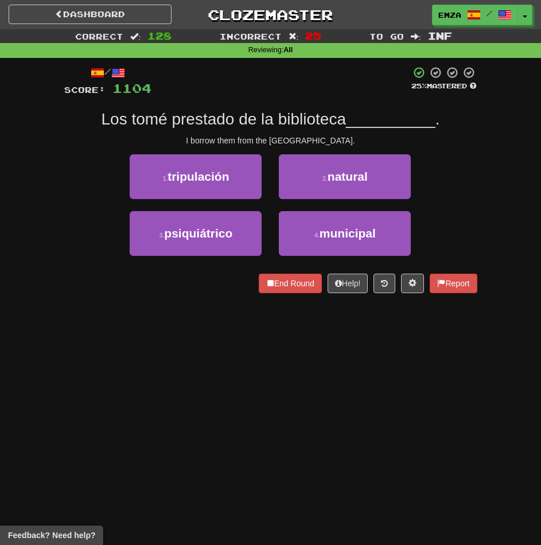
click at [104, 274] on div "End Round Help! Report" at bounding box center [270, 284] width 413 height 20
click at [67, 227] on div "3 . psiquiátrico 4 . municipal" at bounding box center [271, 239] width 448 height 57
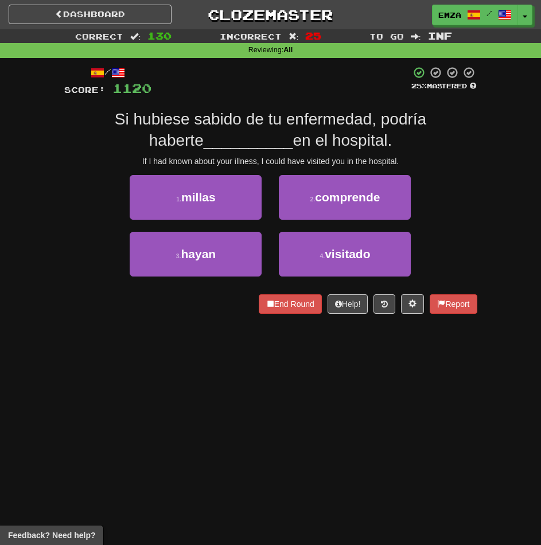
click at [67, 227] on div "1 . millas 2 . comprende" at bounding box center [271, 203] width 448 height 57
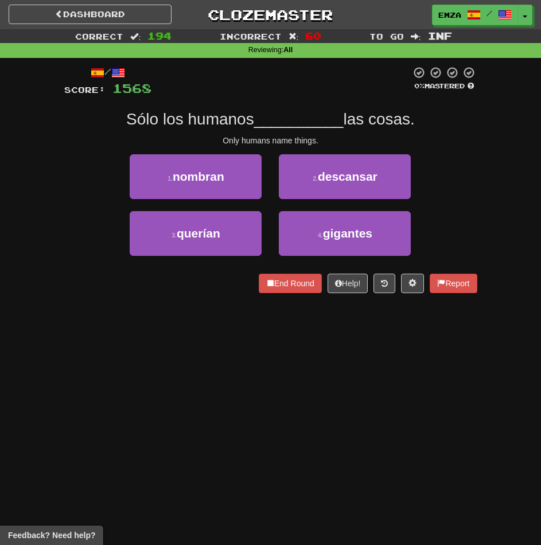
click at [266, 415] on div "Dashboard Clozemaster Emza / Toggle Dropdown Dashboard Leaderboard Activity Fee…" at bounding box center [270, 272] width 541 height 545
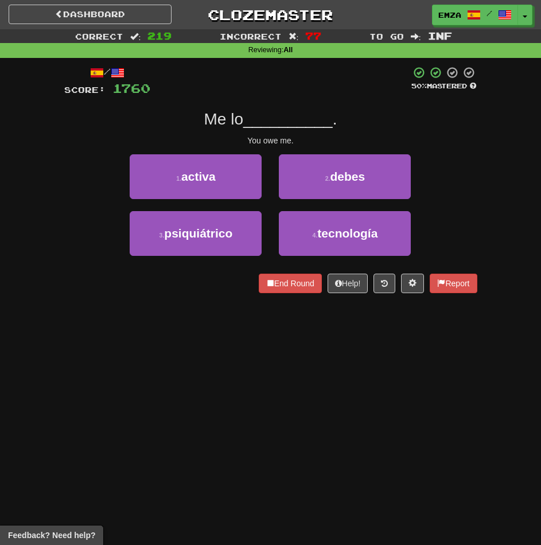
click at [168, 315] on div "Dashboard Clozemaster Emza / Toggle Dropdown Dashboard Leaderboard Activity Fee…" at bounding box center [270, 272] width 541 height 545
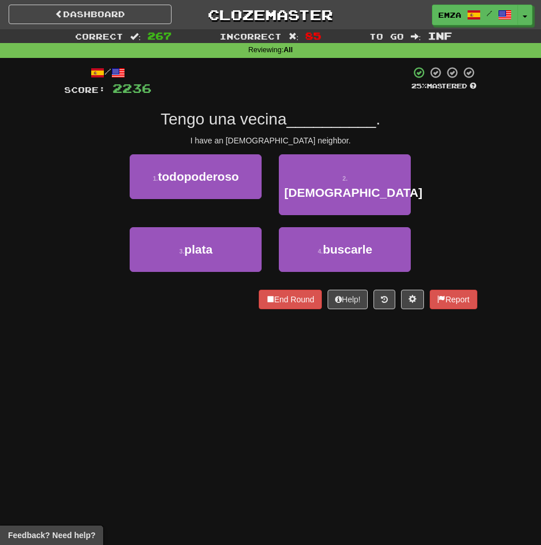
click at [62, 208] on div "/ Score: 2236 25 % Mastered Tengo una vecina __________ . I have an African-Ame…" at bounding box center [271, 191] width 430 height 267
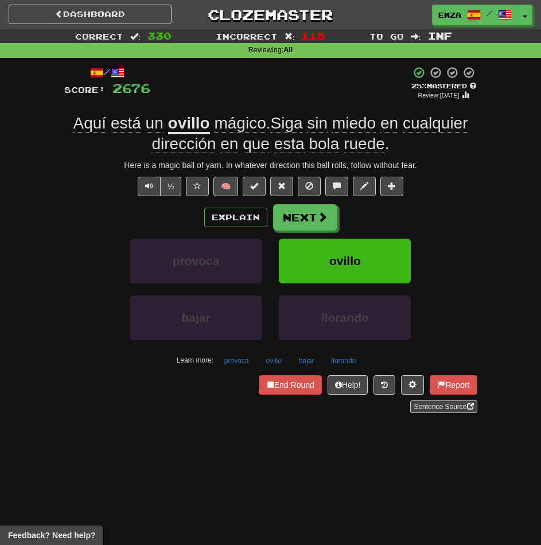
click at [88, 98] on div "/ Score: 2676" at bounding box center [107, 83] width 86 height 35
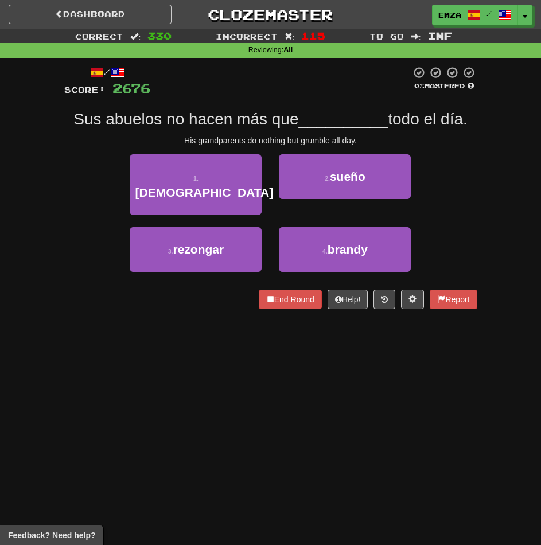
click at [43, 193] on div "Correct : 330 Incorrect : 115 To go : Inf Reviewing : All / Score: 2676 0 % Mas…" at bounding box center [270, 177] width 541 height 296
click at [112, 227] on div "3 . rezongar 4 . brandy" at bounding box center [271, 255] width 448 height 57
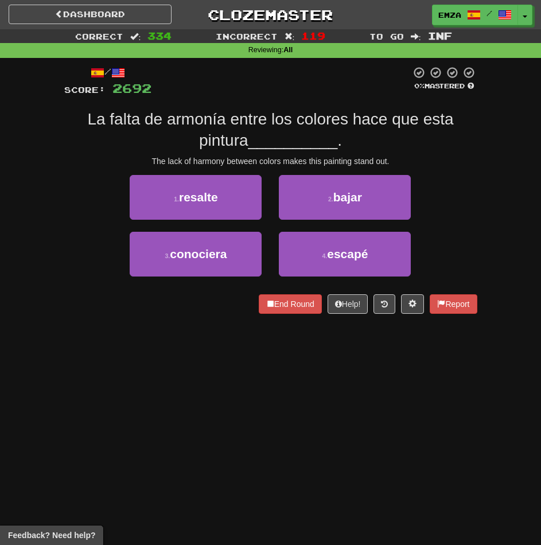
click at [99, 152] on div "/ Score: 2692 0 % Mastered La falta de armonía entre los colores hace que esta …" at bounding box center [270, 190] width 413 height 248
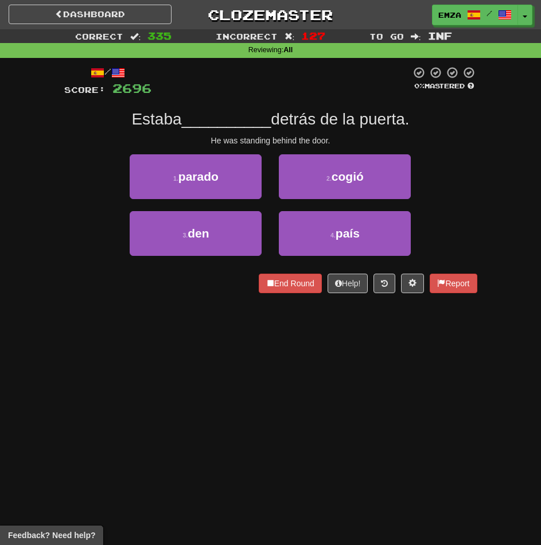
click at [95, 316] on div "Dashboard Clozemaster Emza / Toggle Dropdown Dashboard Leaderboard Activity Fee…" at bounding box center [270, 272] width 541 height 545
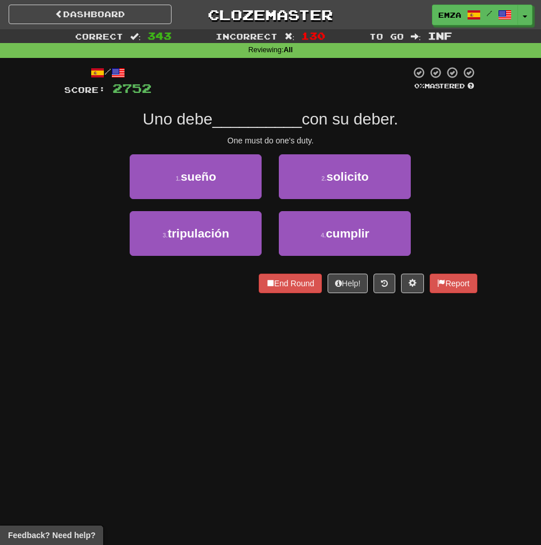
click at [152, 75] on div at bounding box center [281, 82] width 259 height 32
drag, startPoint x: 65, startPoint y: 139, endPoint x: 60, endPoint y: 139, distance: 5.8
click at [63, 139] on div "/ Score: 2752 0 % Mastered Uno debe __________ con su deber. One must do one's …" at bounding box center [271, 183] width 430 height 251
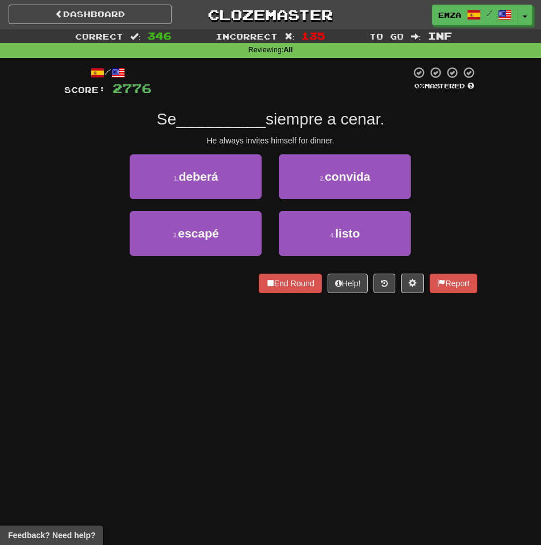
click at [60, 139] on div "/ Score: 2776 0 % Mastered Se __________ siempre a cenar. He always invites him…" at bounding box center [271, 183] width 430 height 251
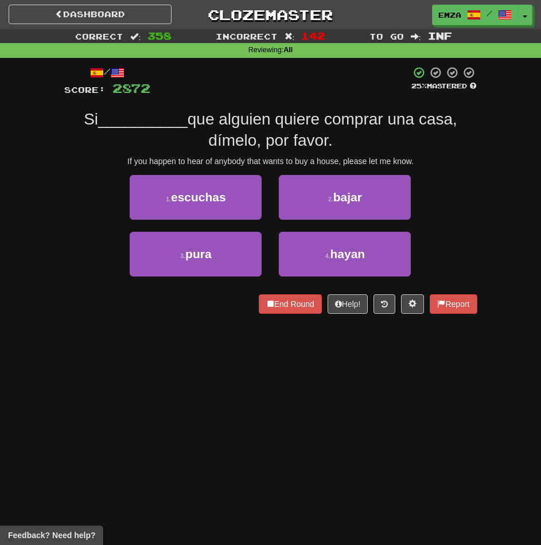
click at [76, 195] on div "1 . escuchas 2 . bajar" at bounding box center [271, 203] width 448 height 57
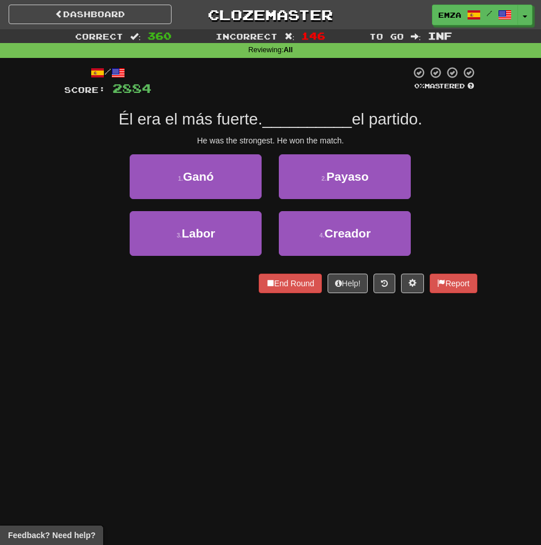
click at [88, 204] on div "1 . Ganó 2 . Payaso" at bounding box center [271, 182] width 448 height 57
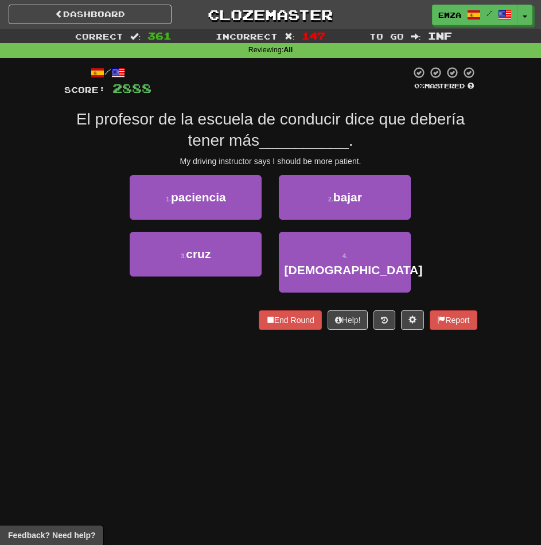
click at [59, 188] on div "/ Score: 2888 0 % Mastered El profesor de la escuela de conducir dice que deber…" at bounding box center [271, 202] width 430 height 288
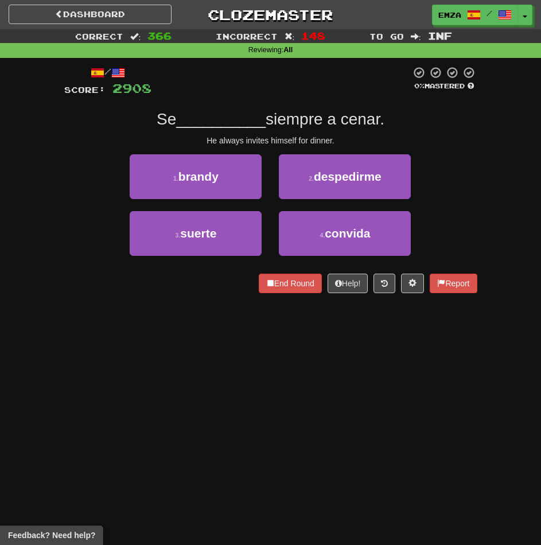
click at [227, 375] on div "Dashboard Clozemaster Emza / Toggle Dropdown Dashboard Leaderboard Activity Fee…" at bounding box center [270, 272] width 541 height 545
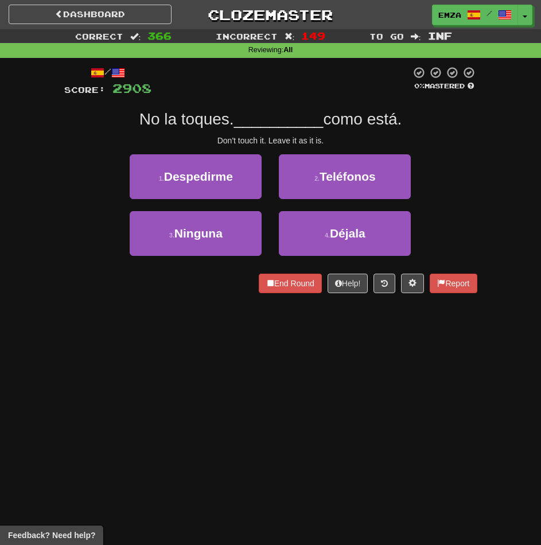
click at [164, 378] on div "Dashboard Clozemaster Emza / Toggle Dropdown Dashboard Leaderboard Activity Fee…" at bounding box center [270, 272] width 541 height 545
drag, startPoint x: 126, startPoint y: 288, endPoint x: 123, endPoint y: 282, distance: 6.2
click at [125, 288] on div "End Round Help! Report" at bounding box center [270, 284] width 413 height 20
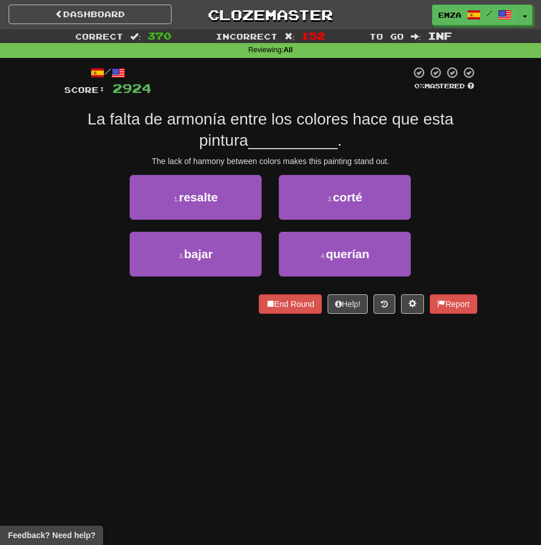
drag, startPoint x: 64, startPoint y: 303, endPoint x: 30, endPoint y: 281, distance: 40.1
click at [45, 287] on div "Correct : 370 Incorrect : 152 To go : Inf Reviewing : All / Score: 2924 0 % Mas…" at bounding box center [270, 179] width 541 height 301
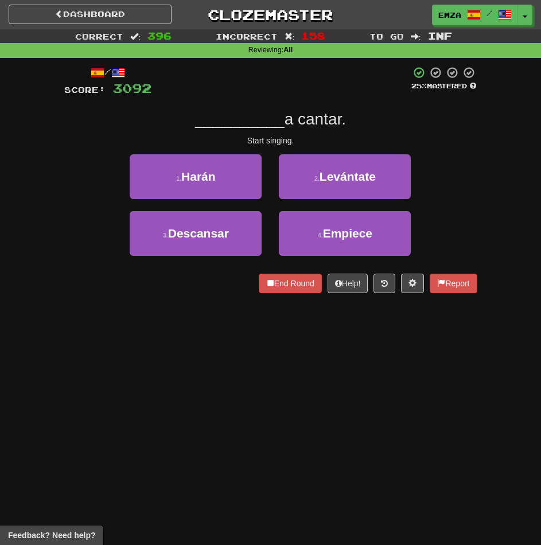
click at [73, 158] on div "1 . Harán 2 . Levántate" at bounding box center [271, 182] width 448 height 57
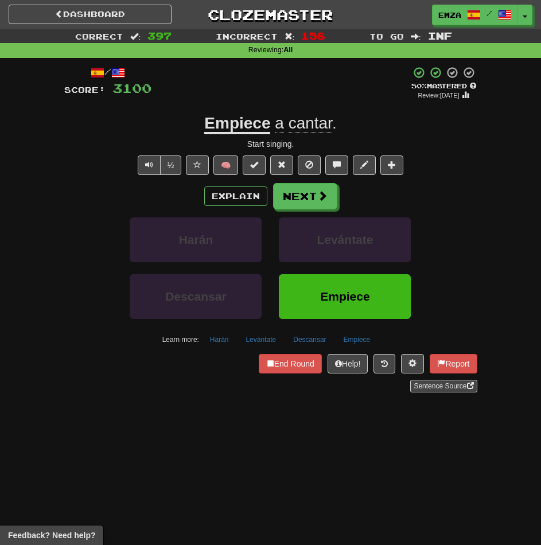
click at [316, 460] on div "Dashboard Clozemaster Emza / Toggle Dropdown Dashboard Leaderboard Activity Fee…" at bounding box center [270, 272] width 541 height 545
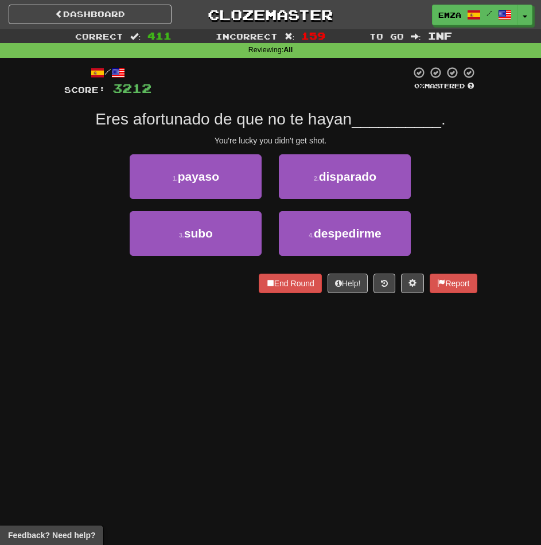
click at [264, 399] on div "Dashboard Clozemaster Emza / Toggle Dropdown Dashboard Leaderboard Activity Fee…" at bounding box center [270, 272] width 541 height 545
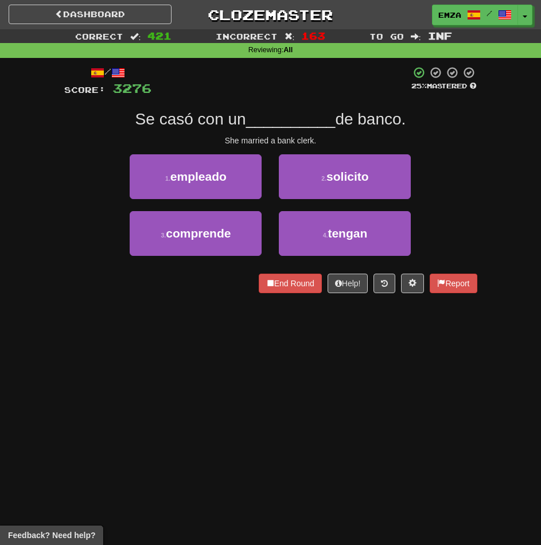
click at [167, 356] on div "Dashboard Clozemaster Emza / Toggle Dropdown Dashboard Leaderboard Activity Fee…" at bounding box center [270, 272] width 541 height 545
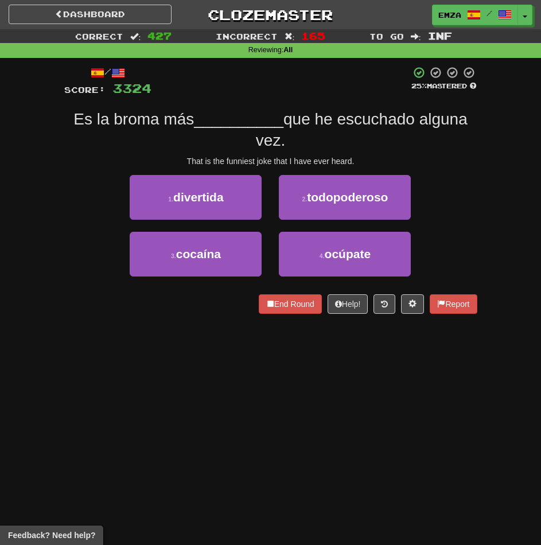
click at [46, 270] on div "Correct : 427 Incorrect : 165 To go : Inf Reviewing : All / Score: 3324 25 % Ma…" at bounding box center [270, 179] width 541 height 301
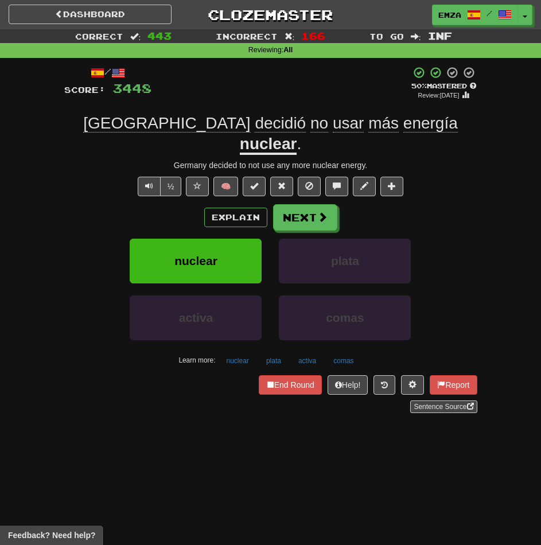
click at [125, 375] on div "End Round Help! Report Sentence Source" at bounding box center [270, 394] width 413 height 38
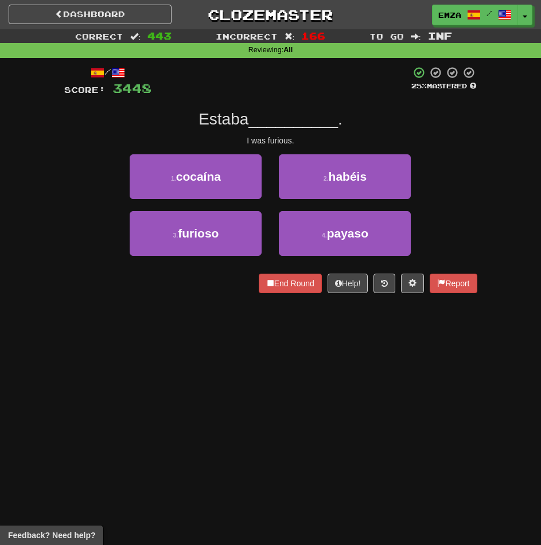
click at [96, 356] on div "Dashboard Clozemaster Emza / Toggle Dropdown Dashboard Leaderboard Activity Fee…" at bounding box center [270, 272] width 541 height 545
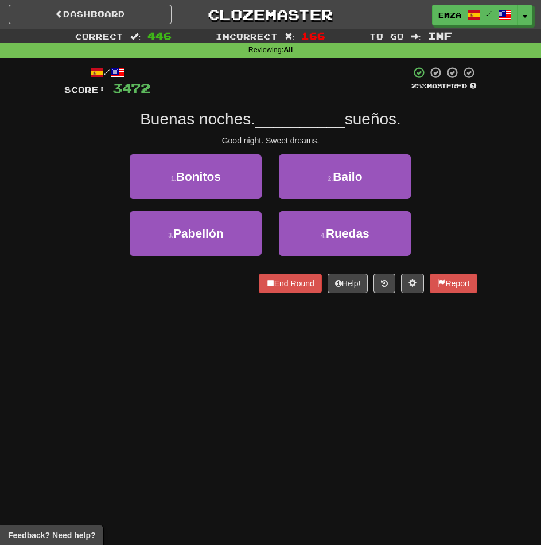
click at [62, 296] on div "/ Score: 3472 25 % Mastered Buenas noches. __________ sueños. Good night. Sweet…" at bounding box center [271, 183] width 430 height 251
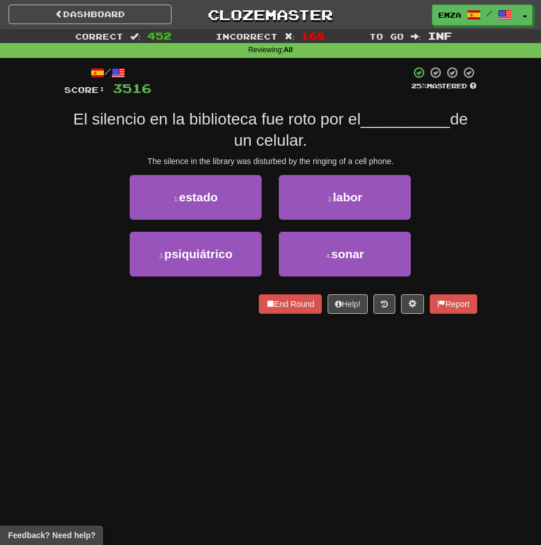
click at [110, 421] on div "Dashboard Clozemaster Emza / Toggle Dropdown Dashboard Leaderboard Activity Fee…" at bounding box center [270, 272] width 541 height 545
click at [186, 353] on div "Dashboard Clozemaster Emza / Toggle Dropdown Dashboard Leaderboard Activity Fee…" at bounding box center [270, 272] width 541 height 545
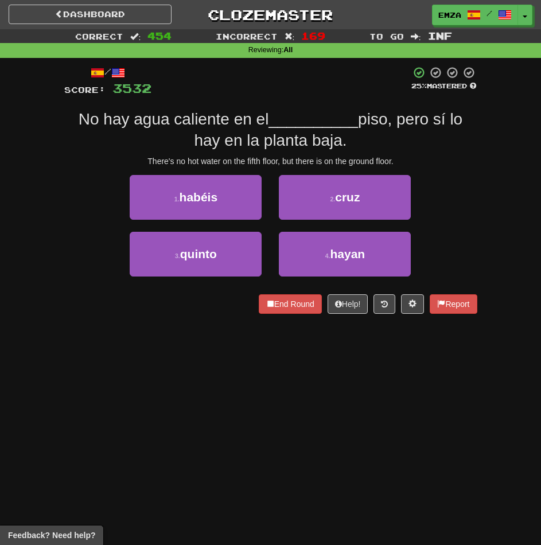
click at [153, 313] on div "End Round Help! Report" at bounding box center [270, 304] width 413 height 20
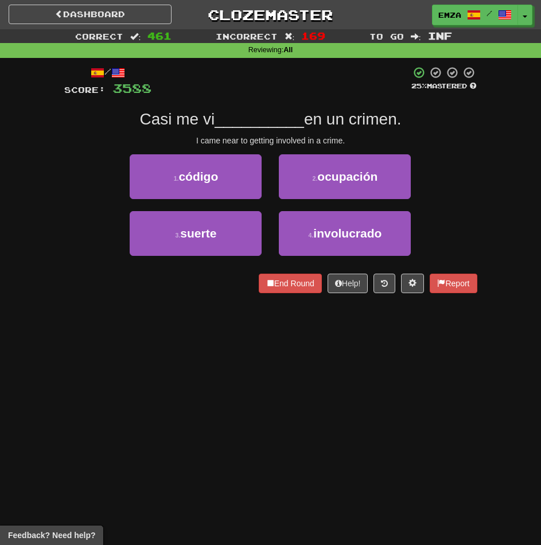
click at [200, 331] on div "Dashboard Clozemaster Emza / Toggle Dropdown Dashboard Leaderboard Activity Fee…" at bounding box center [270, 272] width 541 height 545
click at [179, 347] on div "Dashboard Clozemaster Emza / Toggle Dropdown Dashboard Leaderboard Activity Fee…" at bounding box center [270, 272] width 541 height 545
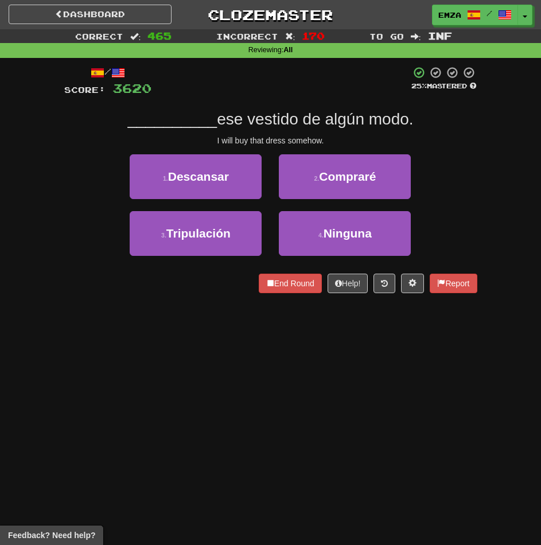
drag, startPoint x: 157, startPoint y: 314, endPoint x: 165, endPoint y: 311, distance: 8.5
click at [158, 314] on div "Dashboard Clozemaster Emza / Toggle Dropdown Dashboard Leaderboard Activity Fee…" at bounding box center [270, 272] width 541 height 545
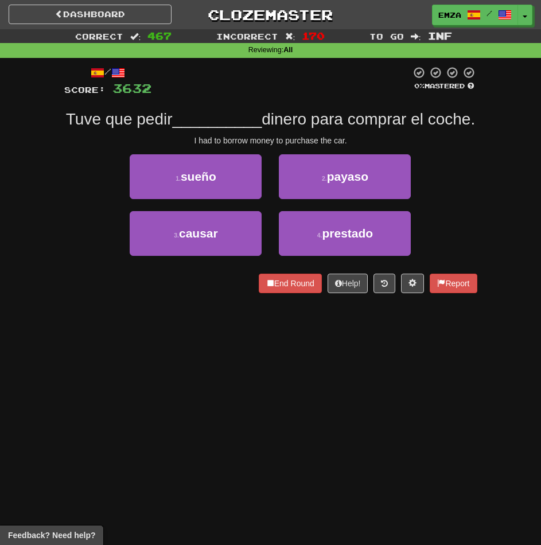
click at [296, 437] on div "Dashboard Clozemaster Emza / Toggle Dropdown Dashboard Leaderboard Activity Fee…" at bounding box center [270, 272] width 541 height 545
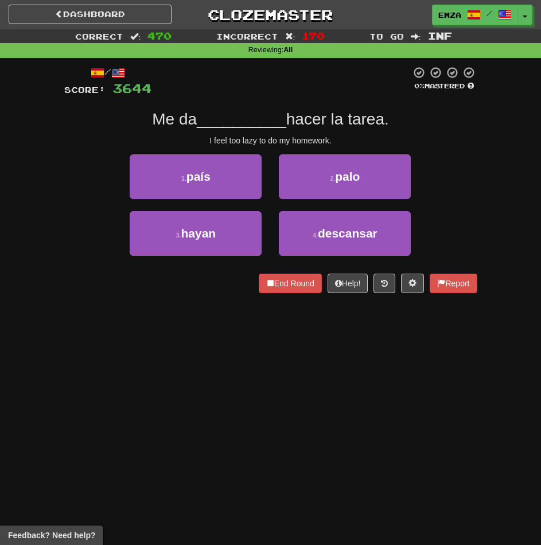
click at [290, 415] on div "Dashboard Clozemaster Emza / Toggle Dropdown Dashboard Leaderboard Activity Fee…" at bounding box center [270, 272] width 541 height 545
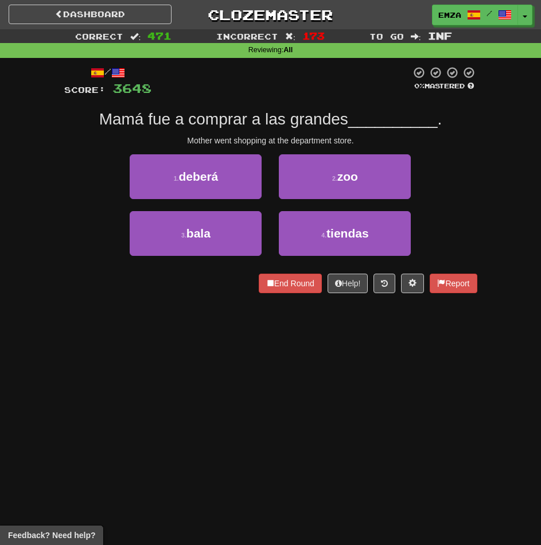
click at [134, 359] on div "Dashboard Clozemaster Emza / Toggle Dropdown Dashboard Leaderboard Activity Fee…" at bounding box center [270, 272] width 541 height 545
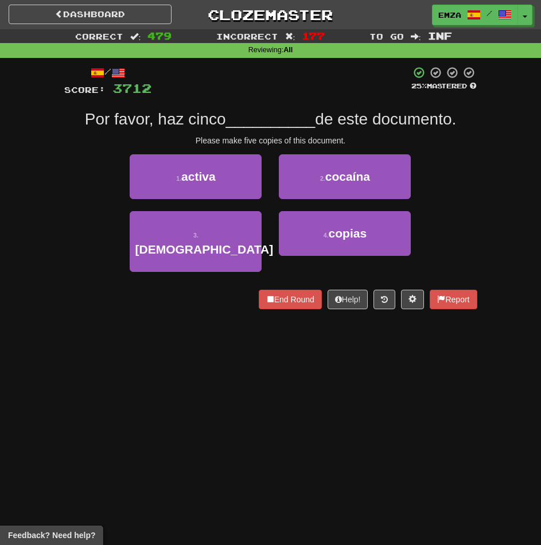
click at [73, 253] on div "3 . católica 4 . copias" at bounding box center [271, 247] width 448 height 73
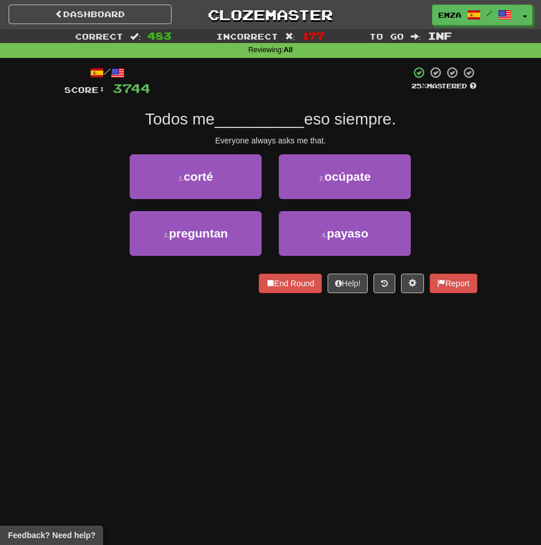
click at [111, 345] on div "Dashboard Clozemaster Emza / Toggle Dropdown Dashboard Leaderboard Activity Fee…" at bounding box center [270, 272] width 541 height 545
click at [187, 379] on div "Dashboard Clozemaster Emza / Toggle Dropdown Dashboard Leaderboard Activity Fee…" at bounding box center [270, 272] width 541 height 545
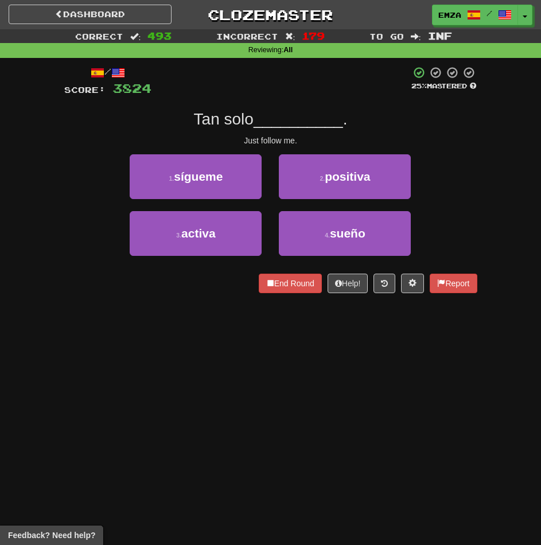
click at [153, 312] on div "Dashboard Clozemaster Emza / Toggle Dropdown Dashboard Leaderboard Activity Fee…" at bounding box center [270, 272] width 541 height 545
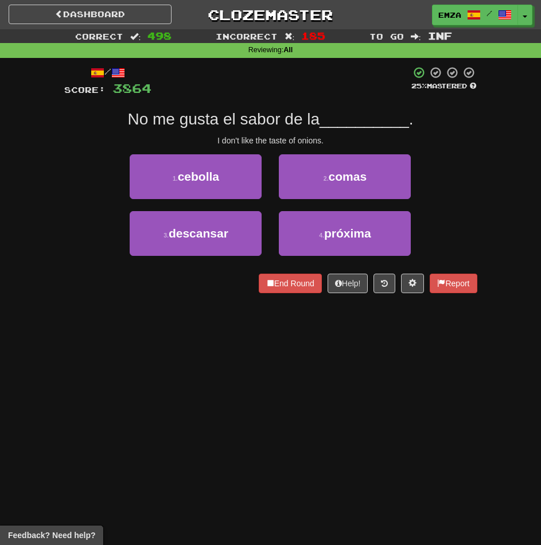
click at [158, 320] on div "Dashboard Clozemaster Emza / Toggle Dropdown Dashboard Leaderboard Activity Fee…" at bounding box center [270, 272] width 541 height 545
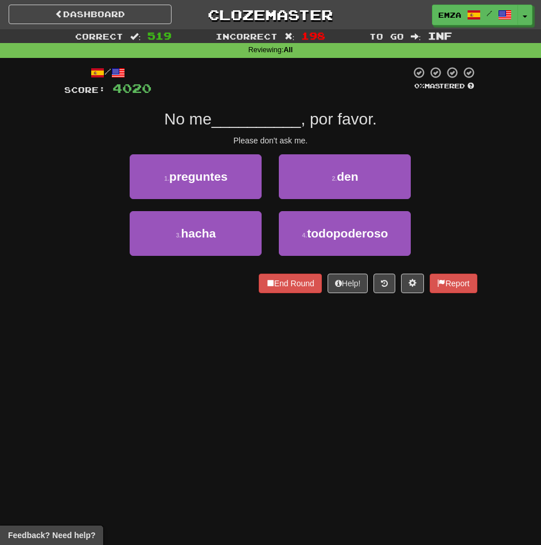
drag, startPoint x: 206, startPoint y: 328, endPoint x: 200, endPoint y: 329, distance: 5.9
click at [201, 329] on div "Dashboard Clozemaster Emza / Toggle Dropdown Dashboard Leaderboard Activity Fee…" at bounding box center [270, 272] width 541 height 545
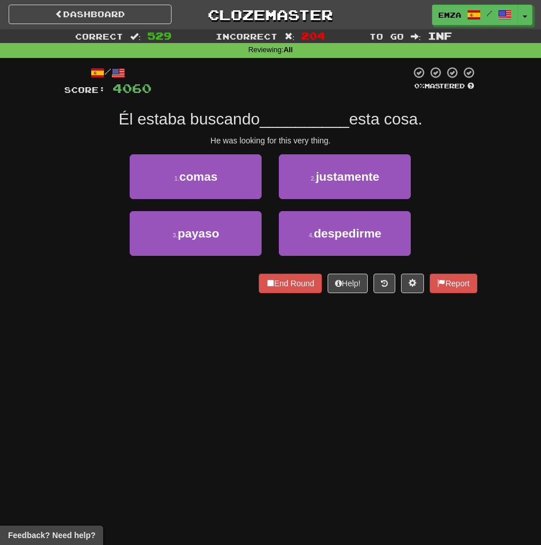
click at [103, 319] on div "Dashboard Clozemaster Emza / Toggle Dropdown Dashboard Leaderboard Activity Fee…" at bounding box center [270, 272] width 541 height 545
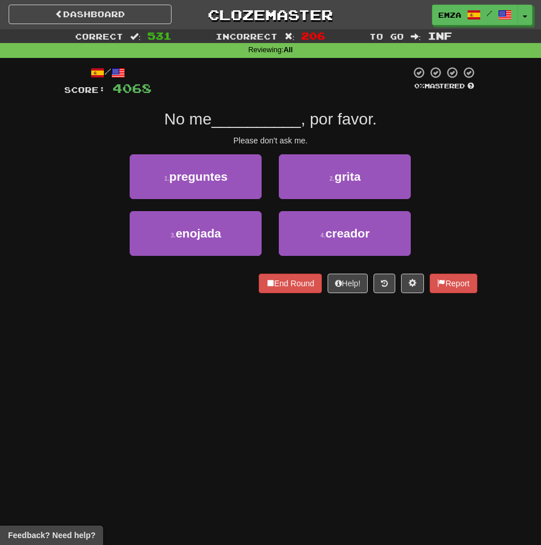
click at [122, 328] on div "Dashboard Clozemaster Emza / Toggle Dropdown Dashboard Leaderboard Activity Fee…" at bounding box center [270, 272] width 541 height 545
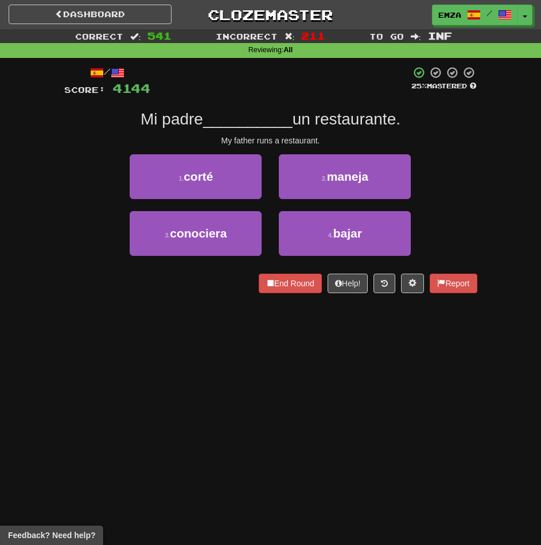
click at [161, 391] on div "Dashboard Clozemaster Emza / Toggle Dropdown Dashboard Leaderboard Activity Fee…" at bounding box center [270, 272] width 541 height 545
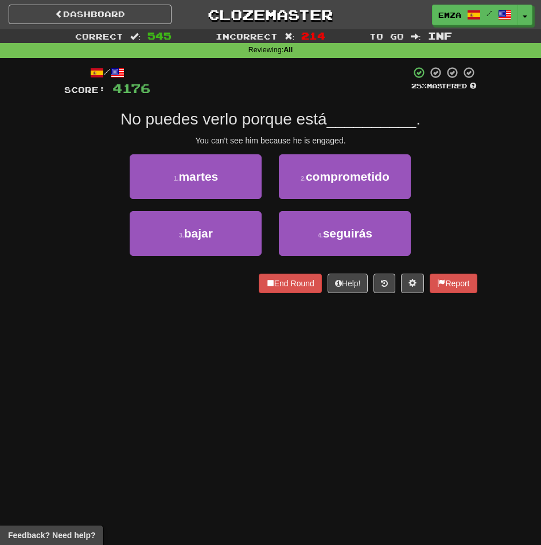
click at [88, 359] on div "Dashboard Clozemaster Emza / Toggle Dropdown Dashboard Leaderboard Activity Fee…" at bounding box center [270, 272] width 541 height 545
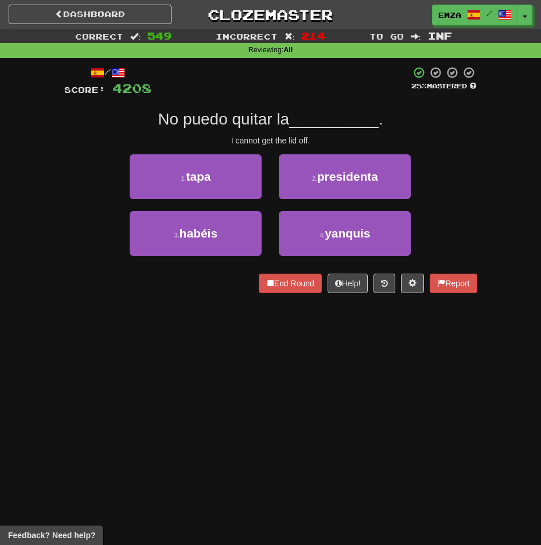
click at [143, 347] on div "Dashboard Clozemaster Emza / Toggle Dropdown Dashboard Leaderboard Activity Fee…" at bounding box center [270, 272] width 541 height 545
click at [149, 329] on div "Dashboard Clozemaster Emza / Toggle Dropdown Dashboard Leaderboard Activity Fee…" at bounding box center [270, 272] width 541 height 545
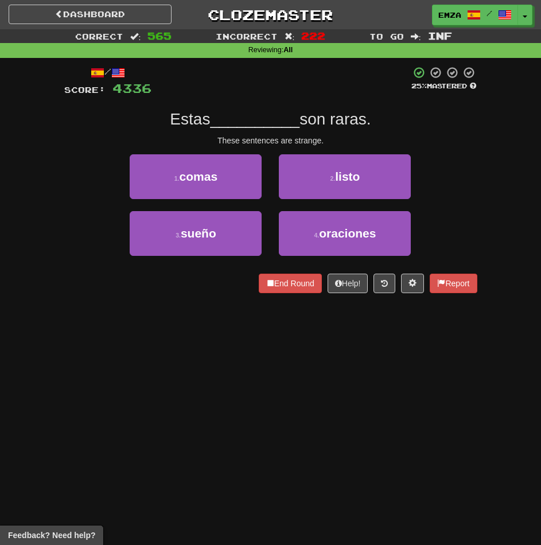
click at [109, 331] on div "Dashboard Clozemaster Emza / Toggle Dropdown Dashboard Leaderboard Activity Fee…" at bounding box center [270, 272] width 541 height 545
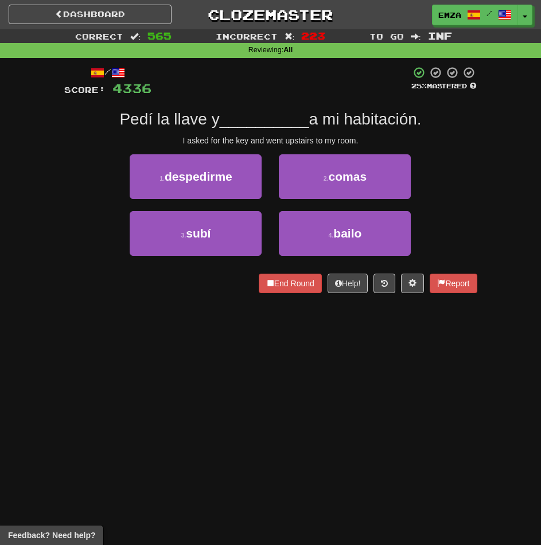
click at [134, 429] on div "Dashboard Clozemaster Emza / Toggle Dropdown Dashboard Leaderboard Activity Fee…" at bounding box center [270, 272] width 541 height 545
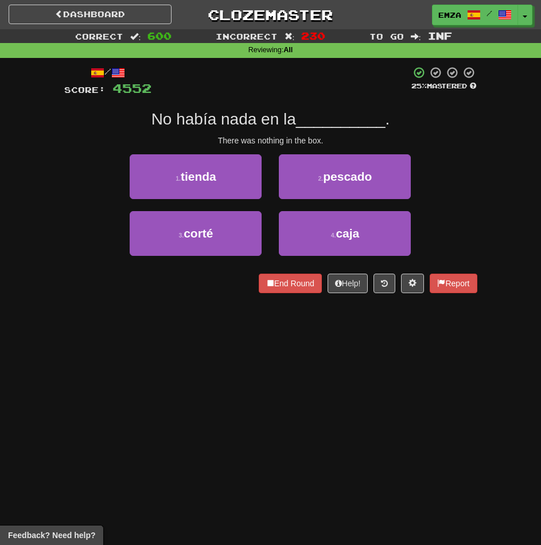
click at [234, 315] on div "Dashboard Clozemaster Emza / Toggle Dropdown Dashboard Leaderboard Activity Fee…" at bounding box center [270, 272] width 541 height 545
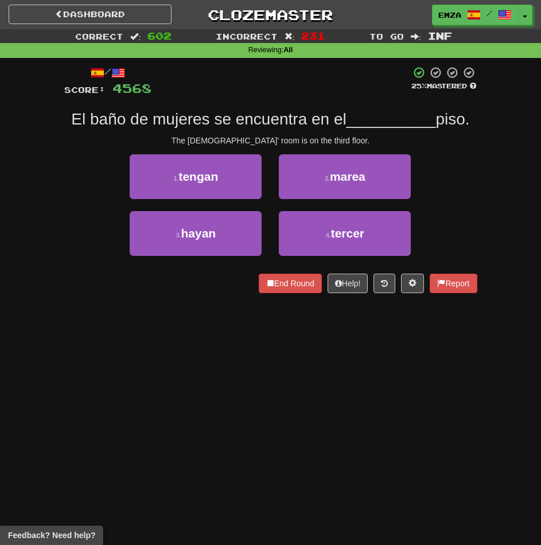
click at [224, 362] on div "Dashboard Clozemaster Emza / Toggle Dropdown Dashboard Leaderboard Activity Fee…" at bounding box center [270, 272] width 541 height 545
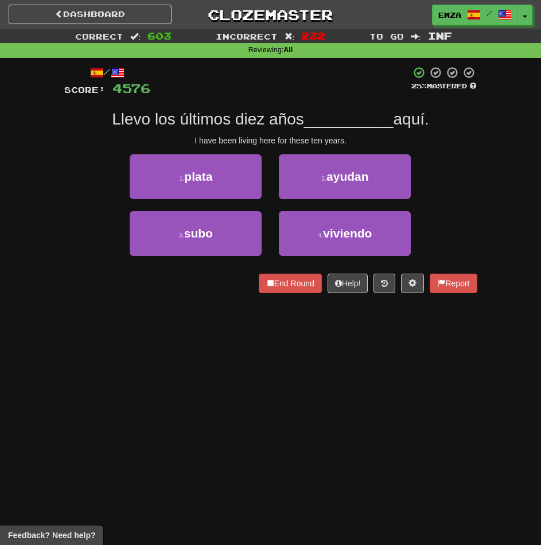
click at [139, 341] on div "Dashboard Clozemaster Emza / Toggle Dropdown Dashboard Leaderboard Activity Fee…" at bounding box center [270, 272] width 541 height 545
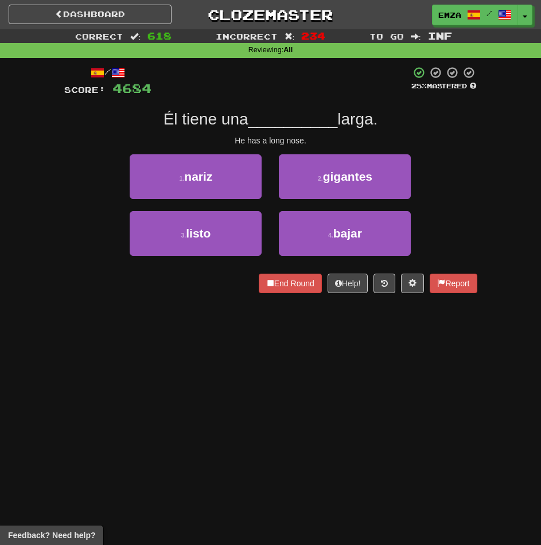
click at [196, 357] on div "Dashboard Clozemaster Emza / Toggle Dropdown Dashboard Leaderboard Activity Fee…" at bounding box center [270, 272] width 541 height 545
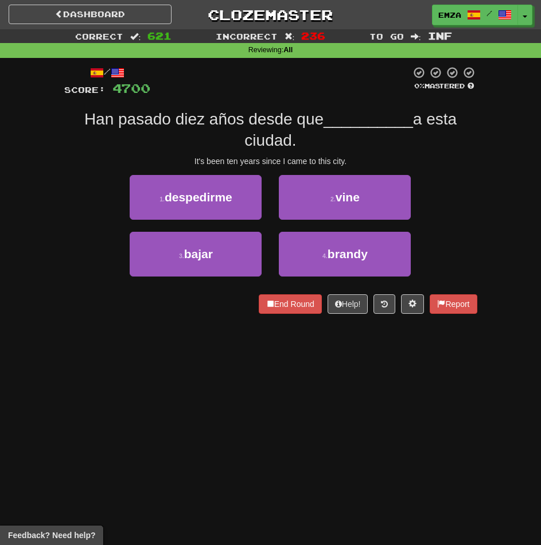
click at [188, 322] on div "/ Score: 4700 0 % Mastered Han pasado diez años desde que __________ a esta ciu…" at bounding box center [270, 194] width 413 height 272
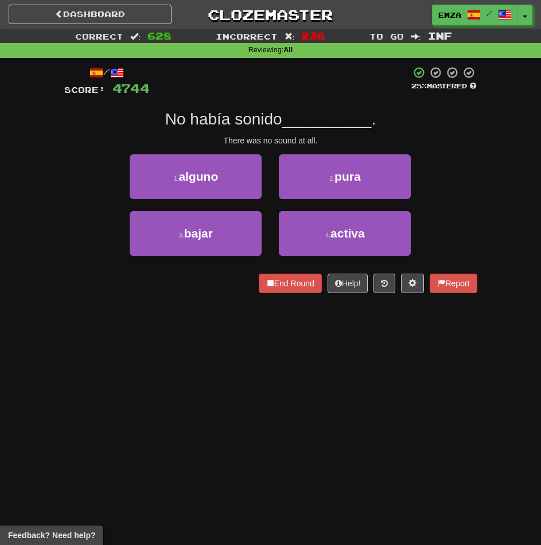
click at [191, 341] on div "Dashboard Clozemaster Emza / Toggle Dropdown Dashboard Leaderboard Activity Fee…" at bounding box center [270, 272] width 541 height 545
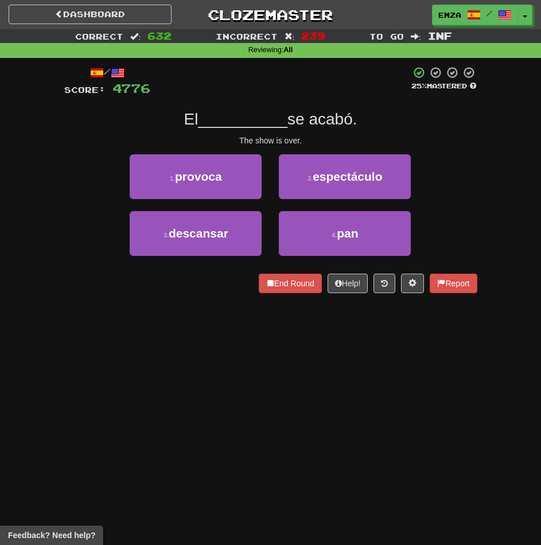
click at [178, 391] on div "Dashboard Clozemaster Emza / Toggle Dropdown Dashboard Leaderboard Activity Fee…" at bounding box center [270, 272] width 541 height 545
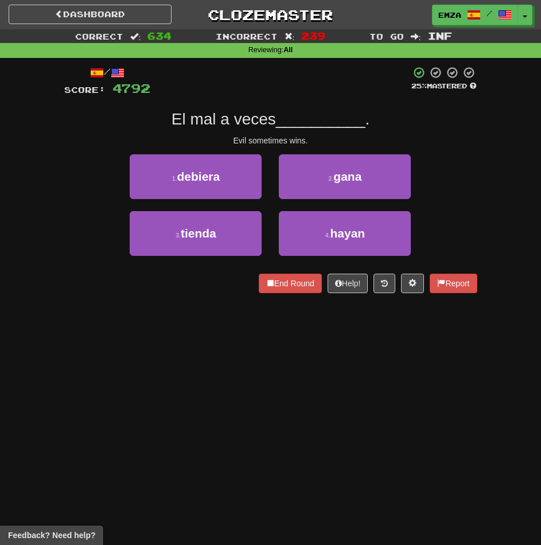
click at [165, 374] on div "Dashboard Clozemaster Emza / Toggle Dropdown Dashboard Leaderboard Activity Fee…" at bounding box center [270, 272] width 541 height 545
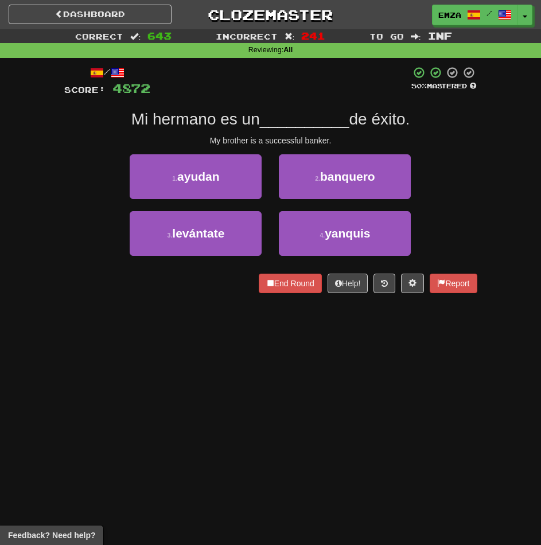
click at [117, 301] on div "/ Score: 4872 50 % Mastered Mi hermano es un __________ de éxito. My brother is…" at bounding box center [270, 183] width 413 height 251
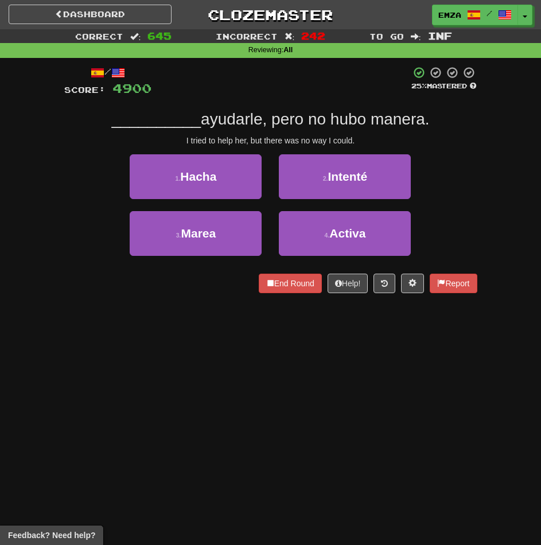
click at [141, 361] on div "Dashboard Clozemaster Emza / Toggle Dropdown Dashboard Leaderboard Activity Fee…" at bounding box center [270, 272] width 541 height 545
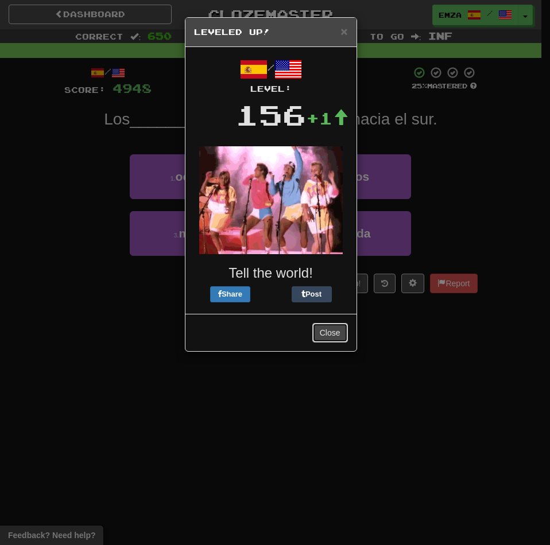
click at [321, 328] on button "Close" at bounding box center [330, 333] width 36 height 20
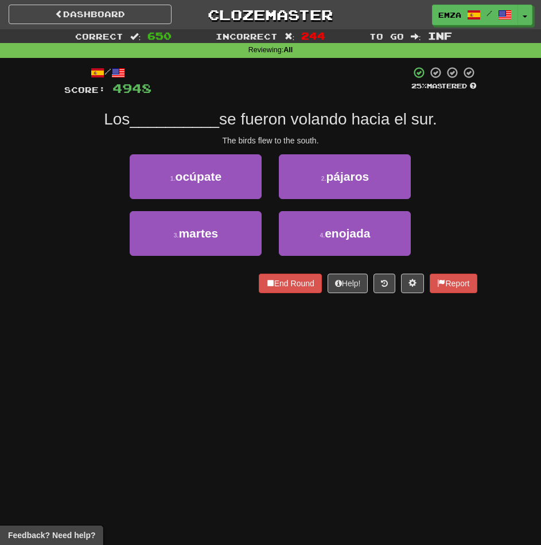
click at [246, 454] on div "Dashboard Clozemaster Emza / Toggle Dropdown Dashboard Leaderboard Activity Fee…" at bounding box center [270, 272] width 541 height 545
click at [129, 406] on div "Dashboard Clozemaster Emza / Toggle Dropdown Dashboard Leaderboard Activity Fee…" at bounding box center [270, 272] width 541 height 545
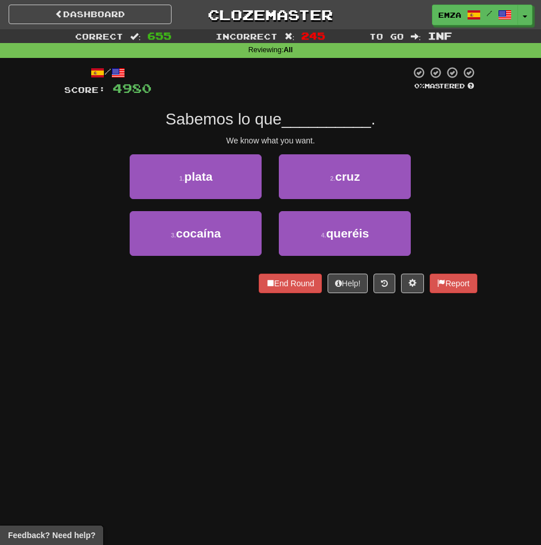
click at [218, 358] on div "Dashboard Clozemaster Emza / Toggle Dropdown Dashboard Leaderboard Activity Fee…" at bounding box center [270, 272] width 541 height 545
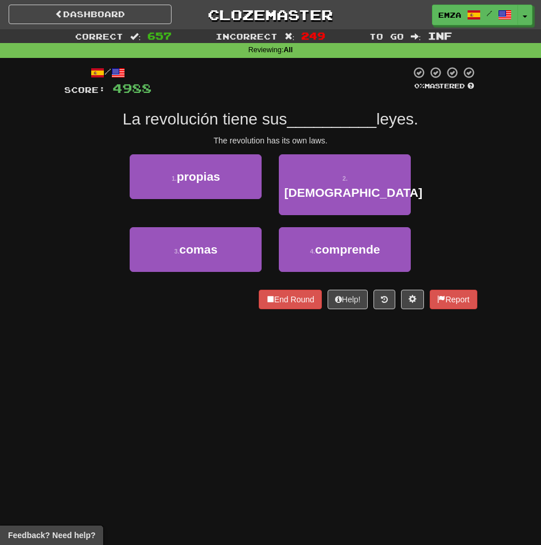
click at [211, 390] on div "Dashboard Clozemaster Emza / Toggle Dropdown Dashboard Leaderboard Activity Fee…" at bounding box center [270, 272] width 541 height 545
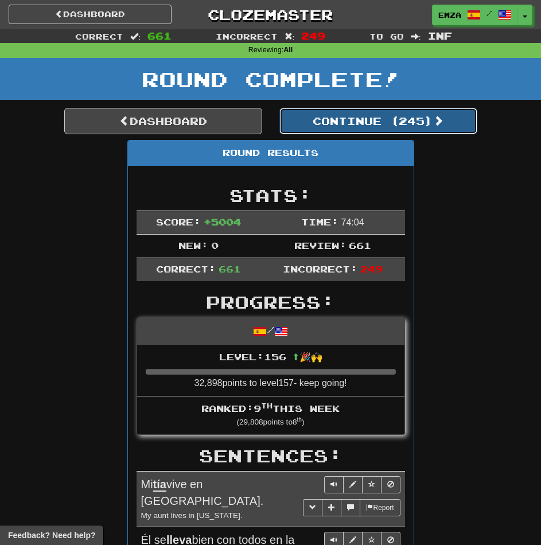
click at [313, 123] on button "Continue ( 245 )" at bounding box center [378, 121] width 198 height 26
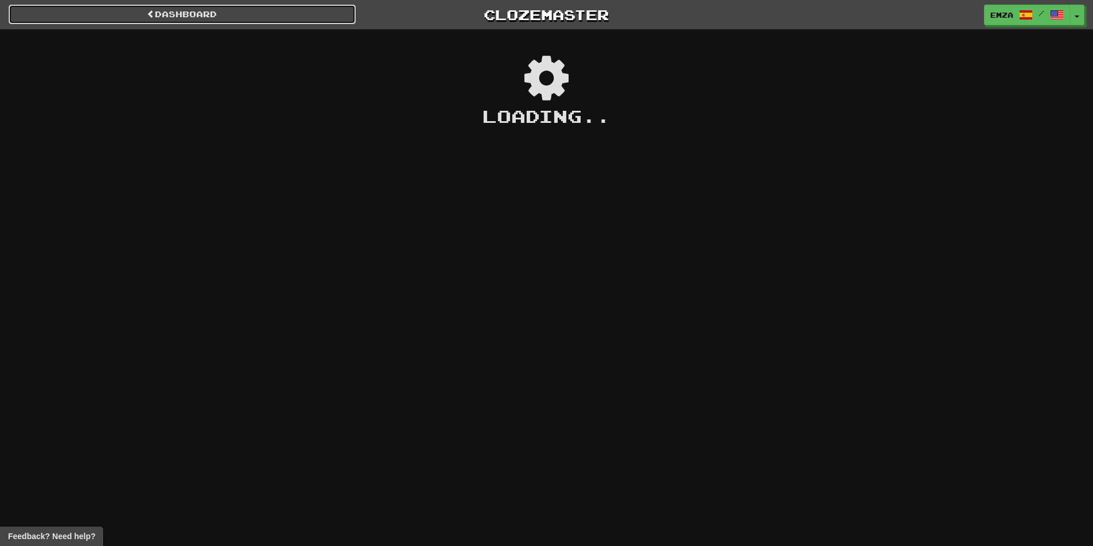
click at [227, 10] on link "Dashboard" at bounding box center [182, 15] width 347 height 20
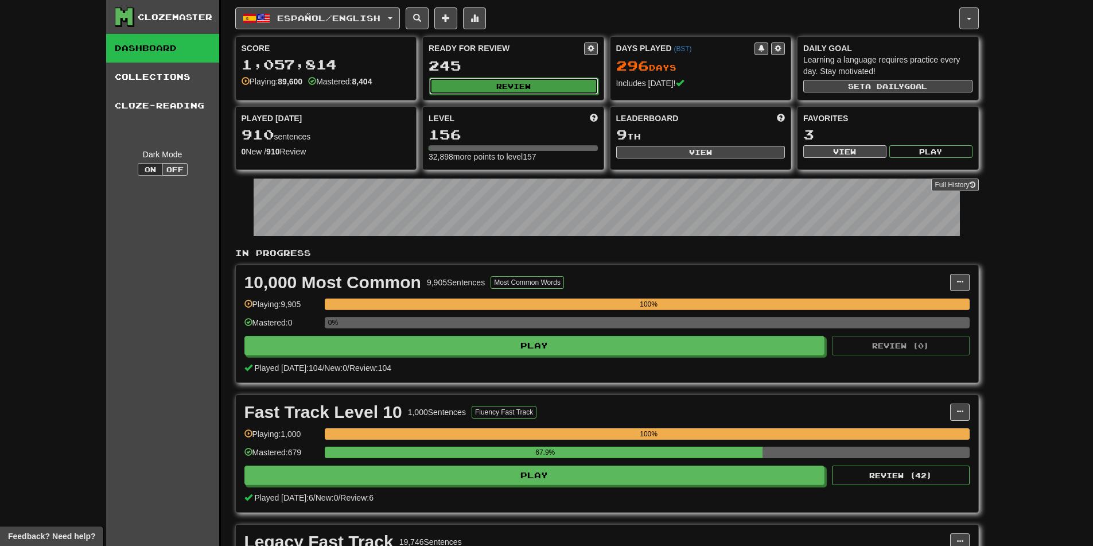
click at [511, 78] on button "Review" at bounding box center [513, 85] width 169 height 17
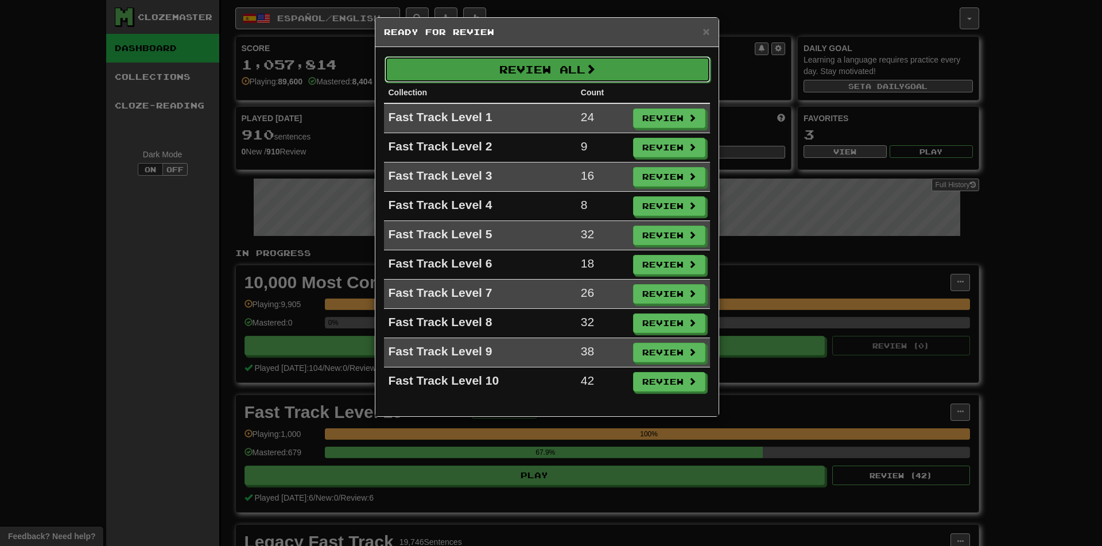
click at [546, 77] on button "Review All" at bounding box center [548, 69] width 326 height 26
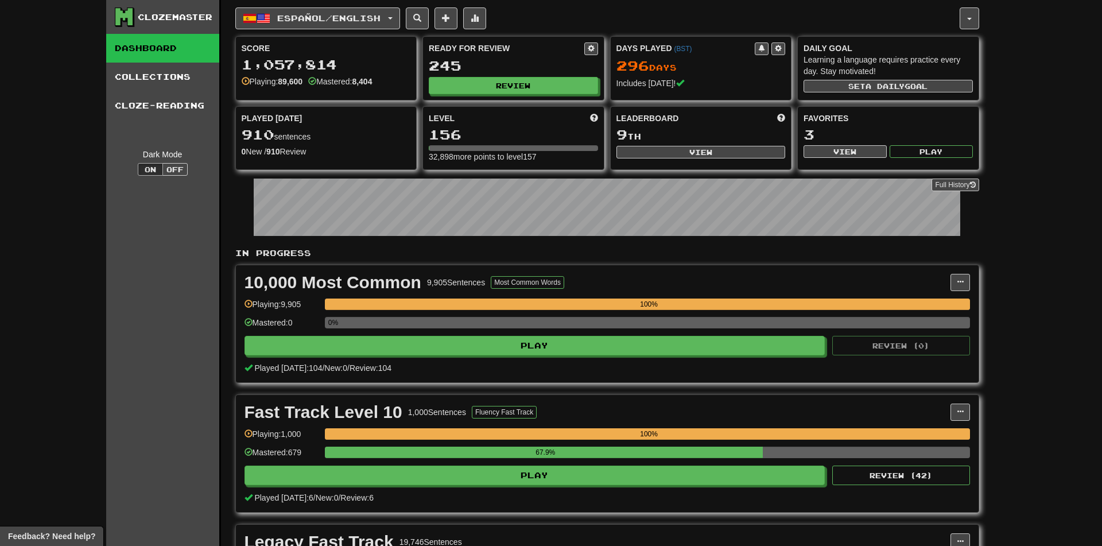
select select "********"
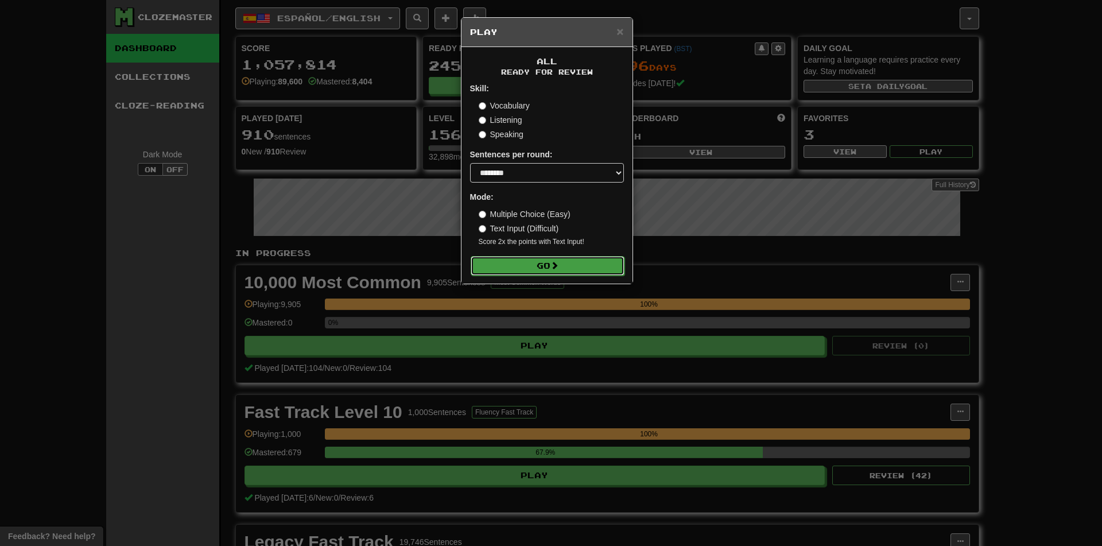
click at [569, 274] on button "Go" at bounding box center [548, 266] width 154 height 20
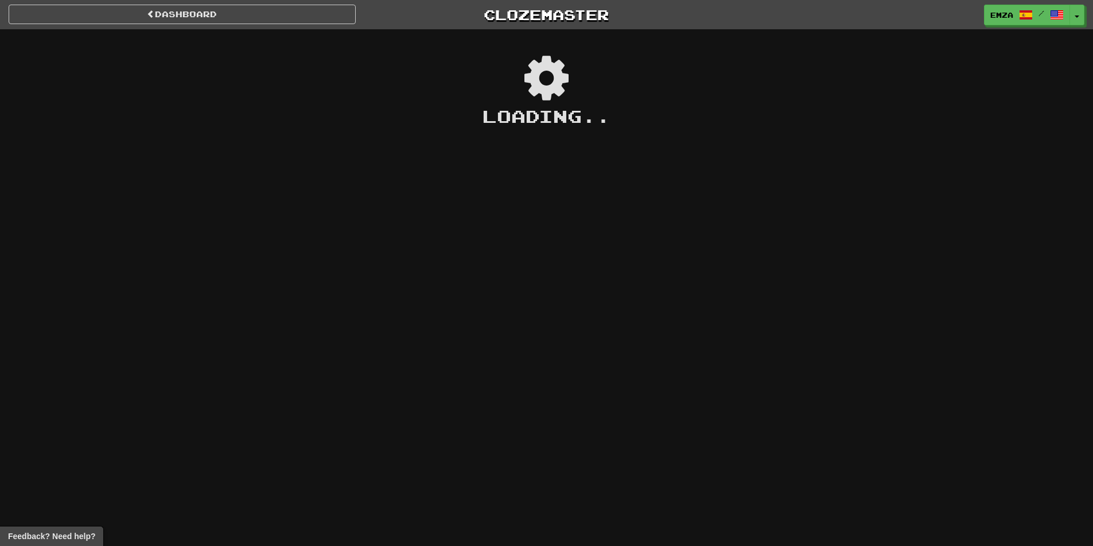
click at [789, 375] on div "Dashboard Clozemaster Emza / Toggle Dropdown Dashboard Leaderboard Activity Fee…" at bounding box center [546, 273] width 1093 height 546
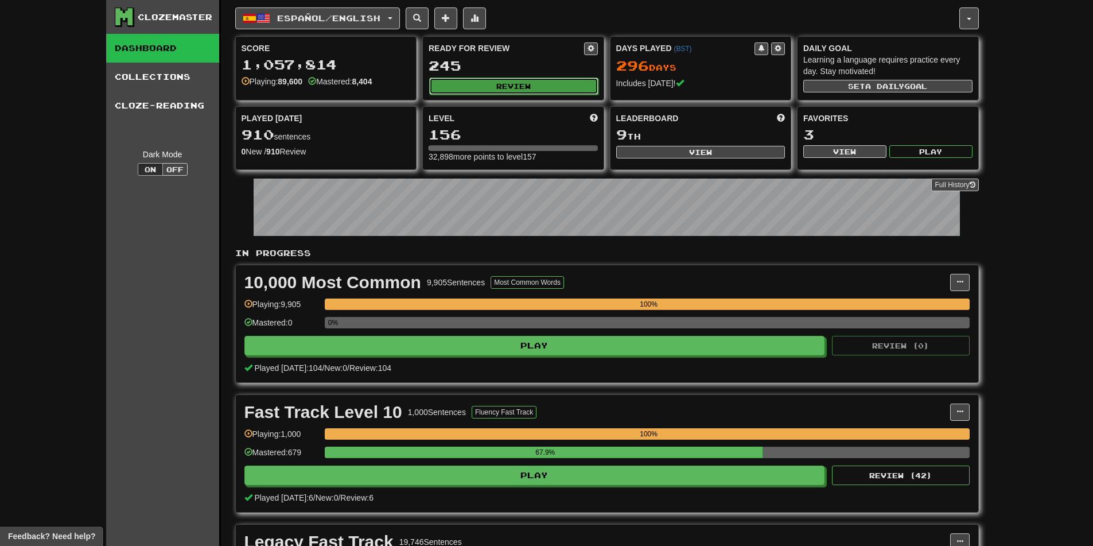
click at [486, 82] on button "Review" at bounding box center [513, 85] width 169 height 17
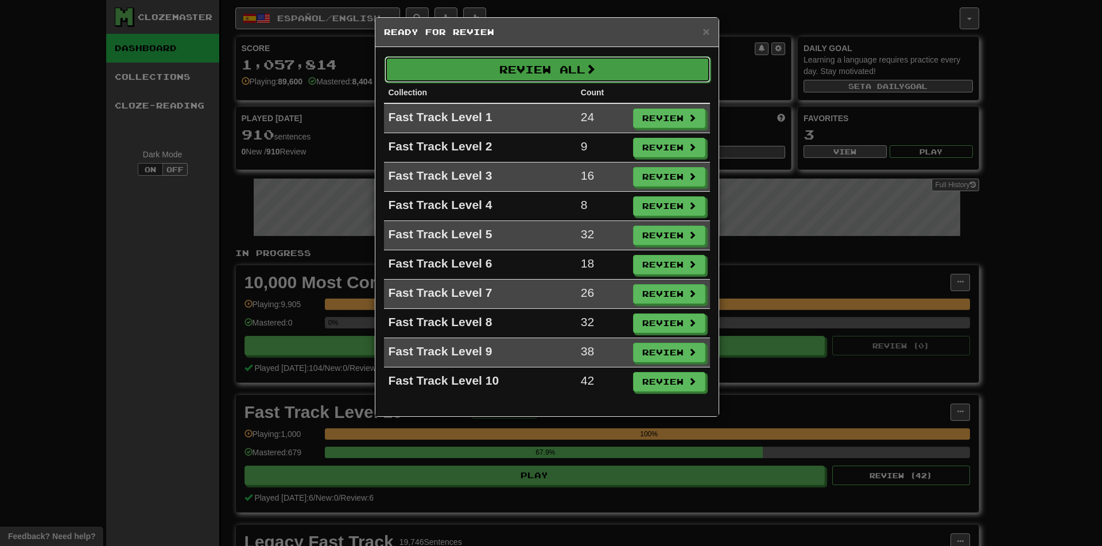
click at [501, 76] on button "Review All" at bounding box center [548, 69] width 326 height 26
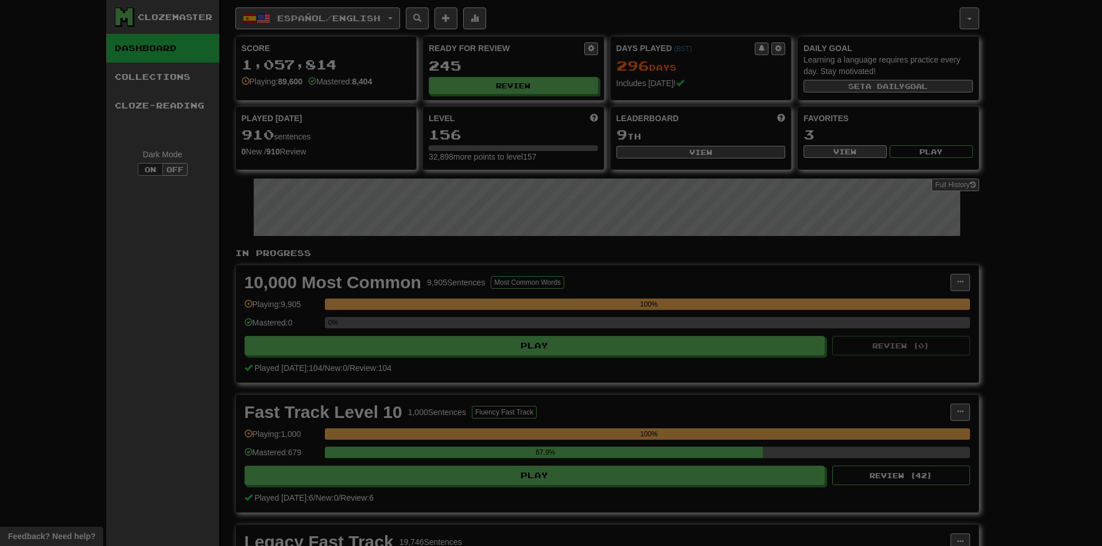
select select "********"
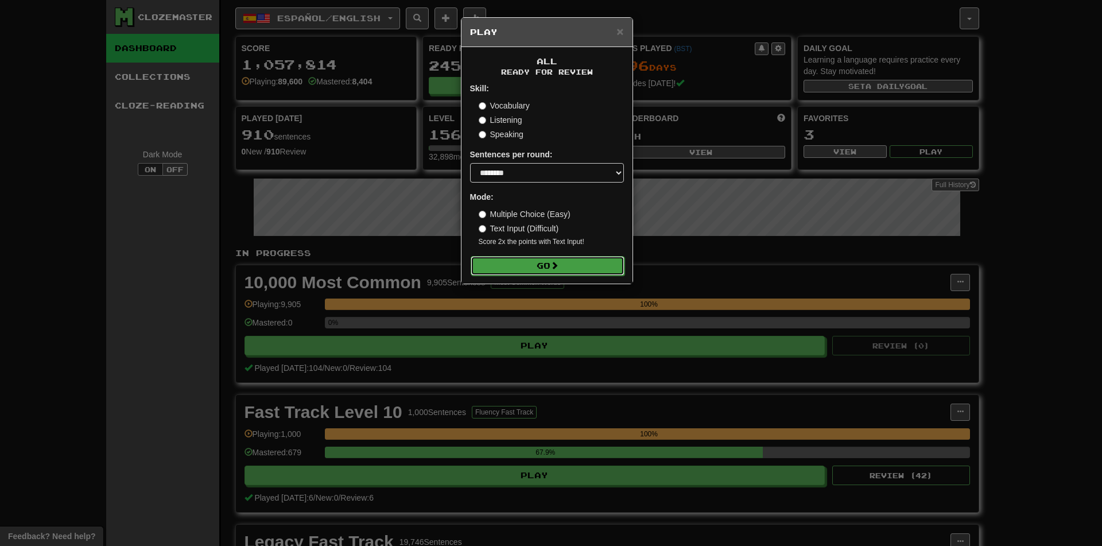
click at [547, 266] on button "Go" at bounding box center [548, 266] width 154 height 20
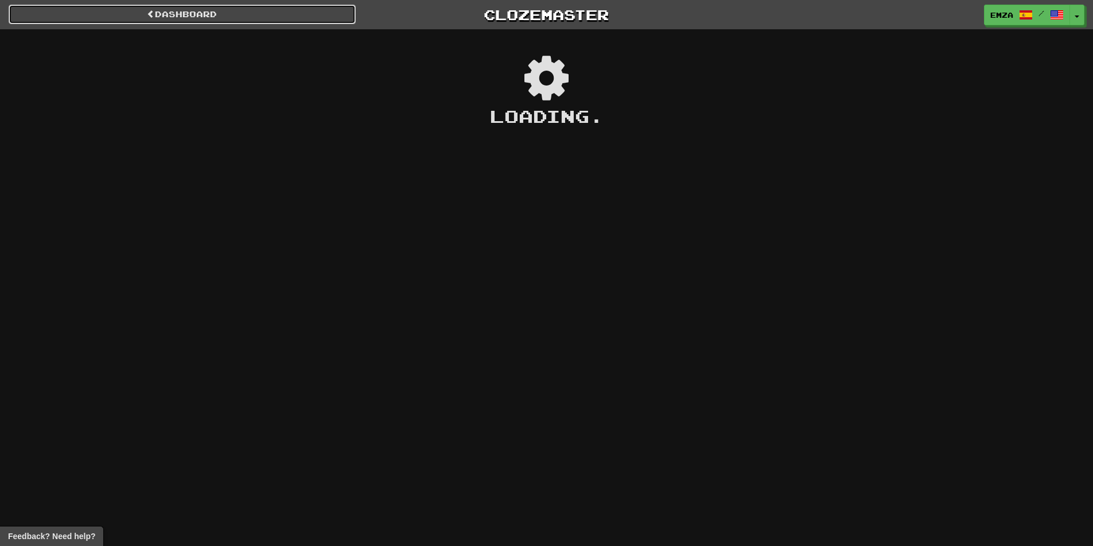
click at [207, 20] on link "Dashboard" at bounding box center [182, 15] width 347 height 20
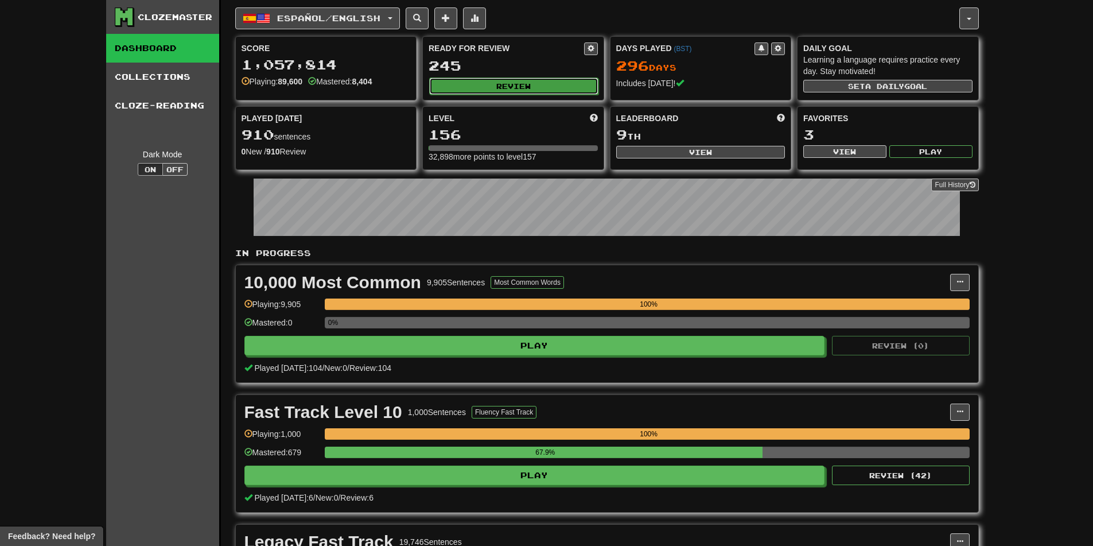
click at [526, 91] on button "Review" at bounding box center [513, 85] width 169 height 17
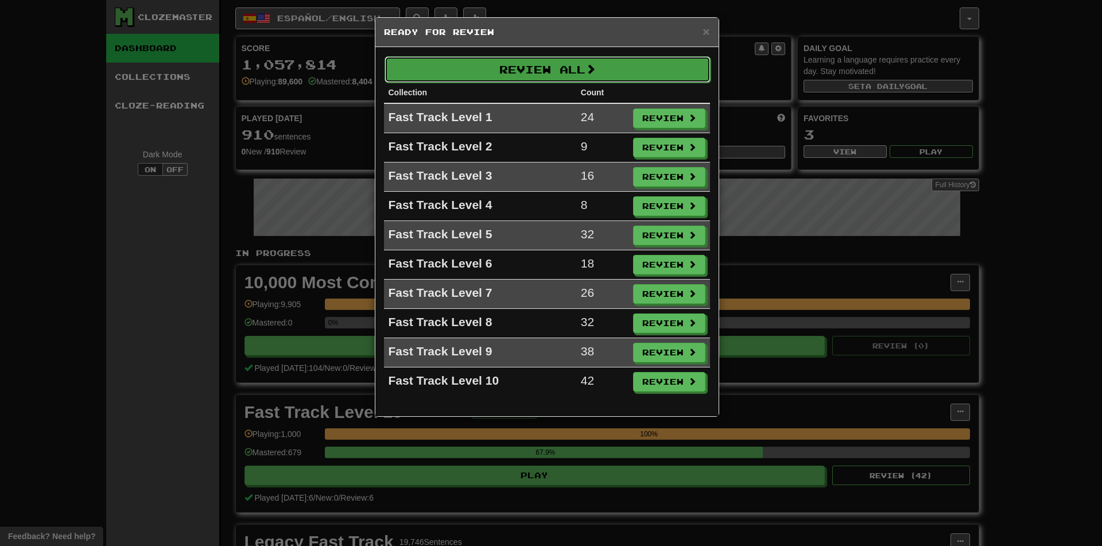
click at [534, 65] on button "Review All" at bounding box center [548, 69] width 326 height 26
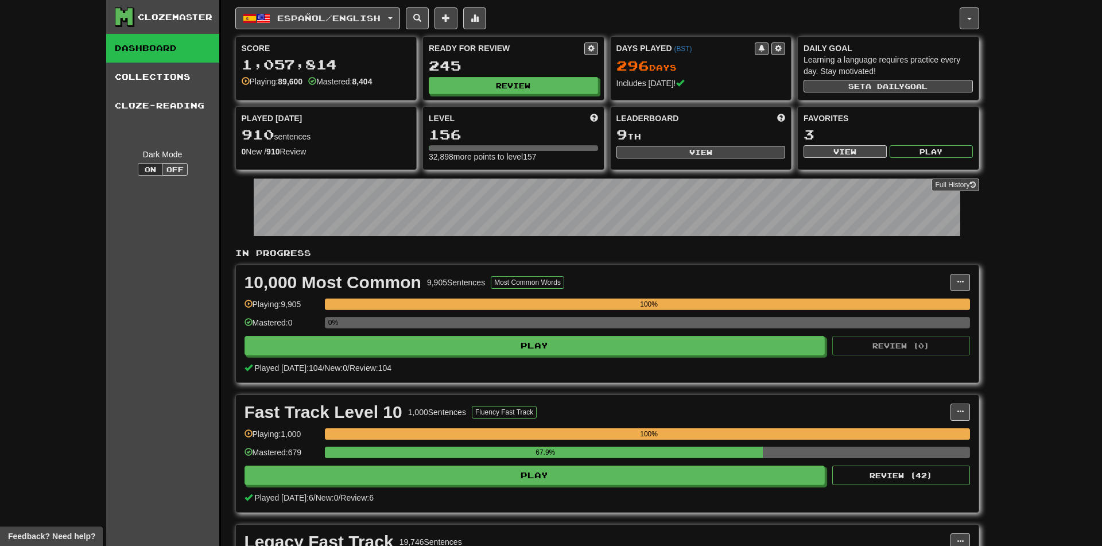
select select "********"
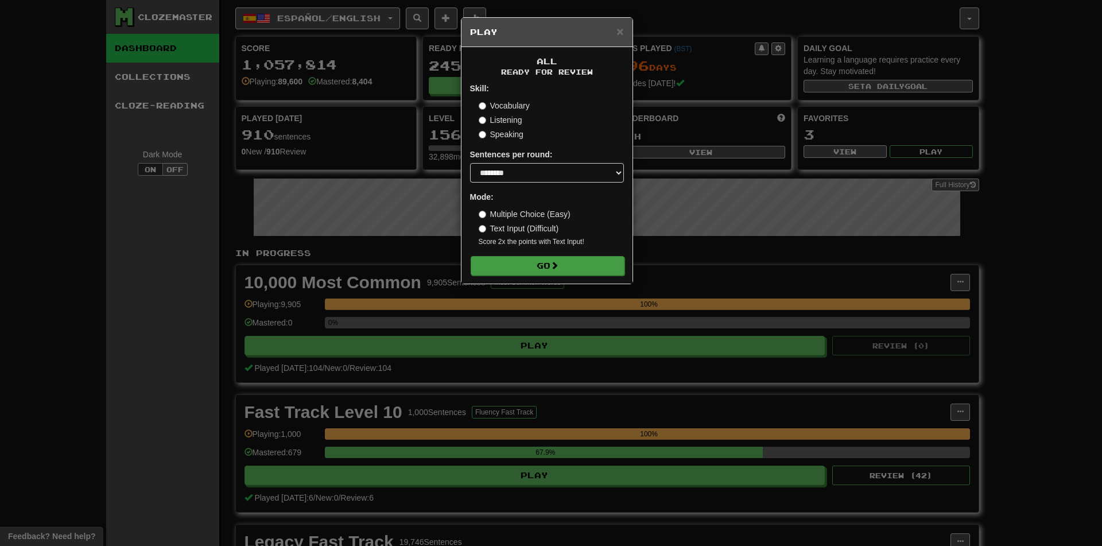
drag, startPoint x: 511, startPoint y: 277, endPoint x: 505, endPoint y: 269, distance: 10.3
click at [506, 269] on div "All Ready for Review Skill: Vocabulary Listening Speaking Sentences per round: …" at bounding box center [546, 165] width 171 height 236
click at [517, 269] on button "Go" at bounding box center [548, 266] width 154 height 20
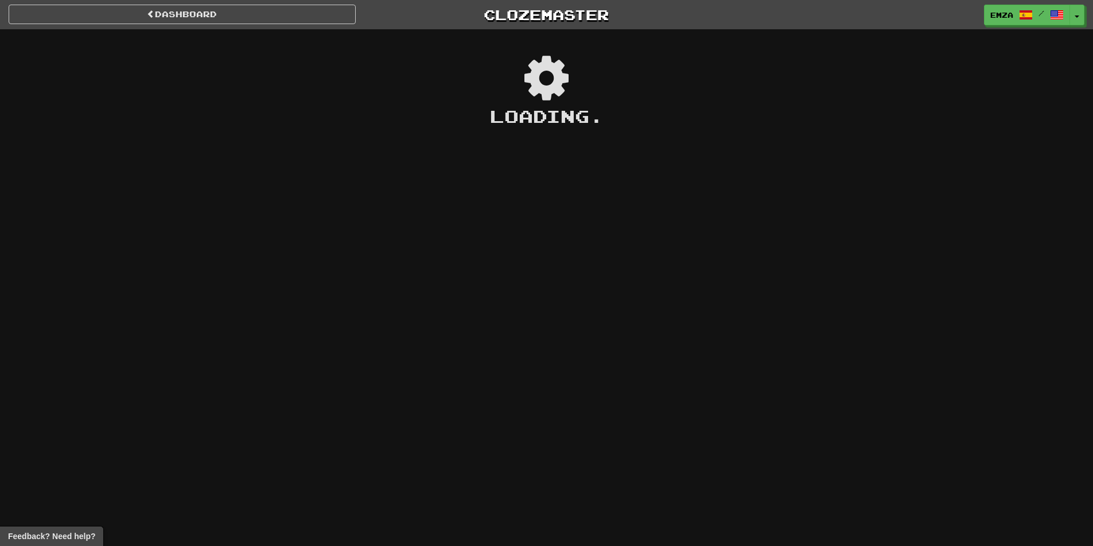
click at [831, 6] on div "Emza / Toggle Dropdown Dashboard Leaderboard Activity Feed Notifications Profil…" at bounding box center [911, 15] width 364 height 21
click at [1038, 8] on link "Emza /" at bounding box center [1028, 15] width 86 height 21
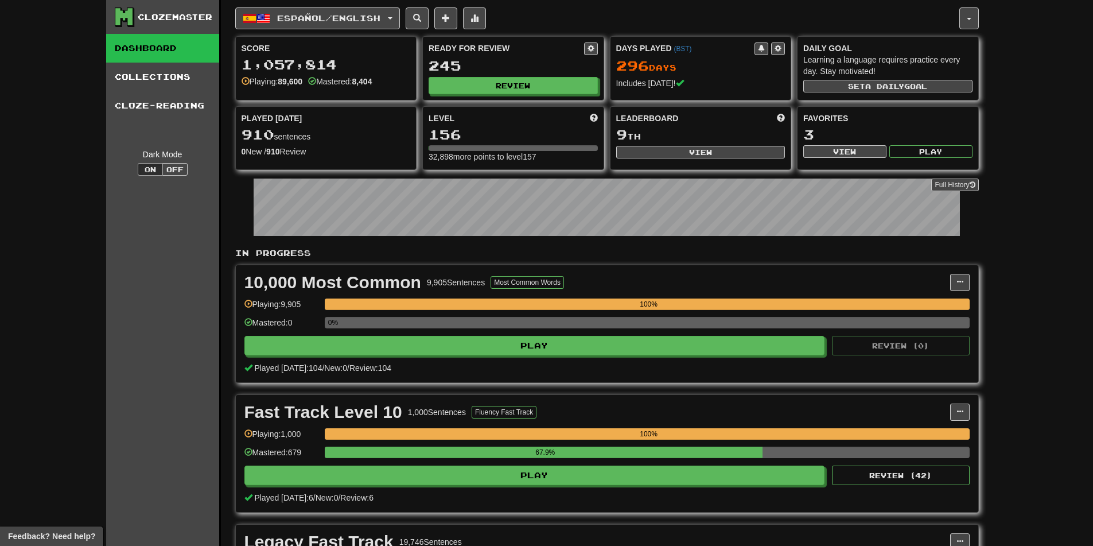
click at [504, 67] on div "245" at bounding box center [513, 66] width 169 height 14
click at [495, 84] on button "Review" at bounding box center [513, 85] width 169 height 17
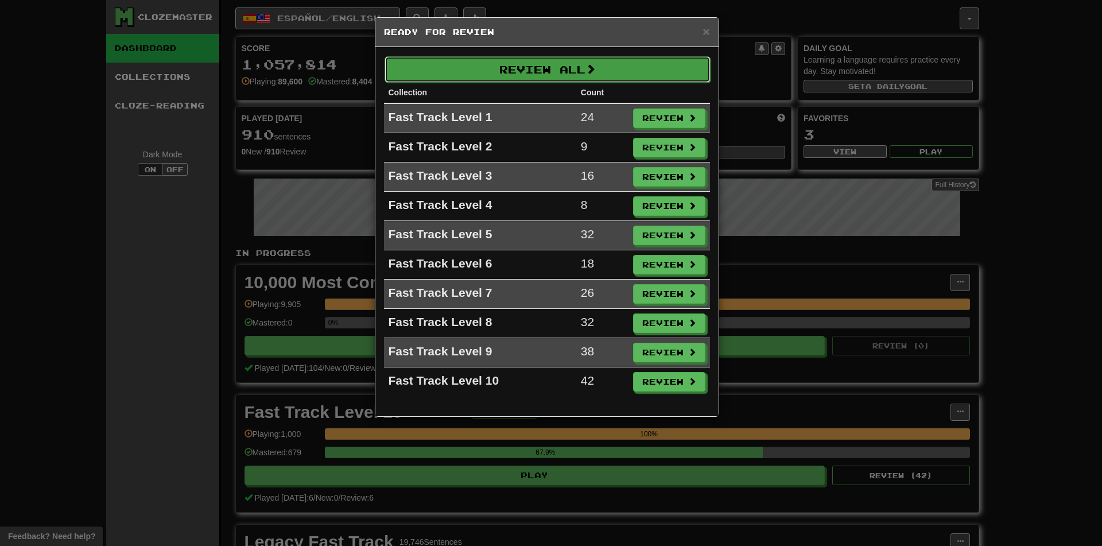
click at [582, 68] on button "Review All" at bounding box center [548, 69] width 326 height 26
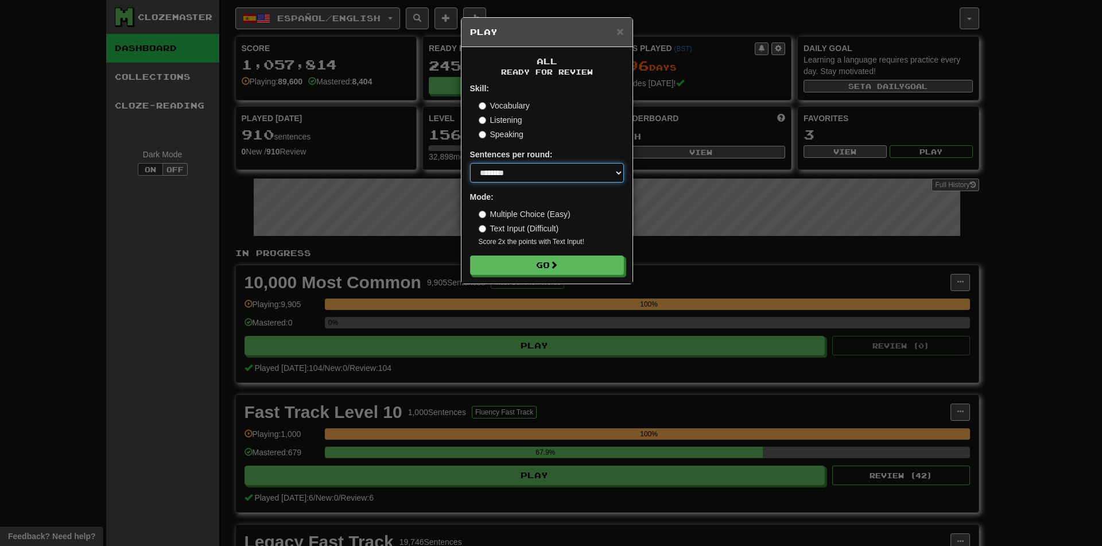
click at [521, 171] on select "* ** ** ** ** ** *** ********" at bounding box center [547, 173] width 154 height 20
select select "**"
click at [470, 163] on select "* ** ** ** ** ** *** ********" at bounding box center [547, 173] width 154 height 20
click at [522, 264] on button "Go" at bounding box center [548, 266] width 154 height 20
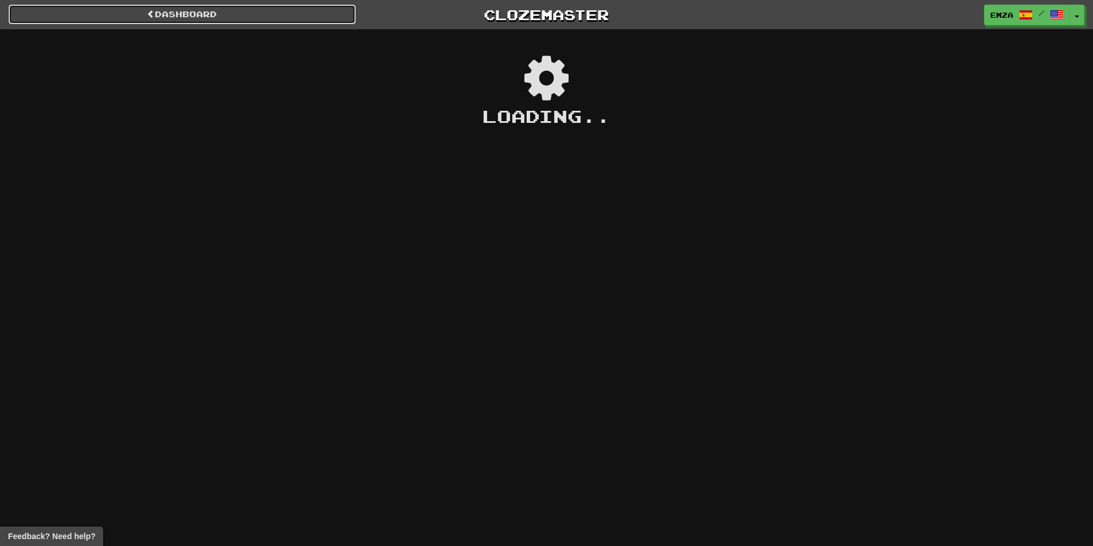
click at [169, 11] on link "Dashboard" at bounding box center [182, 15] width 347 height 20
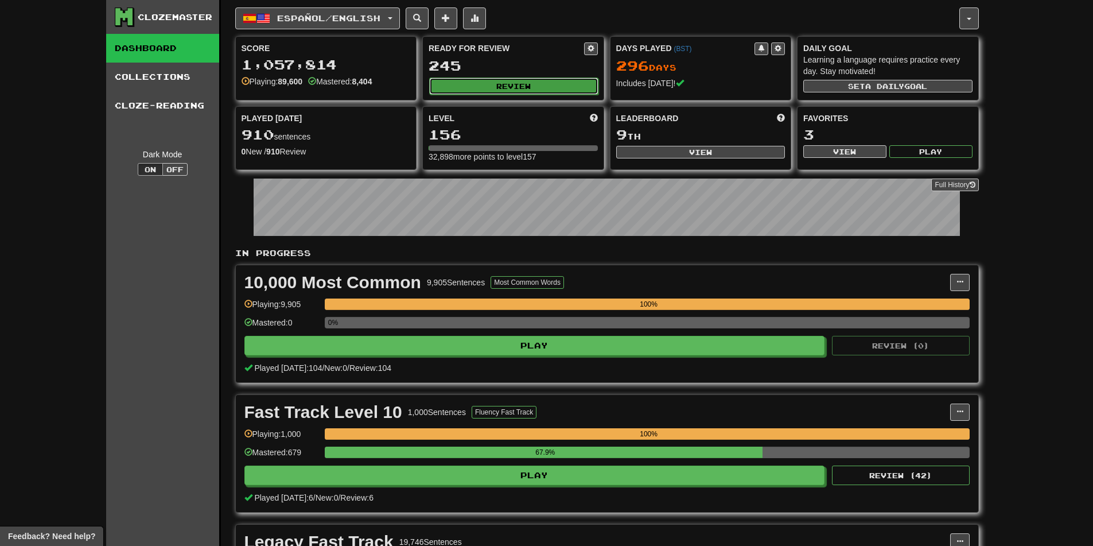
click at [497, 78] on button "Review" at bounding box center [513, 85] width 169 height 17
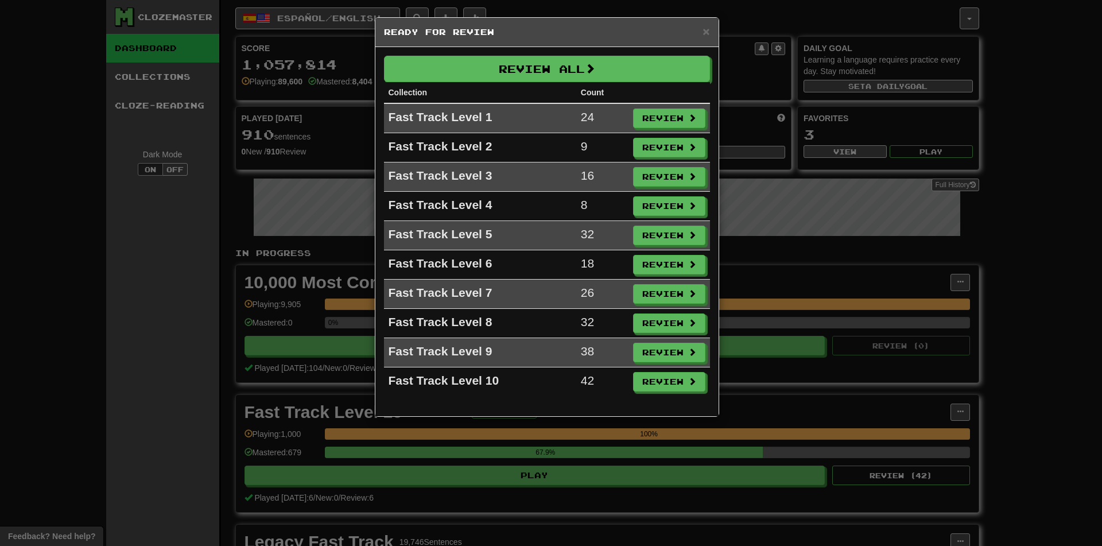
click at [544, 52] on div "Review All Collection Count Fast Track Level 1 24 Review Fast Track Level 2 9 R…" at bounding box center [546, 231] width 343 height 369
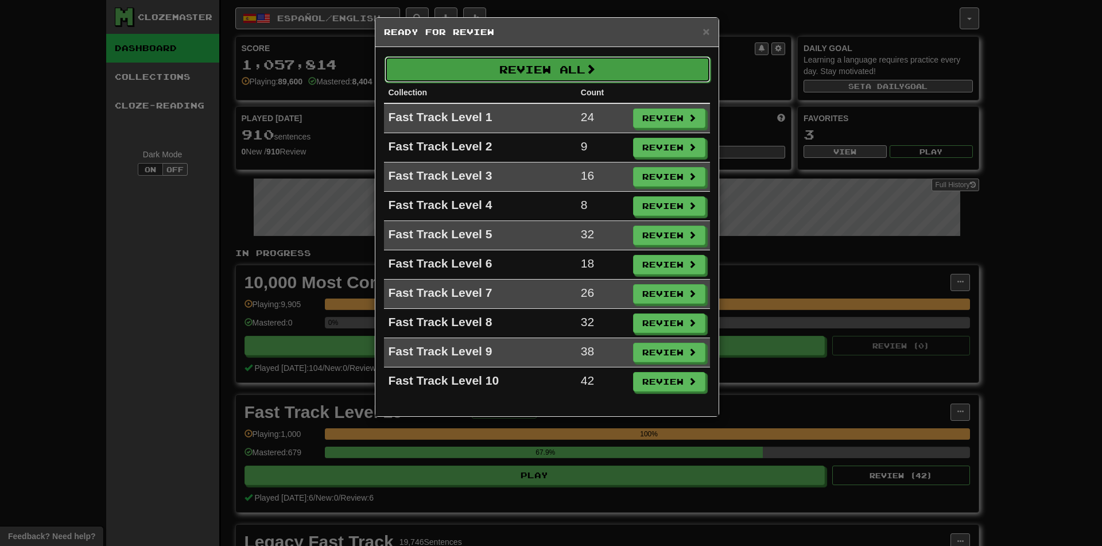
click at [540, 63] on button "Review All" at bounding box center [548, 69] width 326 height 26
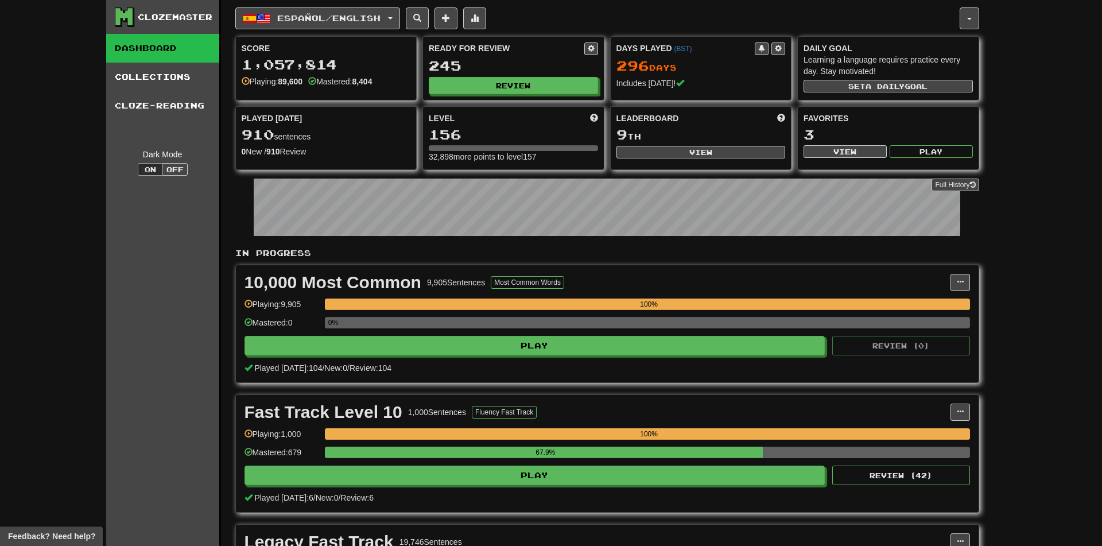
select select "**"
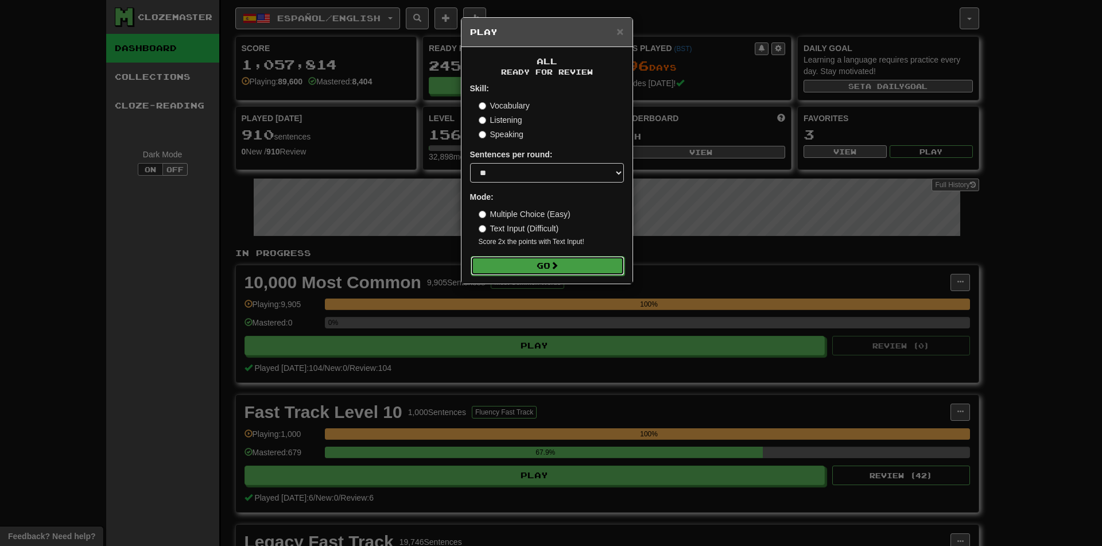
click at [553, 266] on span at bounding box center [554, 265] width 8 height 8
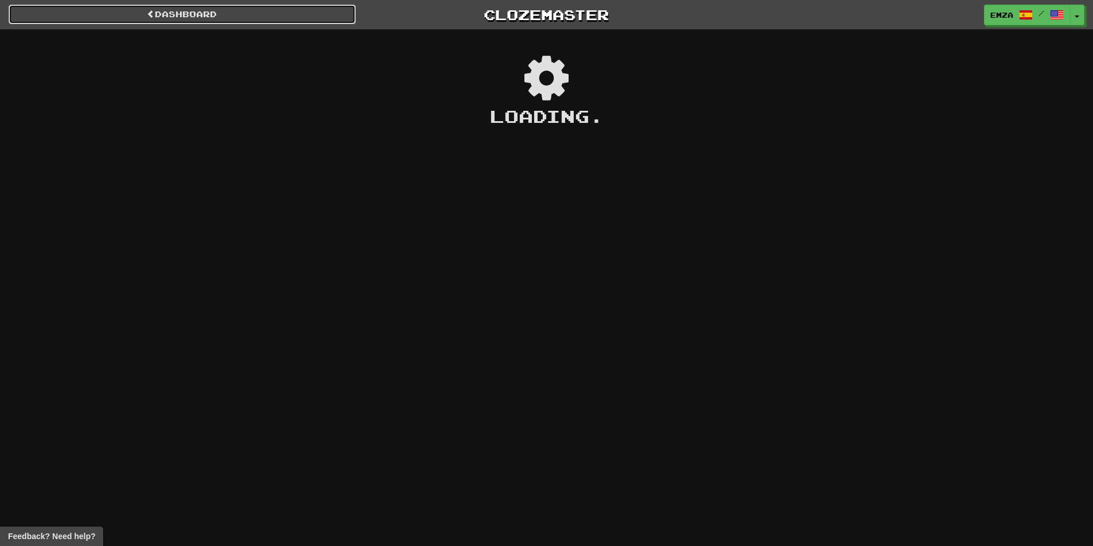
click at [156, 17] on link "Dashboard" at bounding box center [182, 15] width 347 height 20
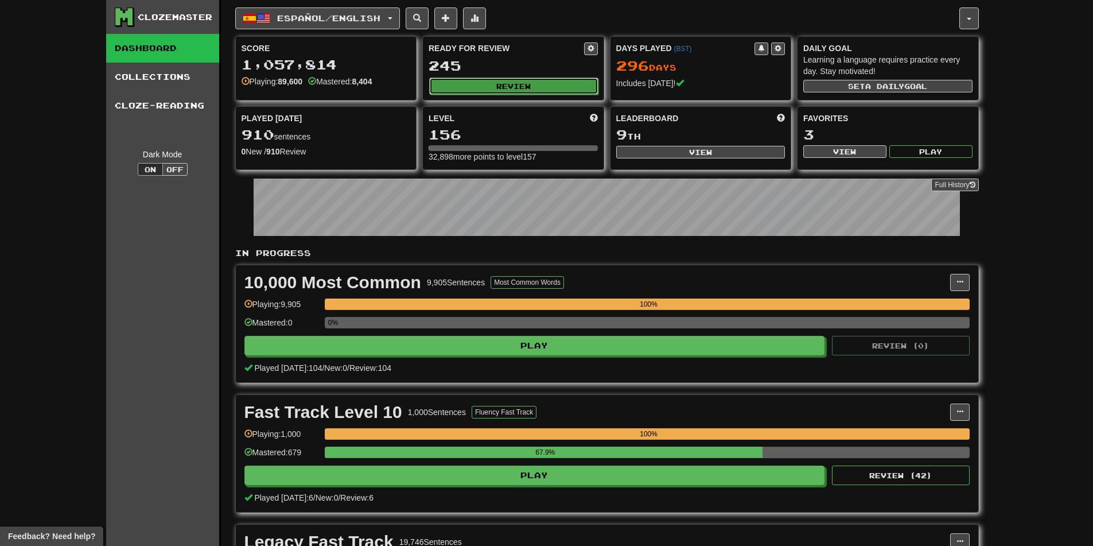
click at [501, 85] on button "Review" at bounding box center [513, 85] width 169 height 17
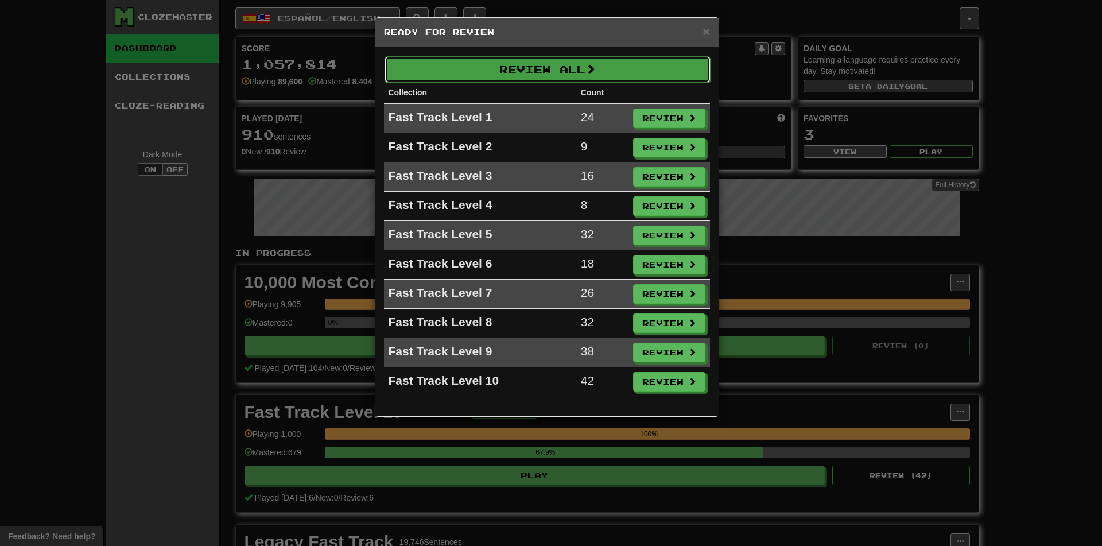
click at [537, 74] on button "Review All" at bounding box center [548, 69] width 326 height 26
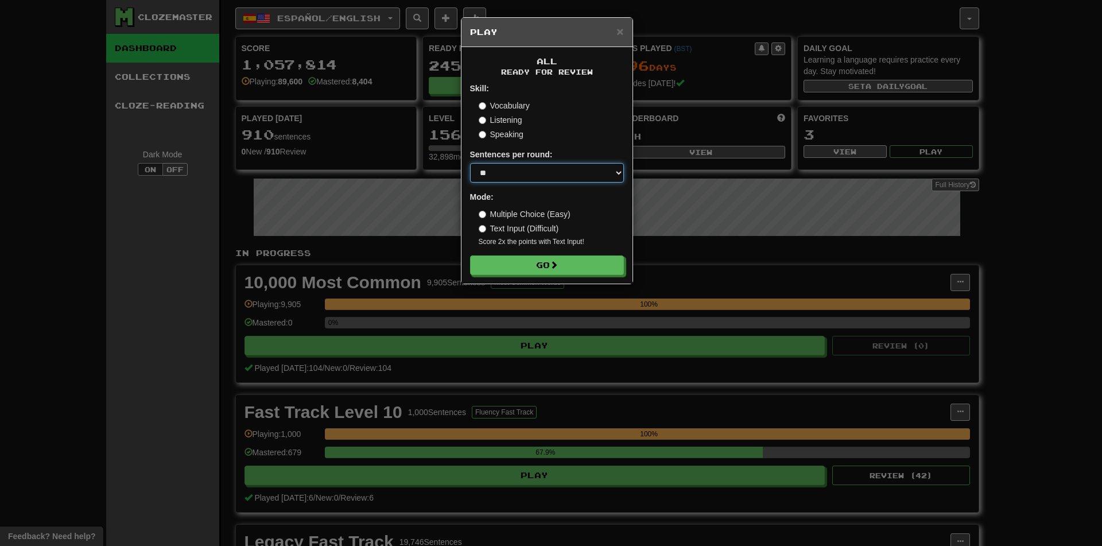
click at [529, 176] on select "* ** ** ** ** ** *** ********" at bounding box center [547, 173] width 154 height 20
select select "********"
click at [470, 163] on select "* ** ** ** ** ** *** ********" at bounding box center [547, 173] width 154 height 20
click at [538, 259] on button "Go" at bounding box center [548, 266] width 154 height 20
